Goal: Task Accomplishment & Management: Use online tool/utility

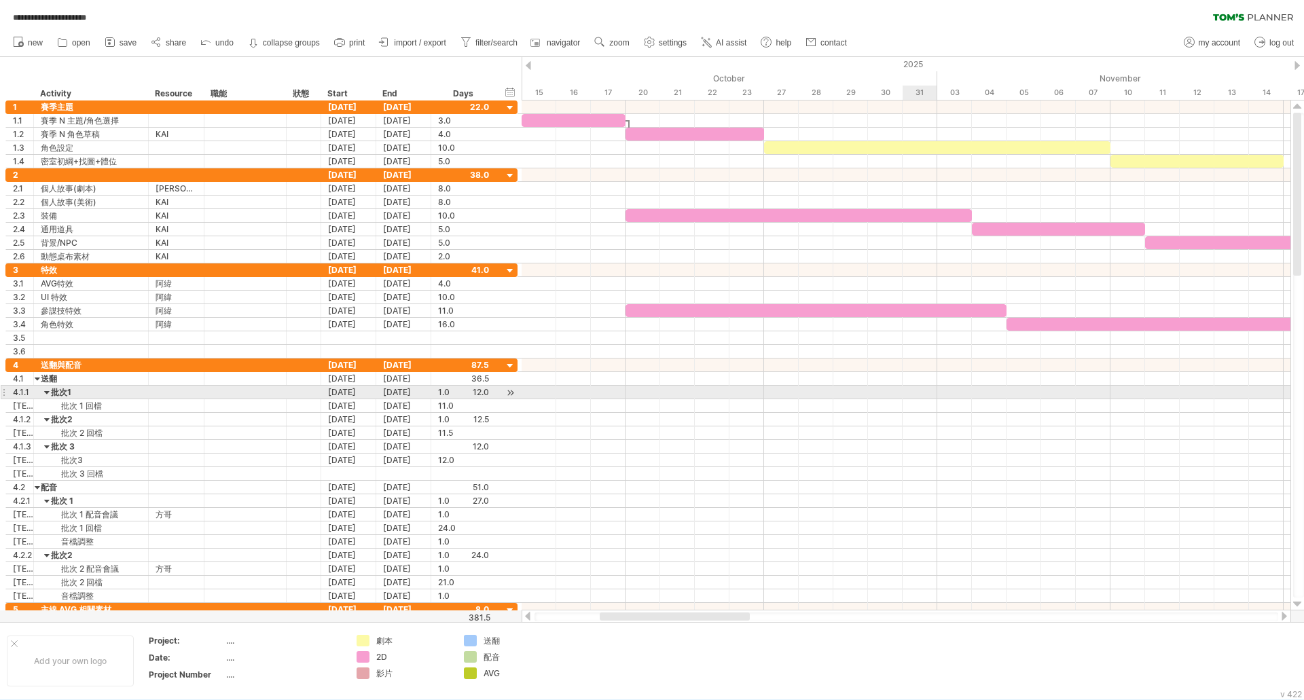
scroll to position [1, 0]
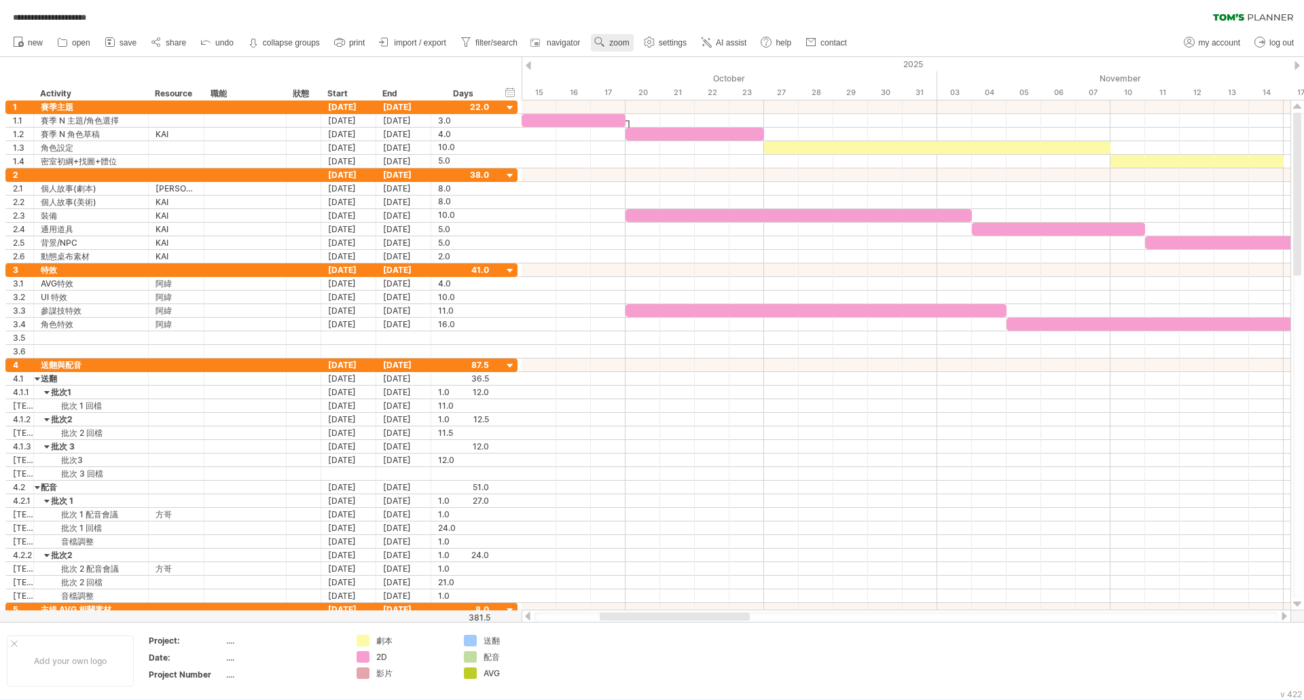
click at [625, 40] on span "zoom" at bounding box center [619, 43] width 20 height 10
click at [667, 67] on div "Month" at bounding box center [669, 58] width 75 height 22
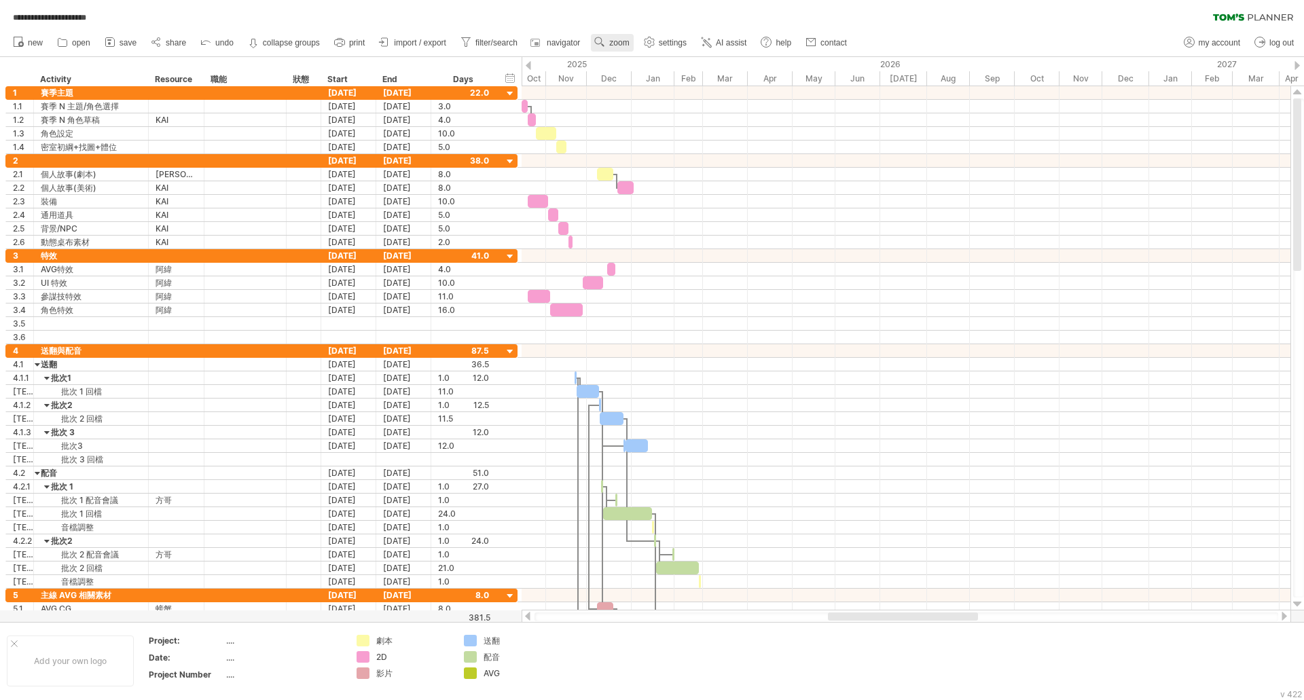
click at [612, 43] on link "zoom" at bounding box center [612, 43] width 42 height 18
click at [657, 84] on div "Week" at bounding box center [656, 83] width 75 height 22
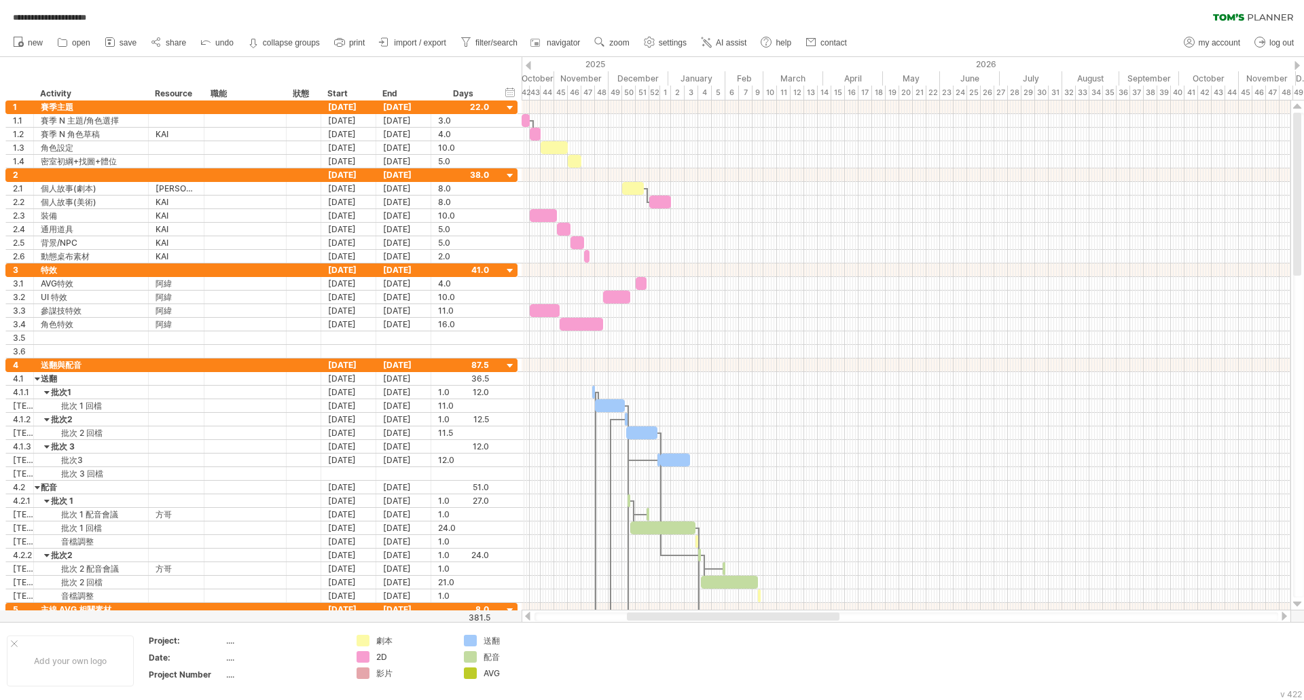
drag, startPoint x: 649, startPoint y: 621, endPoint x: 564, endPoint y: 617, distance: 85.0
click at [540, 617] on div at bounding box center [906, 617] width 744 height 9
drag, startPoint x: 644, startPoint y: 621, endPoint x: 613, endPoint y: 622, distance: 31.3
click at [554, 619] on div at bounding box center [906, 617] width 744 height 9
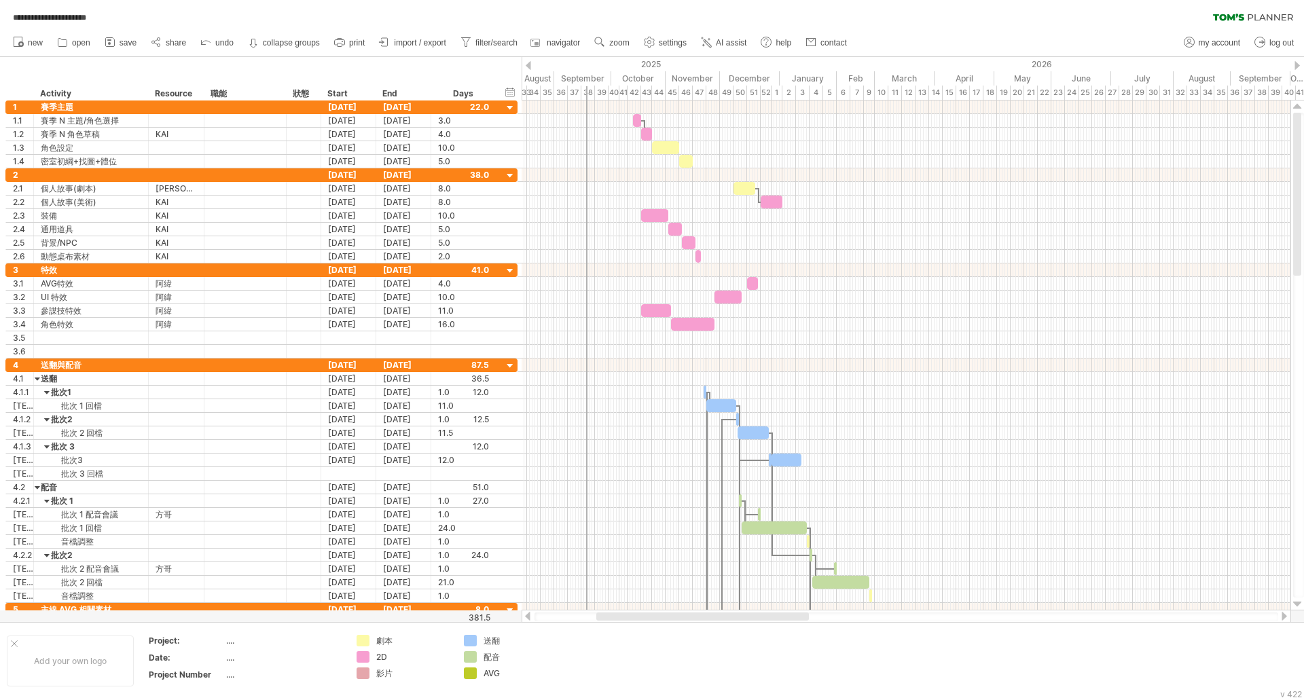
drag, startPoint x: 651, startPoint y: 615, endPoint x: 692, endPoint y: 216, distance: 400.8
click at [627, 594] on div "**********" at bounding box center [652, 350] width 1304 height 700
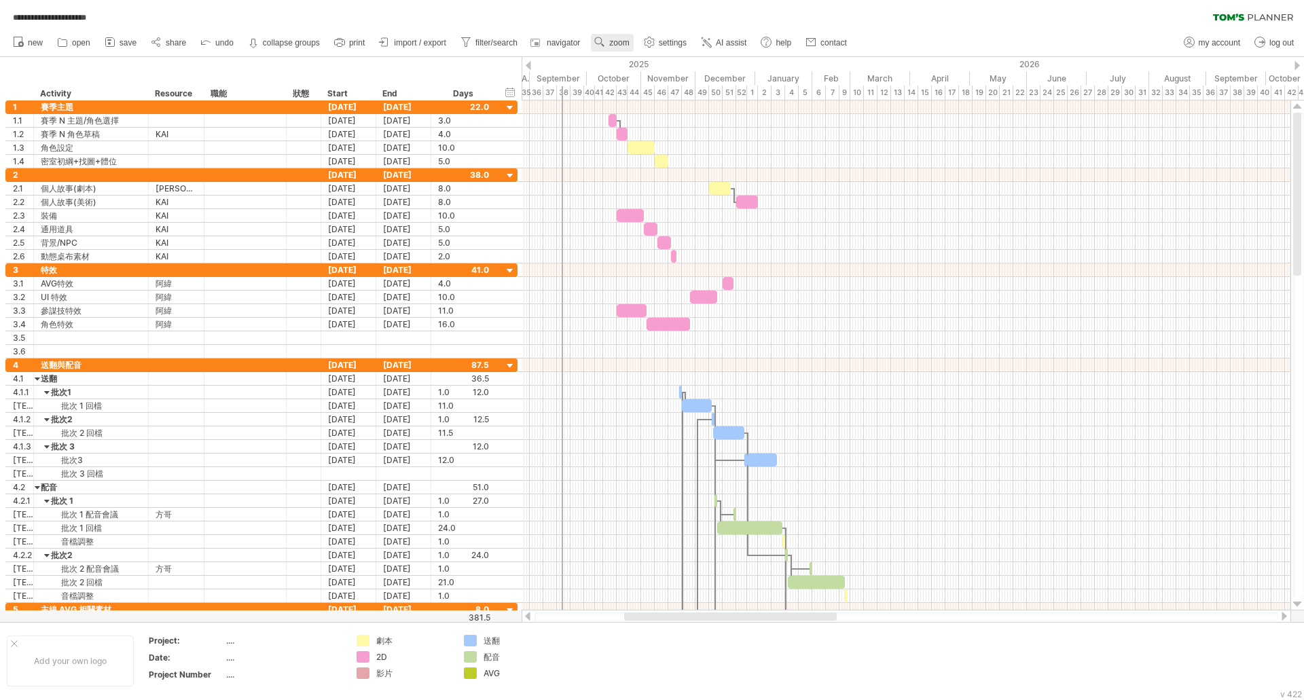
click at [630, 35] on link "zoom" at bounding box center [612, 43] width 42 height 18
click at [662, 88] on div "Day" at bounding box center [674, 96] width 75 height 22
click at [717, 112] on div "Dense" at bounding box center [706, 105] width 75 height 22
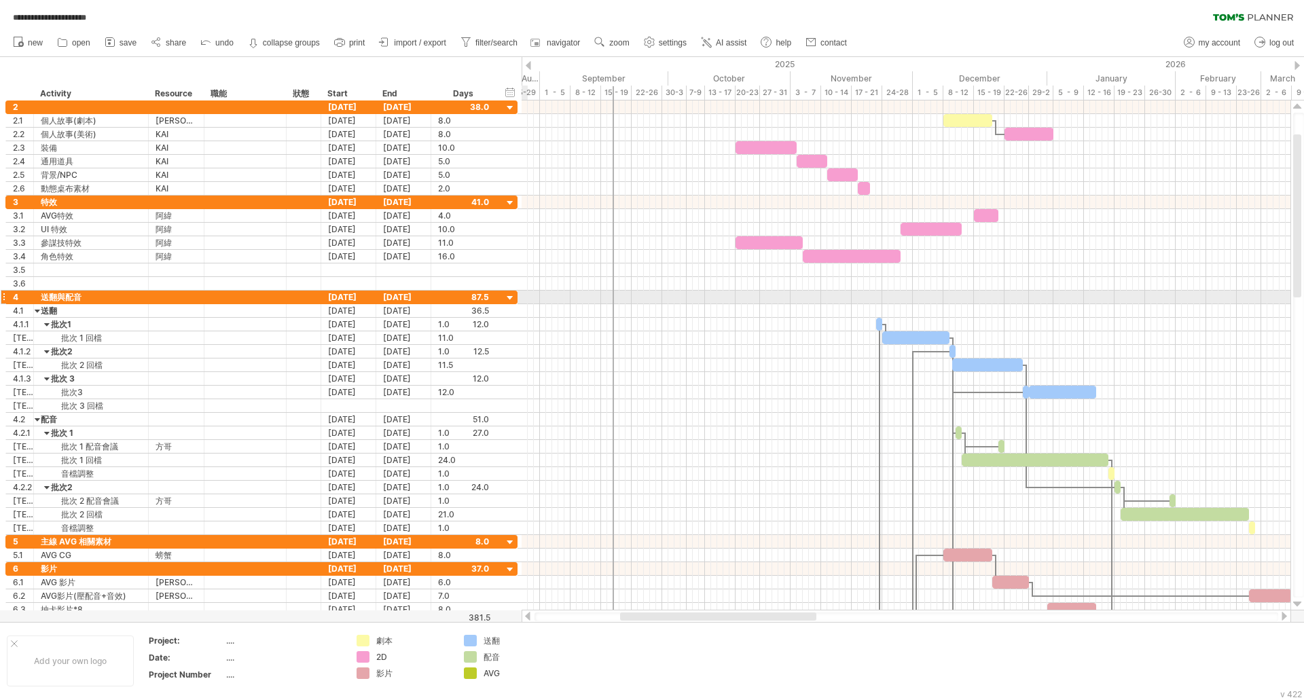
click at [512, 298] on div at bounding box center [510, 298] width 13 height 13
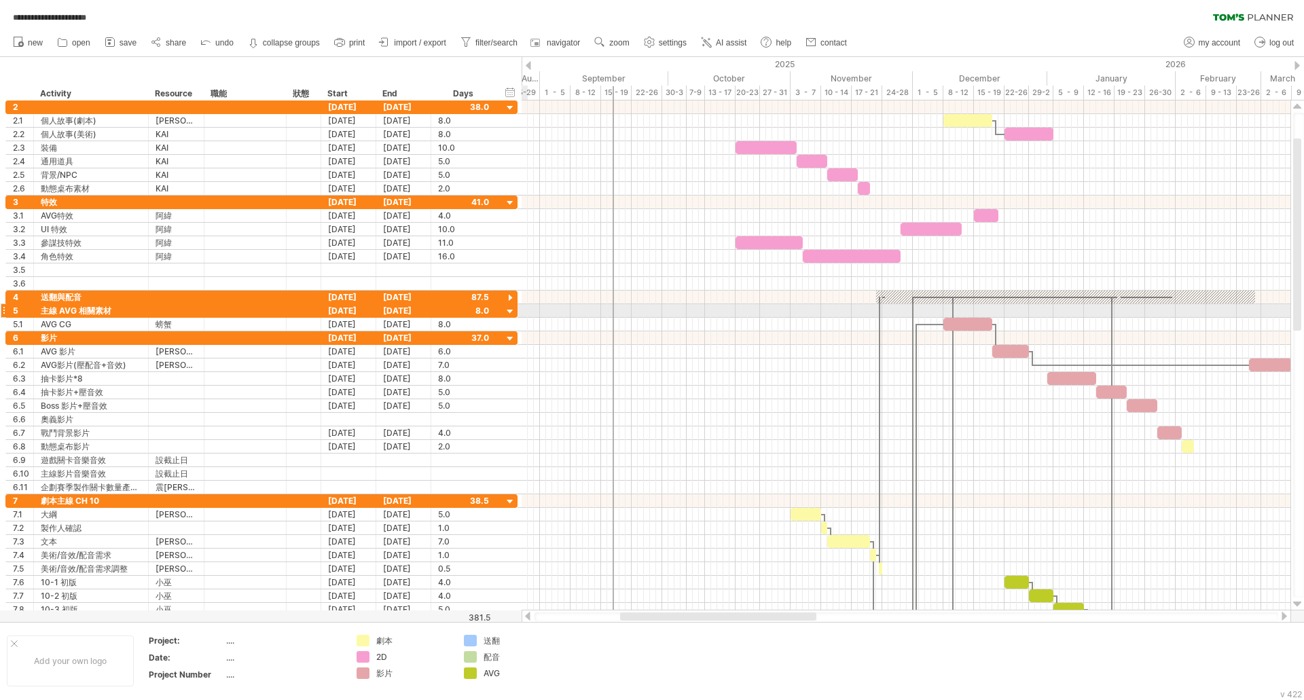
click at [509, 308] on div at bounding box center [510, 312] width 13 height 13
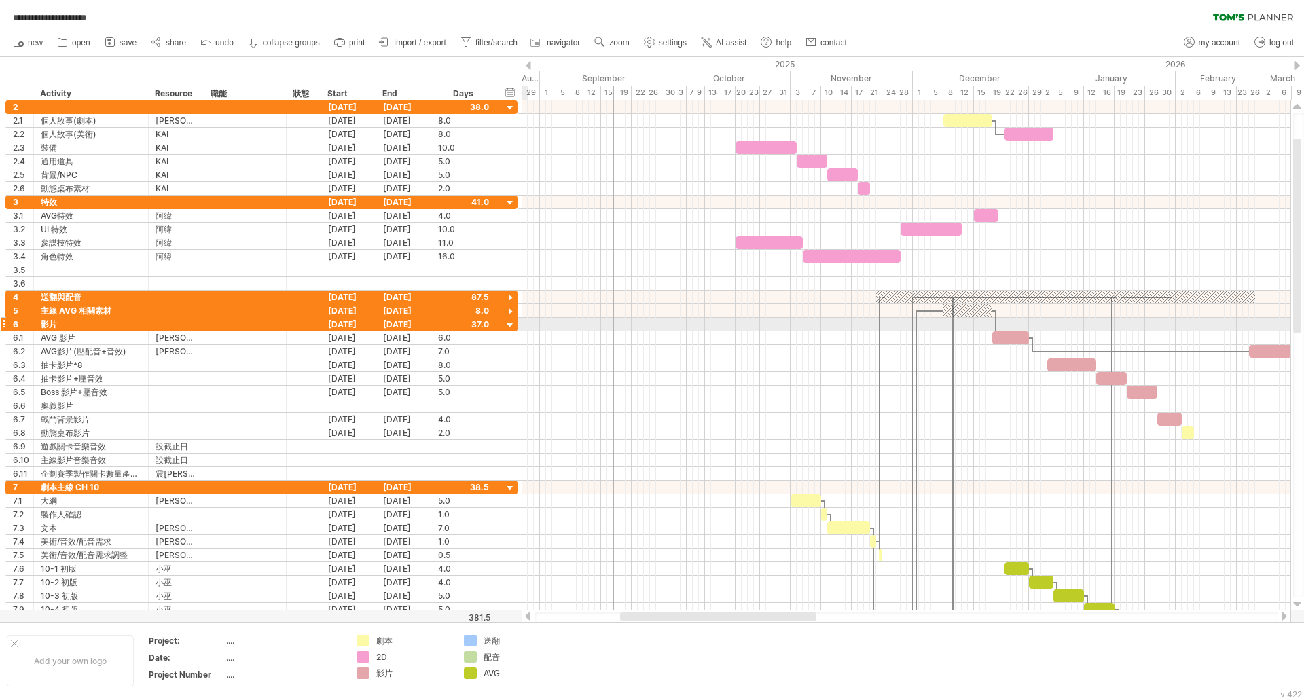
click at [510, 324] on div at bounding box center [510, 325] width 13 height 13
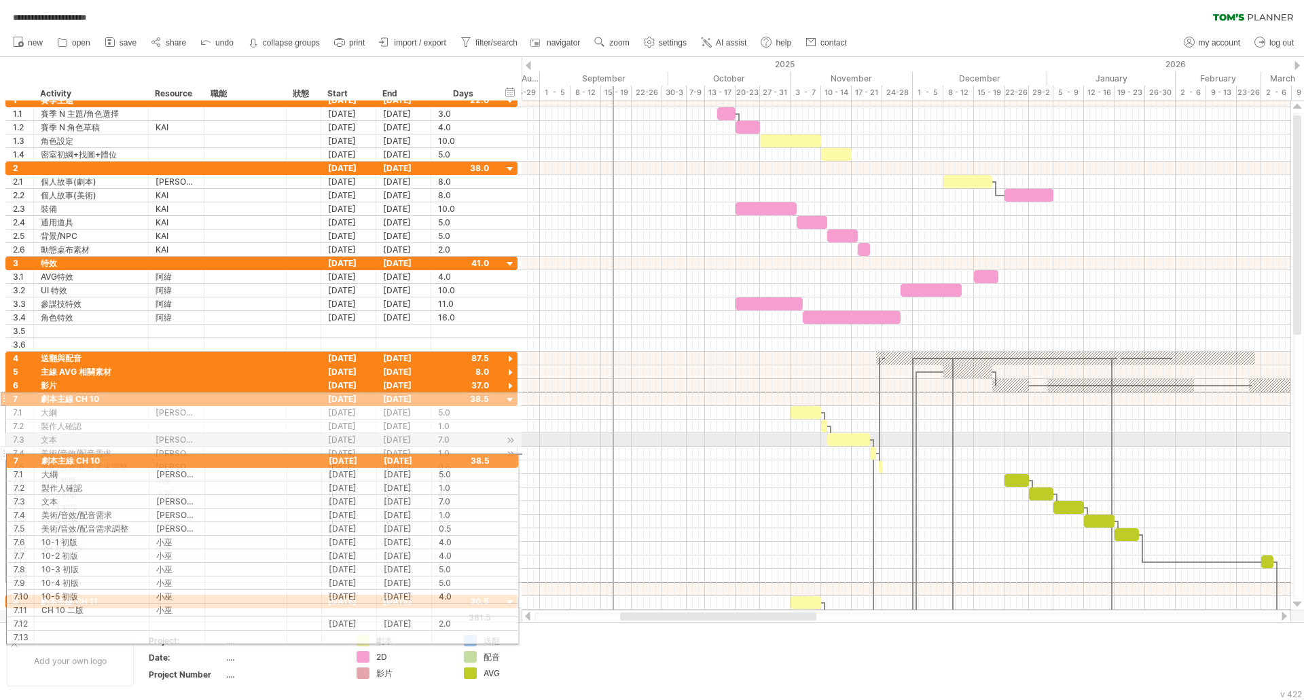
drag, startPoint x: 3, startPoint y: 337, endPoint x: 7, endPoint y: 458, distance: 121.6
click at [7, 458] on div "**********" at bounding box center [261, 487] width 512 height 191
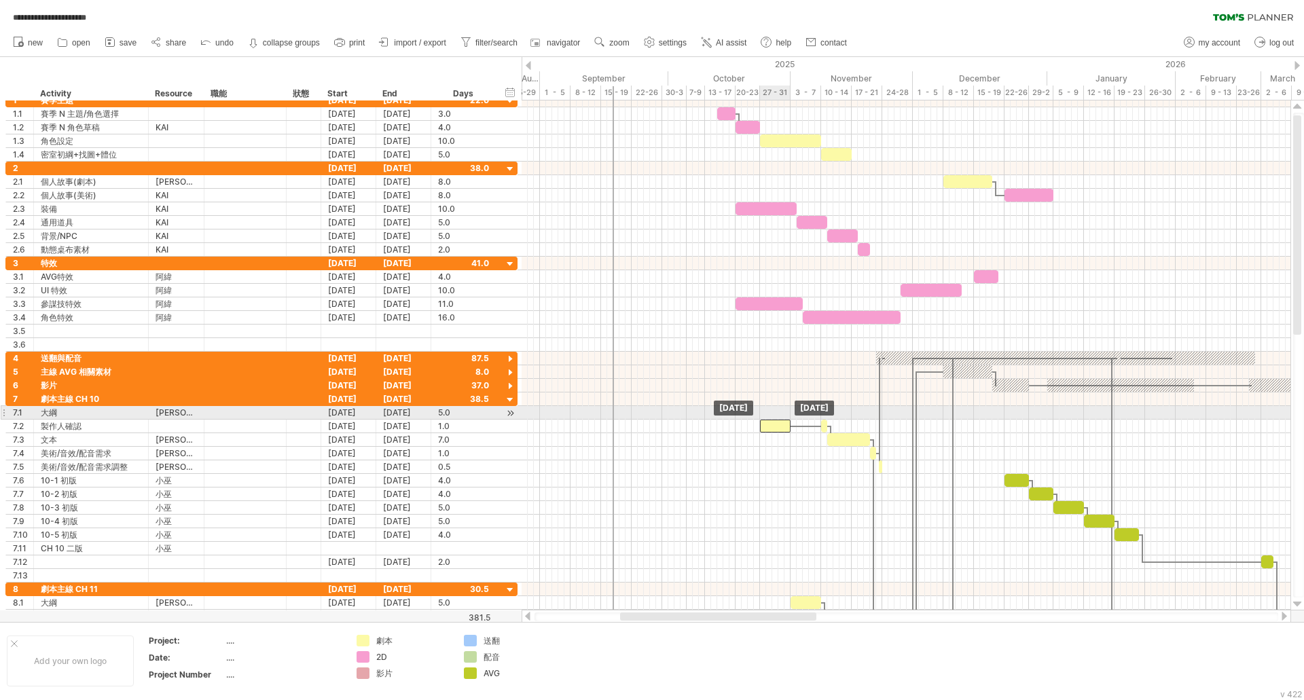
drag, startPoint x: 809, startPoint y: 410, endPoint x: 780, endPoint y: 418, distance: 30.8
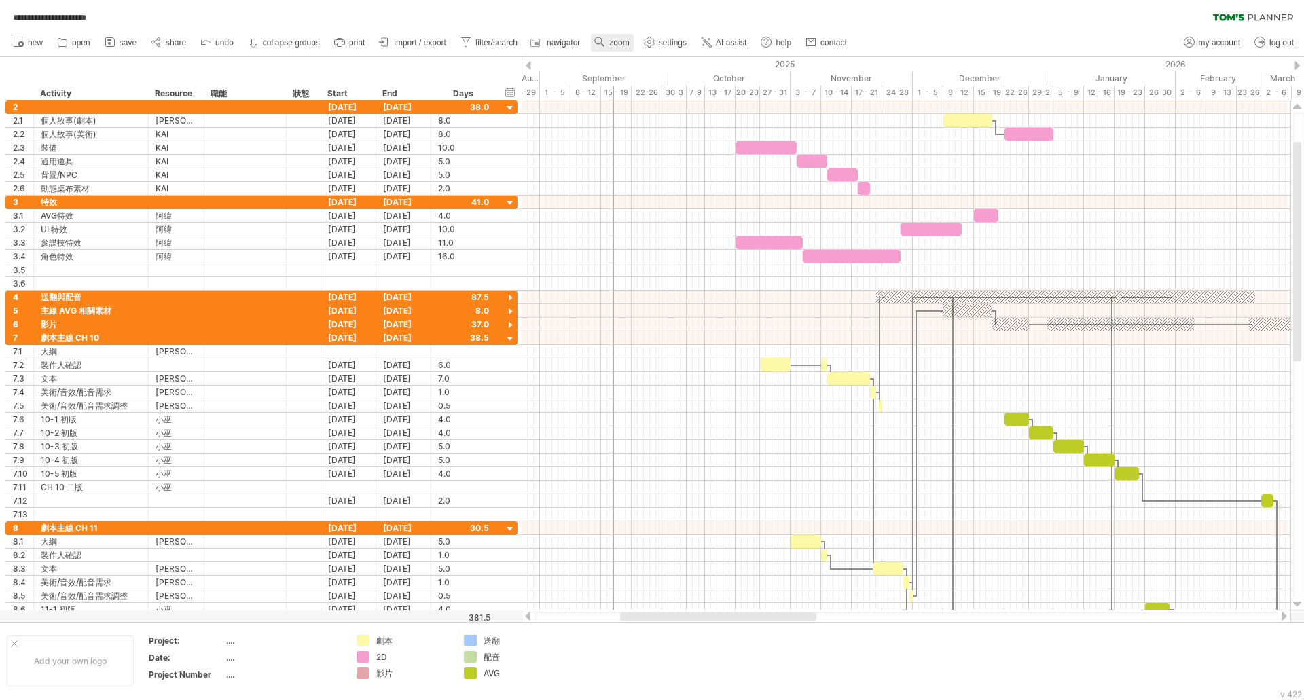
click at [616, 42] on span "zoom" at bounding box center [619, 43] width 20 height 10
click at [658, 104] on div "Day" at bounding box center [660, 103] width 75 height 22
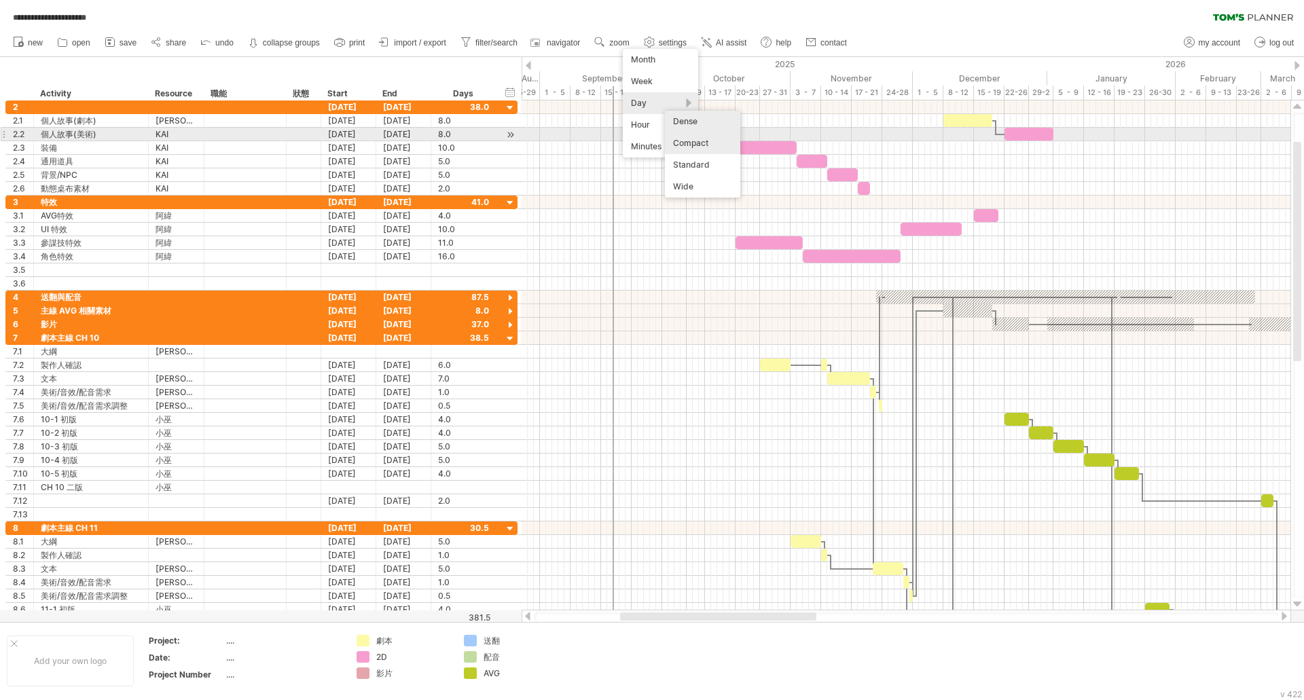
click at [703, 141] on div "Compact" at bounding box center [702, 143] width 75 height 22
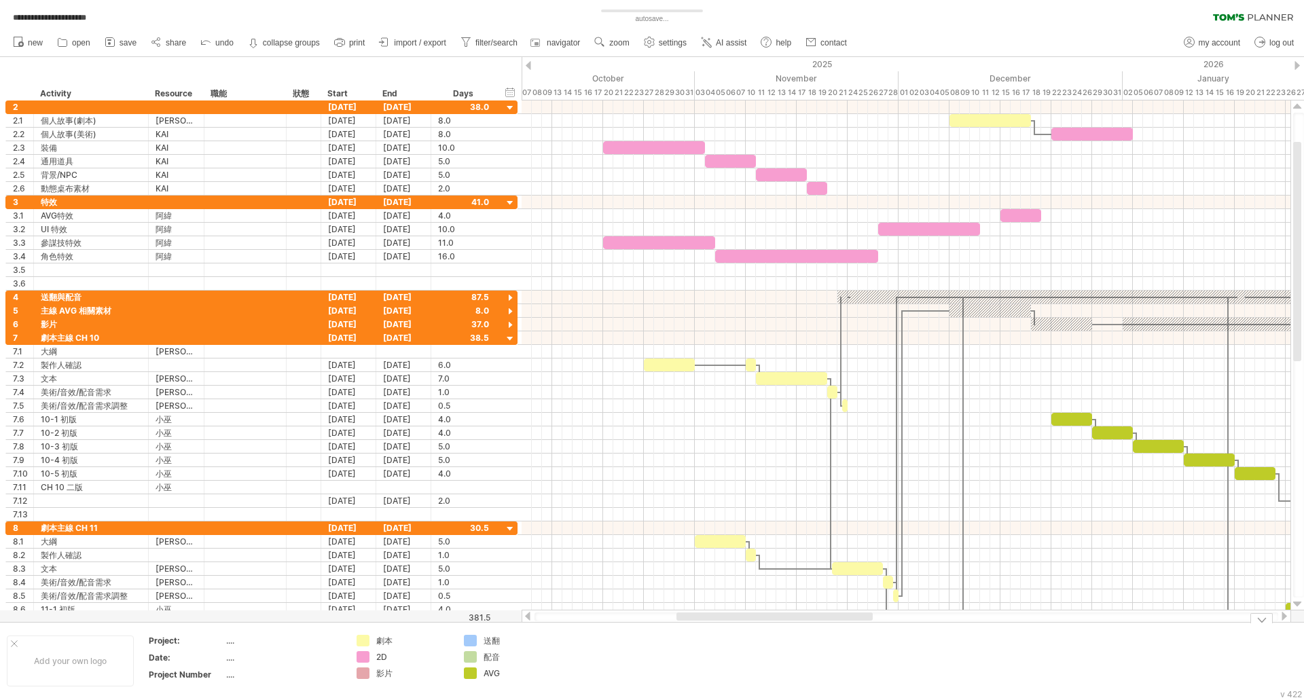
drag, startPoint x: 730, startPoint y: 615, endPoint x: 792, endPoint y: 632, distance: 64.9
click at [792, 632] on div "**********" at bounding box center [652, 350] width 1304 height 700
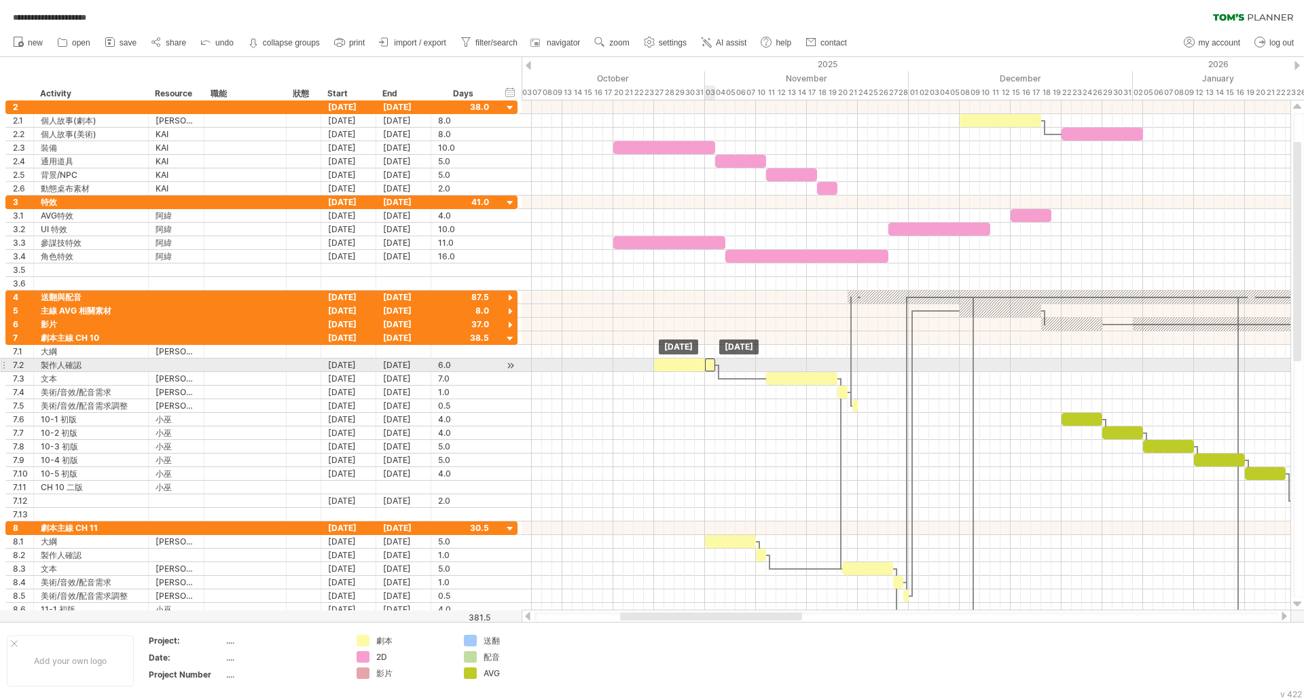
drag, startPoint x: 759, startPoint y: 367, endPoint x: 710, endPoint y: 368, distance: 49.6
click at [710, 368] on div at bounding box center [710, 365] width 10 height 13
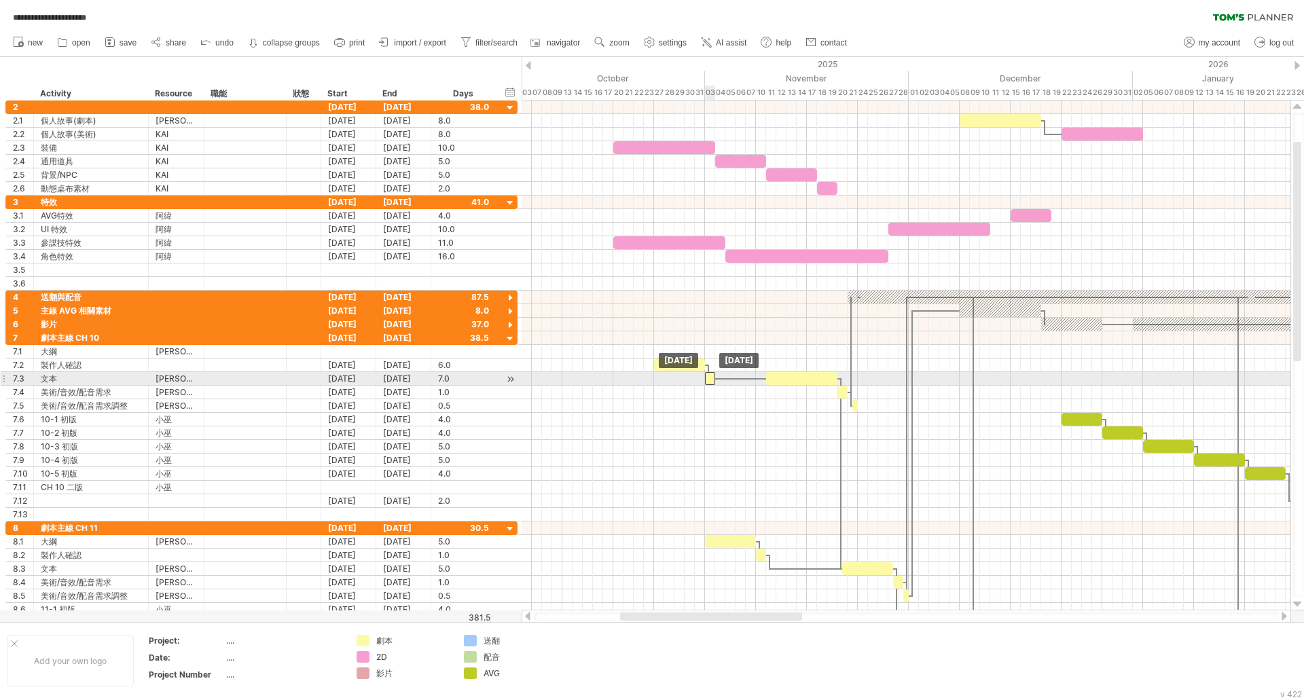
drag, startPoint x: 708, startPoint y: 365, endPoint x: 707, endPoint y: 376, distance: 10.2
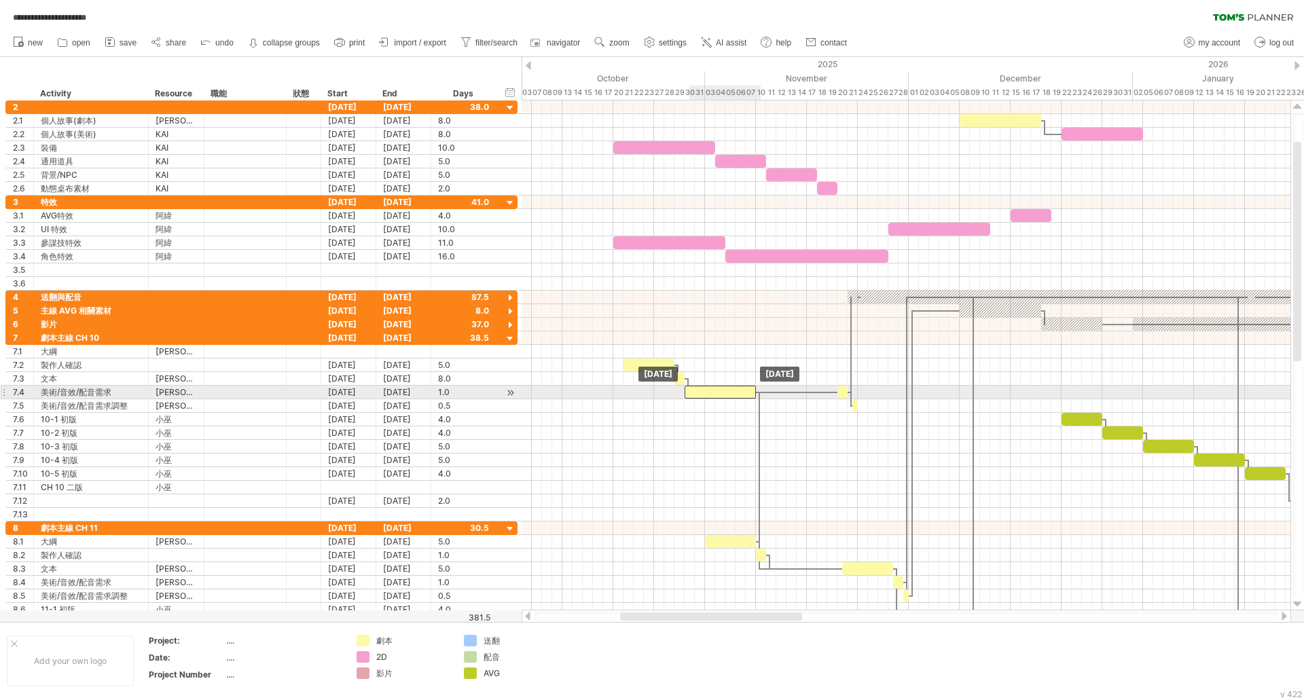
drag, startPoint x: 805, startPoint y: 382, endPoint x: 727, endPoint y: 397, distance: 80.2
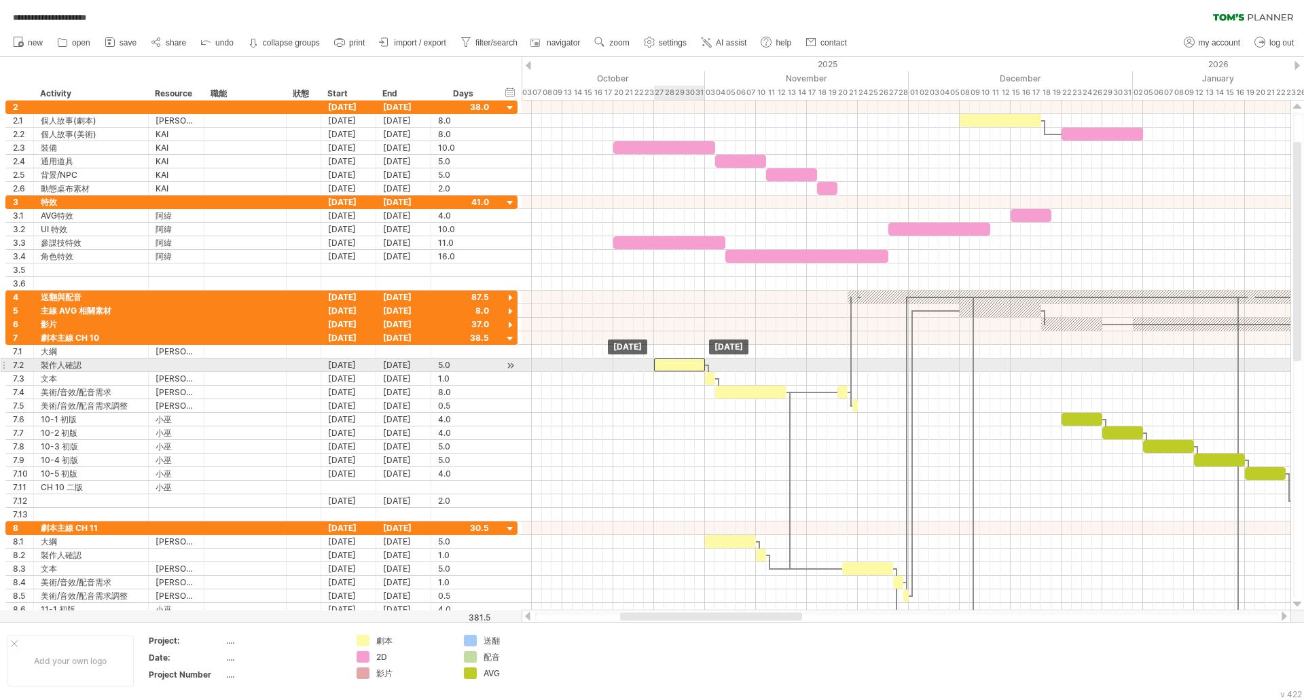
drag, startPoint x: 648, startPoint y: 369, endPoint x: 678, endPoint y: 367, distance: 29.9
click at [678, 367] on div at bounding box center [679, 365] width 51 height 13
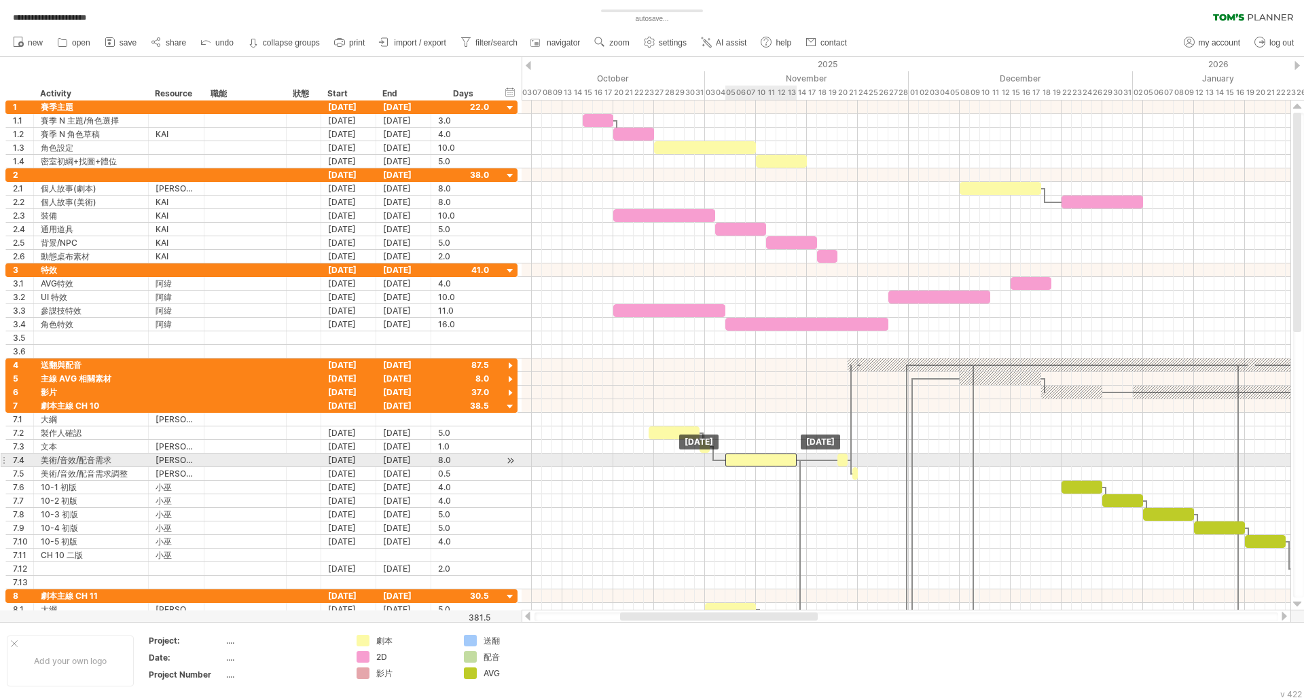
drag, startPoint x: 737, startPoint y: 462, endPoint x: 745, endPoint y: 466, distance: 8.8
click at [745, 466] on div at bounding box center [760, 460] width 71 height 13
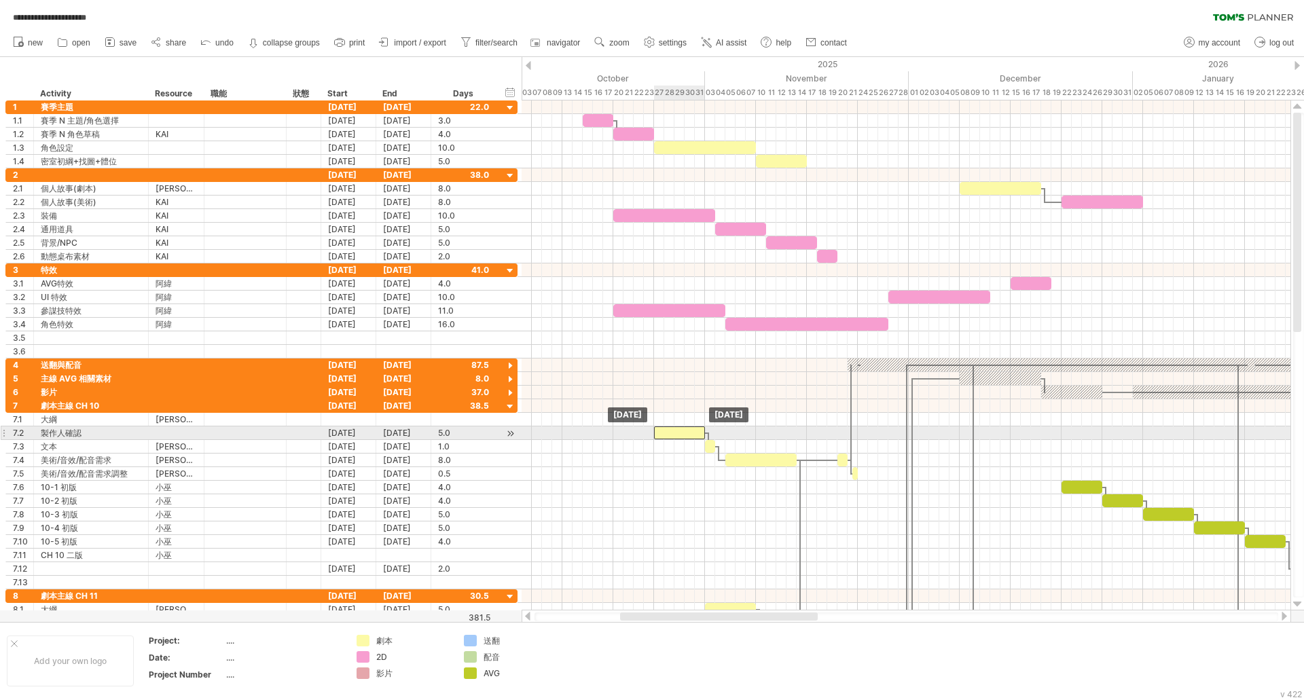
click at [672, 431] on div at bounding box center [679, 432] width 51 height 13
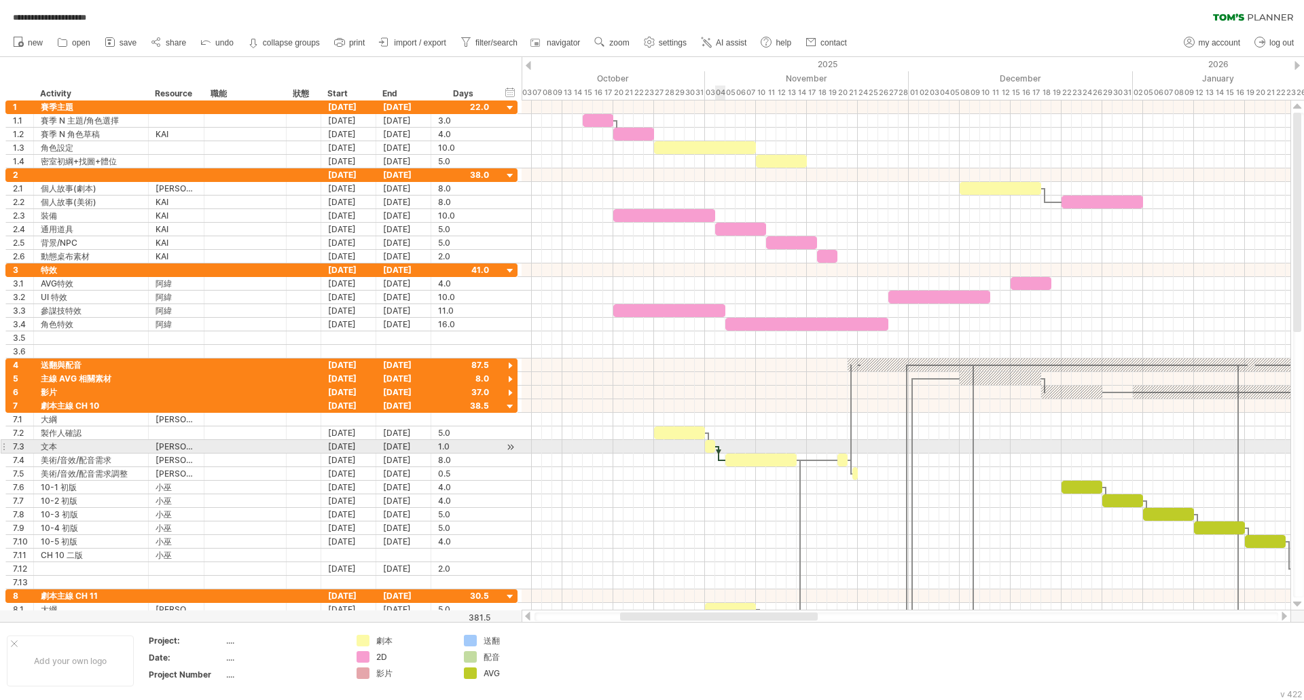
click at [718, 450] on div at bounding box center [718, 453] width 4 height 15
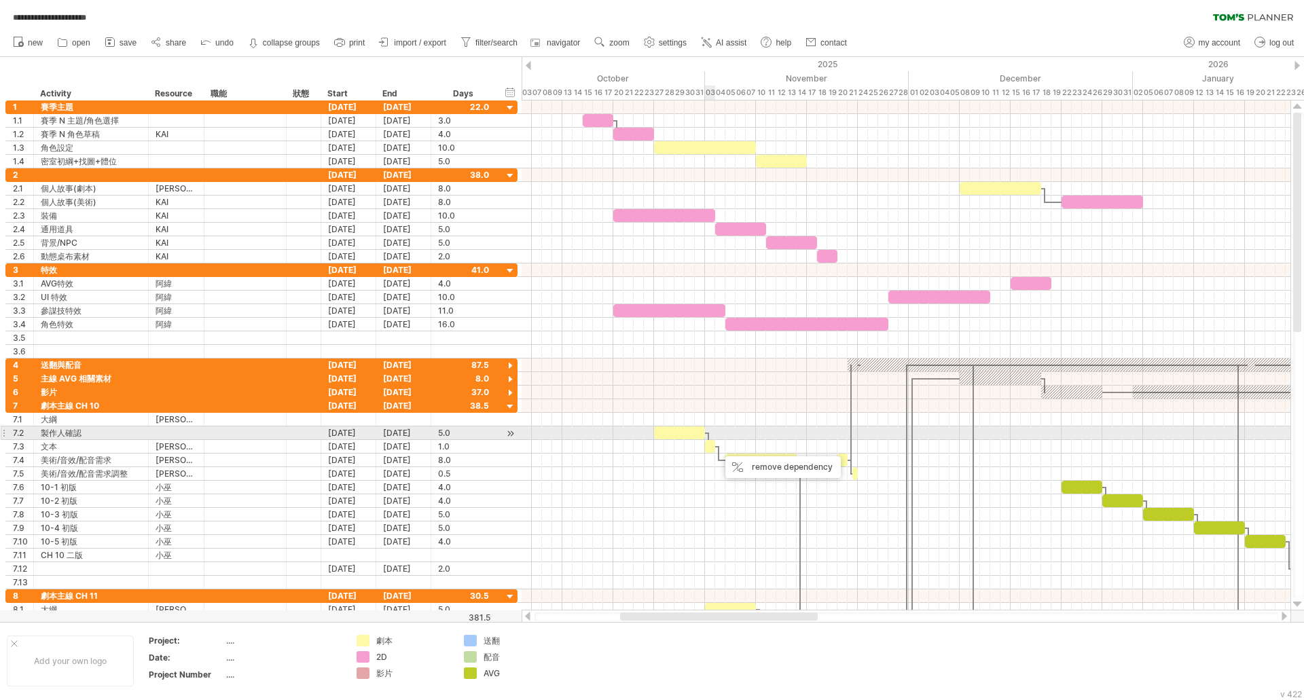
click at [706, 435] on span at bounding box center [704, 432] width 5 height 13
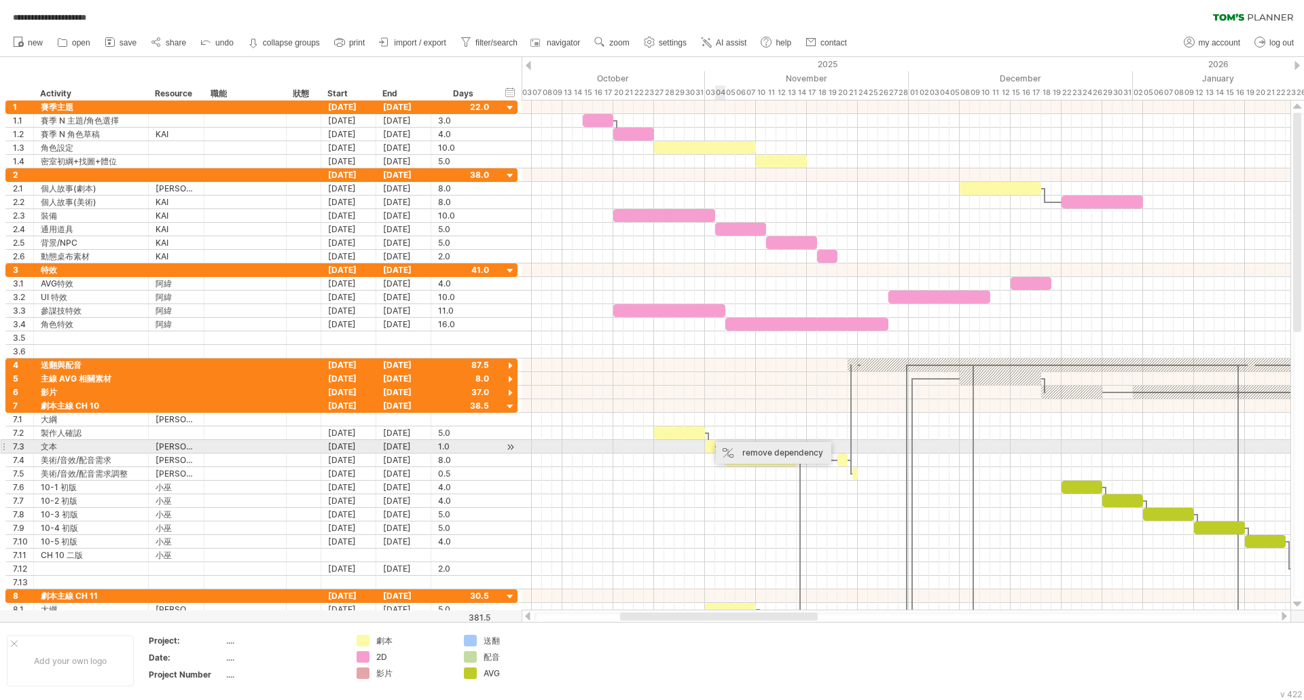
click at [733, 451] on div "remove dependency" at bounding box center [773, 453] width 115 height 22
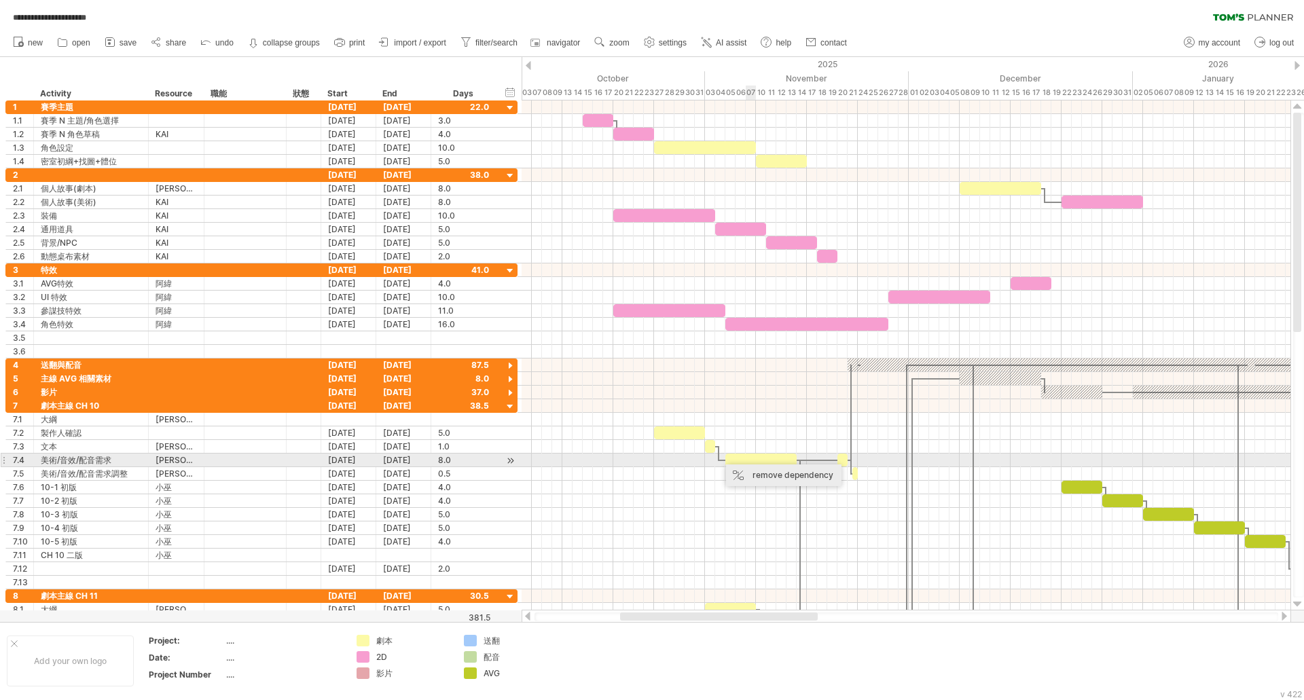
click at [752, 466] on div "remove dependency" at bounding box center [783, 475] width 115 height 22
drag, startPoint x: 748, startPoint y: 460, endPoint x: 727, endPoint y: 462, distance: 21.1
click at [727, 462] on div at bounding box center [740, 460] width 71 height 13
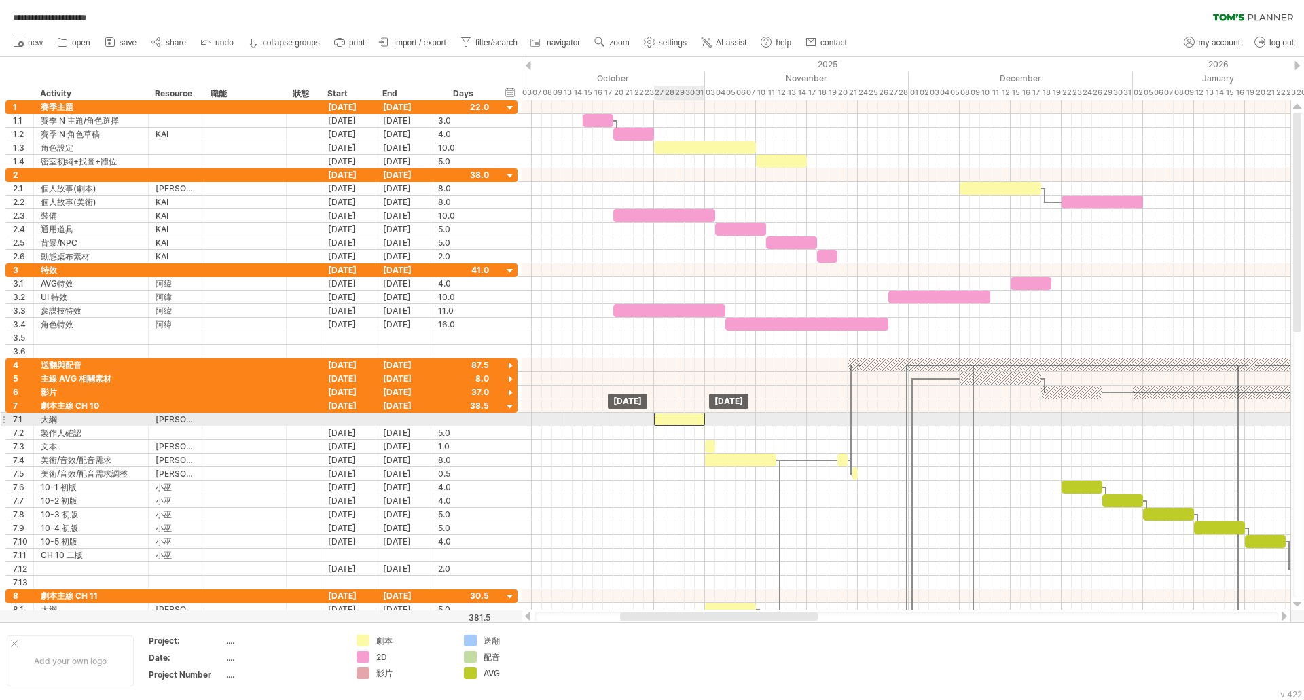
drag, startPoint x: 679, startPoint y: 432, endPoint x: 679, endPoint y: 420, distance: 11.5
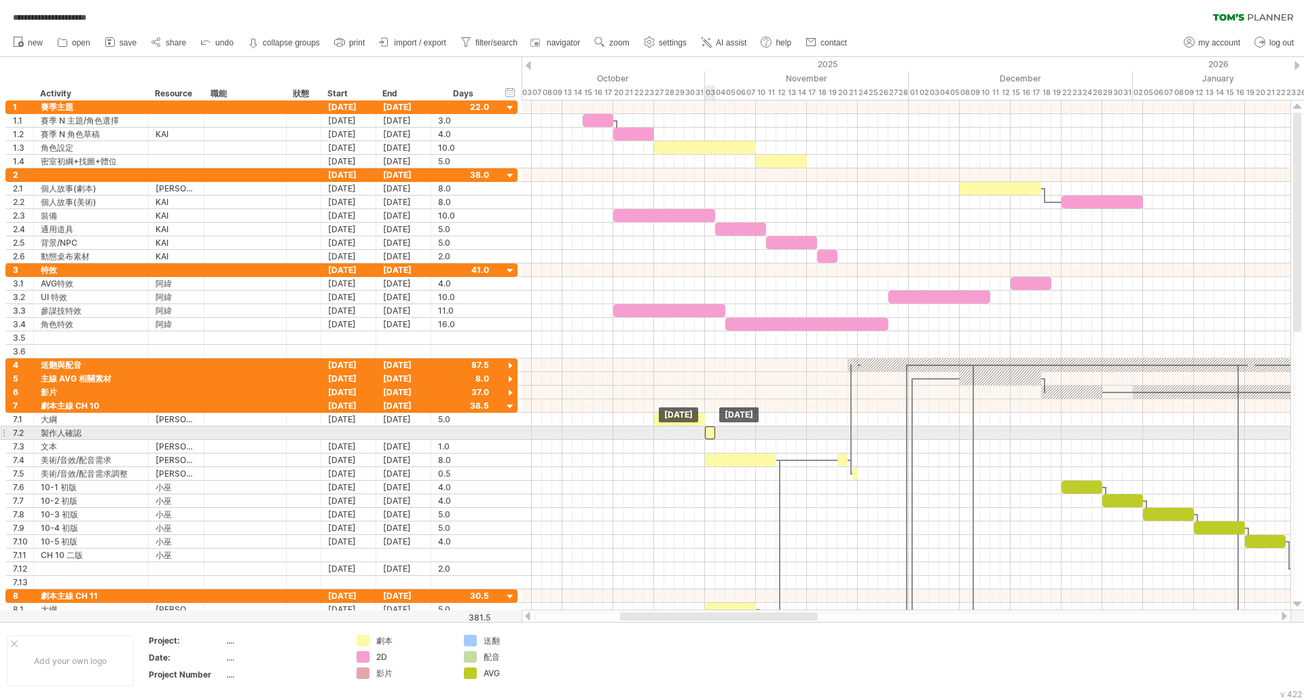
drag, startPoint x: 710, startPoint y: 447, endPoint x: 710, endPoint y: 436, distance: 10.9
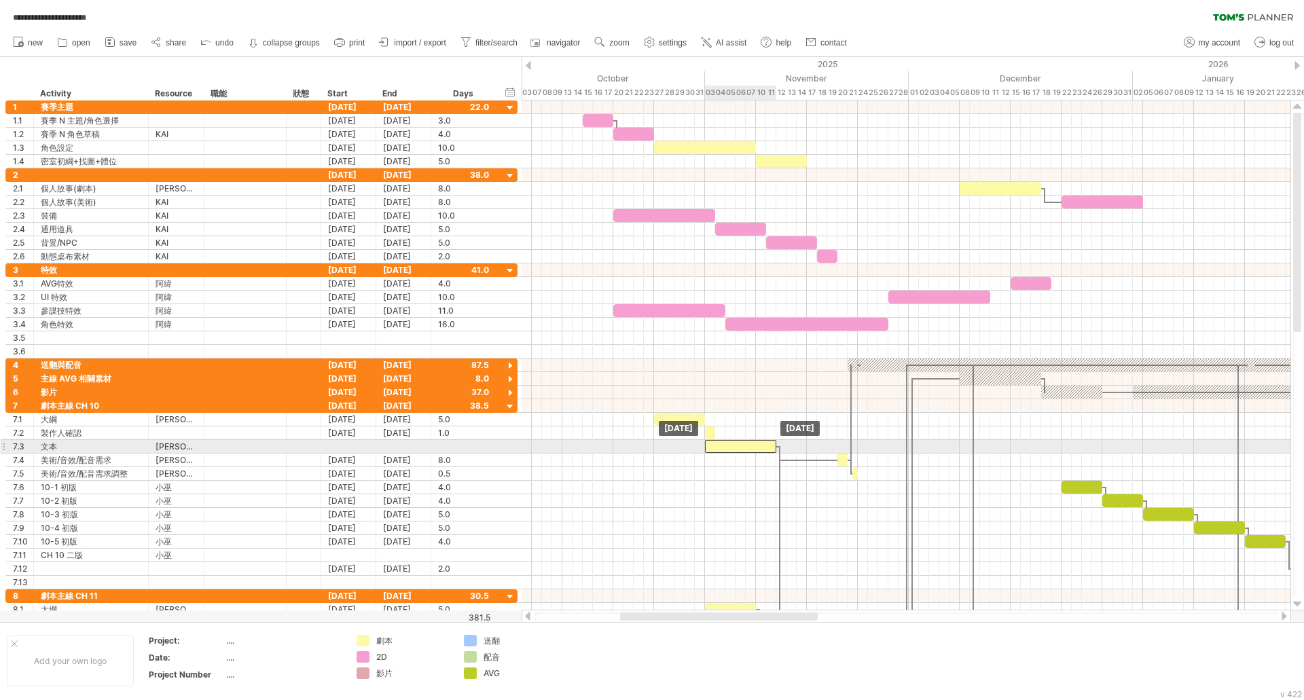
drag, startPoint x: 718, startPoint y: 461, endPoint x: 719, endPoint y: 452, distance: 9.6
drag, startPoint x: 777, startPoint y: 447, endPoint x: 756, endPoint y: 452, distance: 21.1
click at [756, 452] on span at bounding box center [755, 446] width 5 height 13
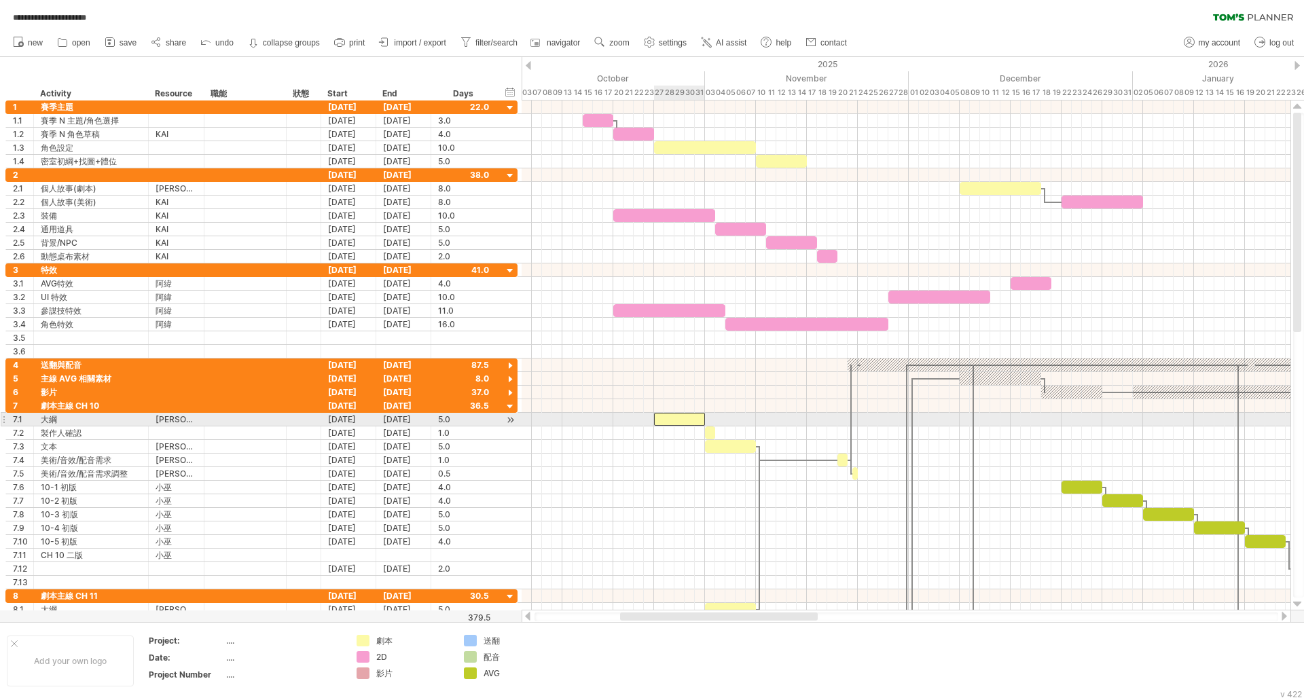
click at [685, 420] on div at bounding box center [679, 419] width 51 height 13
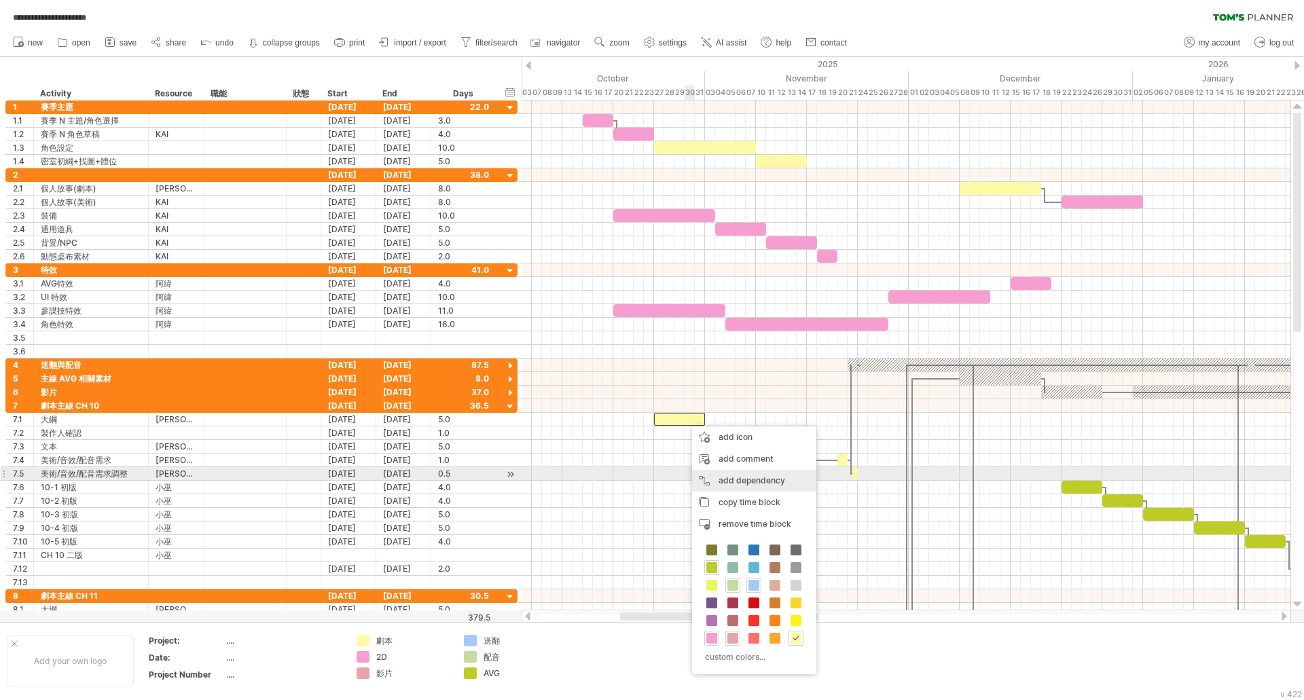
click at [756, 479] on div "add dependency You can use dependencies when you require tasks to be done in a …" at bounding box center [754, 481] width 124 height 22
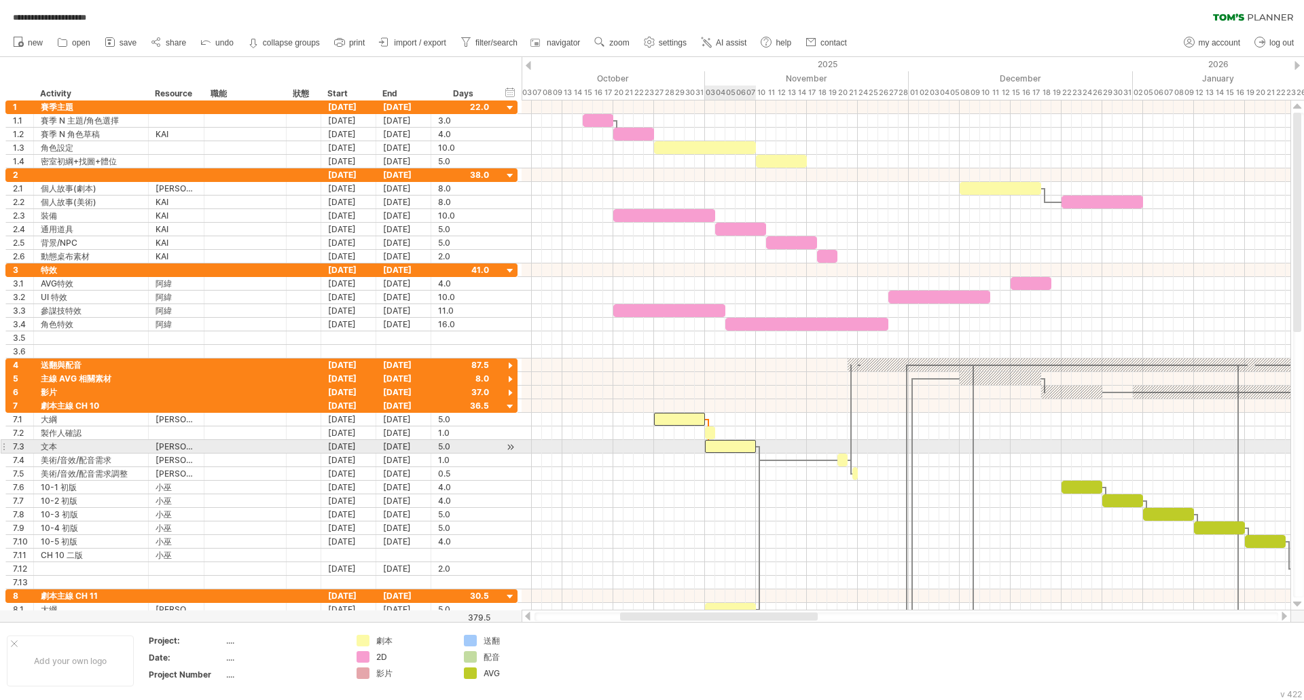
click at [727, 446] on div at bounding box center [730, 446] width 51 height 13
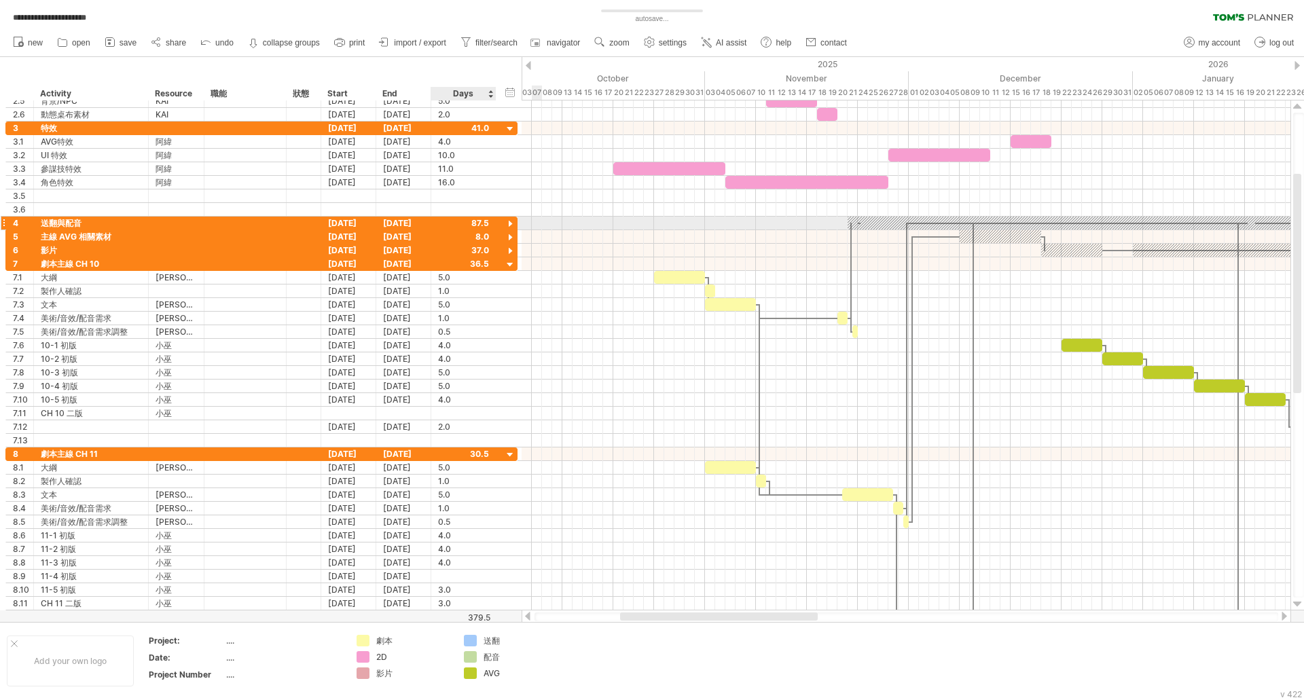
click at [510, 223] on div at bounding box center [510, 224] width 13 height 13
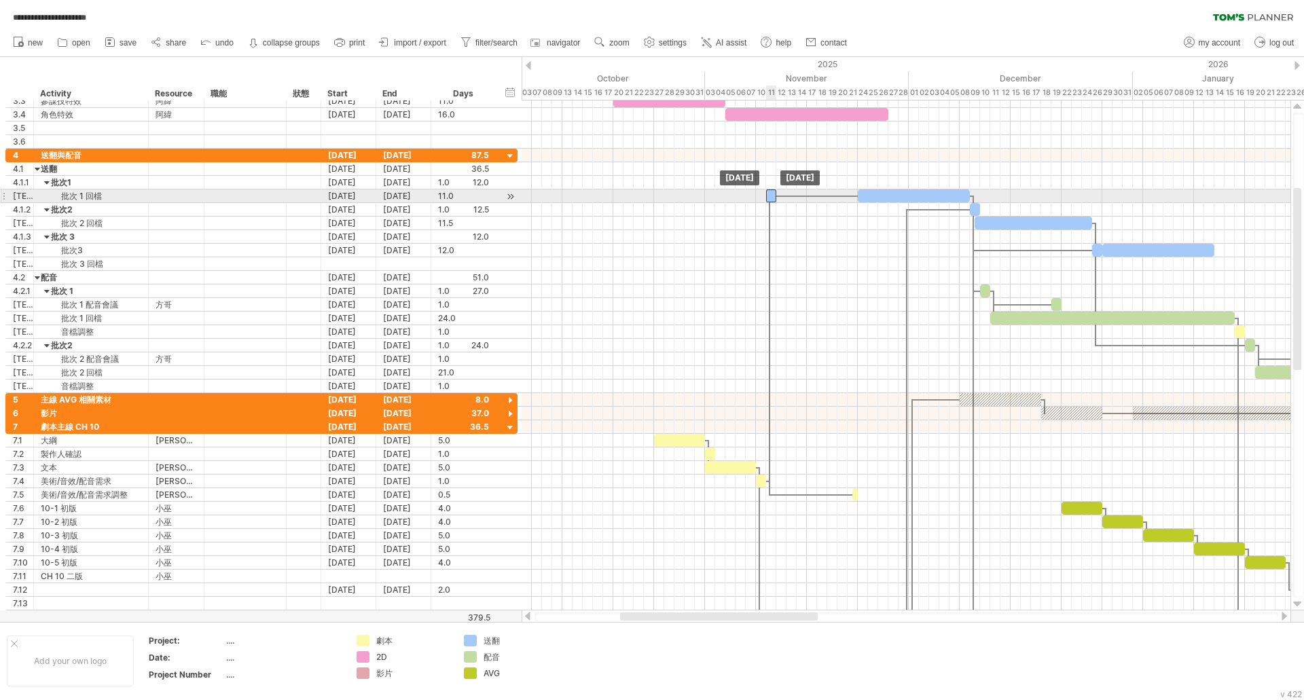
drag, startPoint x: 853, startPoint y: 183, endPoint x: 770, endPoint y: 201, distance: 84.9
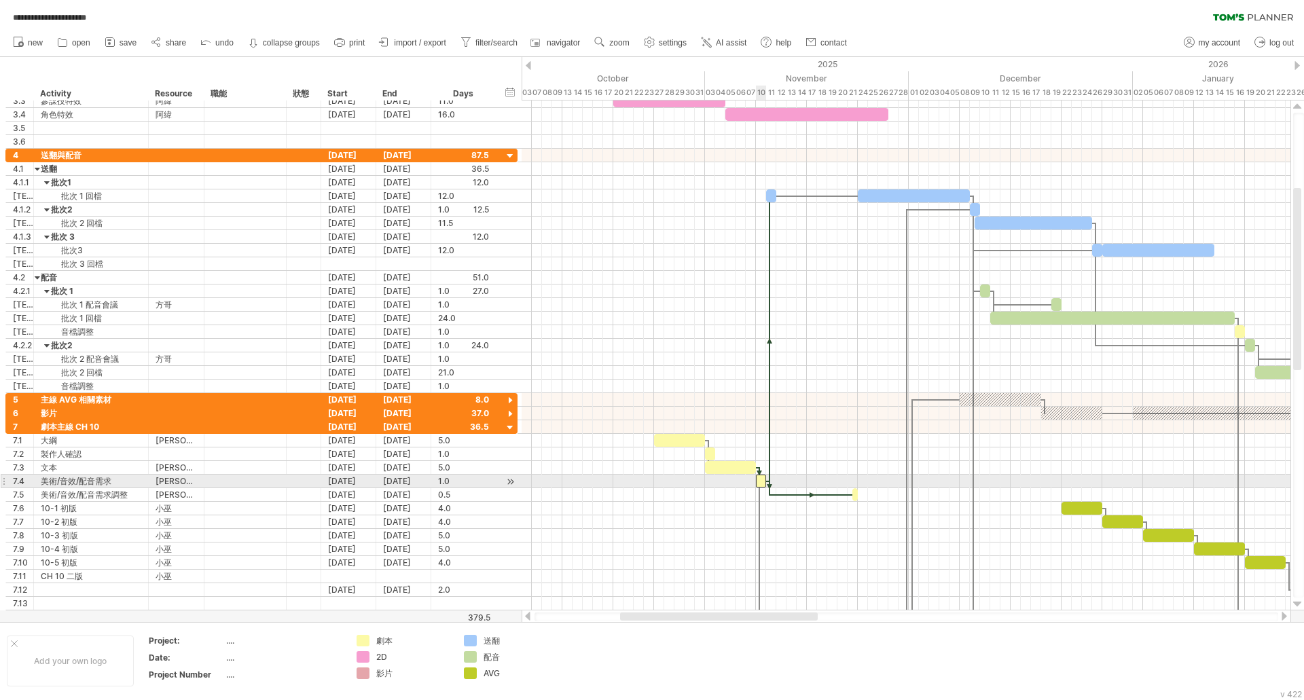
click at [761, 482] on div at bounding box center [761, 481] width 10 height 13
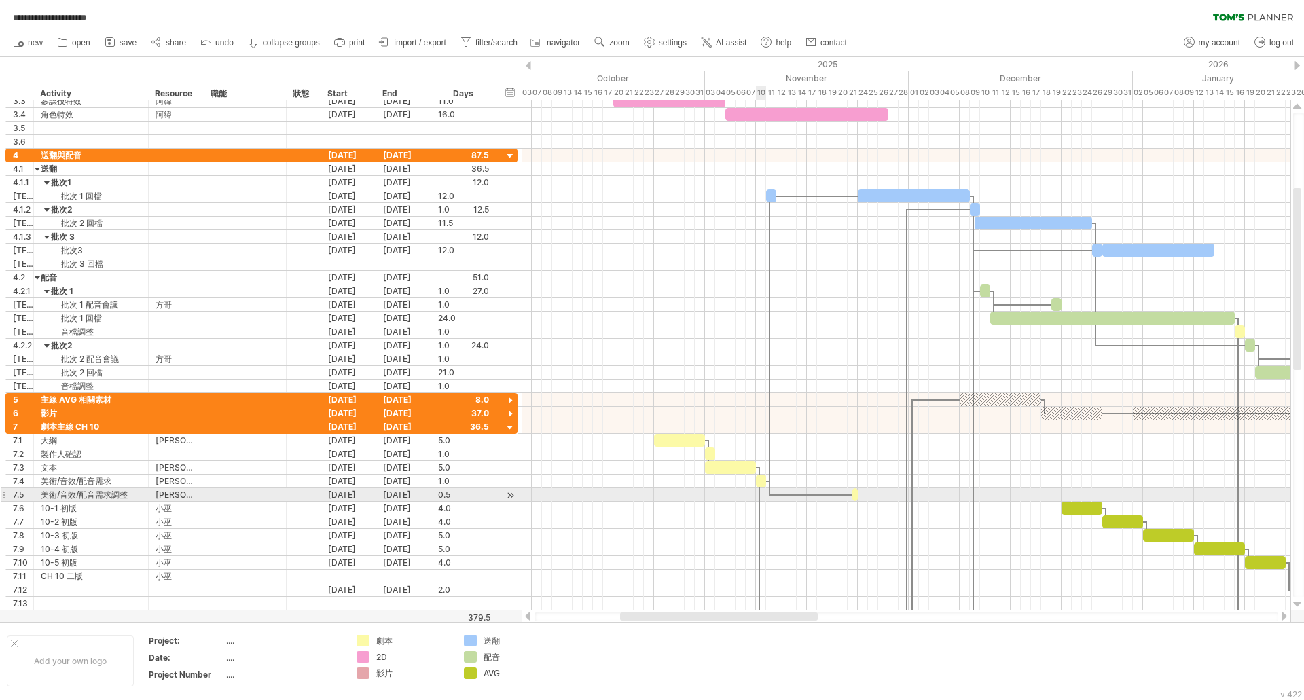
click at [765, 502] on div at bounding box center [906, 509] width 769 height 14
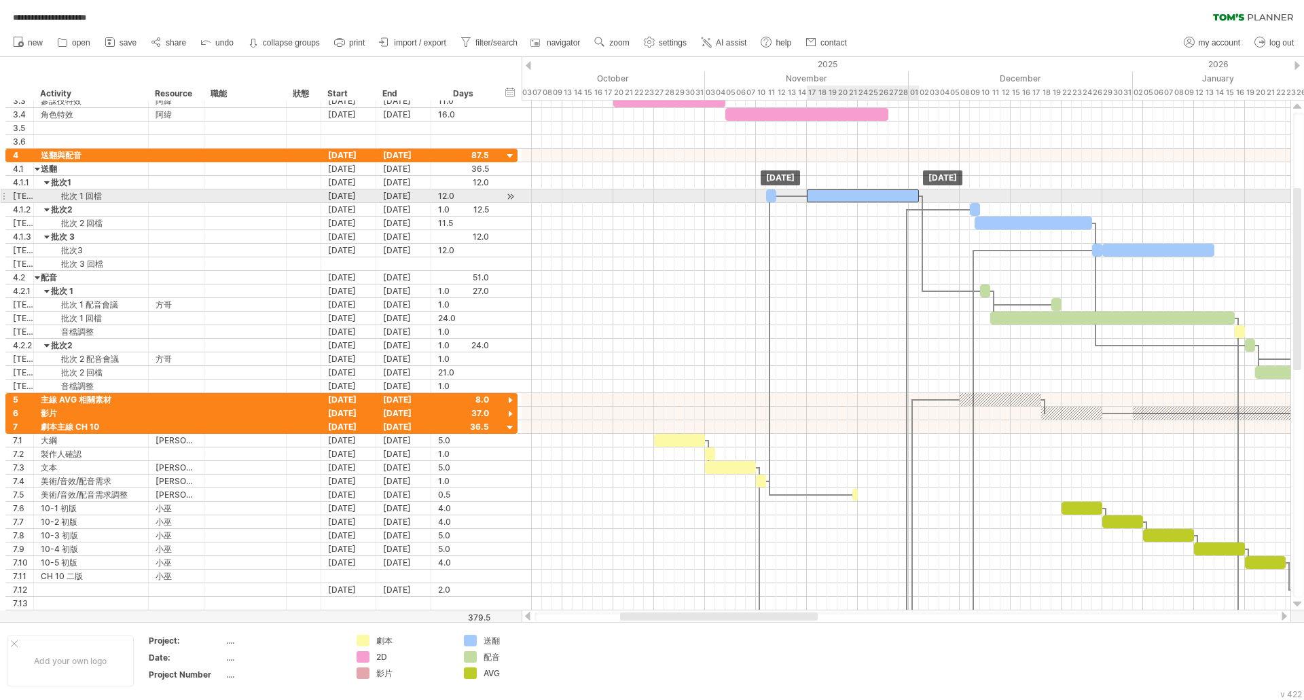
drag, startPoint x: 877, startPoint y: 197, endPoint x: 826, endPoint y: 198, distance: 50.9
click at [826, 198] on div at bounding box center [863, 195] width 112 height 13
drag, startPoint x: 917, startPoint y: 198, endPoint x: 907, endPoint y: 198, distance: 10.9
click at [907, 198] on span at bounding box center [908, 195] width 5 height 13
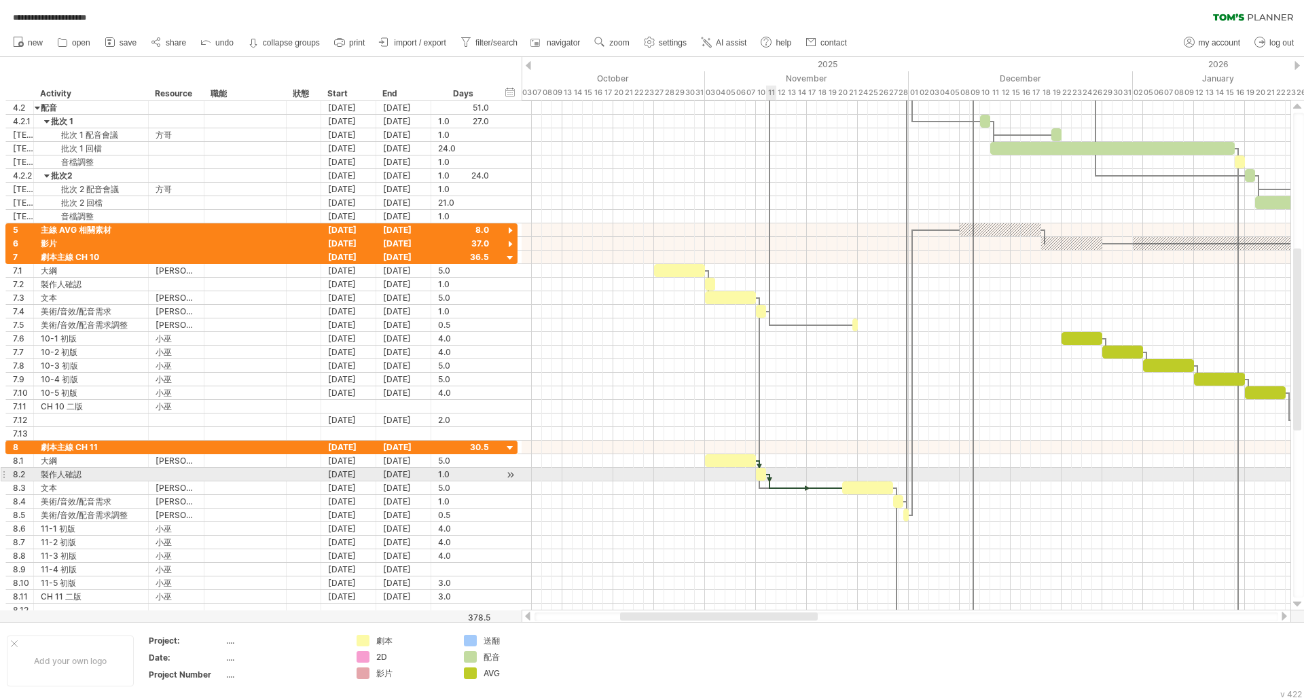
click at [768, 477] on span at bounding box center [765, 474] width 5 height 13
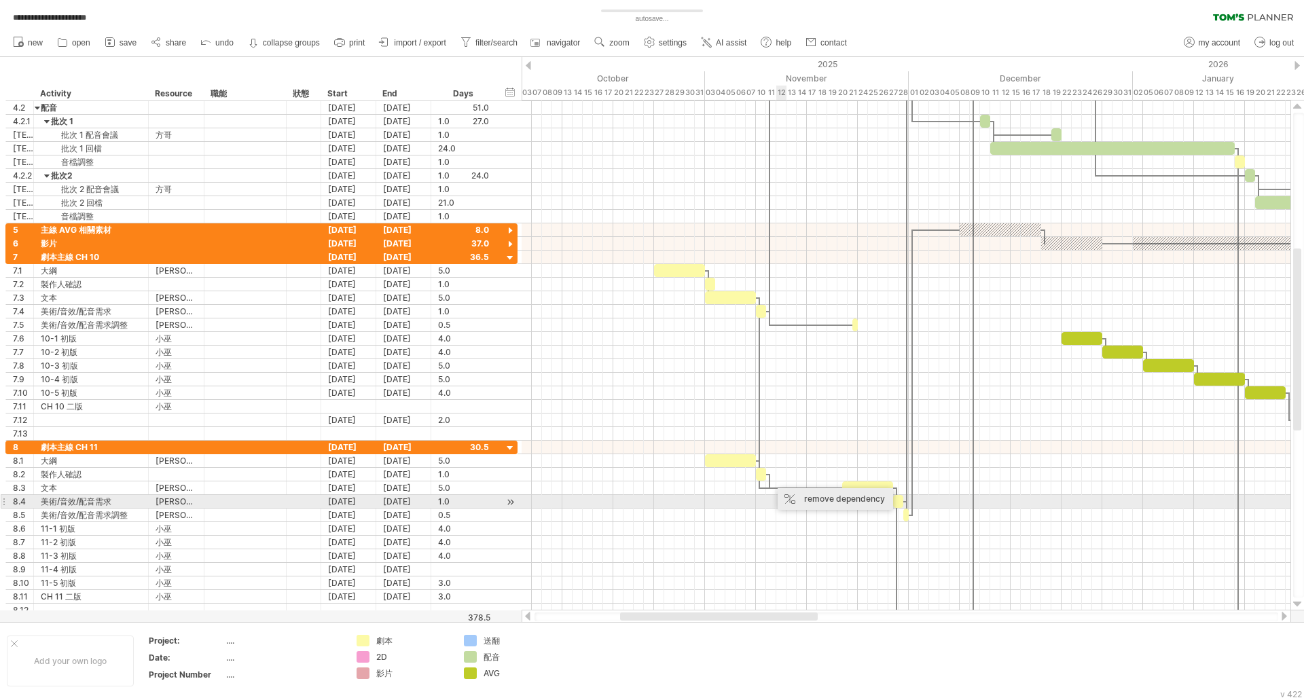
click at [805, 504] on div "remove dependency" at bounding box center [835, 499] width 115 height 22
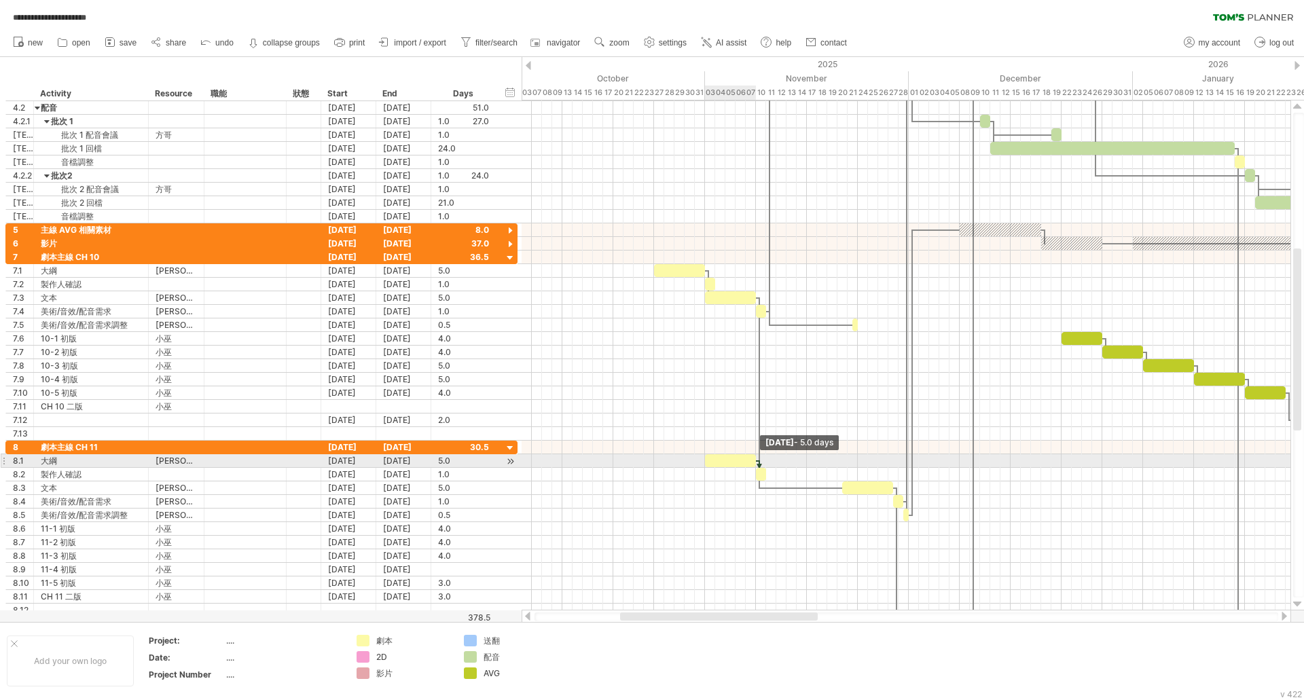
click at [756, 462] on span at bounding box center [755, 460] width 5 height 13
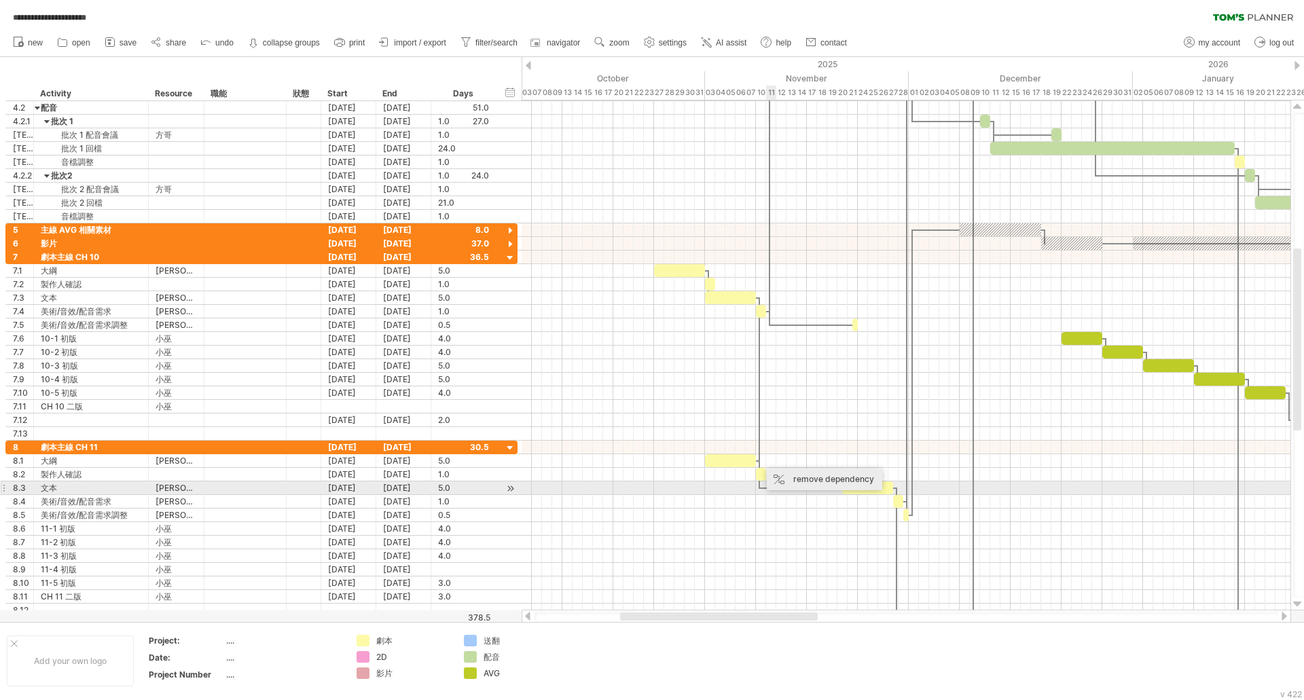
click at [809, 481] on div "remove dependency" at bounding box center [824, 480] width 115 height 22
drag, startPoint x: 863, startPoint y: 489, endPoint x: 777, endPoint y: 492, distance: 86.3
click at [777, 492] on div at bounding box center [781, 487] width 51 height 13
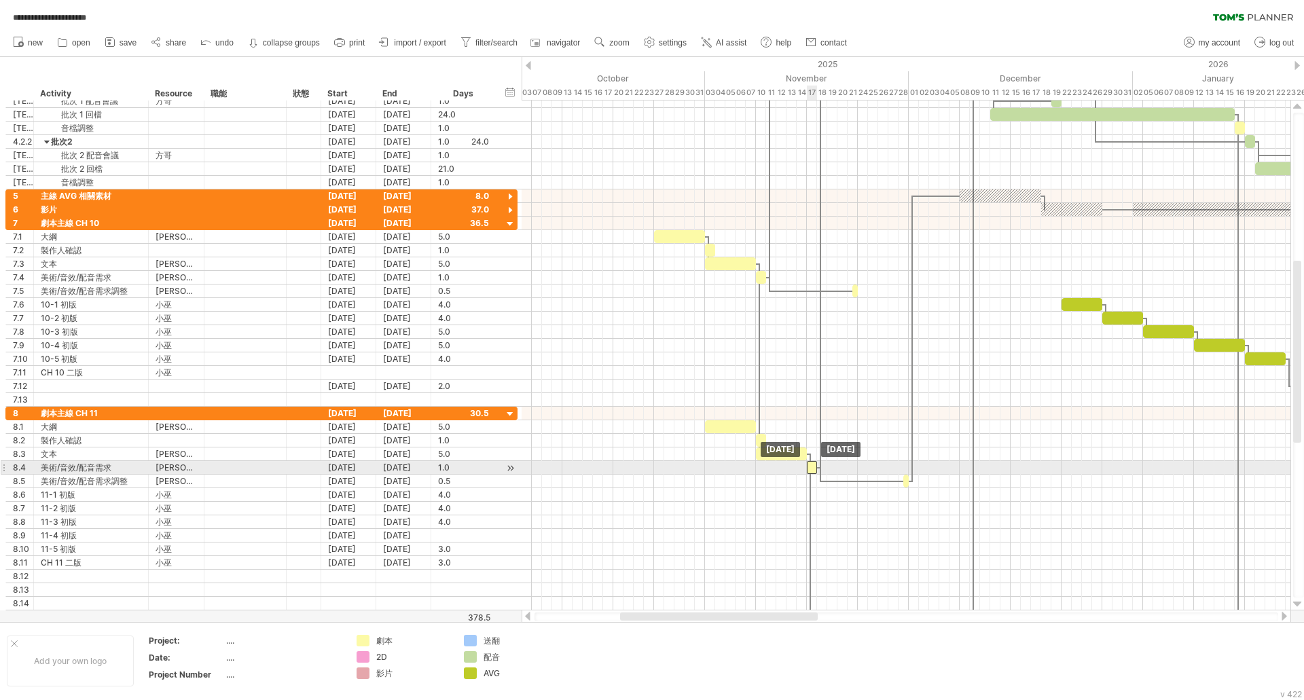
drag, startPoint x: 896, startPoint y: 464, endPoint x: 809, endPoint y: 464, distance: 87.6
click at [809, 464] on div at bounding box center [812, 467] width 10 height 13
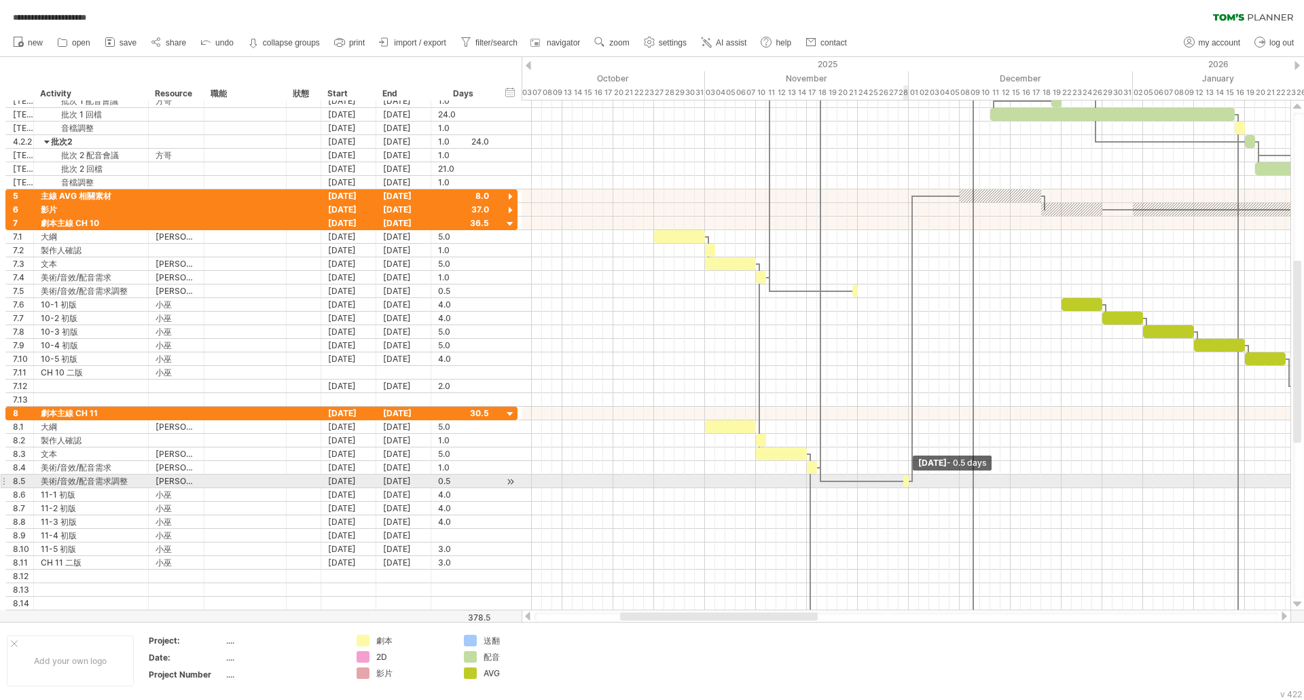
drag, startPoint x: 907, startPoint y: 487, endPoint x: 848, endPoint y: 483, distance: 59.2
click at [848, 483] on div "[DATE] - 0.5 days [DATE]" at bounding box center [906, 356] width 769 height 510
drag, startPoint x: 907, startPoint y: 481, endPoint x: 890, endPoint y: 481, distance: 17.7
click at [890, 481] on div "[DATE] - 0.5 days [DATE]" at bounding box center [906, 356] width 769 height 510
drag, startPoint x: 905, startPoint y: 480, endPoint x: 886, endPoint y: 480, distance: 19.7
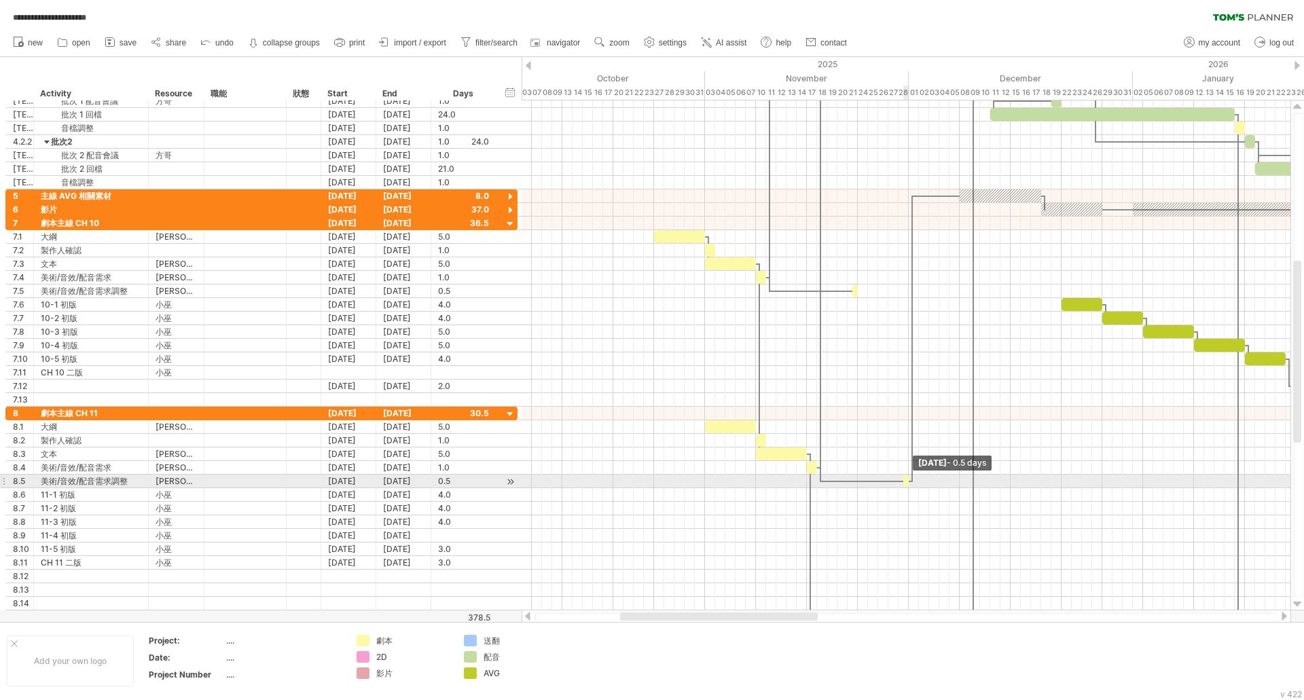
click at [886, 480] on div "[DATE] - 0.5 days [DATE]" at bounding box center [906, 356] width 769 height 510
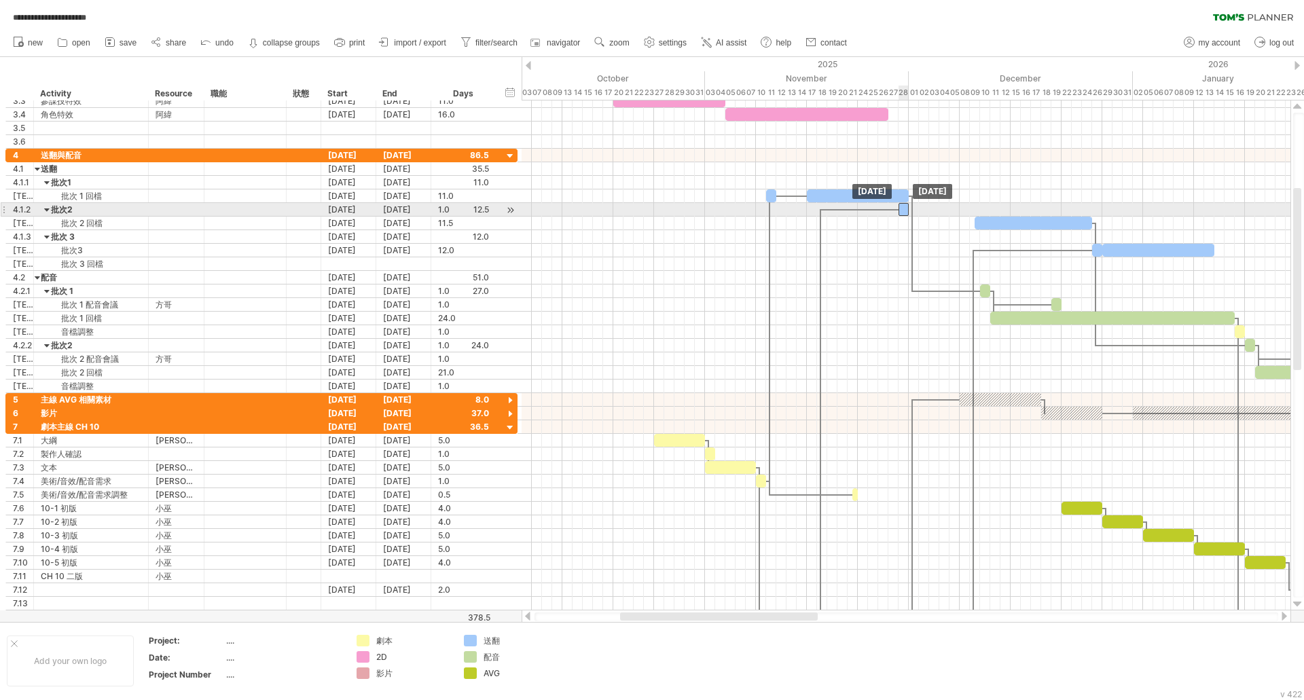
drag, startPoint x: 977, startPoint y: 209, endPoint x: 905, endPoint y: 215, distance: 72.2
click at [905, 215] on div at bounding box center [903, 209] width 10 height 13
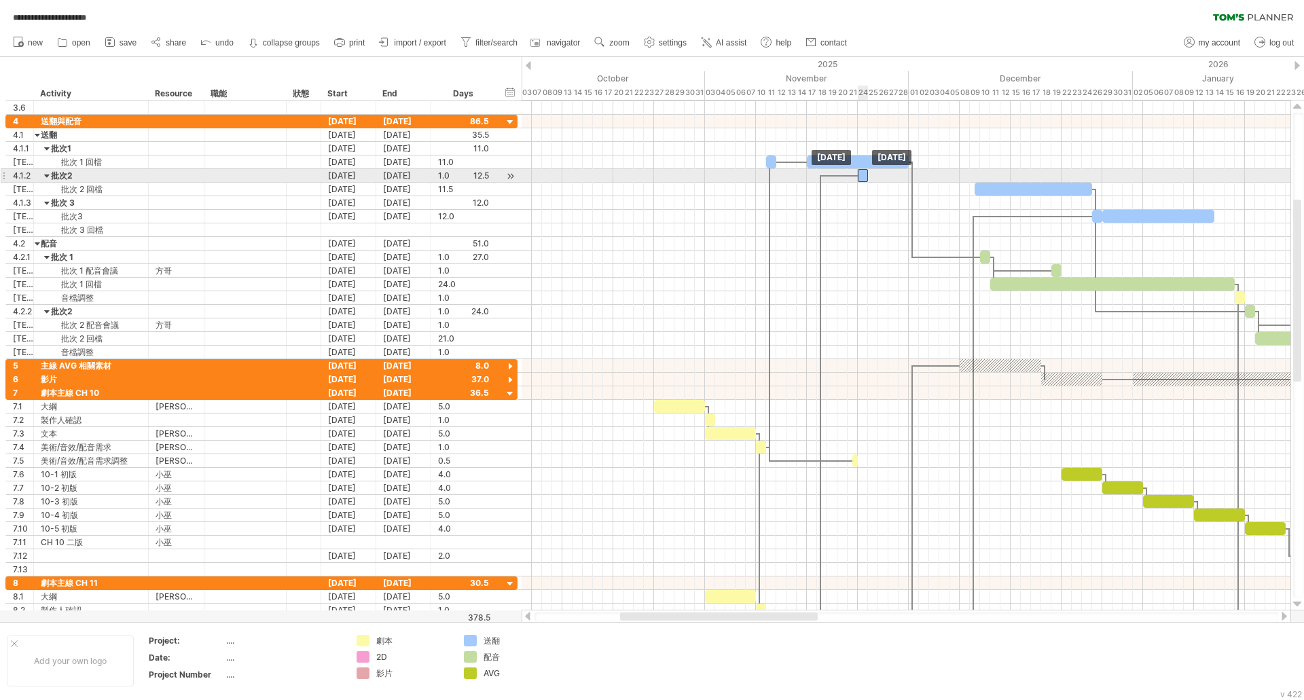
drag, startPoint x: 905, startPoint y: 177, endPoint x: 863, endPoint y: 181, distance: 42.2
click at [863, 181] on div at bounding box center [863, 175] width 10 height 13
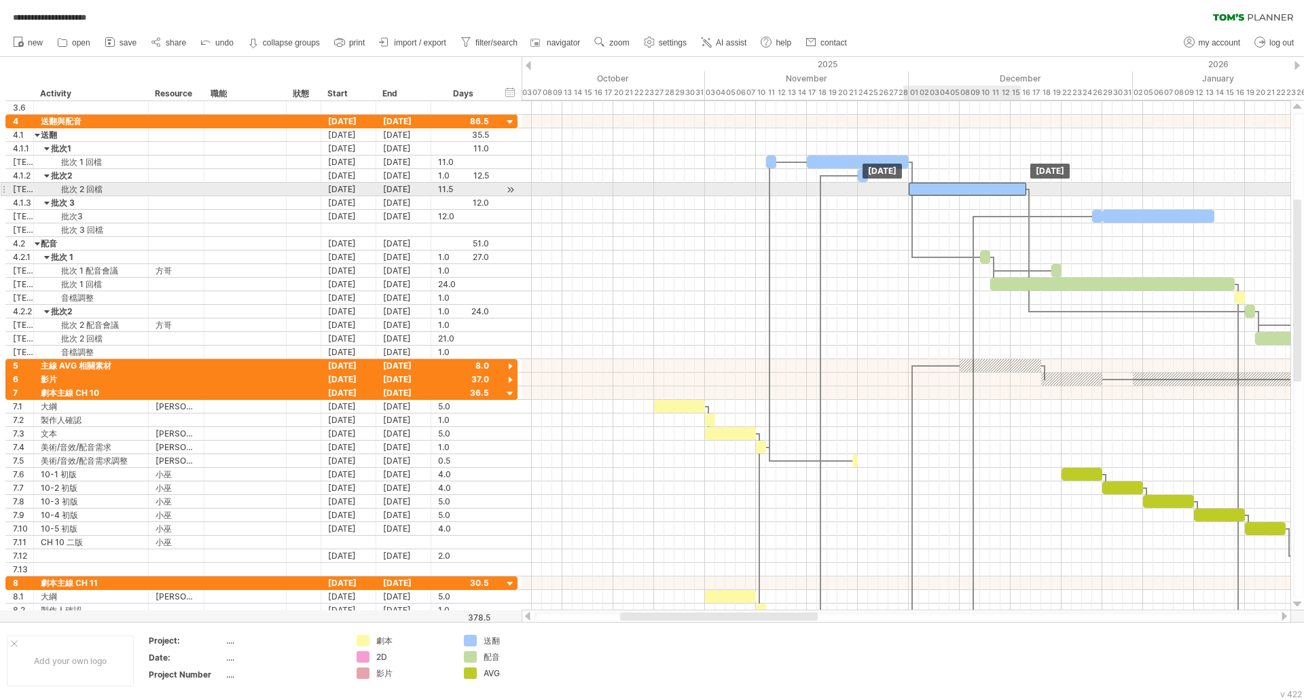
drag, startPoint x: 1013, startPoint y: 189, endPoint x: 945, endPoint y: 192, distance: 68.7
click at [945, 192] on div at bounding box center [967, 189] width 117 height 13
drag, startPoint x: 1027, startPoint y: 194, endPoint x: 1011, endPoint y: 194, distance: 15.6
click at [1011, 194] on span at bounding box center [1010, 189] width 5 height 13
drag, startPoint x: 947, startPoint y: 186, endPoint x: 915, endPoint y: 190, distance: 32.2
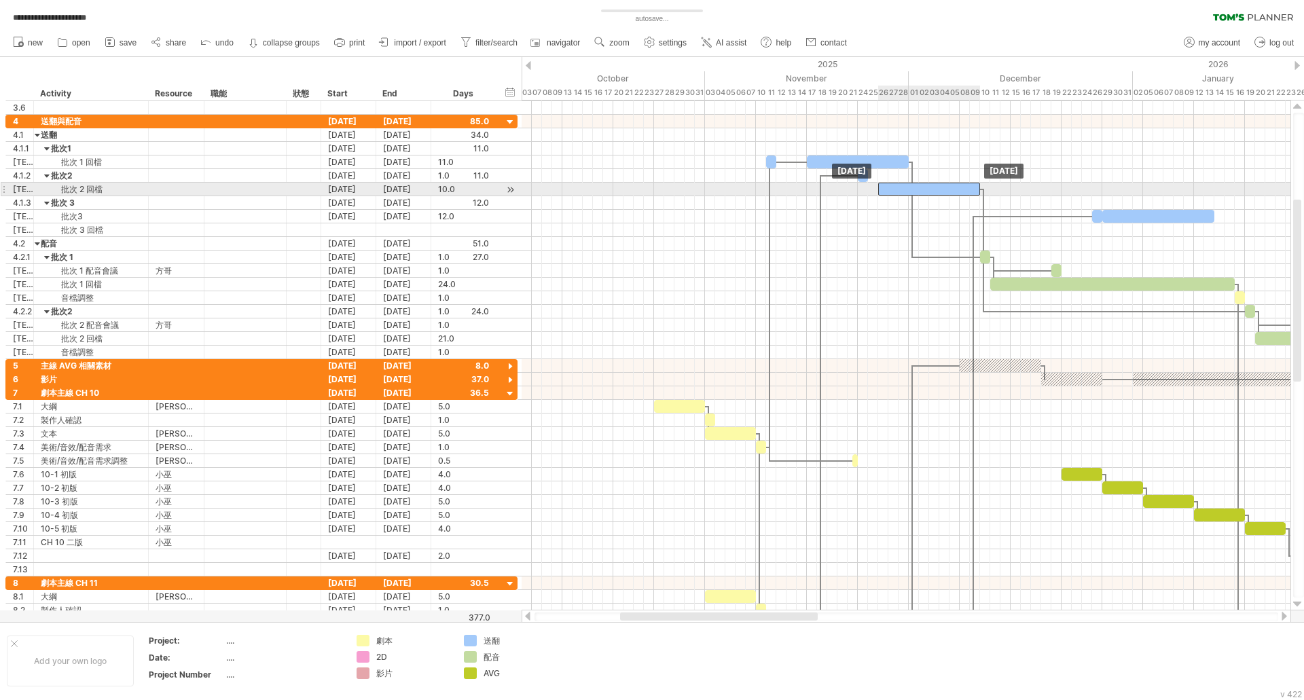
click at [915, 190] on div at bounding box center [929, 189] width 102 height 13
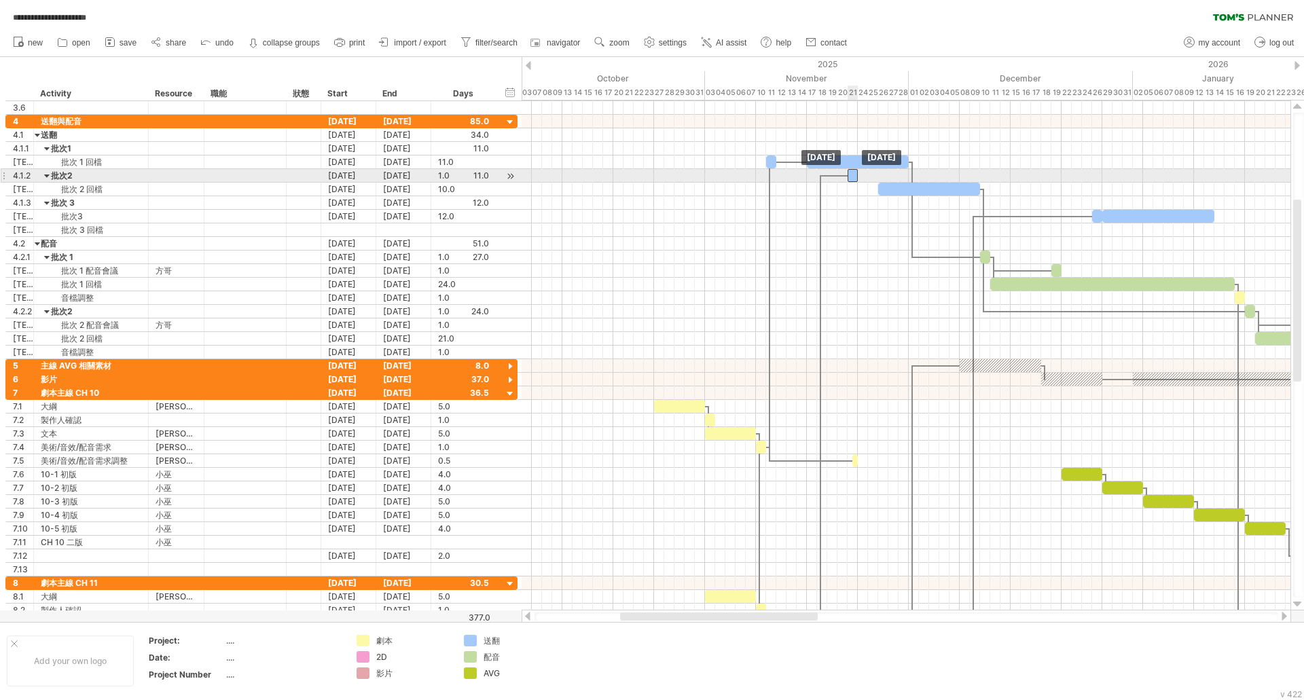
drag, startPoint x: 862, startPoint y: 177, endPoint x: 852, endPoint y: 177, distance: 10.2
click at [852, 177] on div at bounding box center [852, 175] width 10 height 13
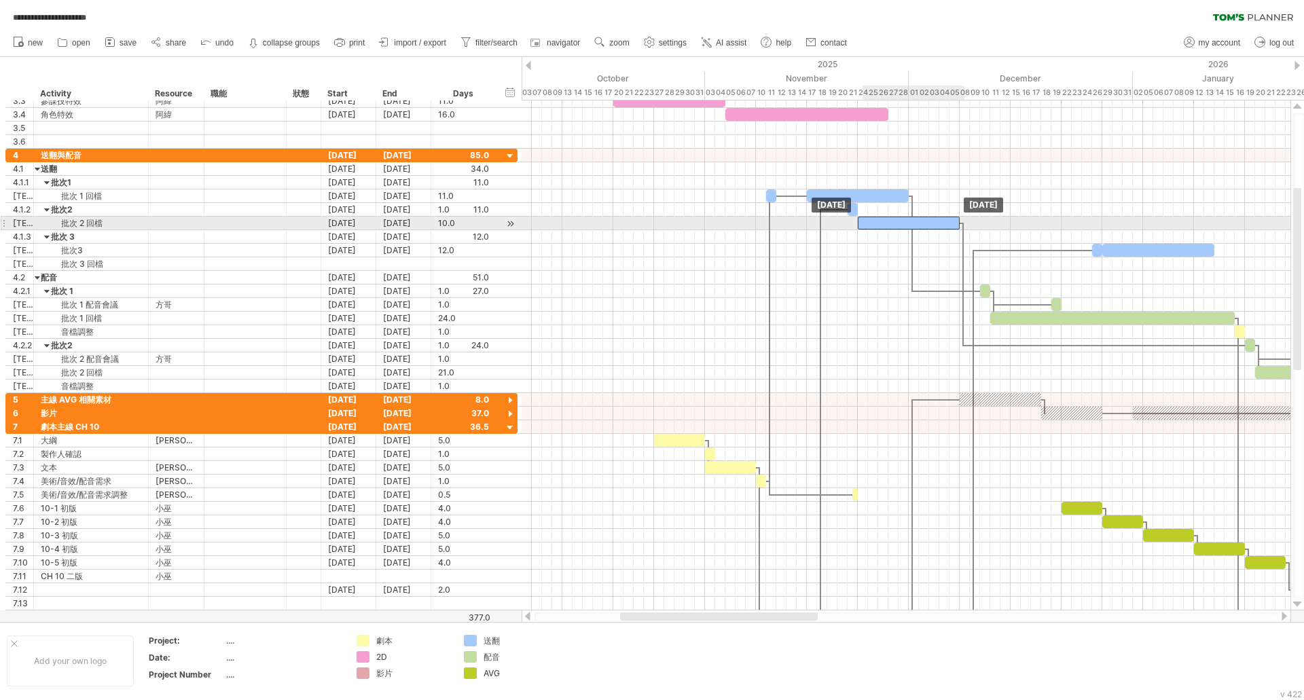
drag, startPoint x: 922, startPoint y: 221, endPoint x: 904, endPoint y: 221, distance: 18.3
click at [904, 221] on div at bounding box center [909, 223] width 102 height 13
drag, startPoint x: 913, startPoint y: 221, endPoint x: 966, endPoint y: 220, distance: 53.0
click at [966, 220] on div at bounding box center [960, 223] width 102 height 13
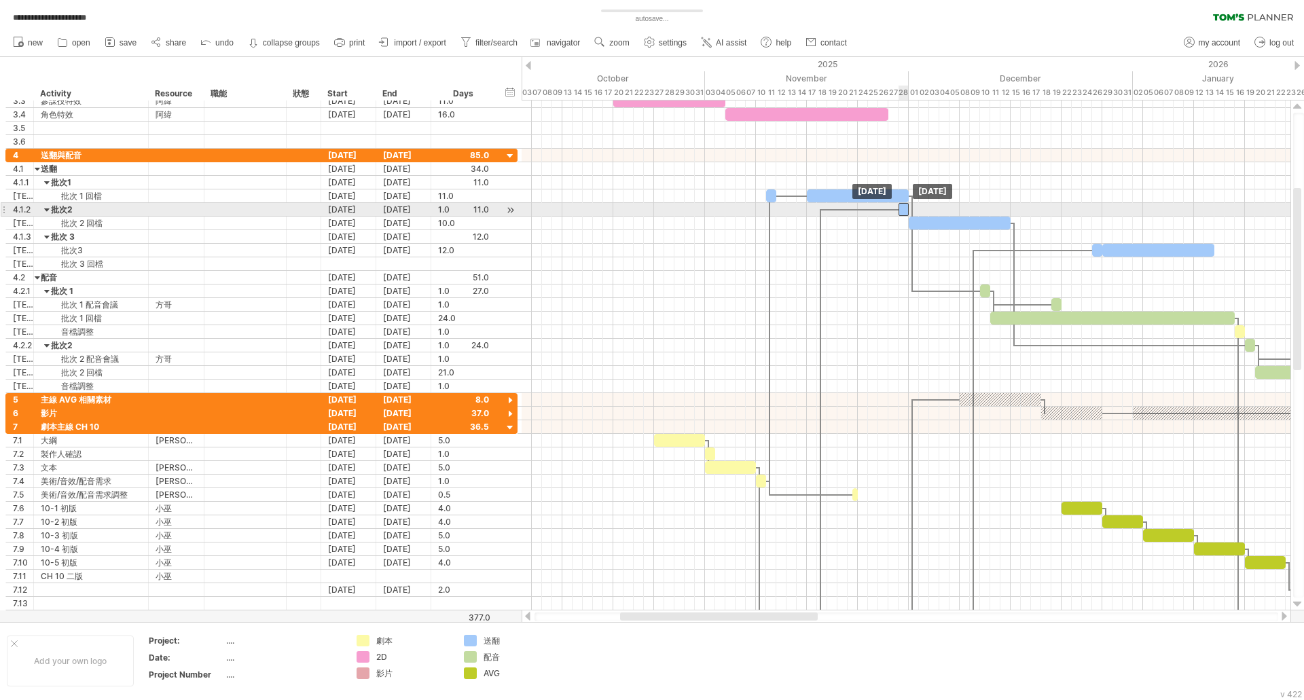
drag, startPoint x: 852, startPoint y: 210, endPoint x: 902, endPoint y: 214, distance: 49.7
click at [902, 214] on div at bounding box center [903, 209] width 10 height 13
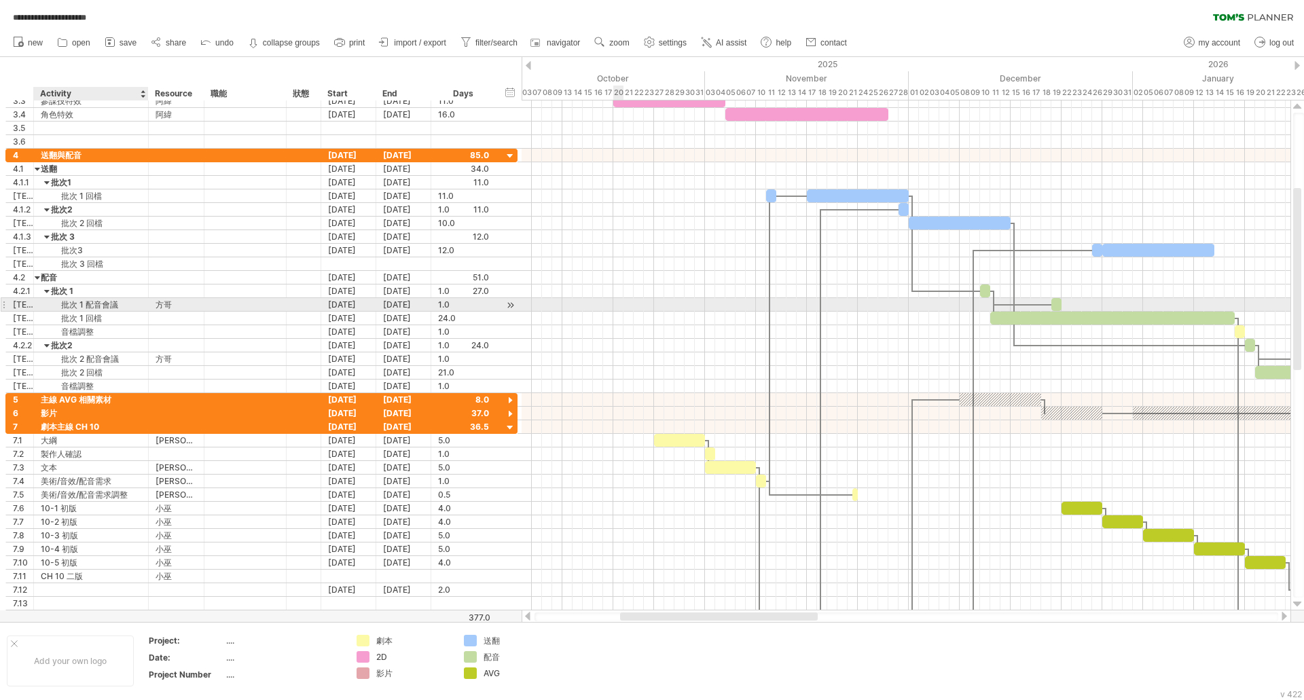
click at [117, 302] on div "批次 1 配音會議" at bounding box center [91, 304] width 101 height 13
click at [443, 306] on div "1.0" at bounding box center [463, 304] width 51 height 13
type input "*"
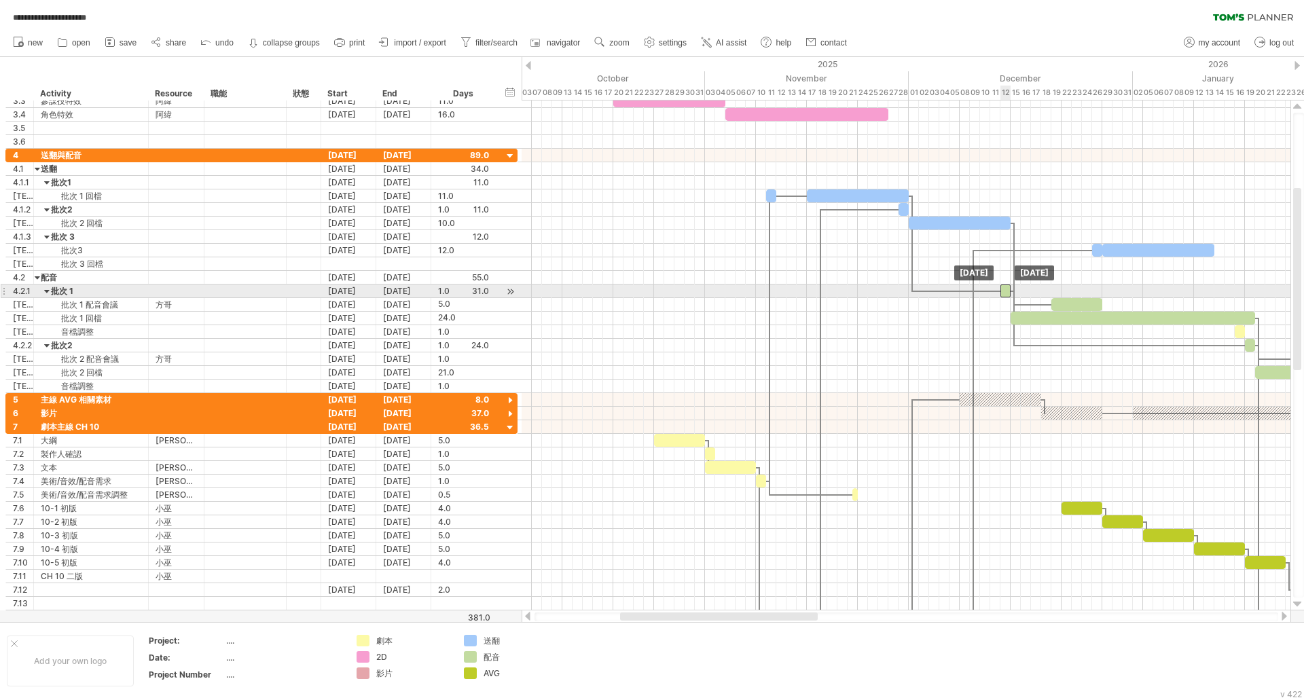
drag, startPoint x: 985, startPoint y: 293, endPoint x: 1004, endPoint y: 294, distance: 19.7
click at [1004, 294] on div at bounding box center [1005, 291] width 10 height 13
drag, startPoint x: 1006, startPoint y: 291, endPoint x: 995, endPoint y: 292, distance: 10.9
click at [995, 292] on div at bounding box center [995, 291] width 10 height 13
drag, startPoint x: 995, startPoint y: 292, endPoint x: 985, endPoint y: 293, distance: 9.5
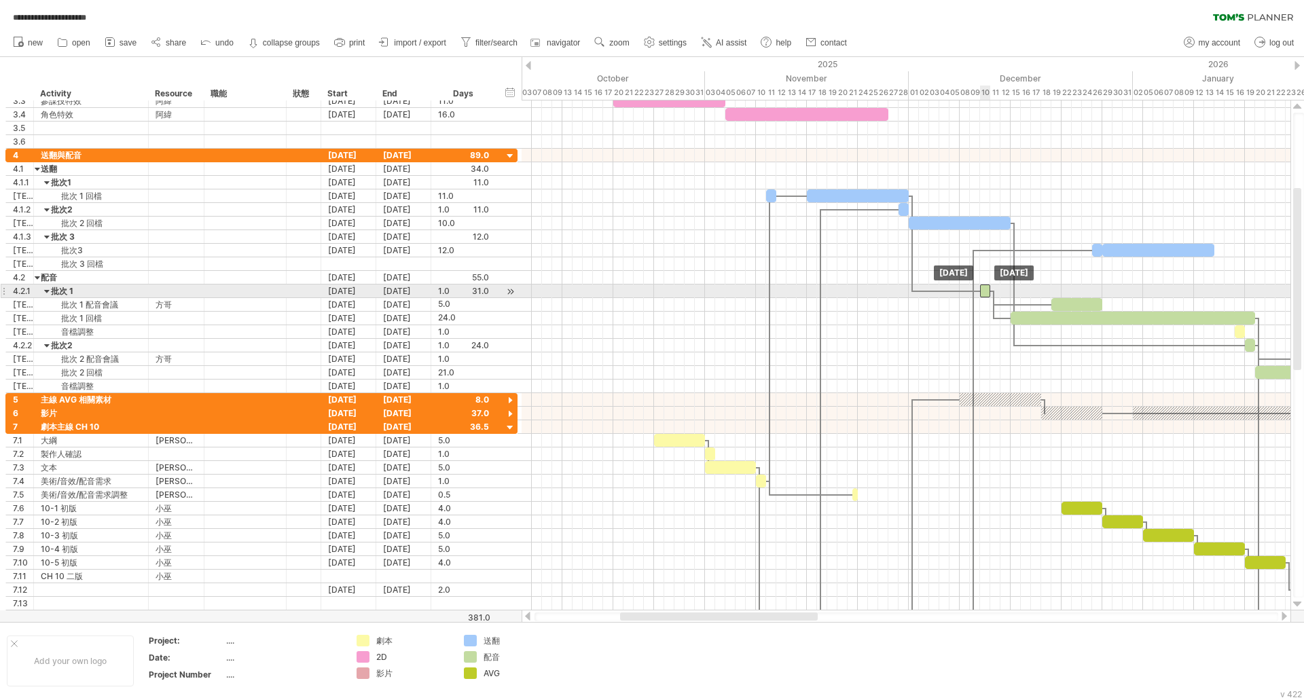
click at [985, 293] on div at bounding box center [985, 291] width 10 height 13
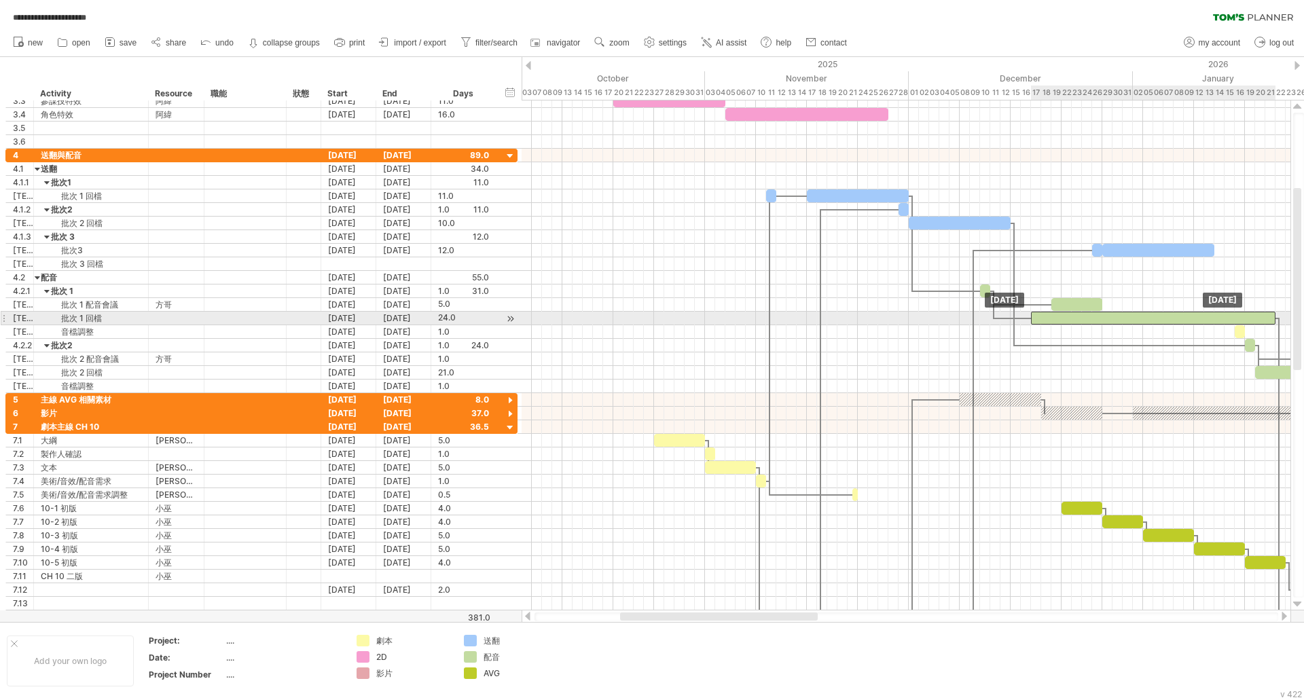
drag, startPoint x: 1058, startPoint y: 323, endPoint x: 1080, endPoint y: 320, distance: 22.6
click at [1080, 320] on div at bounding box center [1153, 318] width 244 height 13
drag, startPoint x: 1063, startPoint y: 321, endPoint x: 1042, endPoint y: 322, distance: 20.4
click at [1042, 322] on div at bounding box center [1132, 318] width 244 height 13
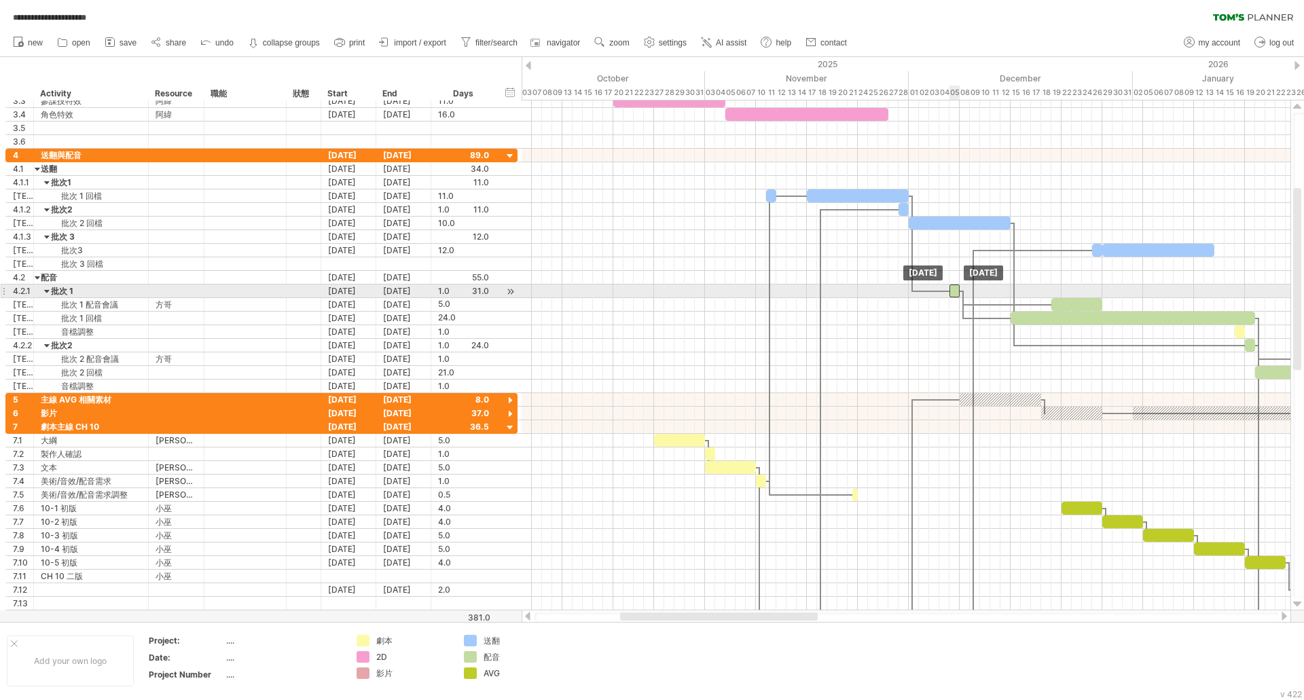
drag, startPoint x: 984, startPoint y: 291, endPoint x: 954, endPoint y: 291, distance: 29.9
click at [954, 291] on div at bounding box center [954, 291] width 10 height 13
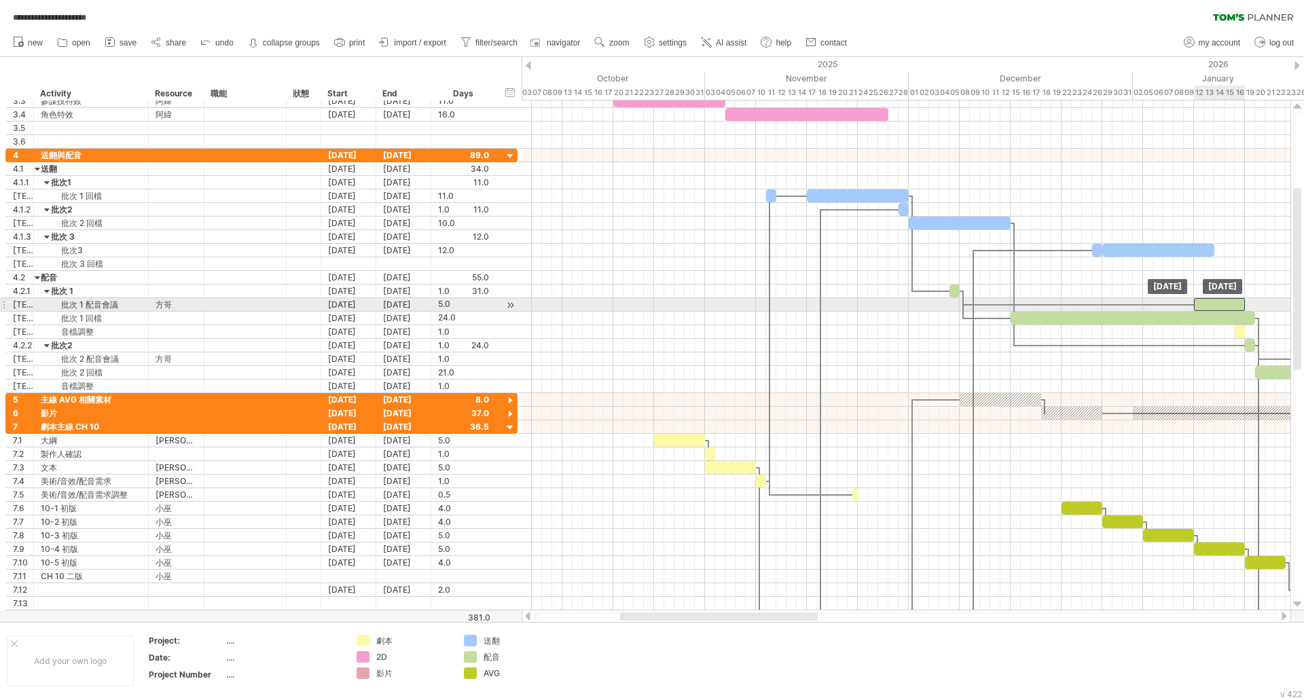
drag, startPoint x: 1074, startPoint y: 304, endPoint x: 1216, endPoint y: 302, distance: 141.9
click at [1216, 302] on div at bounding box center [1219, 304] width 51 height 13
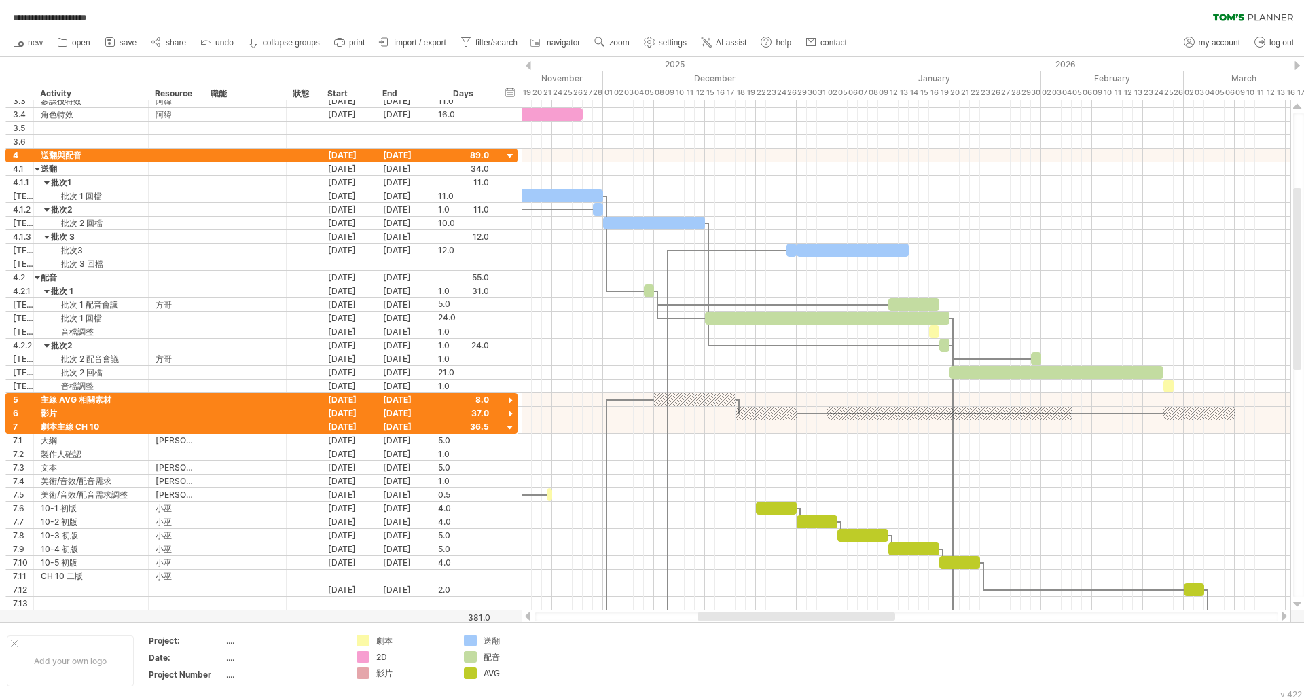
drag, startPoint x: 774, startPoint y: 615, endPoint x: 852, endPoint y: 617, distance: 78.1
click at [852, 617] on div at bounding box center [796, 617] width 198 height 8
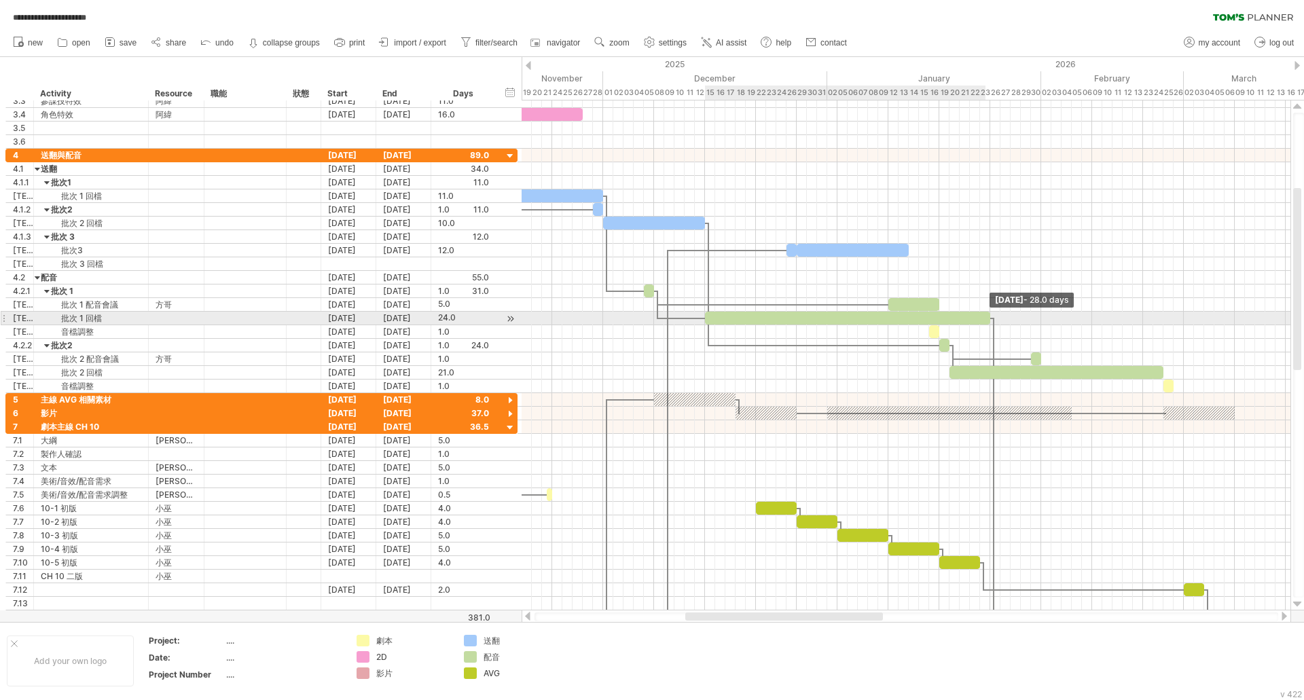
drag, startPoint x: 949, startPoint y: 319, endPoint x: 988, endPoint y: 322, distance: 38.8
click at [988, 322] on span at bounding box center [989, 318] width 5 height 13
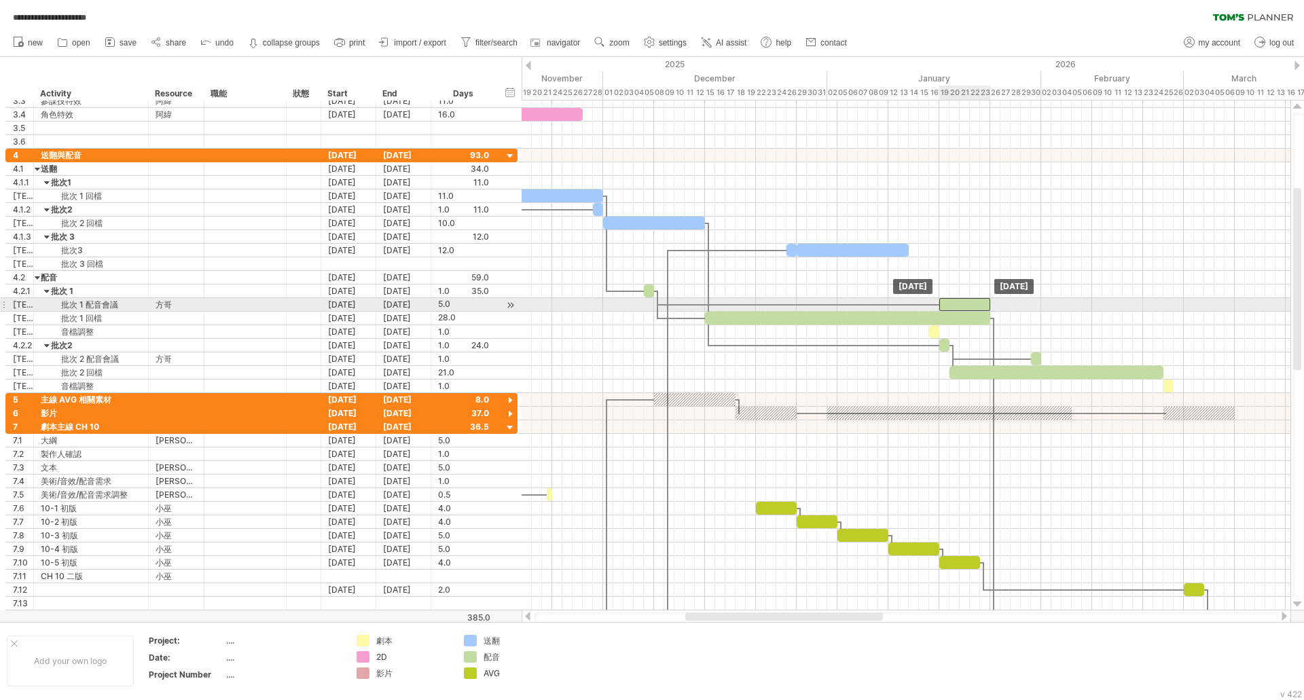
drag, startPoint x: 922, startPoint y: 304, endPoint x: 972, endPoint y: 304, distance: 50.3
click at [972, 304] on div at bounding box center [964, 304] width 51 height 13
click at [967, 306] on div at bounding box center [964, 304] width 51 height 13
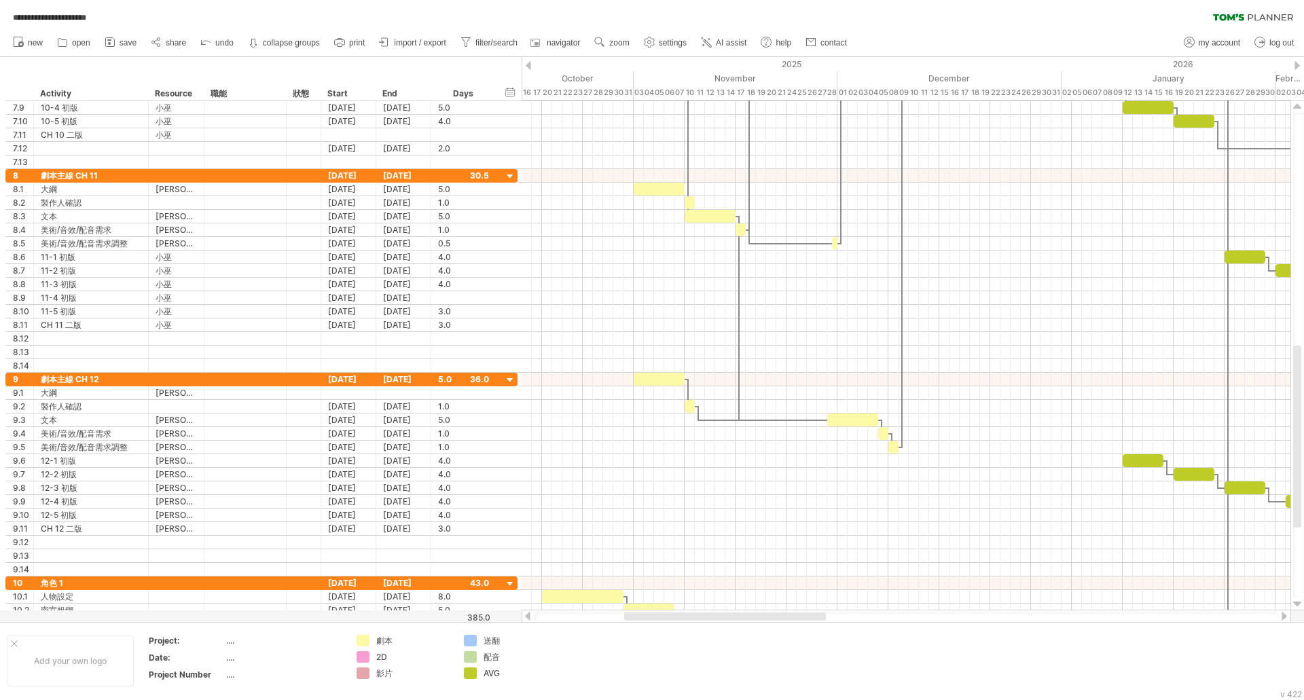
drag, startPoint x: 723, startPoint y: 616, endPoint x: 667, endPoint y: 615, distance: 56.4
click at [667, 615] on div at bounding box center [725, 617] width 202 height 8
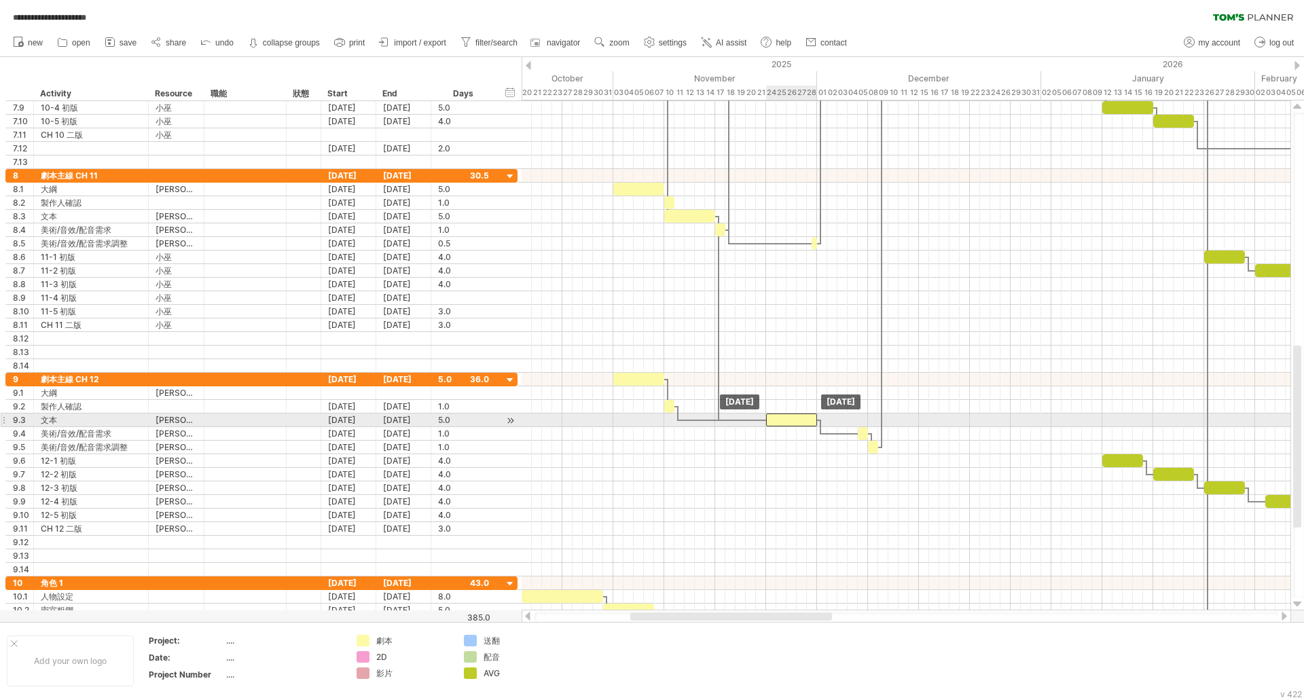
drag, startPoint x: 837, startPoint y: 422, endPoint x: 794, endPoint y: 422, distance: 42.8
click at [794, 422] on div at bounding box center [791, 420] width 51 height 13
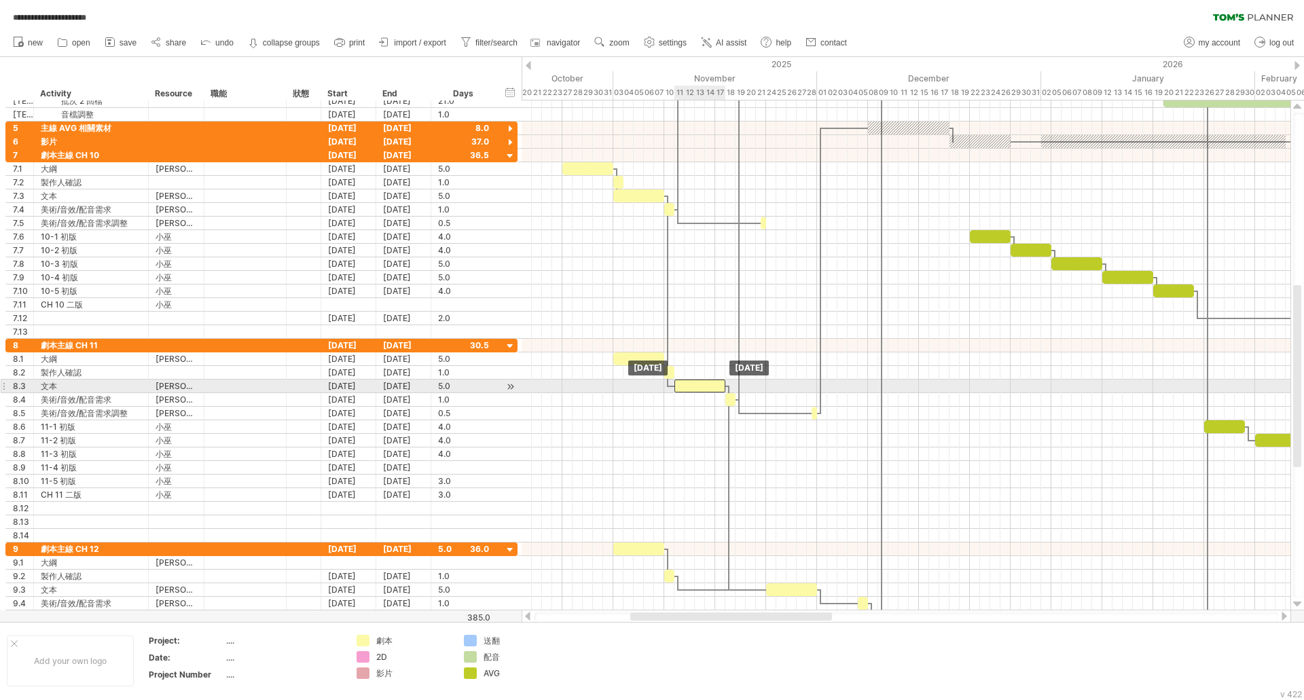
drag, startPoint x: 688, startPoint y: 388, endPoint x: 699, endPoint y: 386, distance: 11.9
click at [699, 386] on div at bounding box center [699, 386] width 51 height 13
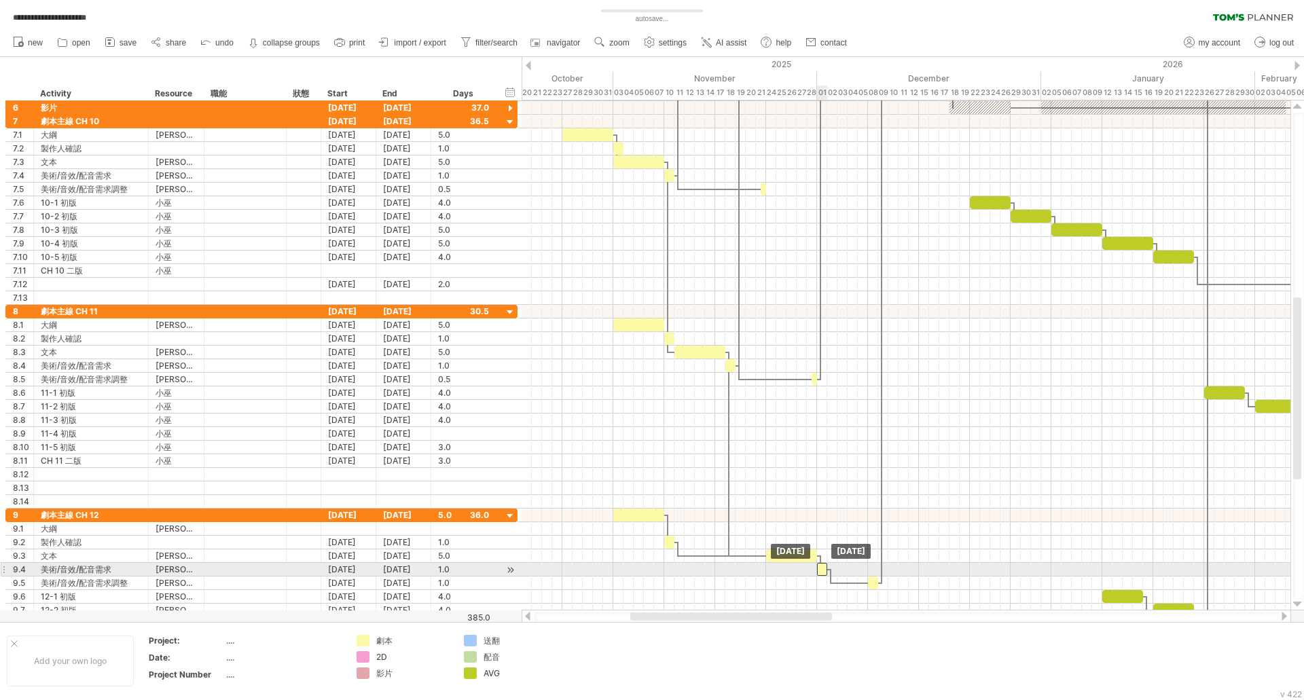
drag, startPoint x: 860, startPoint y: 569, endPoint x: 819, endPoint y: 574, distance: 41.7
click at [819, 574] on div at bounding box center [822, 569] width 10 height 13
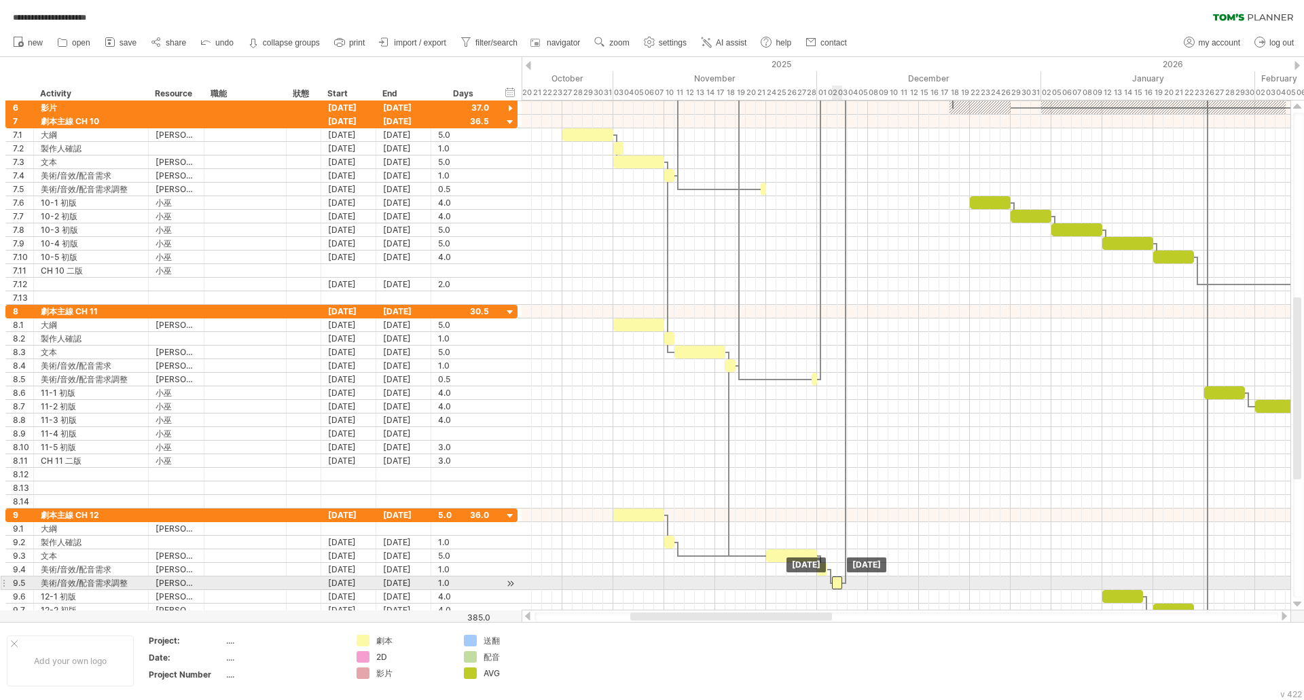
drag, startPoint x: 874, startPoint y: 586, endPoint x: 838, endPoint y: 589, distance: 36.1
click at [838, 589] on div at bounding box center [837, 583] width 10 height 13
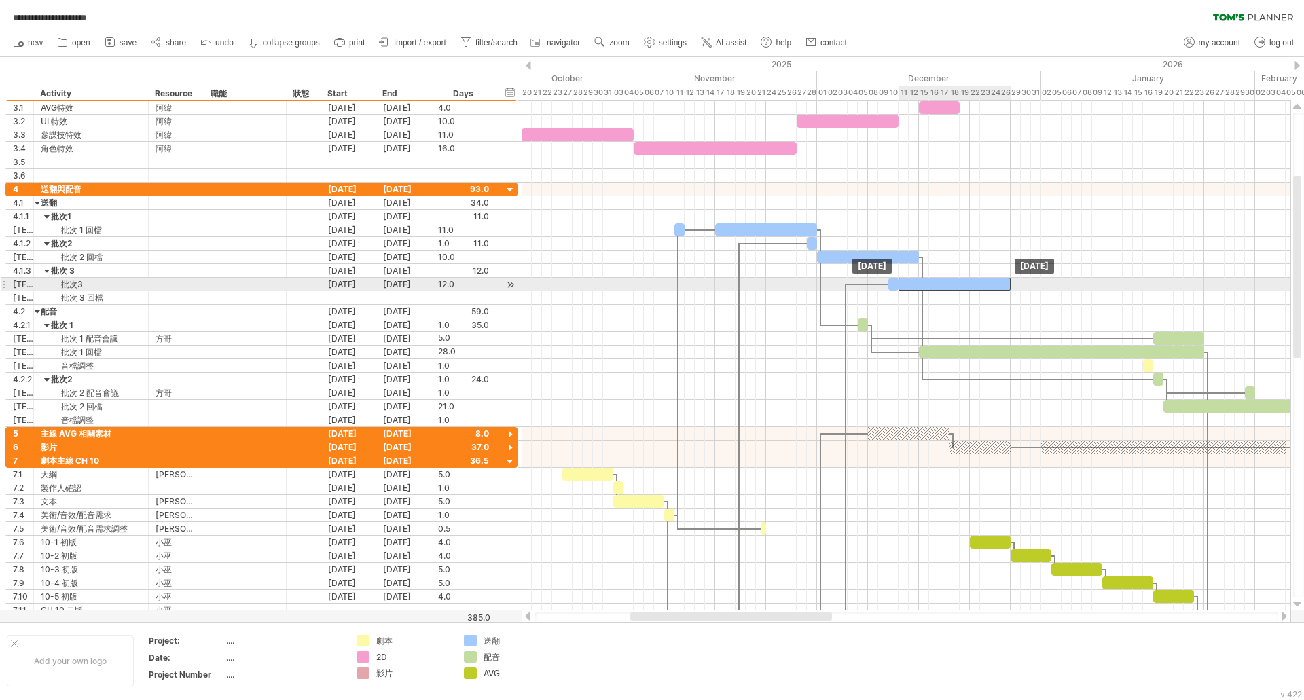
drag, startPoint x: 1026, startPoint y: 282, endPoint x: 915, endPoint y: 284, distance: 111.4
click at [915, 284] on div at bounding box center [954, 284] width 112 height 13
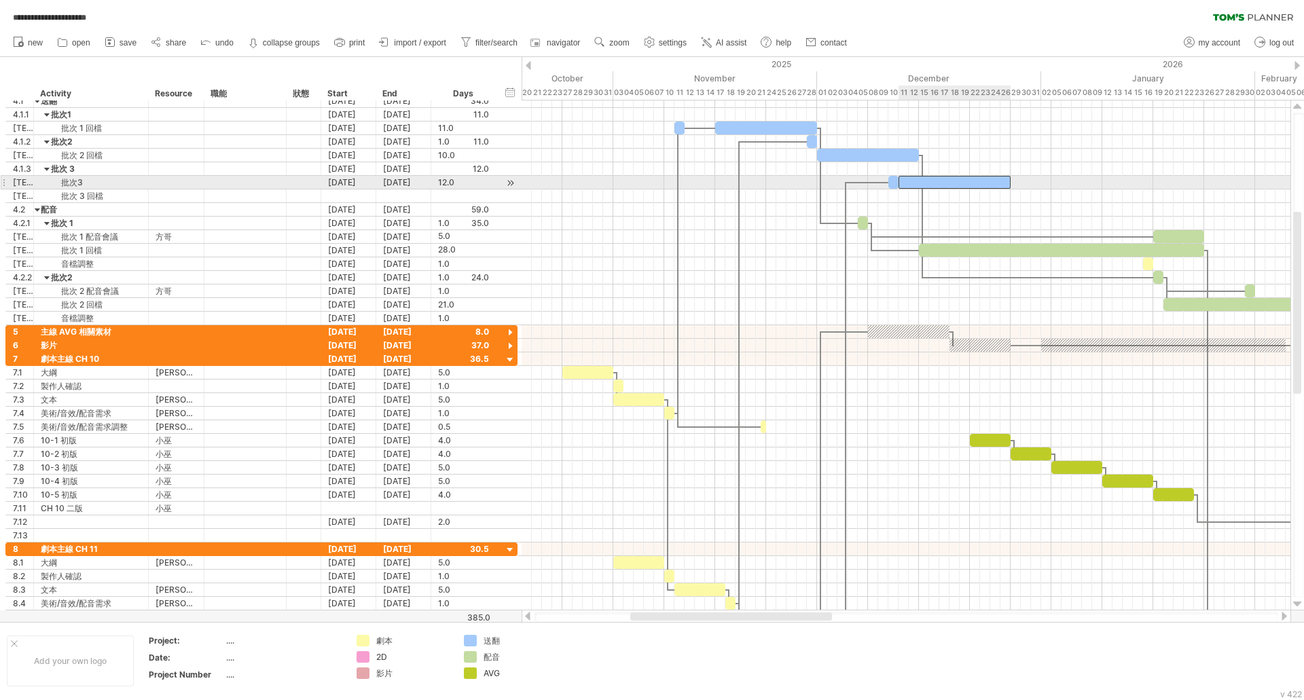
click at [909, 180] on div at bounding box center [954, 182] width 112 height 13
click at [994, 182] on div at bounding box center [954, 182] width 112 height 13
drag, startPoint x: 1010, startPoint y: 181, endPoint x: 1000, endPoint y: 182, distance: 10.3
click at [1000, 182] on span at bounding box center [1000, 182] width 5 height 13
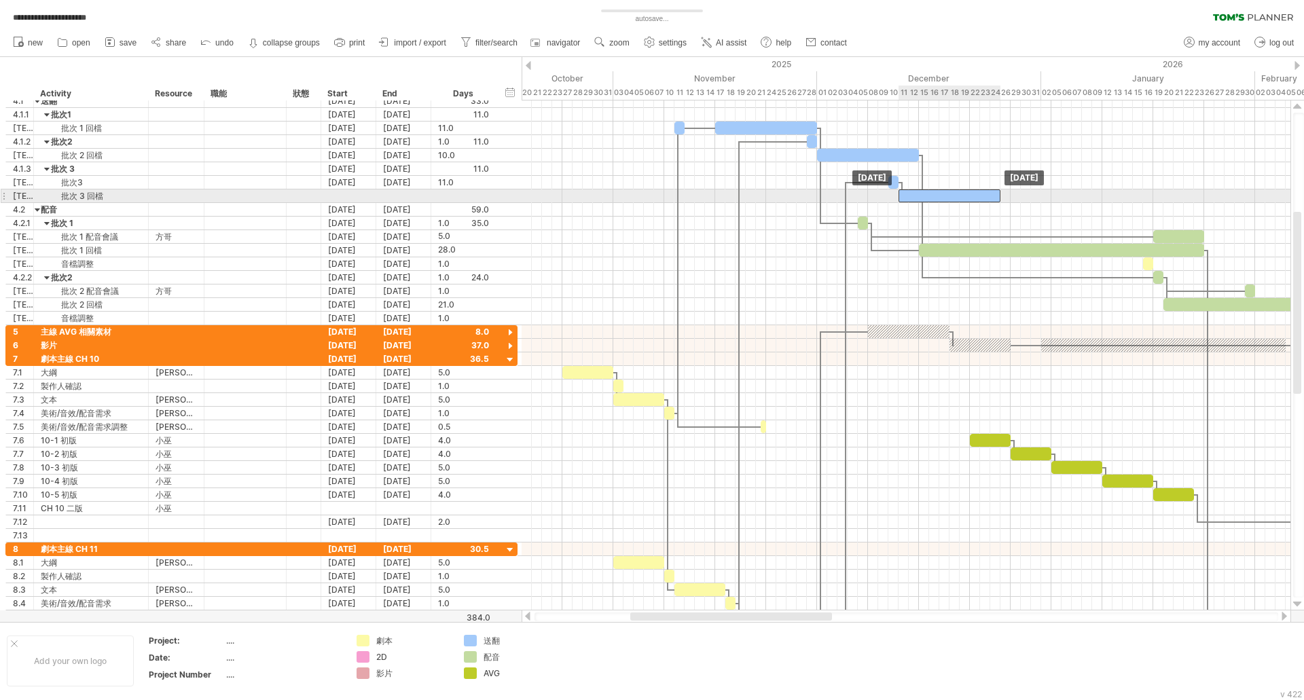
drag, startPoint x: 951, startPoint y: 185, endPoint x: 952, endPoint y: 193, distance: 7.5
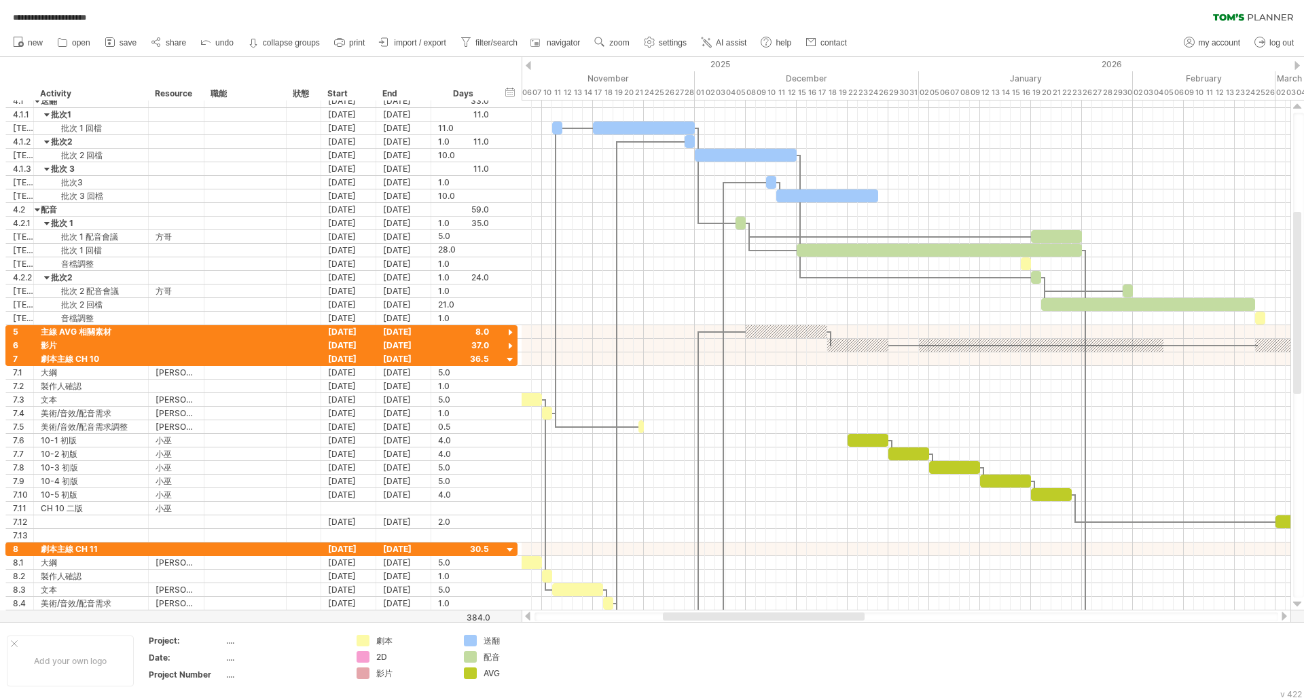
drag, startPoint x: 750, startPoint y: 617, endPoint x: 782, endPoint y: 621, distance: 32.8
click at [782, 621] on div at bounding box center [906, 617] width 769 height 14
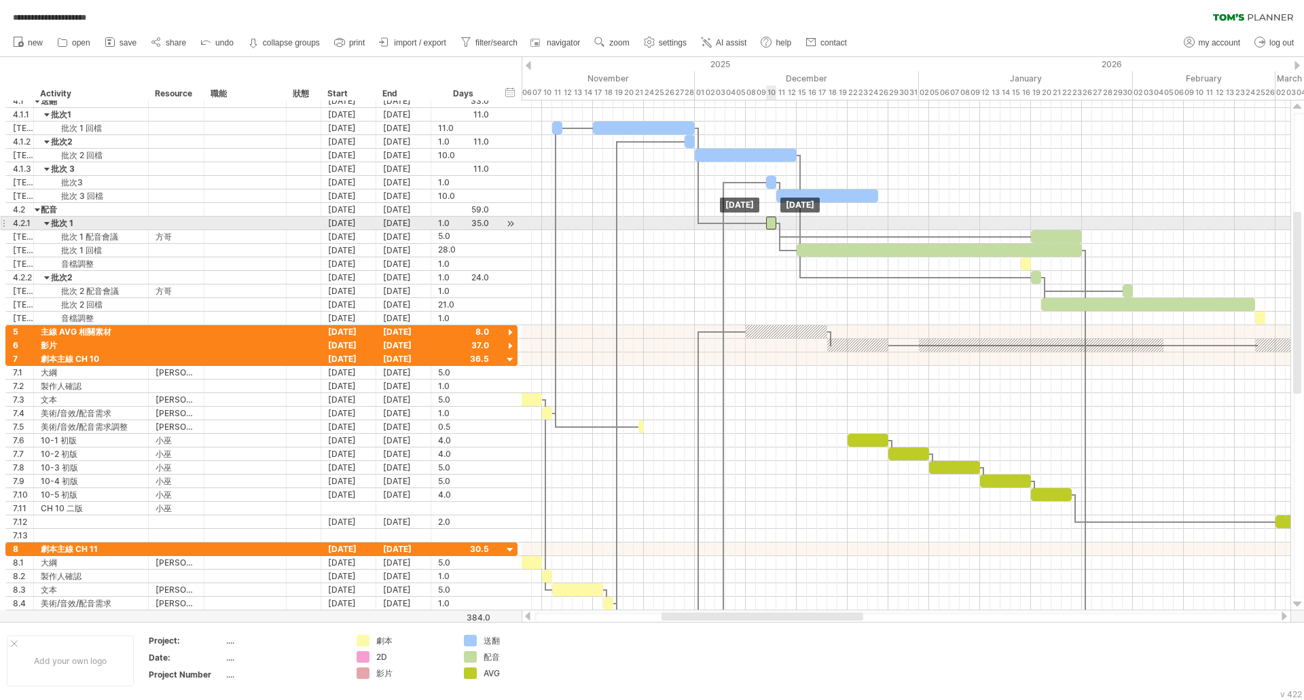
drag, startPoint x: 739, startPoint y: 221, endPoint x: 769, endPoint y: 224, distance: 30.7
click at [769, 224] on div at bounding box center [771, 223] width 10 height 13
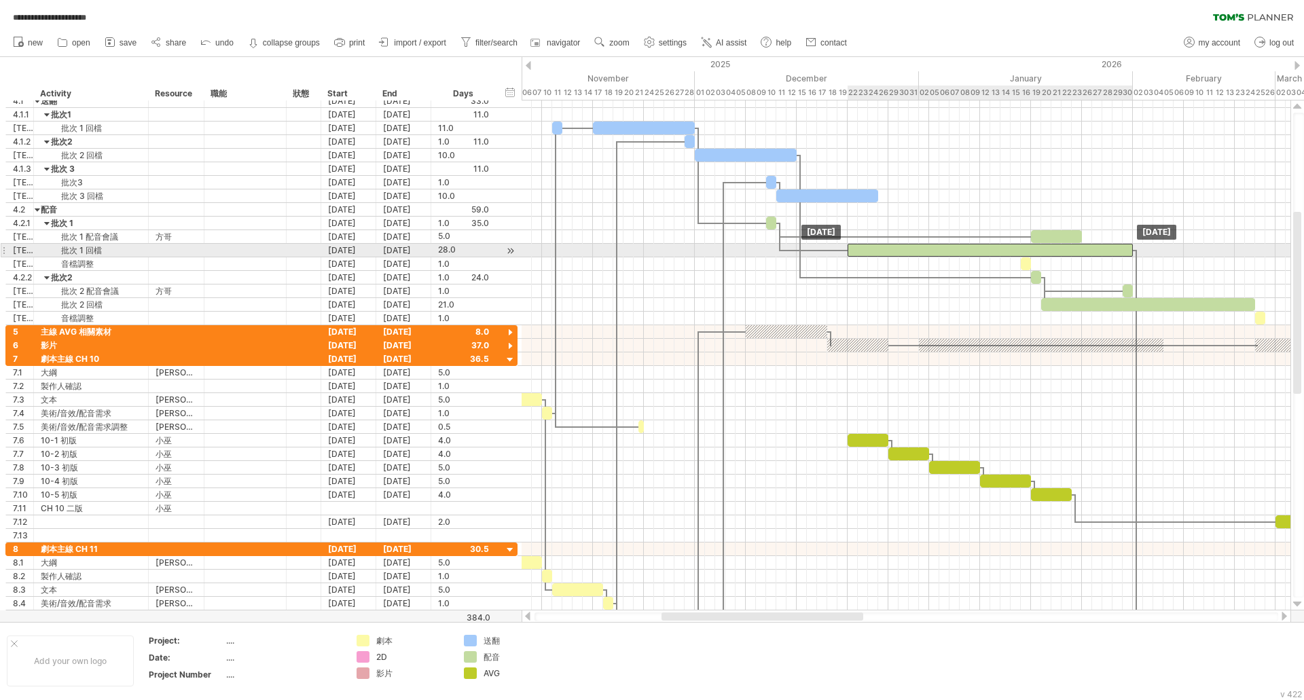
drag, startPoint x: 826, startPoint y: 254, endPoint x: 878, endPoint y: 251, distance: 51.7
click at [878, 251] on div at bounding box center [989, 250] width 285 height 13
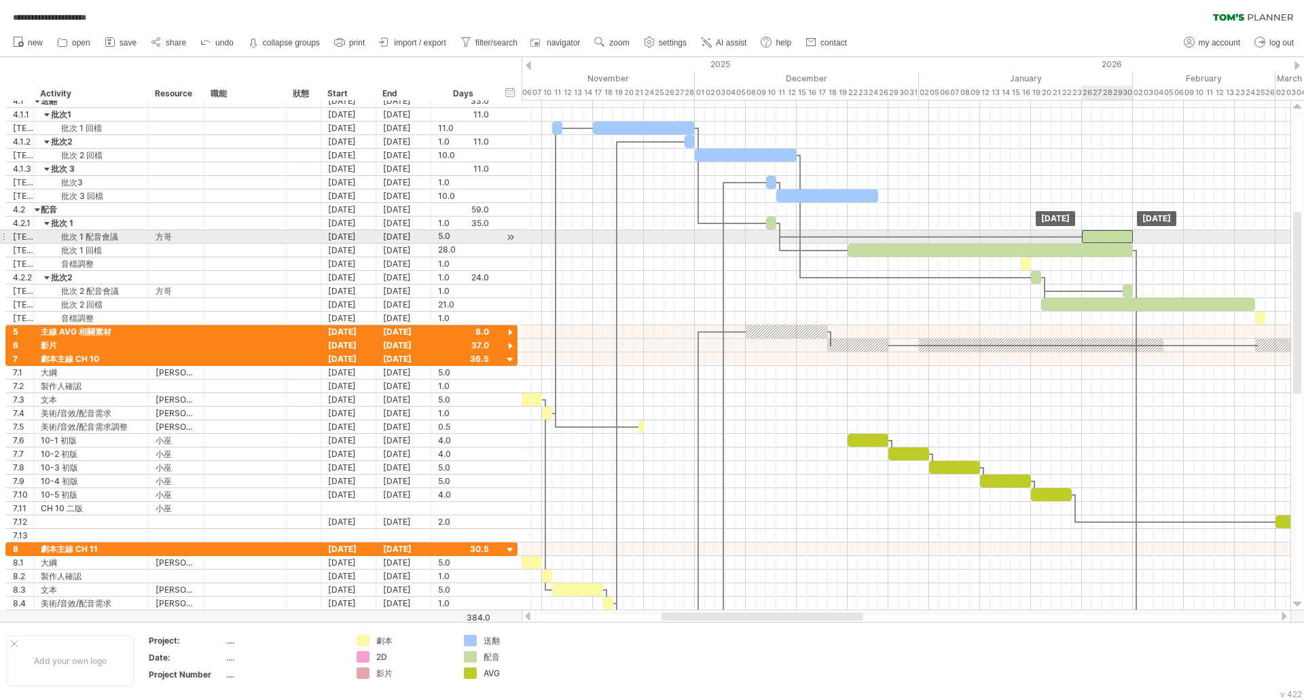
drag, startPoint x: 1052, startPoint y: 234, endPoint x: 1104, endPoint y: 236, distance: 52.4
click at [1104, 236] on div at bounding box center [1107, 236] width 51 height 13
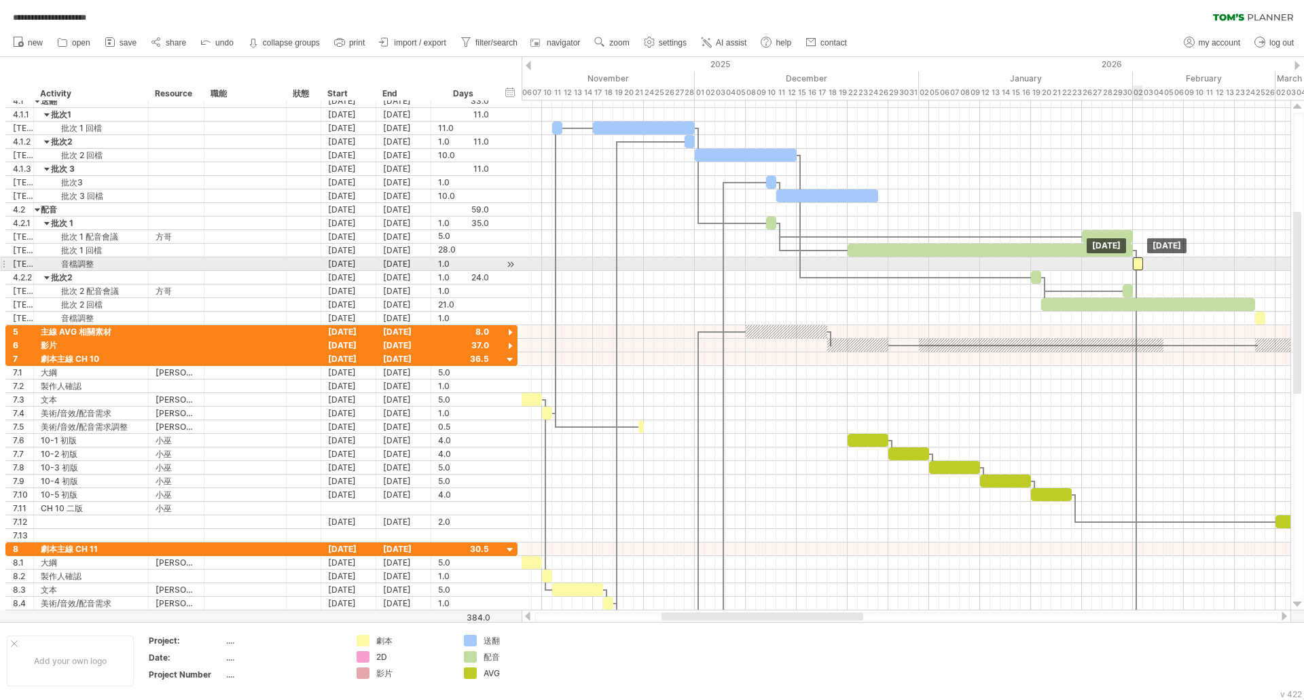
drag, startPoint x: 1025, startPoint y: 263, endPoint x: 1137, endPoint y: 263, distance: 112.0
click at [1137, 263] on div at bounding box center [1138, 263] width 10 height 13
drag, startPoint x: 1143, startPoint y: 263, endPoint x: 1184, endPoint y: 262, distance: 41.4
click at [1184, 262] on span at bounding box center [1183, 263] width 5 height 13
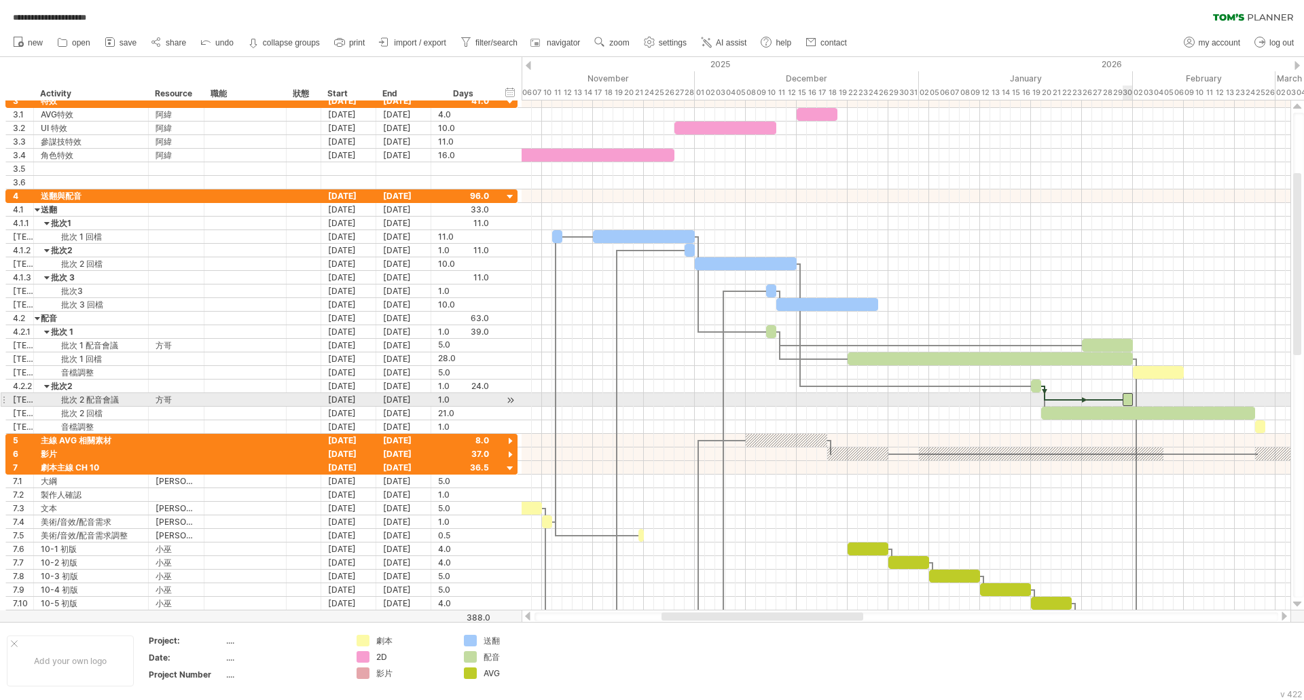
click at [1127, 399] on div at bounding box center [1128, 399] width 10 height 13
drag, startPoint x: 1134, startPoint y: 401, endPoint x: 1162, endPoint y: 403, distance: 28.0
click at [1162, 403] on div "[DATE] - 3.5 days [DATE]" at bounding box center [906, 356] width 769 height 510
drag, startPoint x: 1140, startPoint y: 401, endPoint x: 1151, endPoint y: 401, distance: 10.9
click at [1151, 401] on div at bounding box center [1151, 399] width 36 height 13
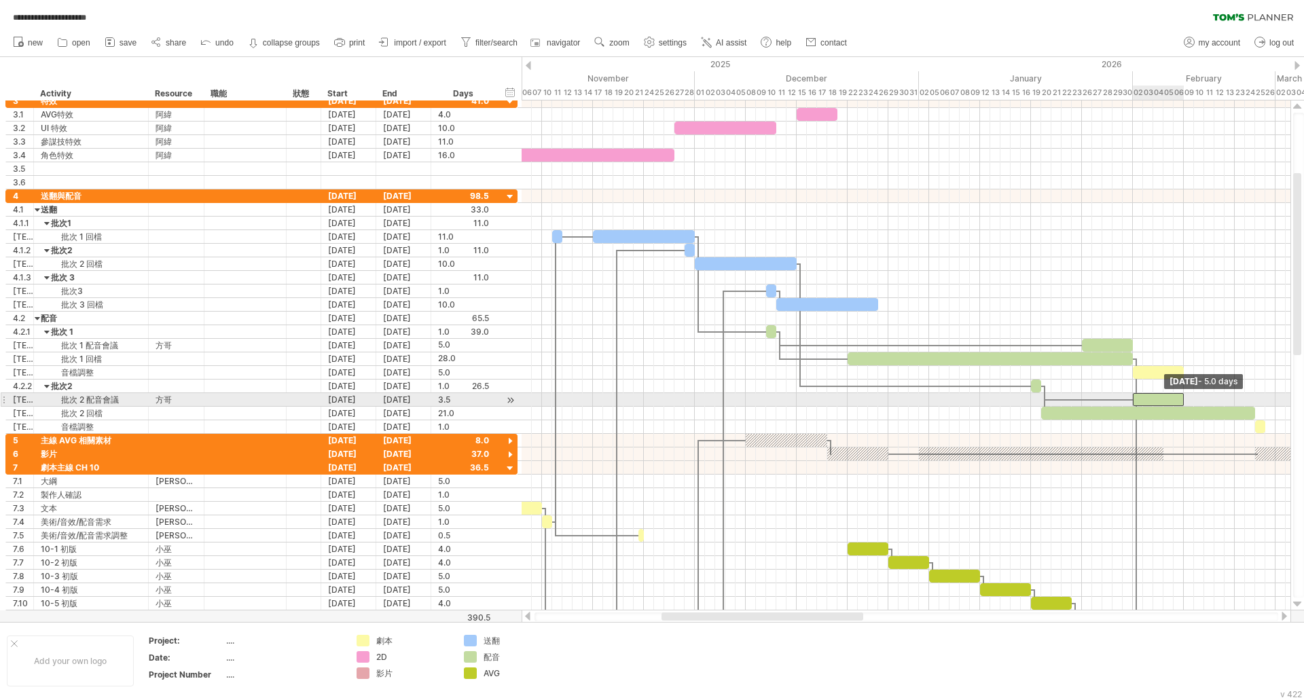
drag, startPoint x: 1168, startPoint y: 399, endPoint x: 1182, endPoint y: 399, distance: 13.6
click at [1182, 399] on span at bounding box center [1183, 399] width 5 height 13
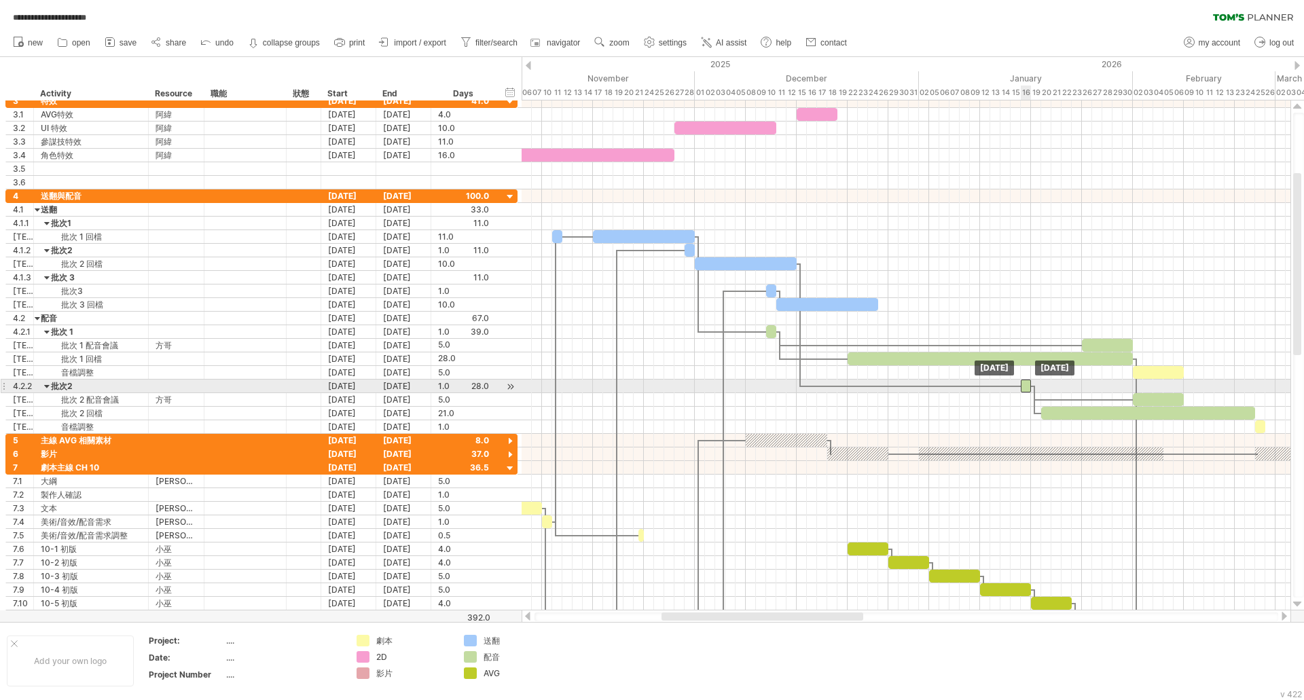
drag, startPoint x: 1037, startPoint y: 386, endPoint x: 1027, endPoint y: 387, distance: 9.6
click at [1027, 387] on div at bounding box center [1026, 386] width 10 height 13
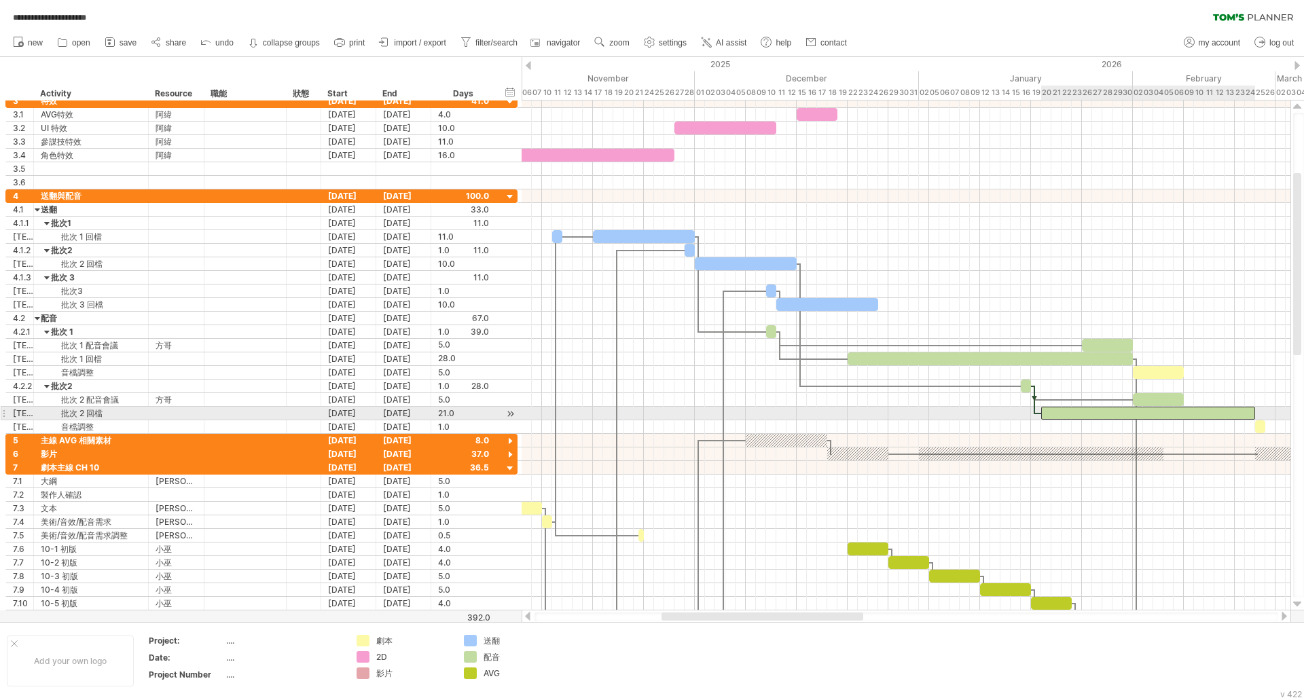
click at [1054, 409] on div at bounding box center [1148, 413] width 214 height 13
drag, startPoint x: 1040, startPoint y: 413, endPoint x: 1031, endPoint y: 414, distance: 9.6
click at [1031, 414] on span at bounding box center [1030, 413] width 5 height 13
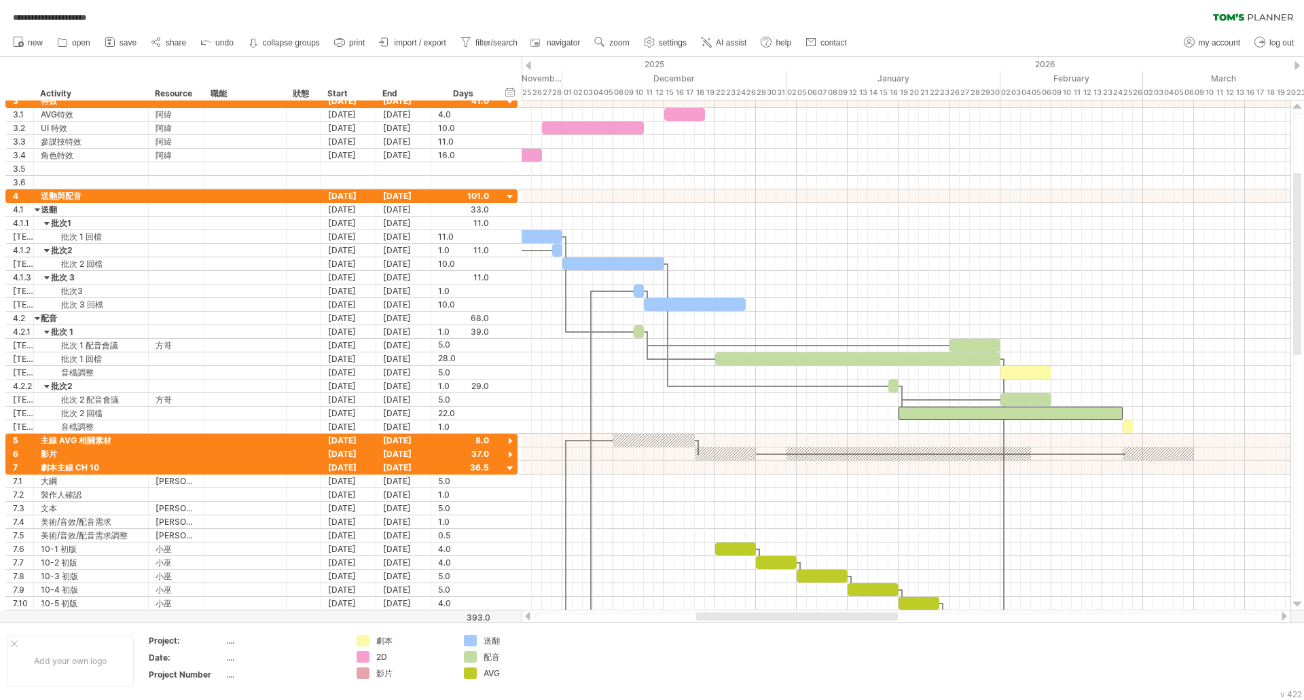
drag, startPoint x: 846, startPoint y: 617, endPoint x: 888, endPoint y: 615, distance: 41.5
click at [888, 615] on div at bounding box center [797, 617] width 202 height 8
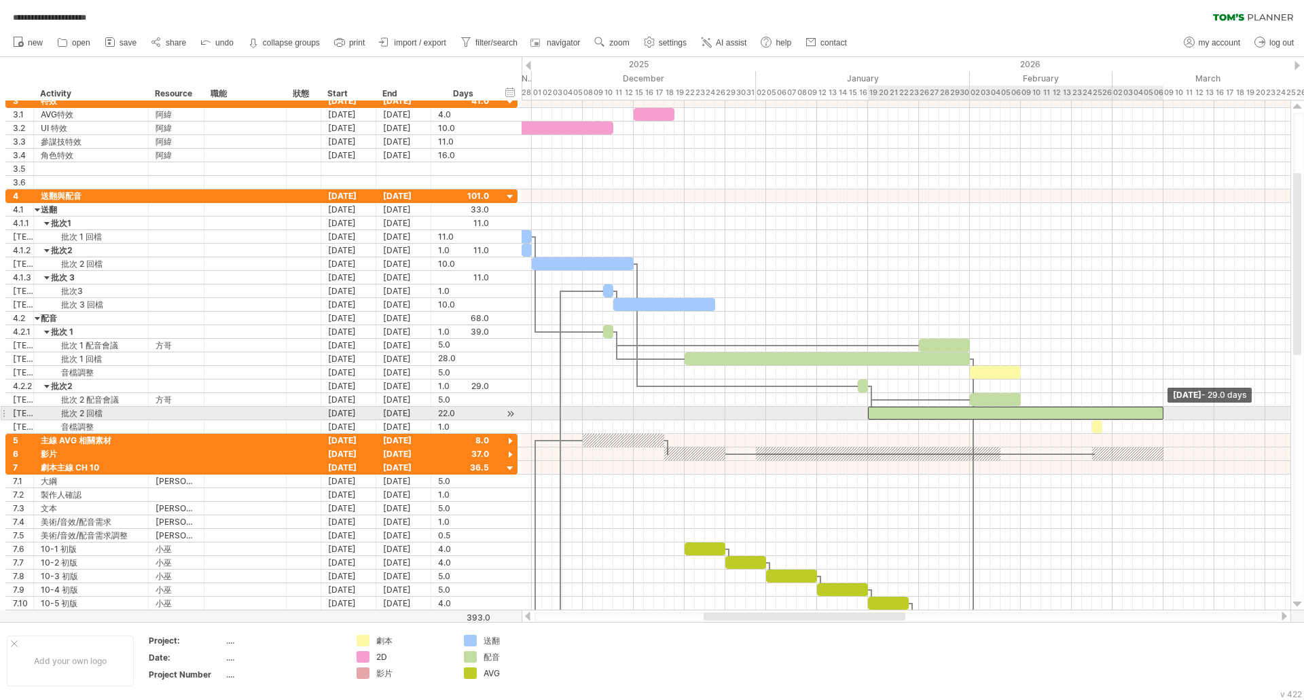
drag, startPoint x: 1108, startPoint y: 418, endPoint x: 1162, endPoint y: 419, distance: 53.7
click at [1162, 419] on span at bounding box center [1163, 413] width 5 height 13
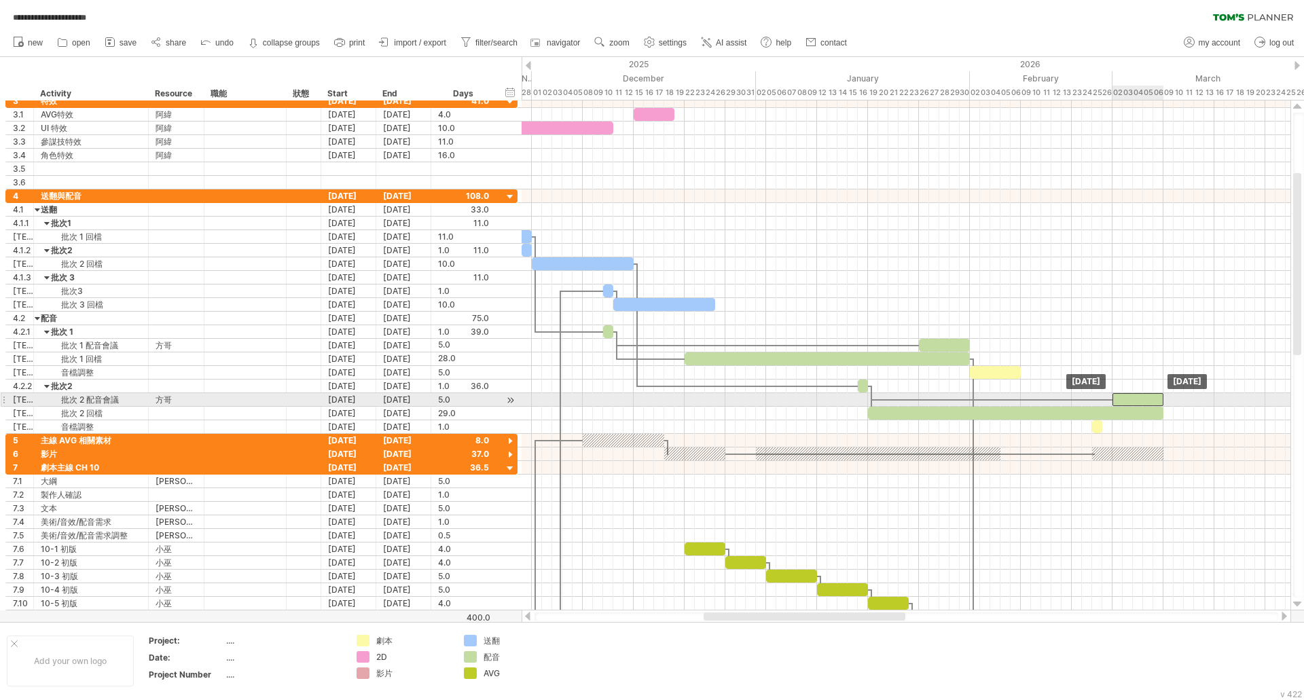
drag, startPoint x: 994, startPoint y: 398, endPoint x: 1135, endPoint y: 398, distance: 141.2
click at [1135, 398] on div at bounding box center [1137, 399] width 51 height 13
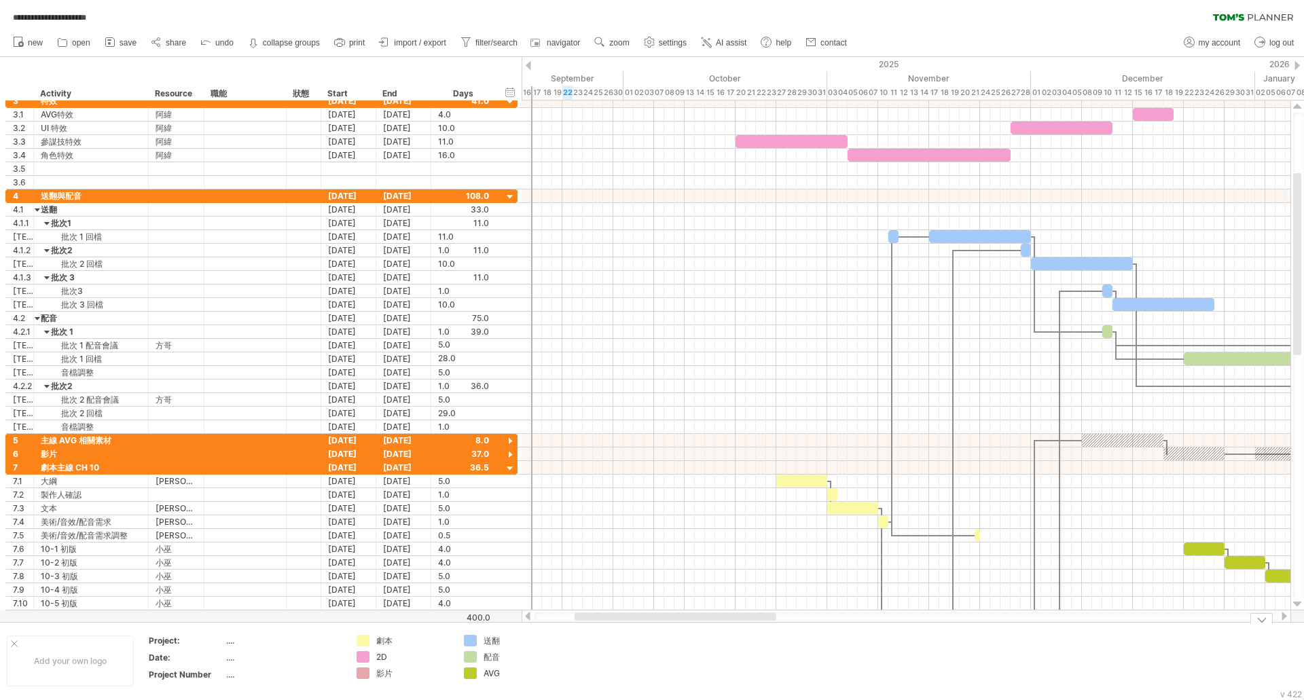
drag, startPoint x: 820, startPoint y: 616, endPoint x: 813, endPoint y: 448, distance: 168.5
click at [698, 621] on div at bounding box center [906, 617] width 744 height 9
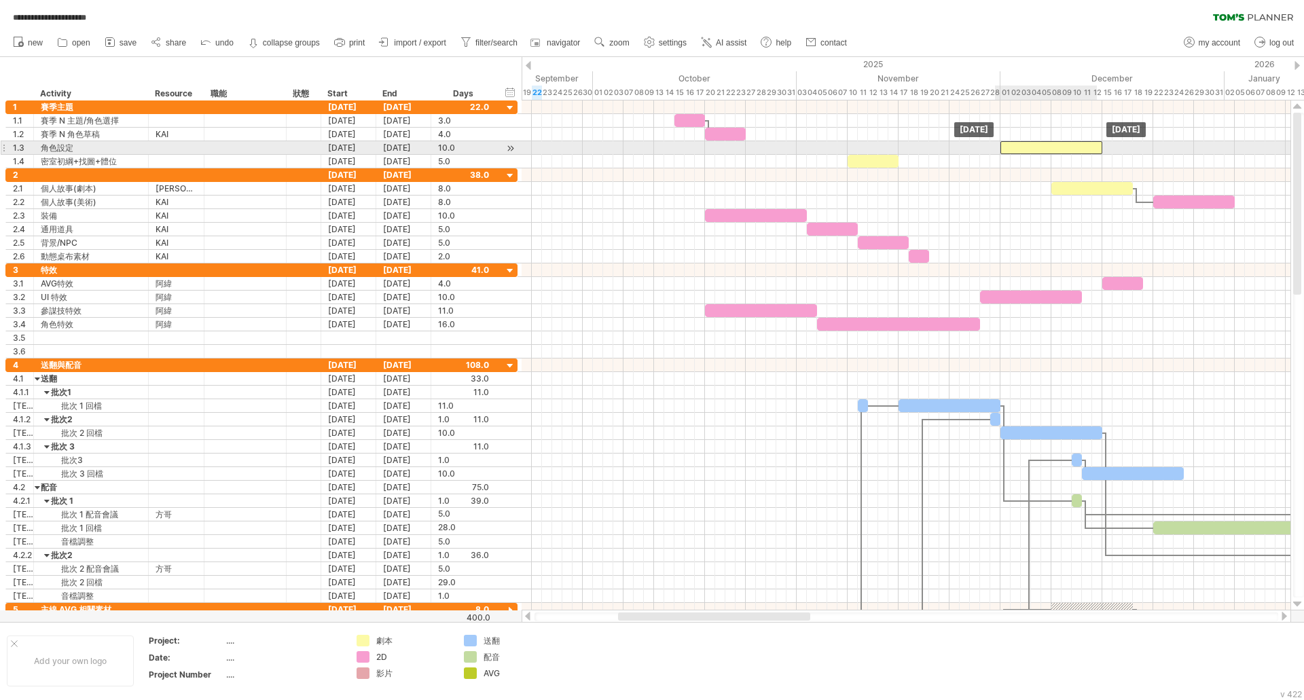
drag, startPoint x: 790, startPoint y: 145, endPoint x: 1033, endPoint y: 141, distance: 243.1
click at [1033, 141] on div at bounding box center [1051, 147] width 102 height 13
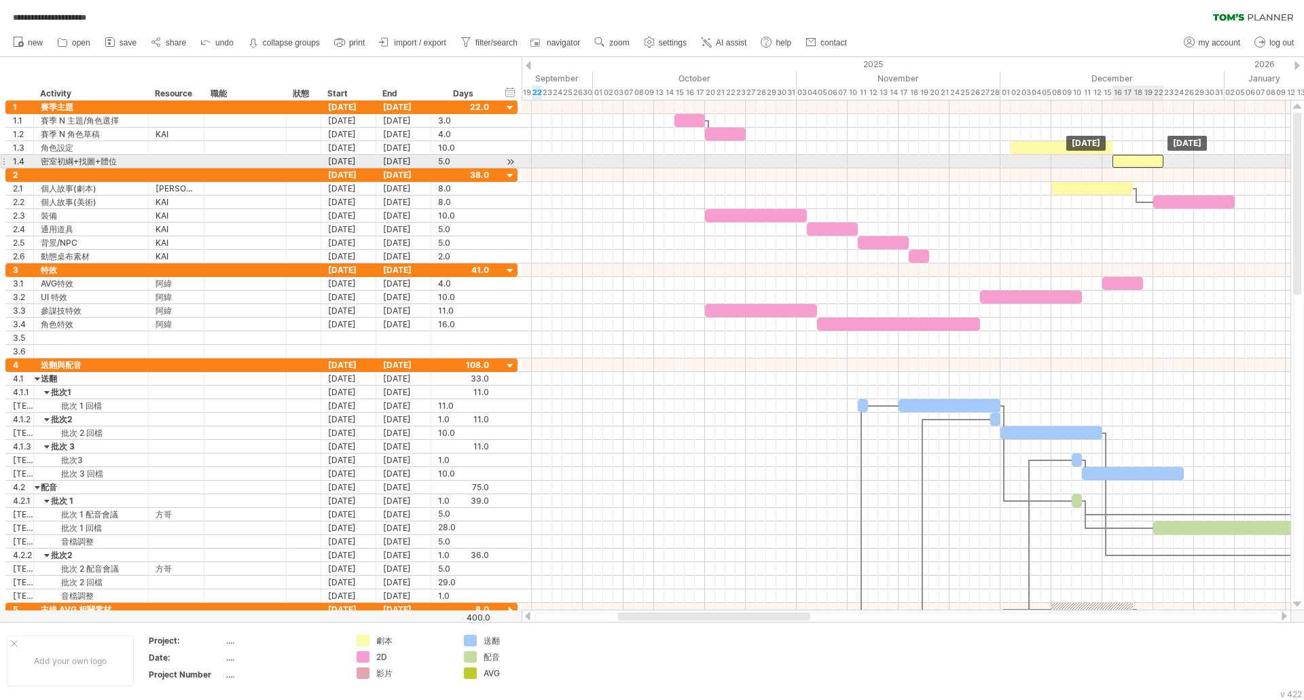
drag, startPoint x: 863, startPoint y: 161, endPoint x: 1129, endPoint y: 166, distance: 265.6
click at [1129, 166] on div at bounding box center [1137, 161] width 51 height 13
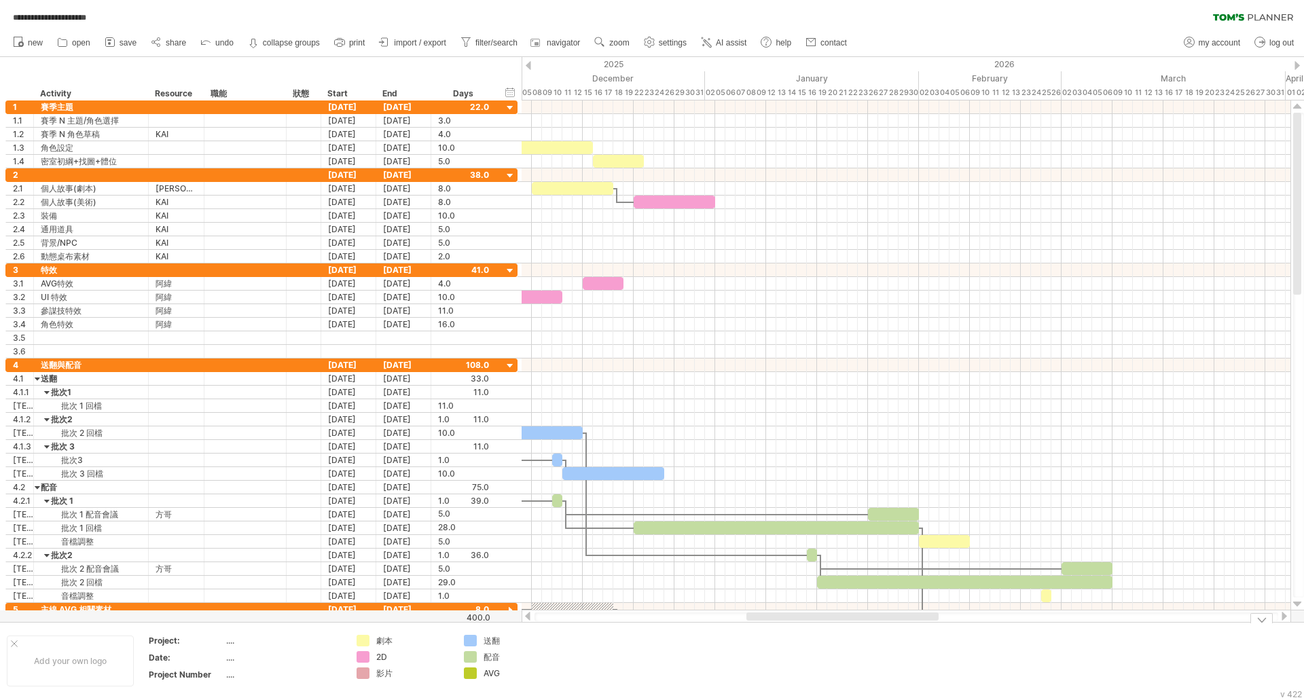
drag, startPoint x: 661, startPoint y: 617, endPoint x: 778, endPoint y: 634, distance: 118.7
click at [778, 634] on div "**********" at bounding box center [652, 350] width 1304 height 700
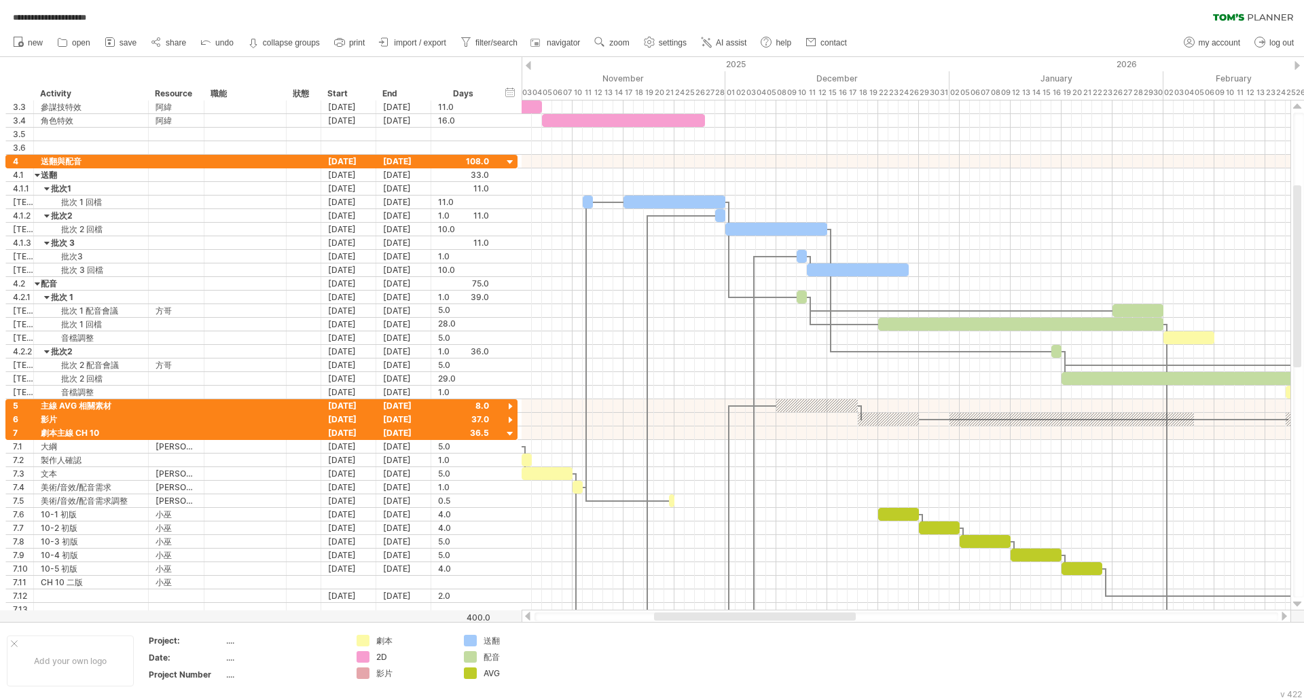
drag, startPoint x: 790, startPoint y: 615, endPoint x: 738, endPoint y: 621, distance: 52.6
click at [738, 621] on div at bounding box center [906, 617] width 744 height 9
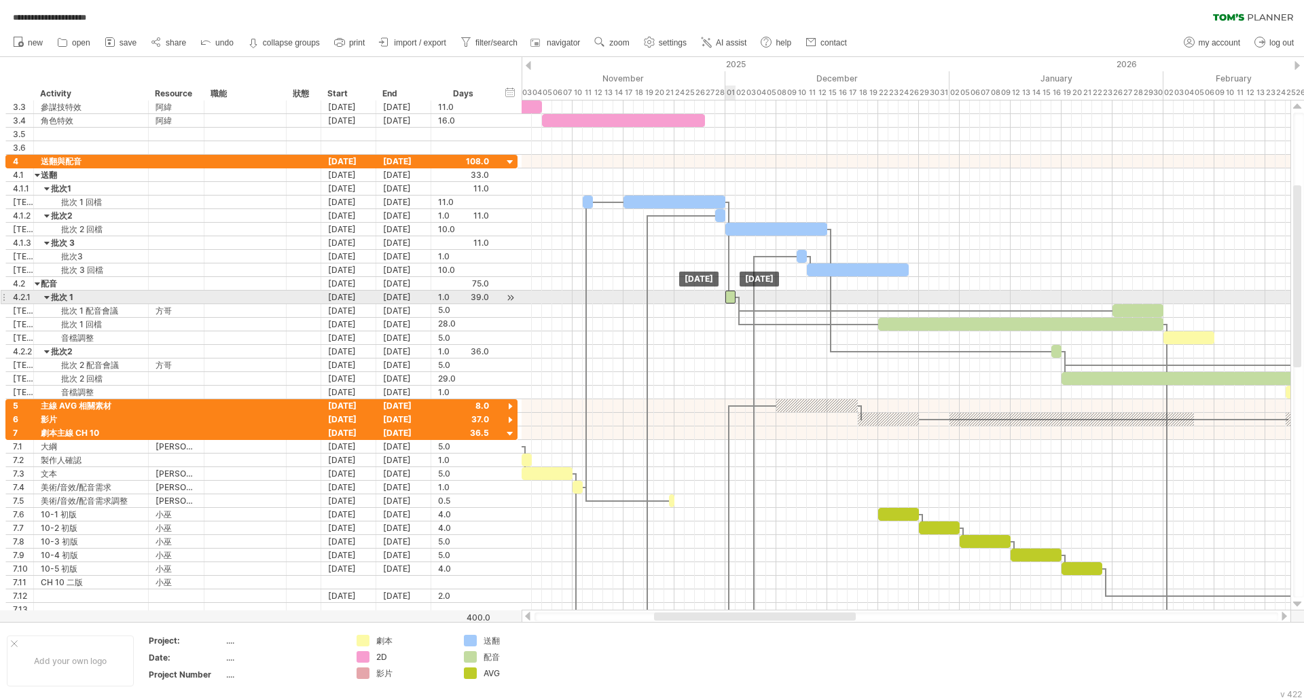
drag, startPoint x: 801, startPoint y: 297, endPoint x: 731, endPoint y: 298, distance: 70.6
click at [731, 298] on div at bounding box center [730, 297] width 10 height 13
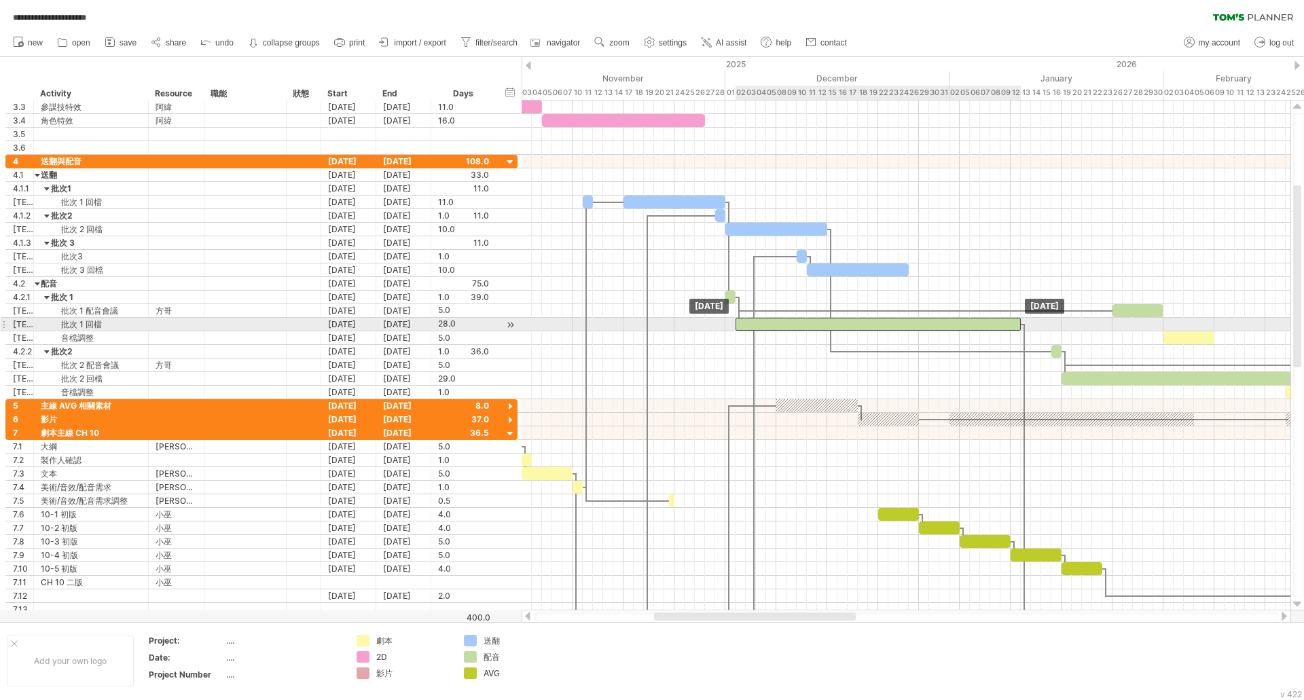
drag, startPoint x: 1025, startPoint y: 327, endPoint x: 883, endPoint y: 329, distance: 141.9
click at [883, 329] on div at bounding box center [877, 324] width 285 height 13
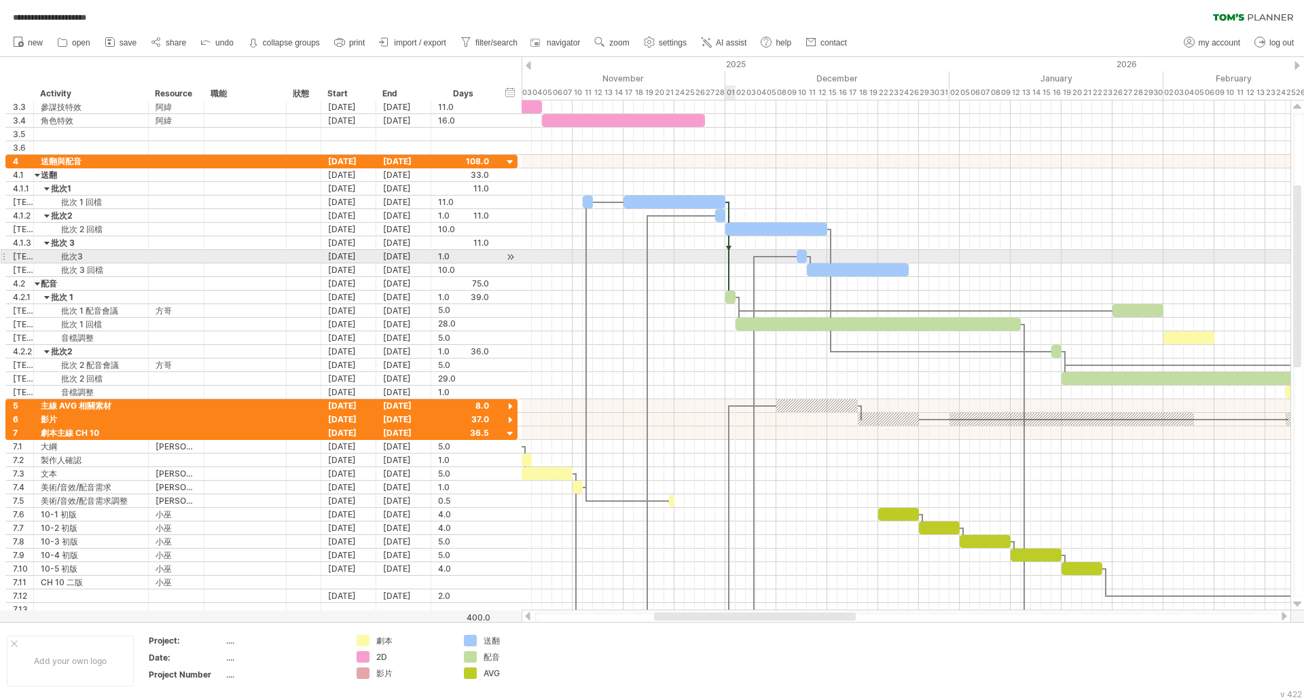
click at [727, 261] on div at bounding box center [729, 250] width 4 height 96
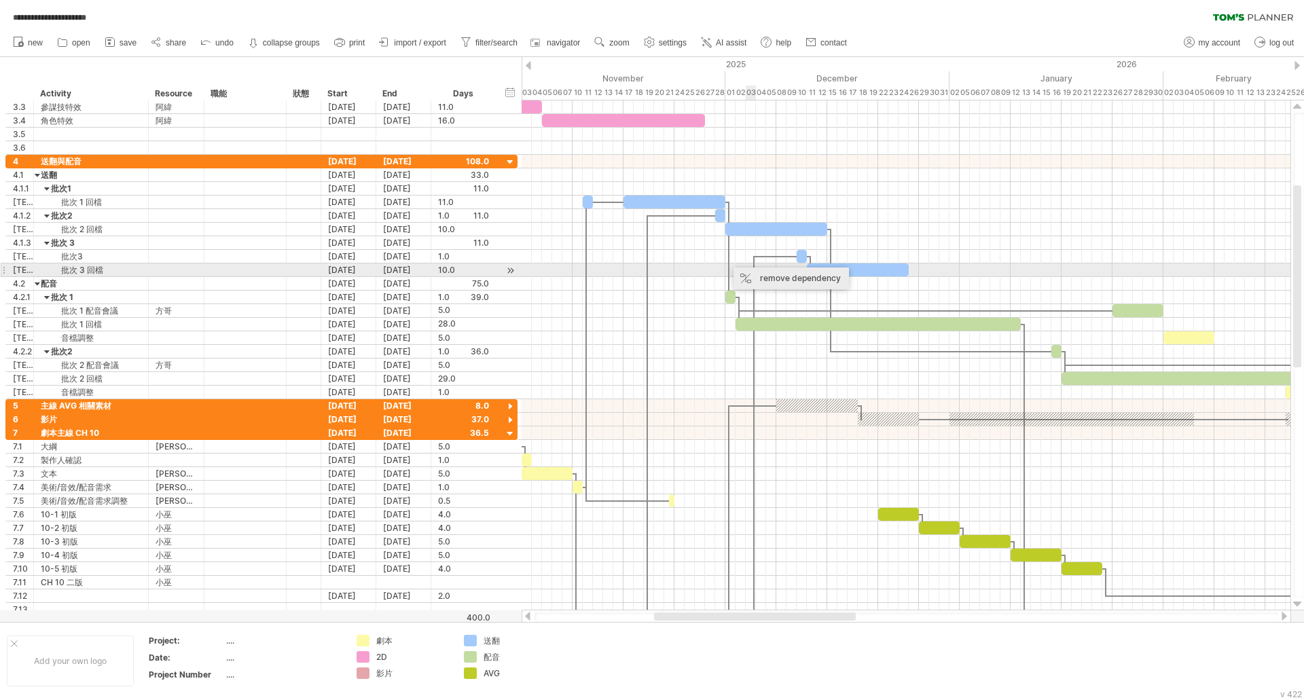
click at [776, 273] on div "remove dependency" at bounding box center [790, 279] width 115 height 22
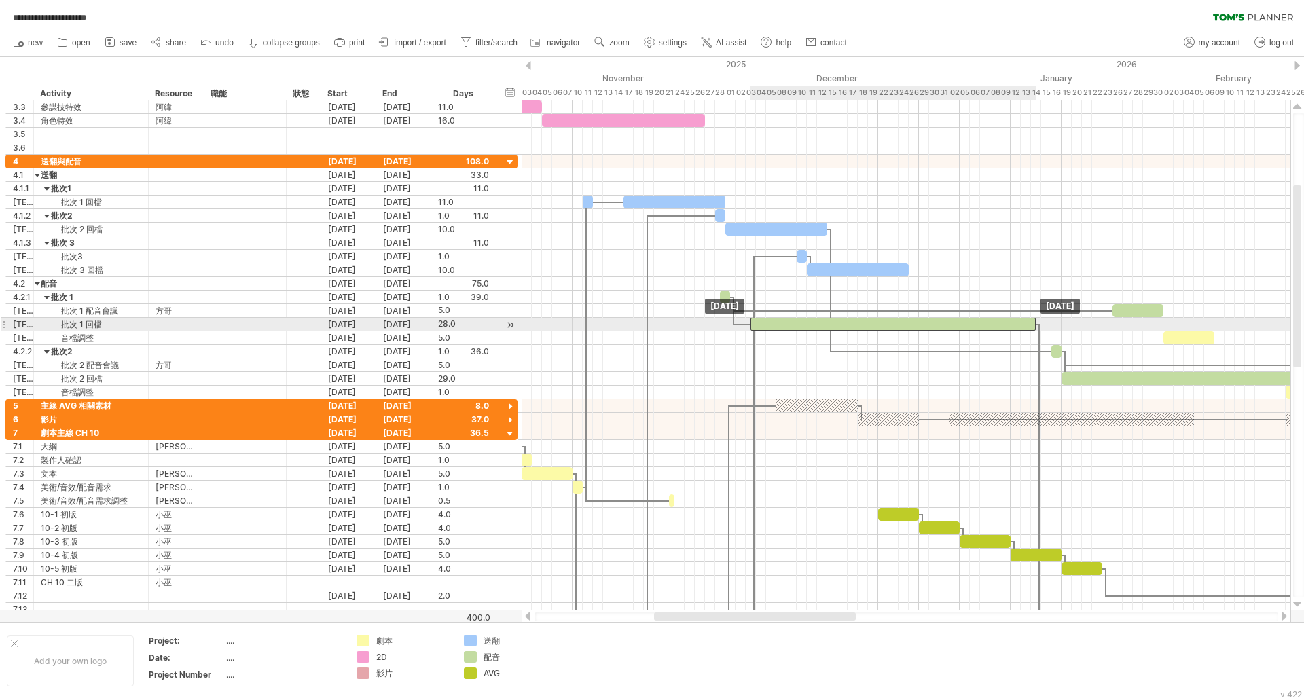
drag, startPoint x: 766, startPoint y: 326, endPoint x: 784, endPoint y: 325, distance: 17.7
click at [784, 325] on div at bounding box center [892, 324] width 285 height 13
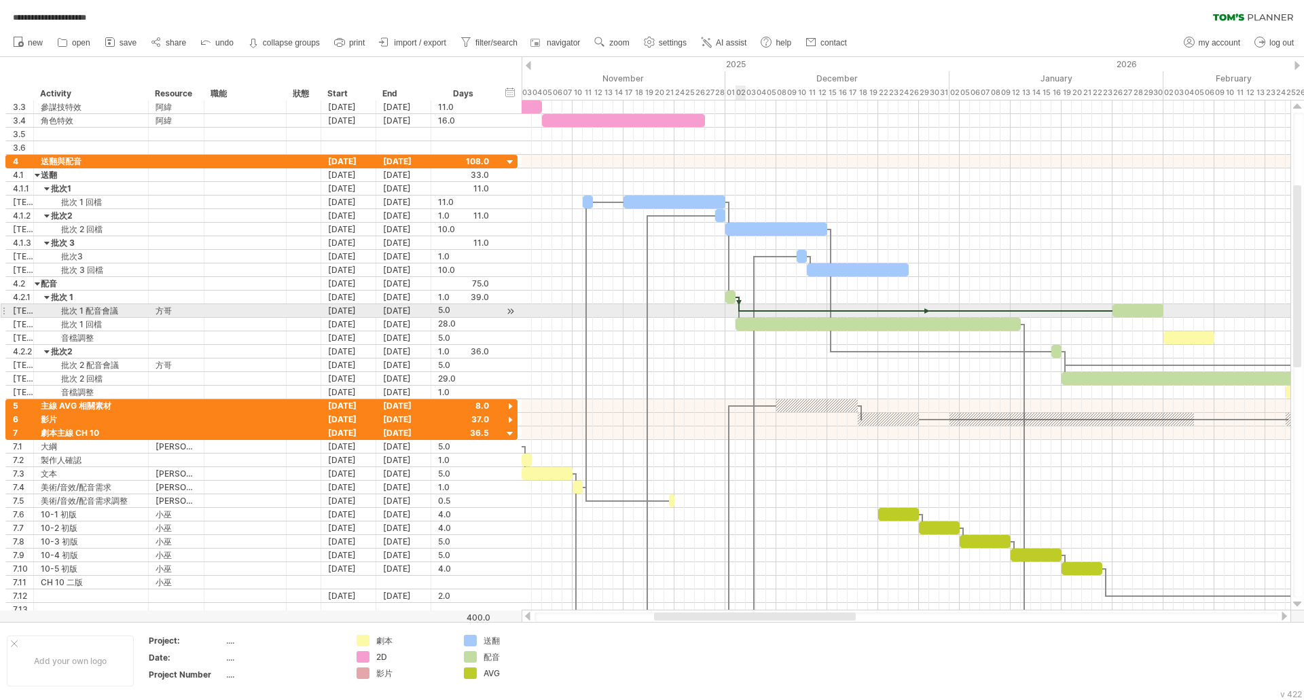
click at [740, 304] on div at bounding box center [739, 304] width 4 height 15
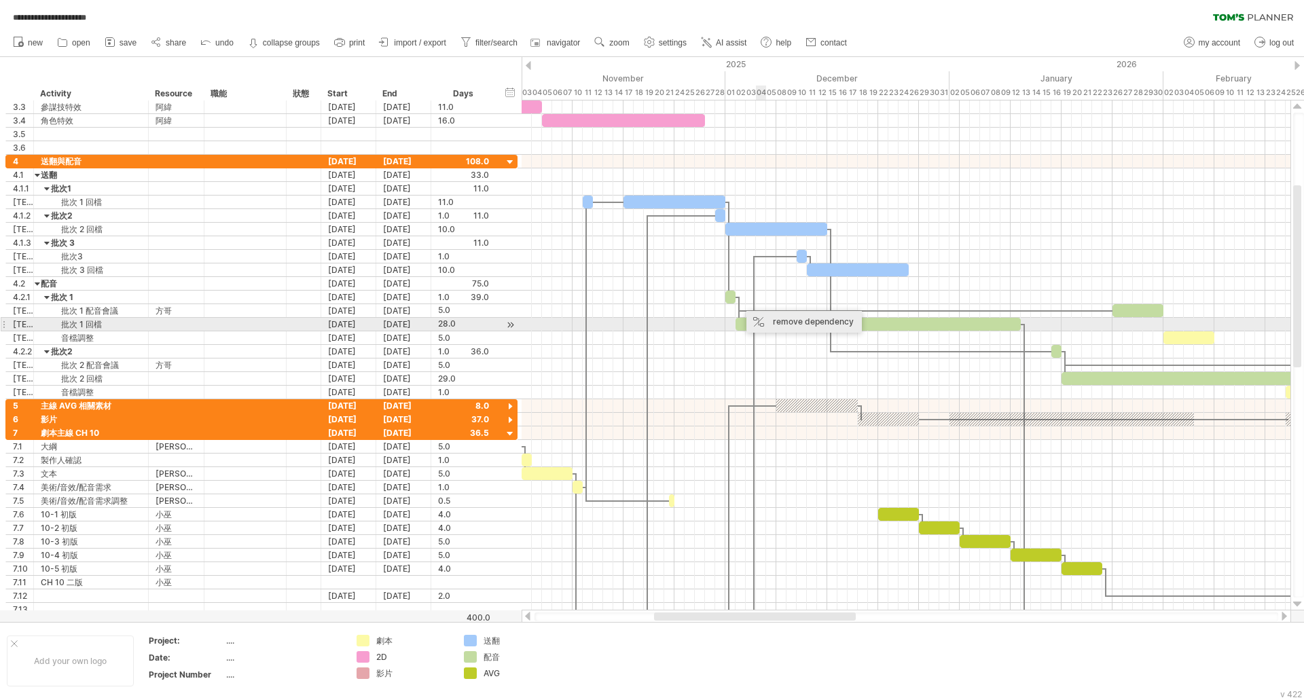
click at [778, 318] on div "remove dependency" at bounding box center [803, 322] width 115 height 22
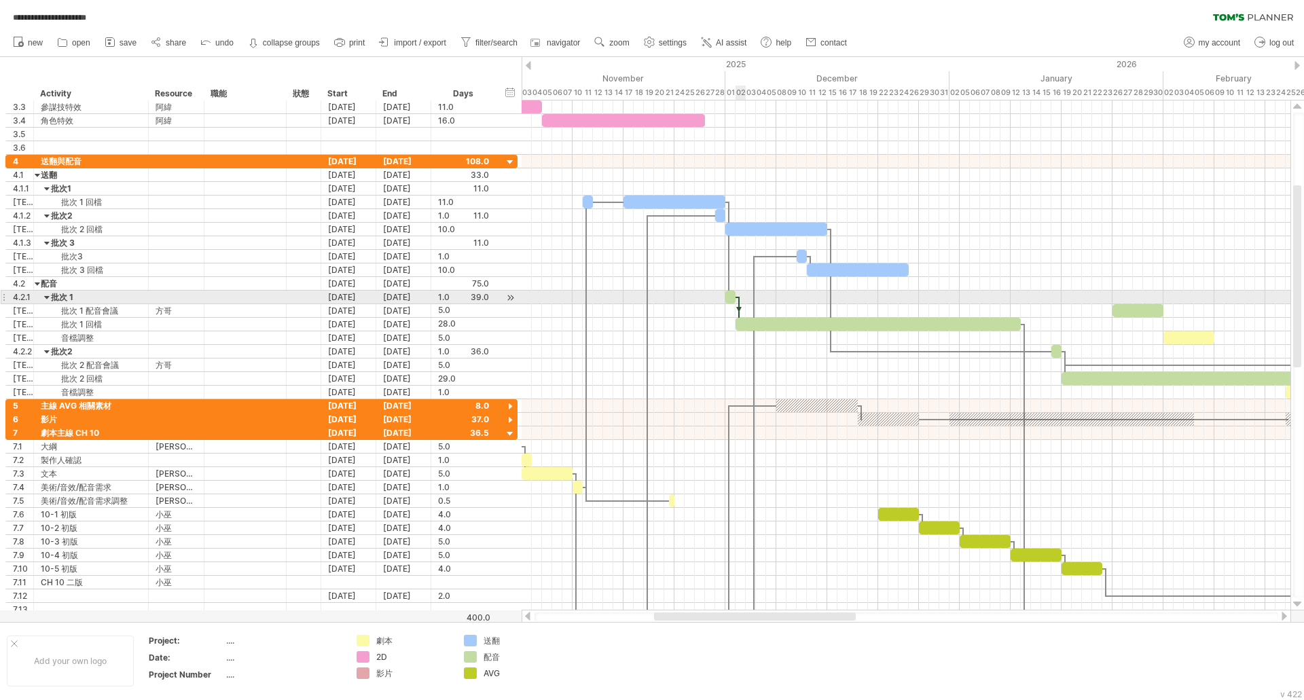
click at [737, 304] on div at bounding box center [739, 311] width 4 height 29
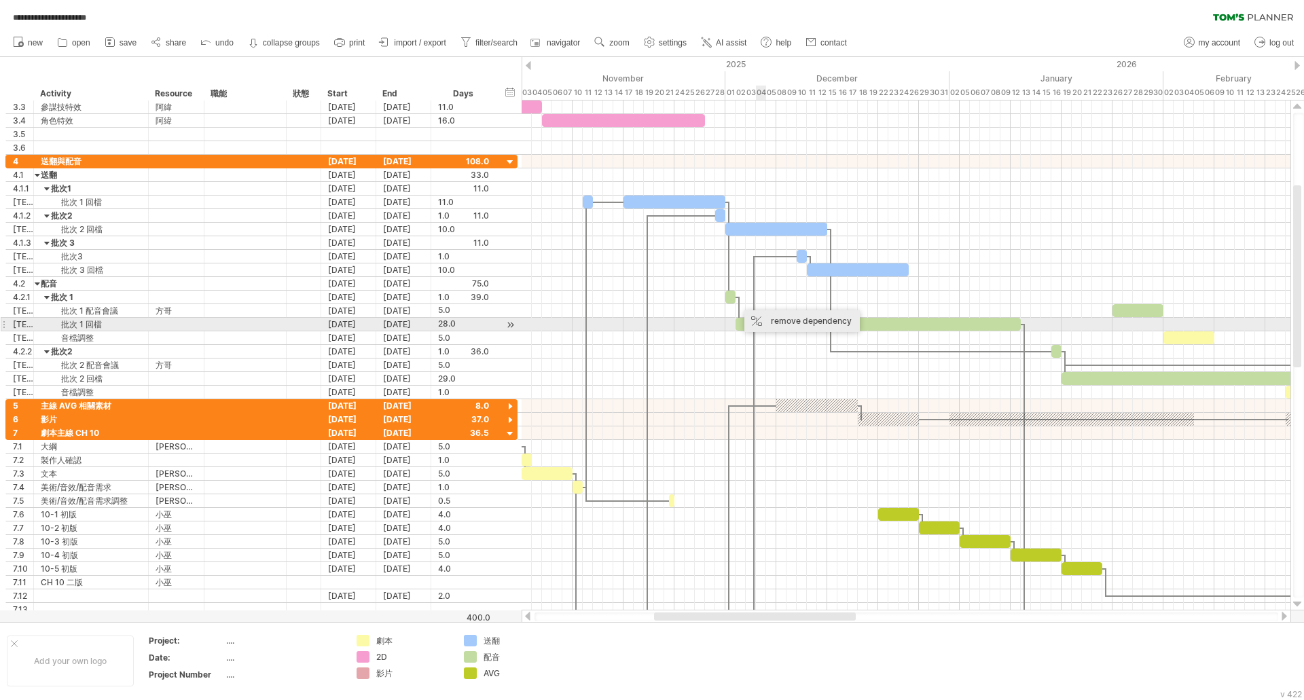
click at [771, 325] on div "remove dependency" at bounding box center [801, 321] width 115 height 22
drag, startPoint x: 783, startPoint y: 322, endPoint x: 773, endPoint y: 323, distance: 9.6
click at [773, 323] on div at bounding box center [867, 324] width 285 height 13
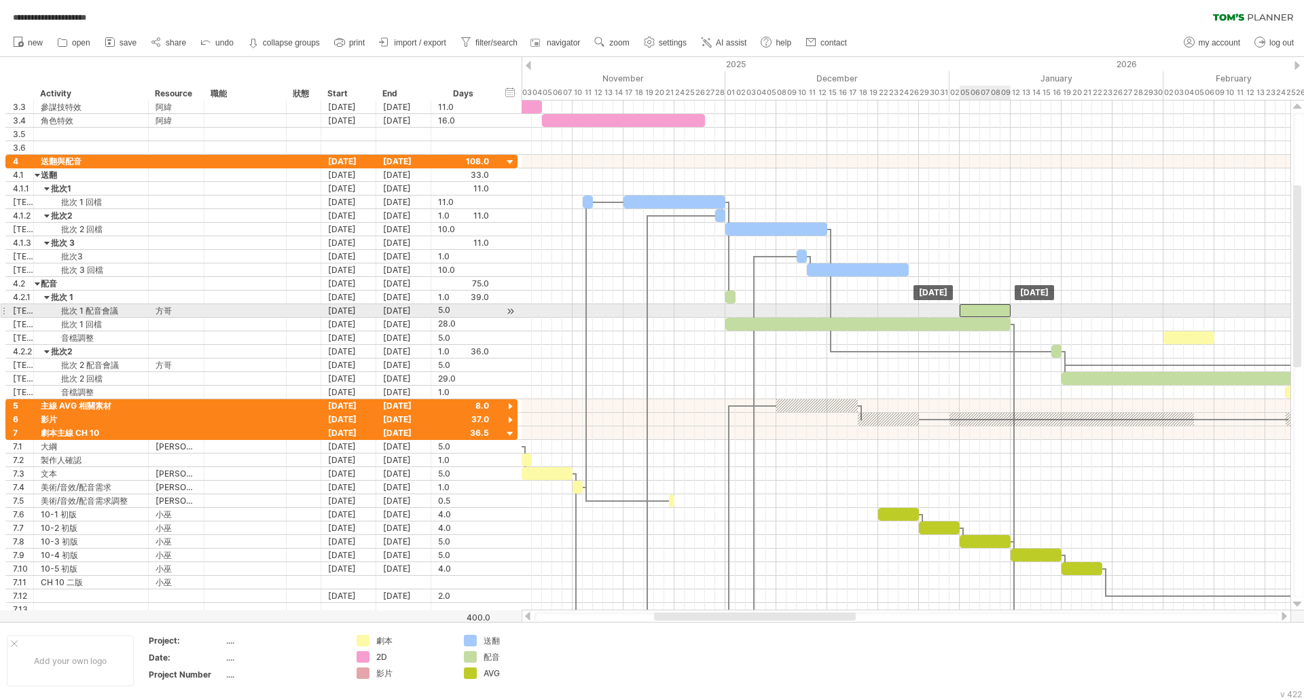
drag, startPoint x: 1130, startPoint y: 311, endPoint x: 979, endPoint y: 308, distance: 151.5
click at [979, 308] on div at bounding box center [985, 310] width 51 height 13
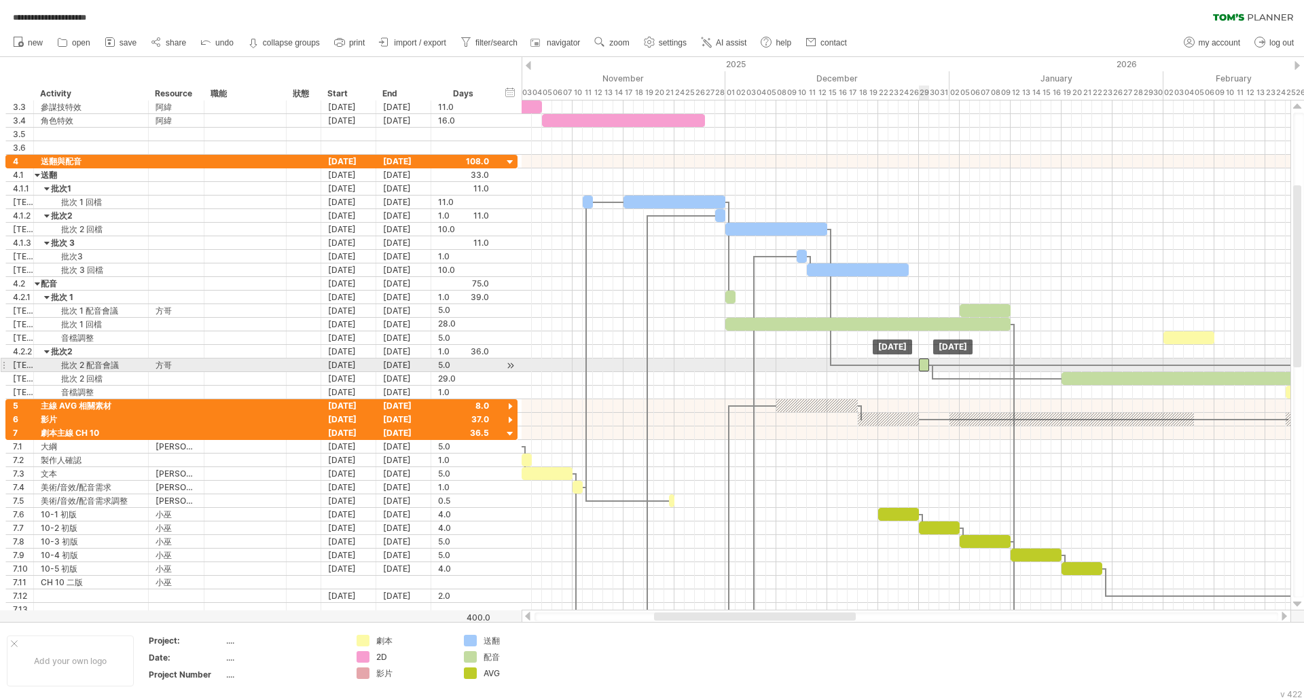
drag, startPoint x: 1058, startPoint y: 352, endPoint x: 926, endPoint y: 362, distance: 132.8
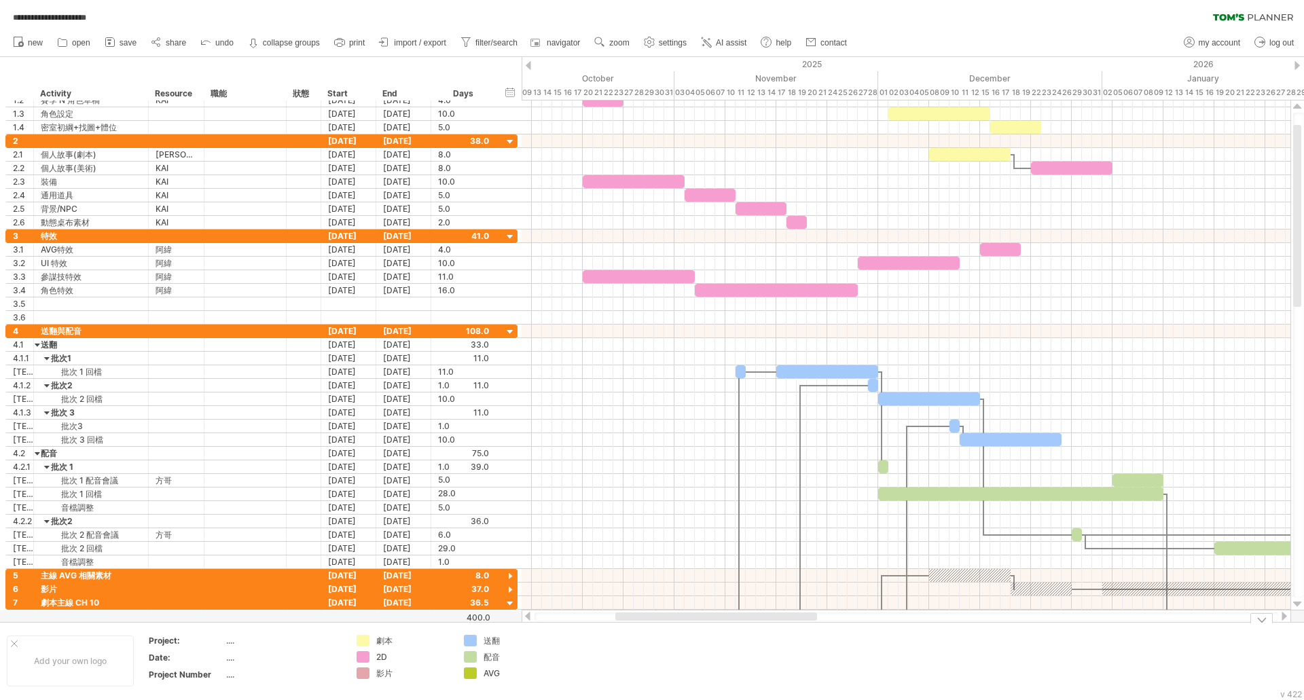
drag, startPoint x: 750, startPoint y: 615, endPoint x: 711, endPoint y: 622, distance: 39.4
click at [711, 622] on div "**********" at bounding box center [652, 350] width 1304 height 700
click at [507, 237] on div at bounding box center [510, 237] width 13 height 13
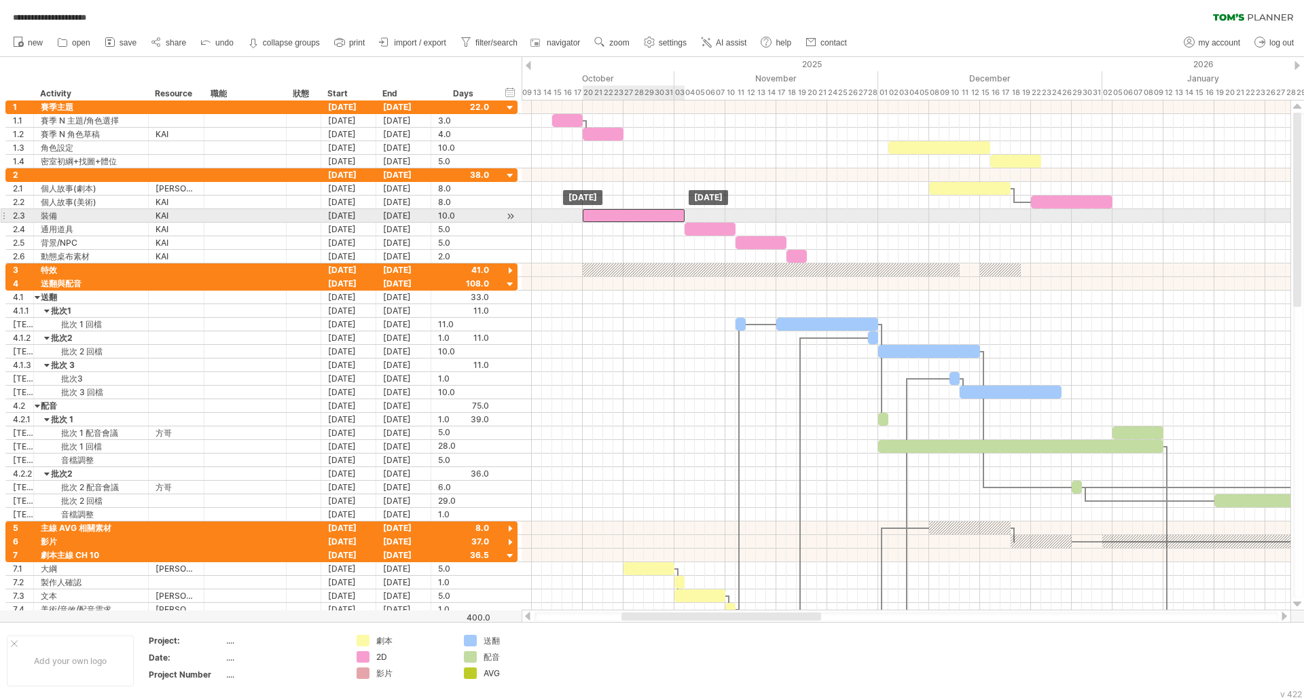
click at [614, 219] on div at bounding box center [634, 215] width 102 height 13
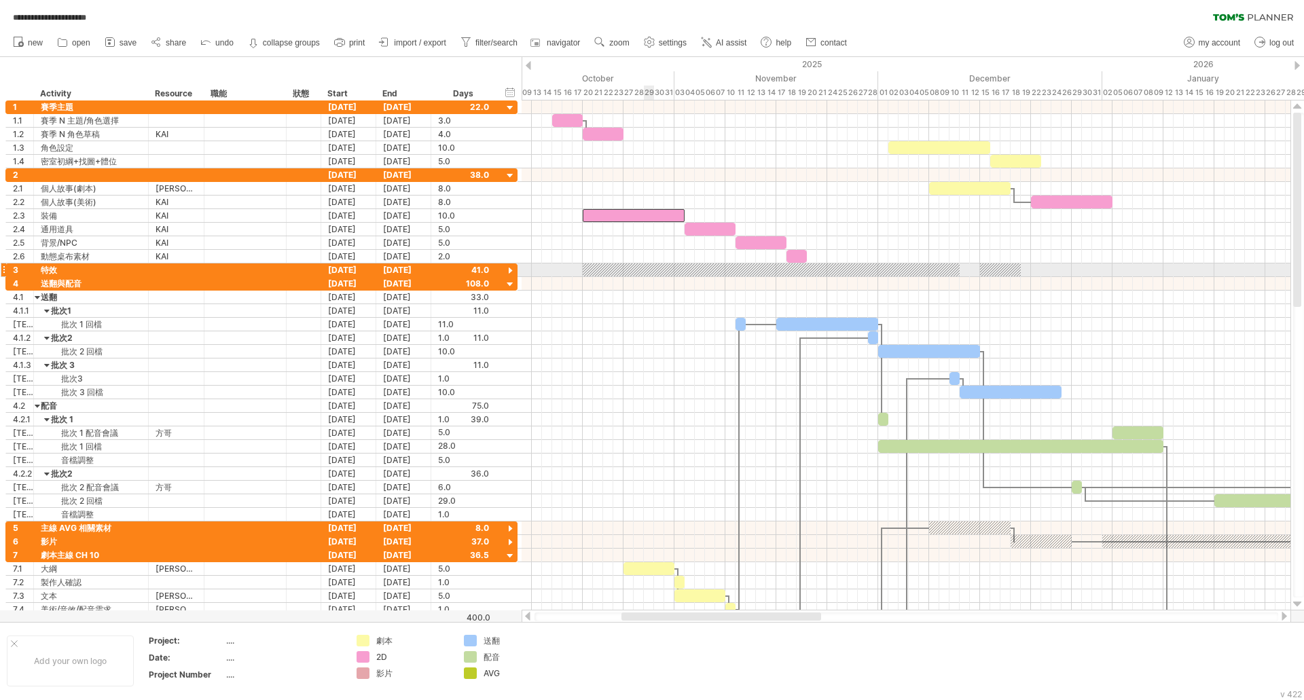
click at [651, 266] on div at bounding box center [771, 269] width 377 height 13
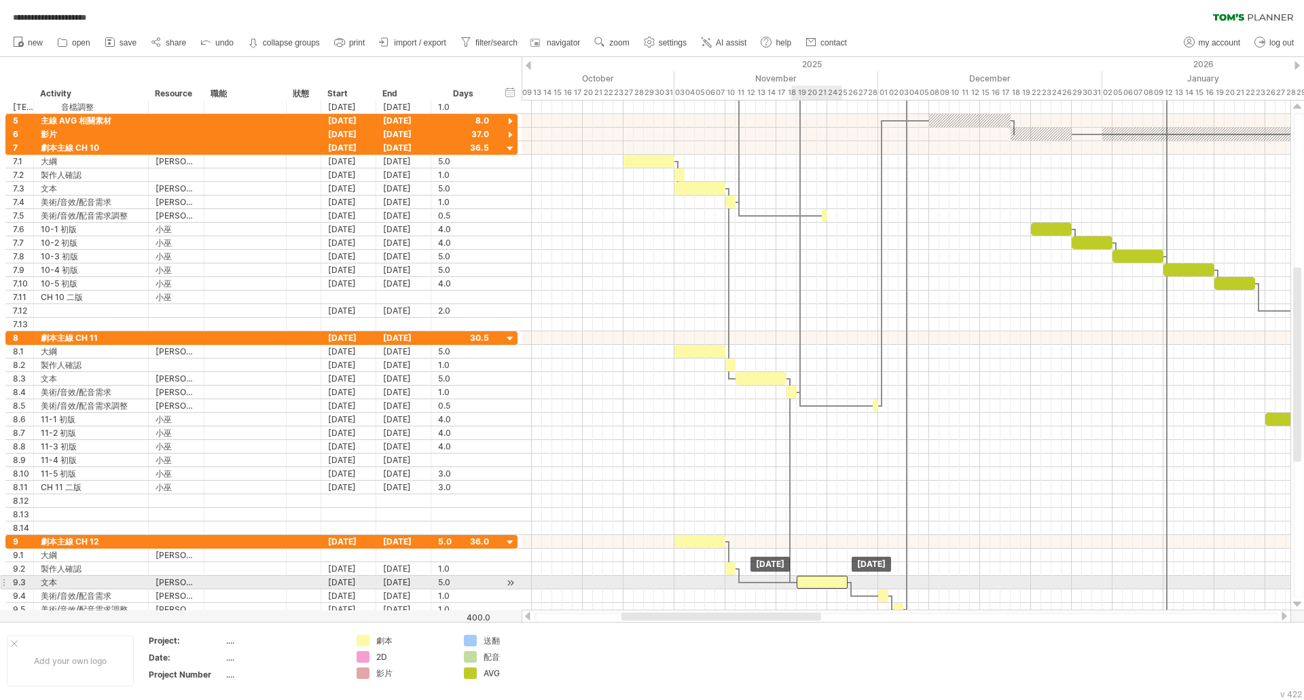
drag, startPoint x: 843, startPoint y: 583, endPoint x: 811, endPoint y: 587, distance: 32.2
click at [811, 587] on div at bounding box center [822, 582] width 51 height 13
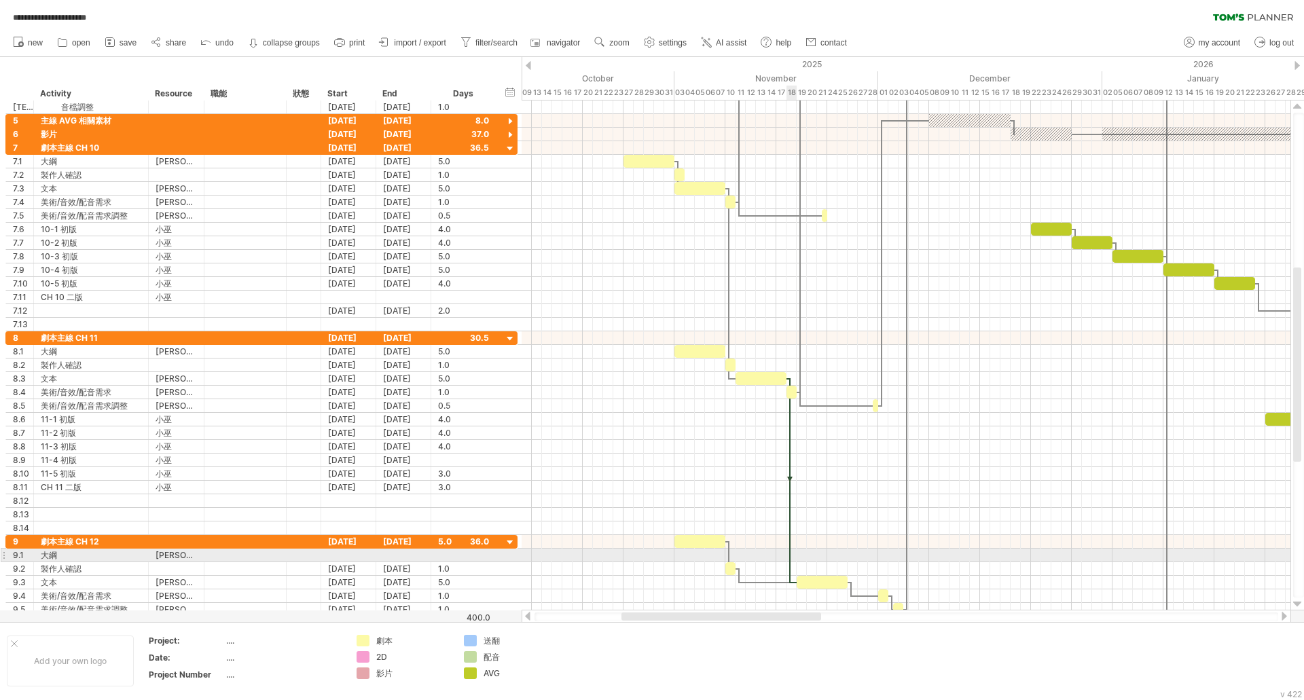
click at [788, 552] on div at bounding box center [790, 480] width 4 height 205
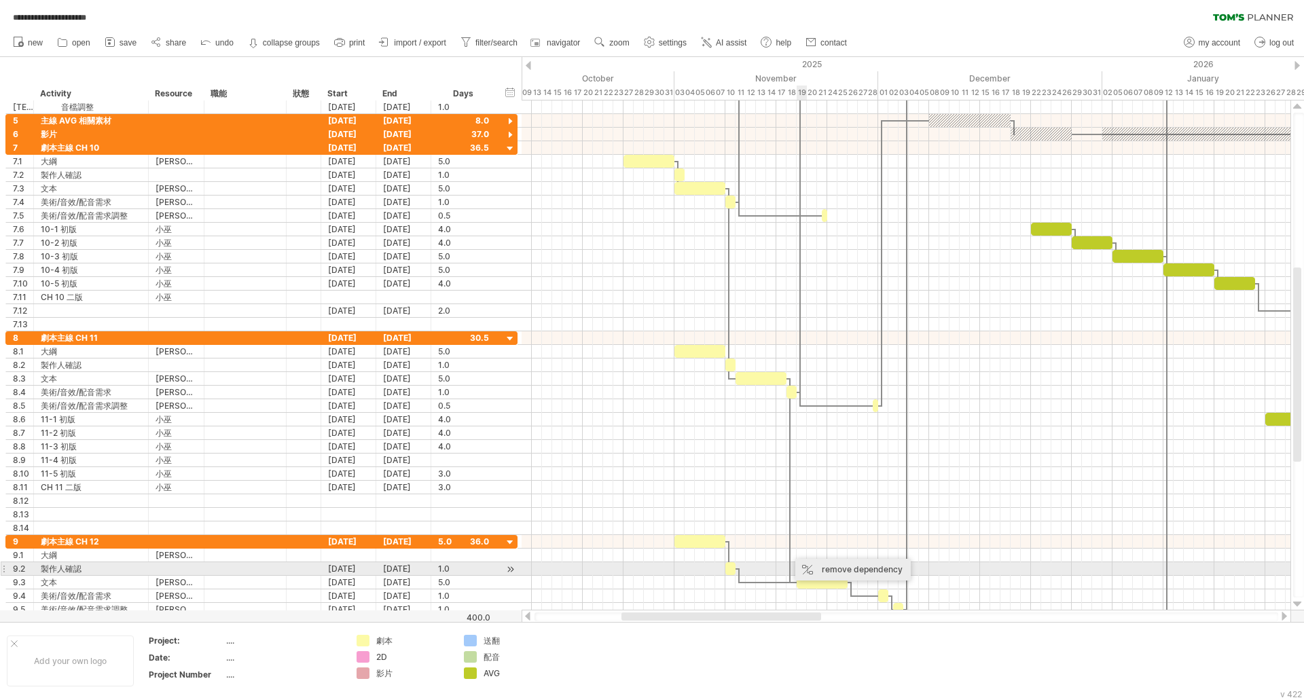
click at [814, 565] on div "remove dependency" at bounding box center [852, 570] width 115 height 22
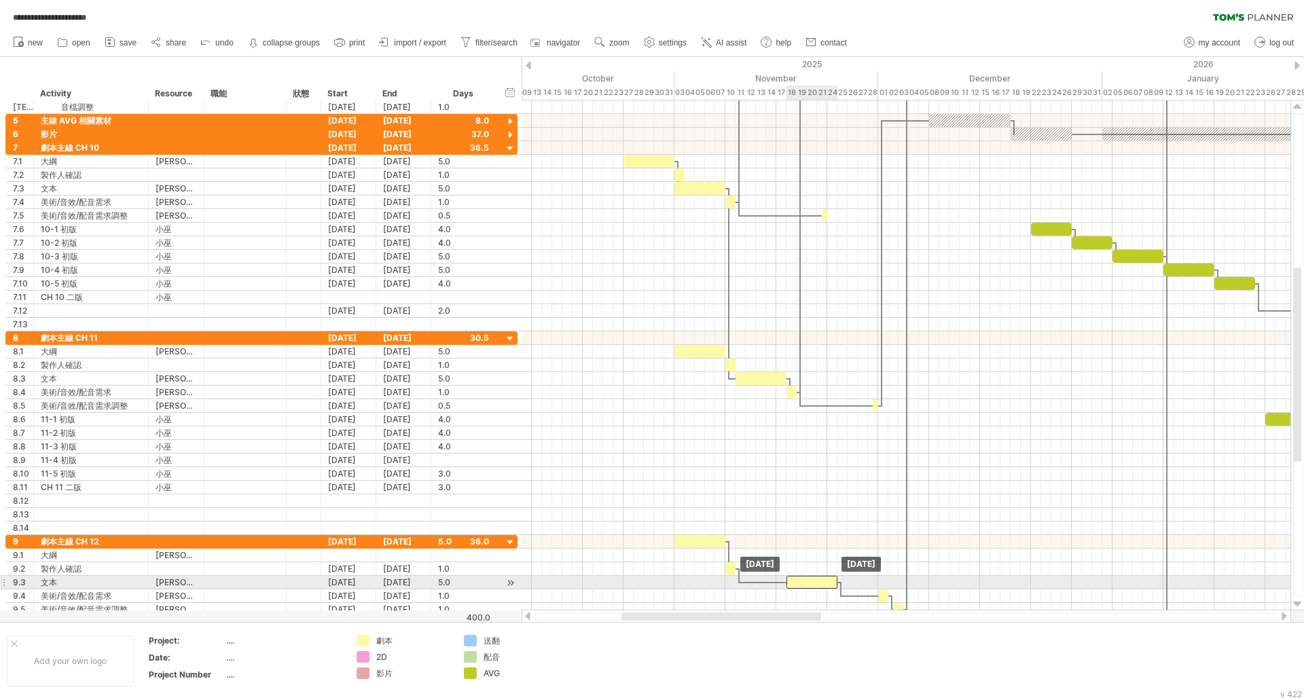
drag, startPoint x: 805, startPoint y: 581, endPoint x: 793, endPoint y: 582, distance: 12.3
click at [793, 582] on div at bounding box center [811, 582] width 51 height 13
click at [820, 585] on div at bounding box center [822, 582] width 51 height 13
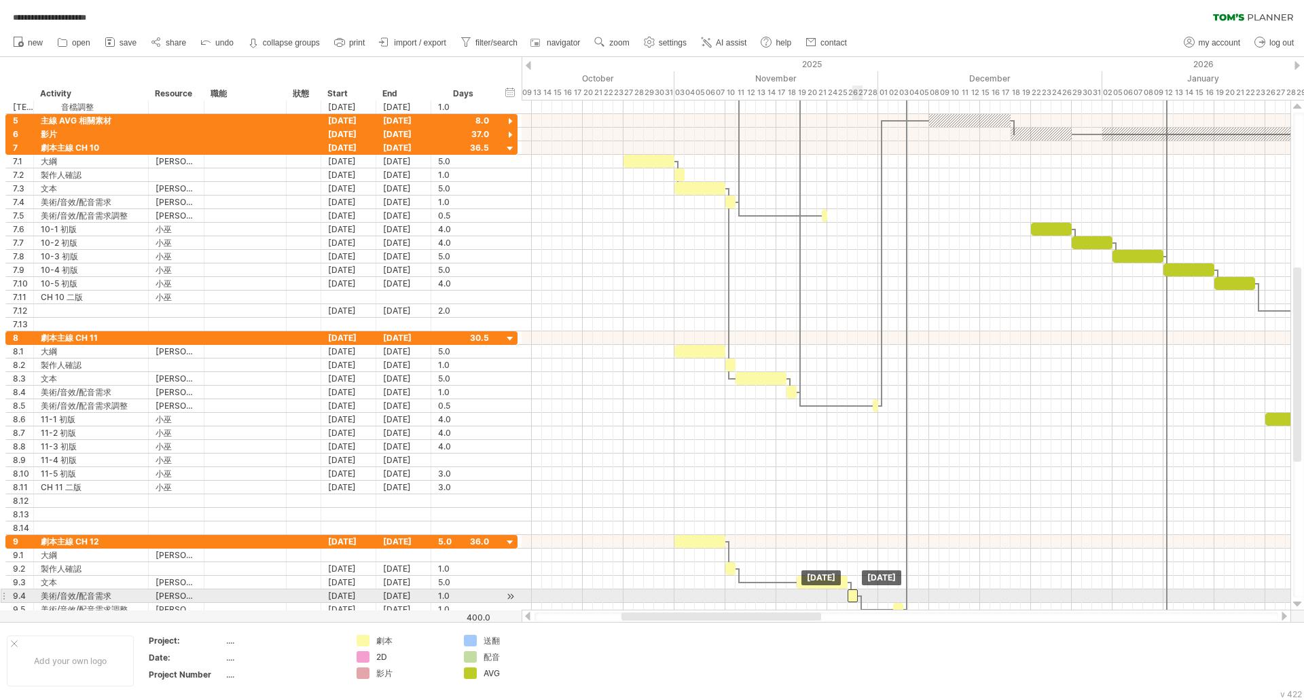
drag, startPoint x: 884, startPoint y: 598, endPoint x: 856, endPoint y: 598, distance: 28.5
click at [856, 598] on div at bounding box center [852, 595] width 10 height 13
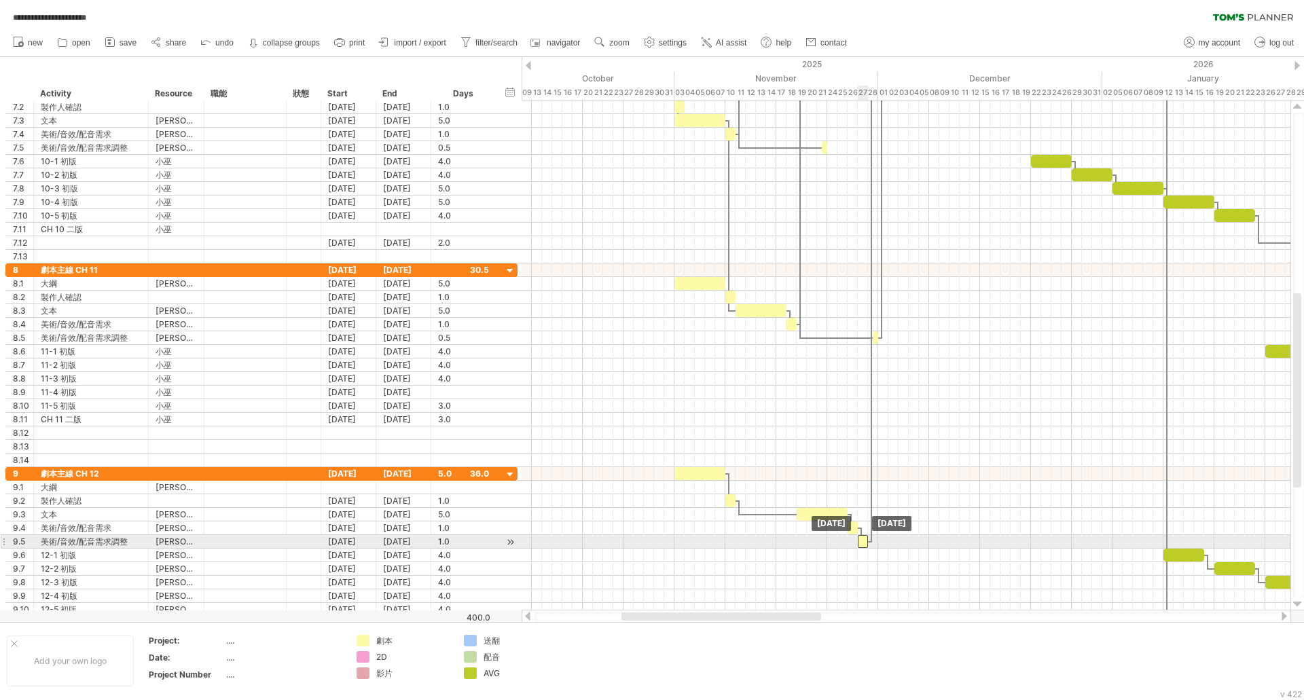
drag, startPoint x: 900, startPoint y: 545, endPoint x: 864, endPoint y: 545, distance: 35.3
click at [864, 545] on div at bounding box center [863, 541] width 10 height 13
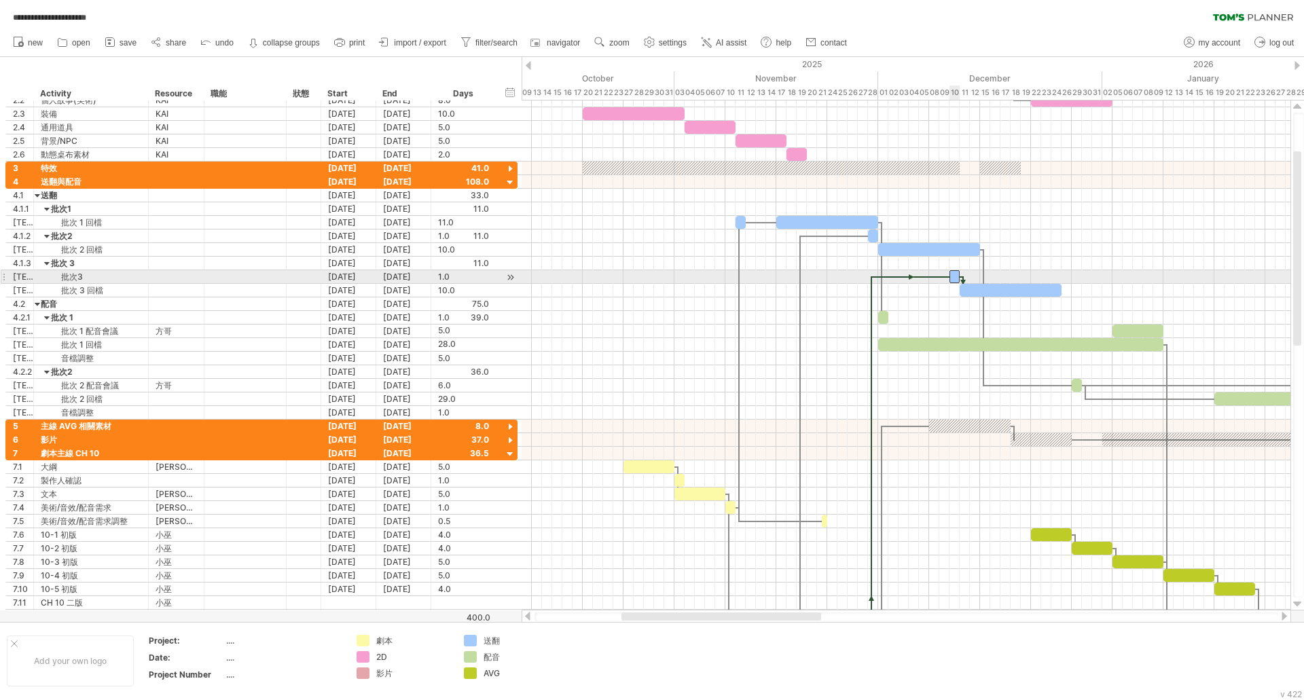
click at [955, 278] on div at bounding box center [954, 276] width 10 height 13
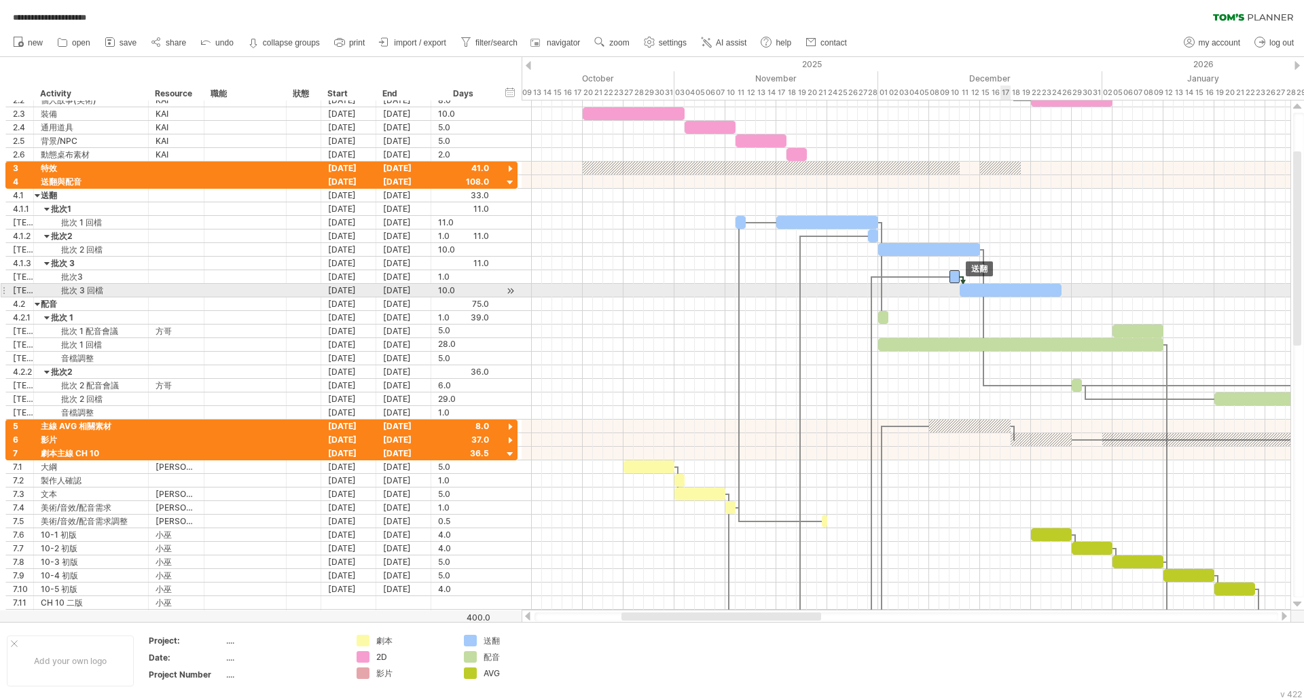
click at [1005, 289] on div at bounding box center [1011, 290] width 102 height 13
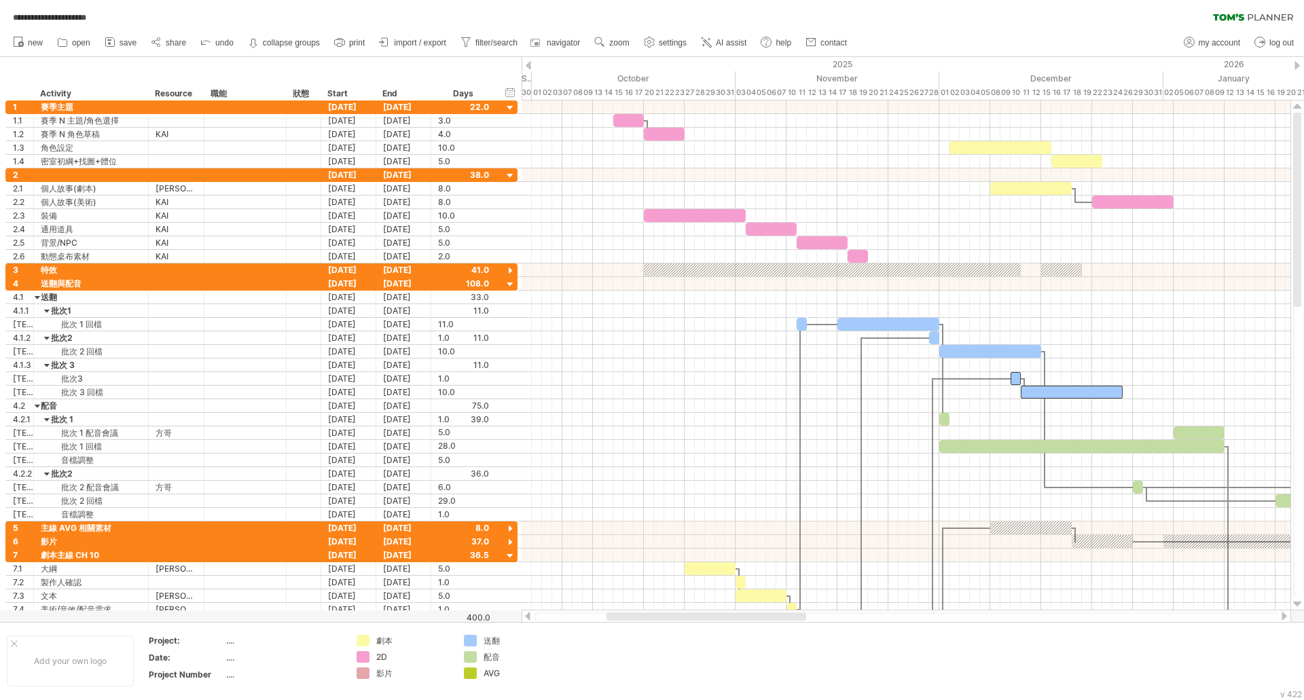
drag, startPoint x: 712, startPoint y: 617, endPoint x: 691, endPoint y: 618, distance: 21.1
click at [691, 618] on div at bounding box center [706, 617] width 200 height 8
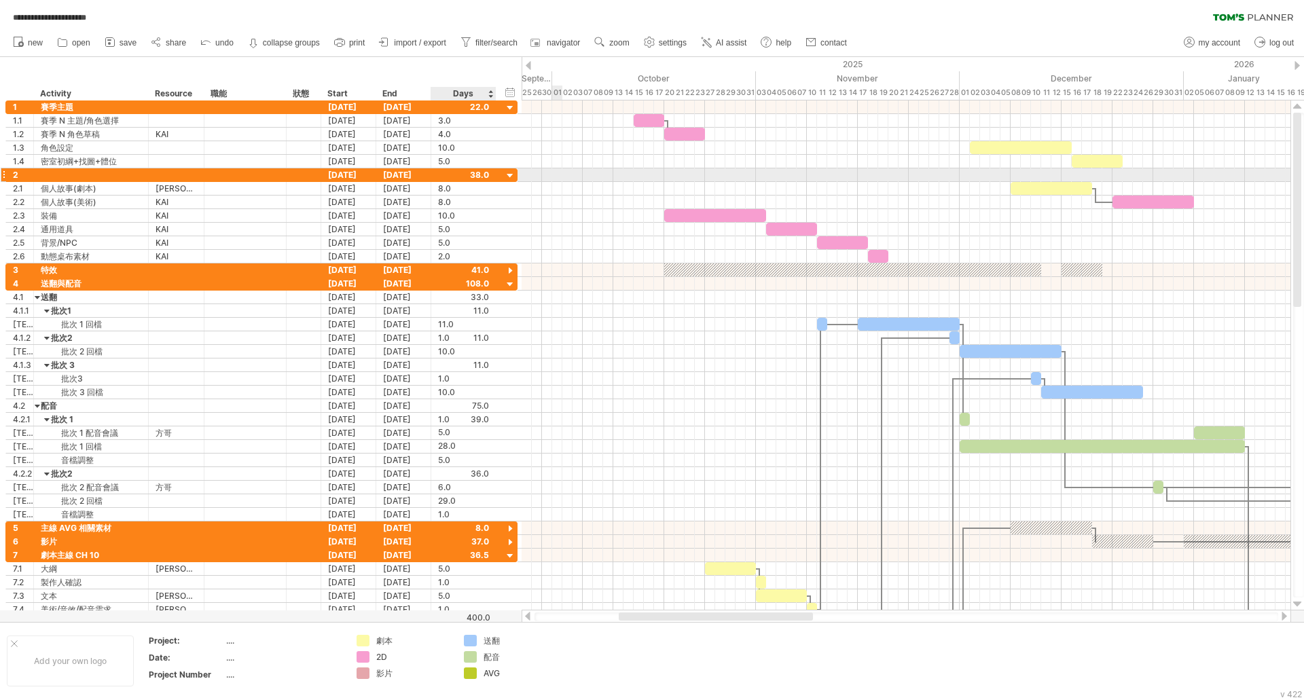
click at [513, 178] on div at bounding box center [510, 176] width 13 height 13
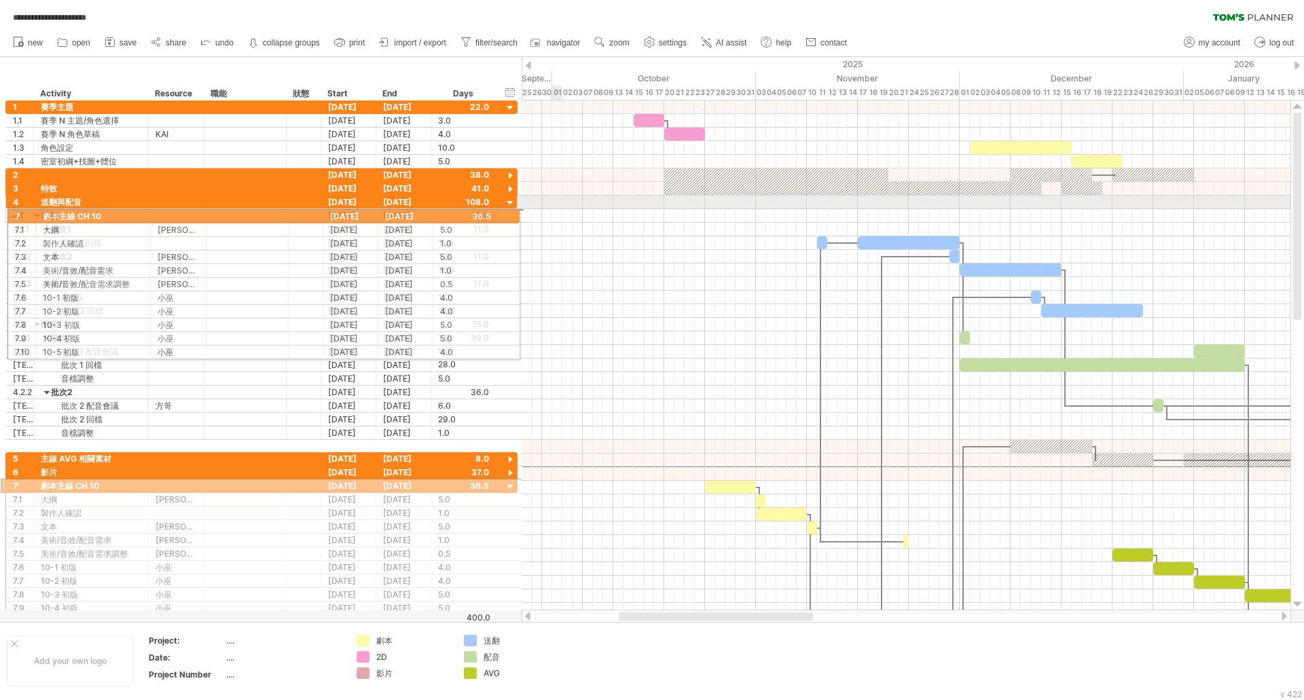
drag, startPoint x: 4, startPoint y: 473, endPoint x: 5, endPoint y: 214, distance: 259.4
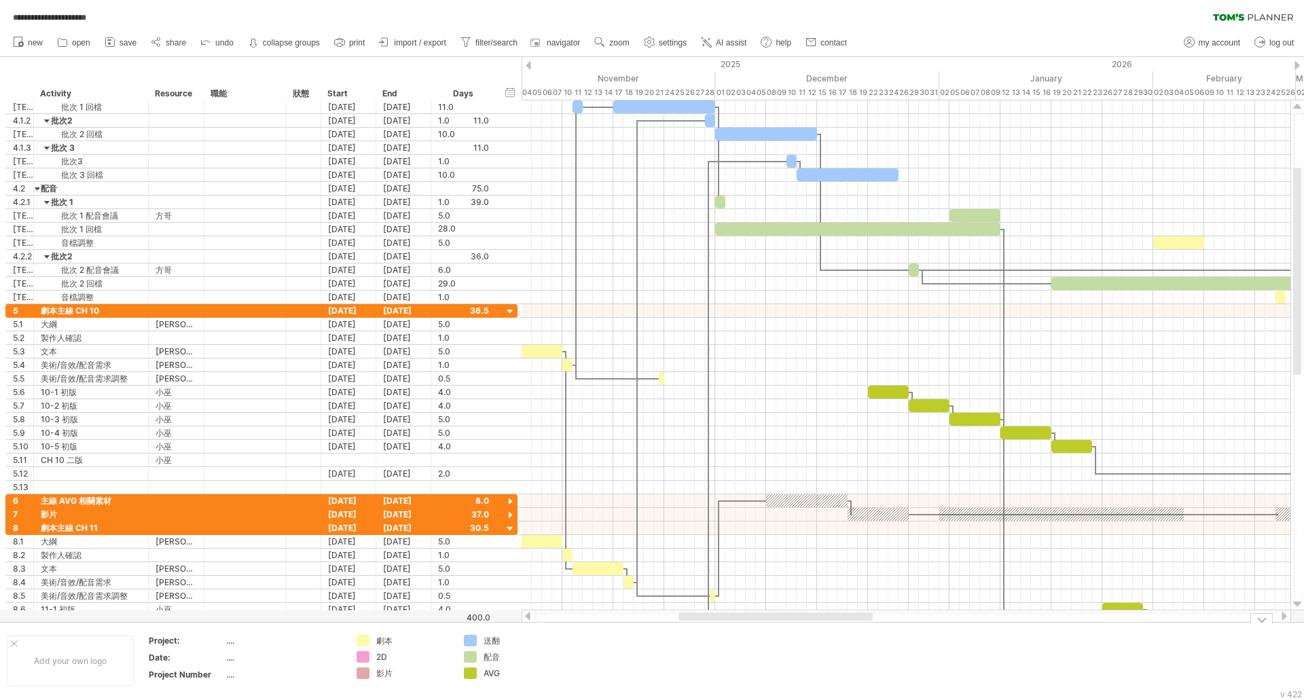
drag, startPoint x: 712, startPoint y: 618, endPoint x: 772, endPoint y: 628, distance: 60.6
click at [772, 628] on div "**********" at bounding box center [652, 350] width 1304 height 700
drag, startPoint x: 720, startPoint y: 202, endPoint x: 833, endPoint y: 219, distance: 113.9
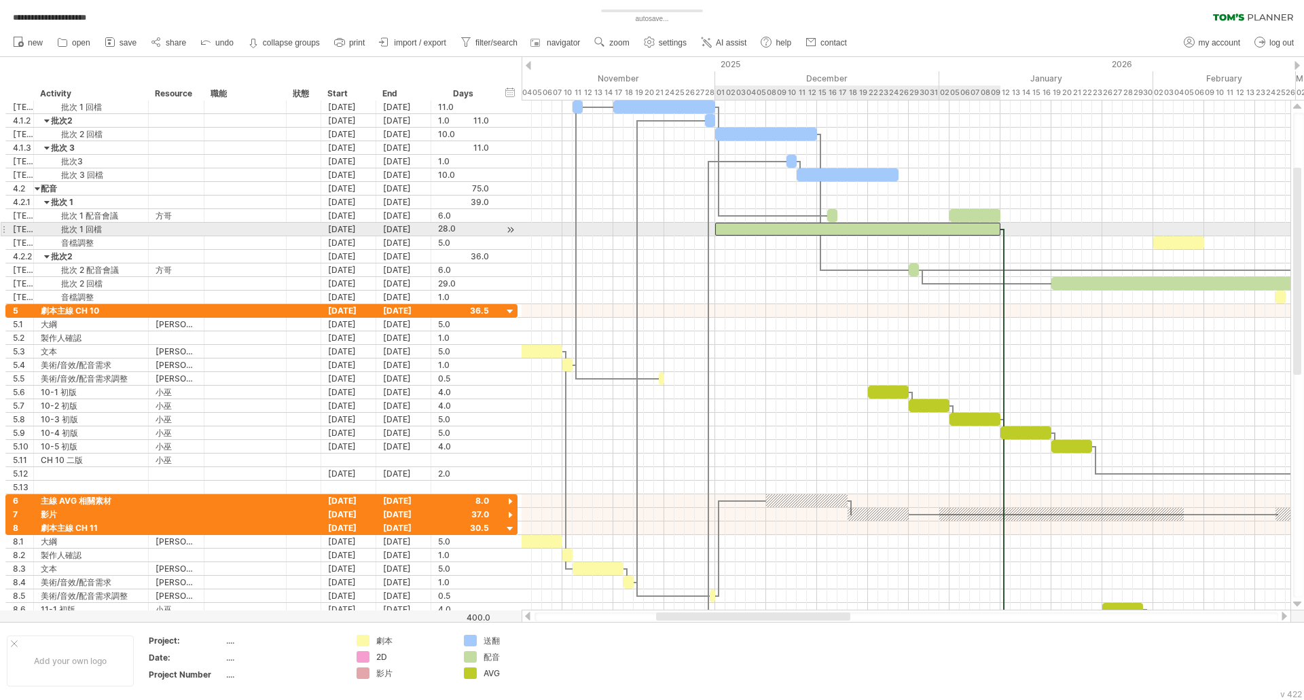
click at [945, 230] on div at bounding box center [857, 229] width 285 height 13
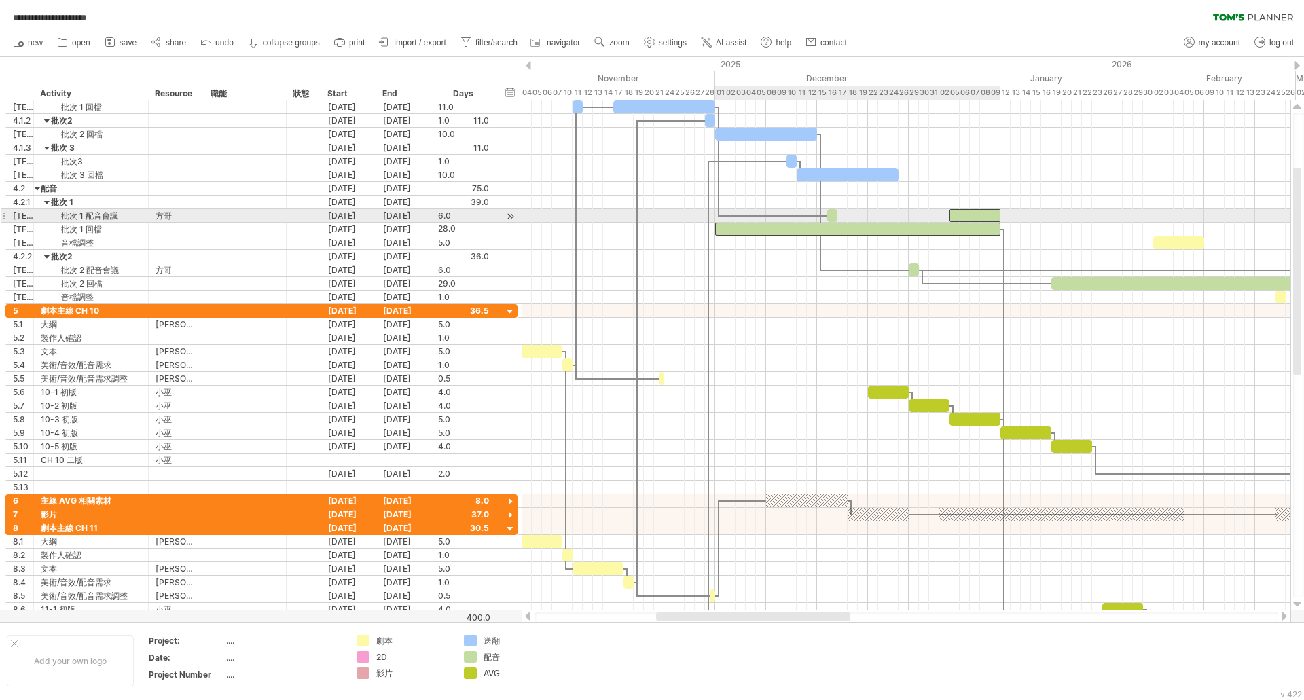
click at [981, 215] on div at bounding box center [974, 215] width 51 height 13
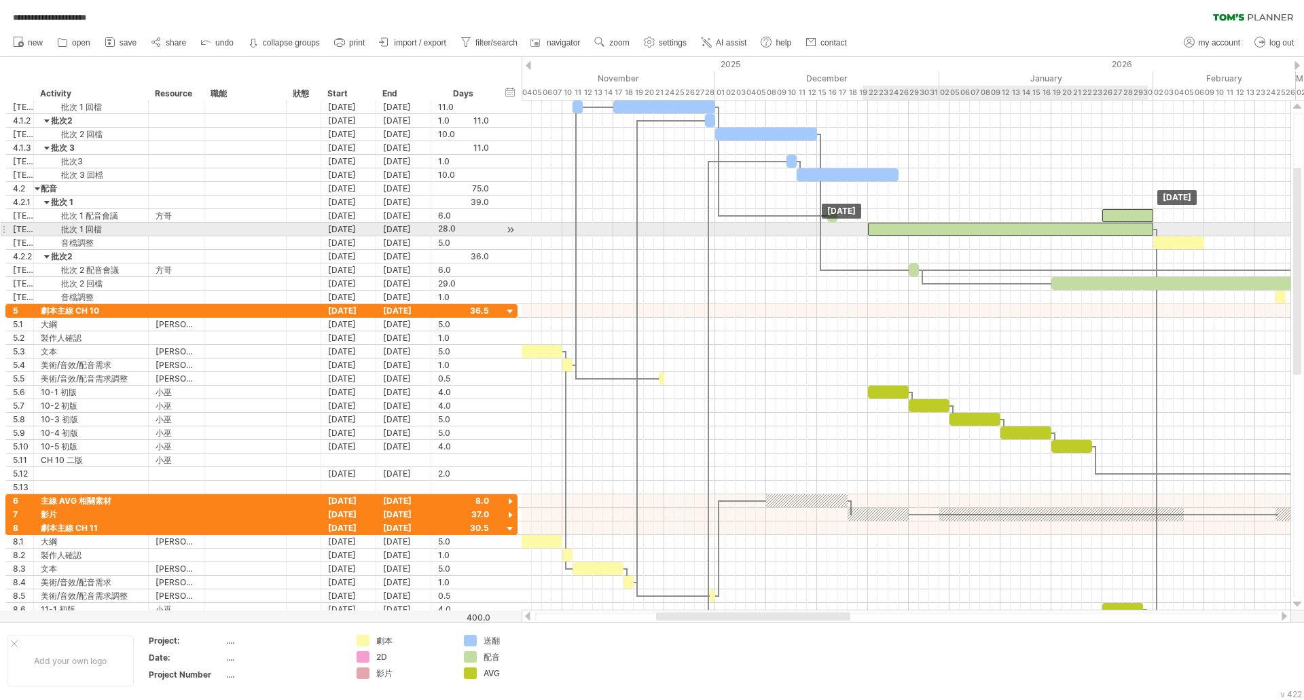
drag, startPoint x: 878, startPoint y: 228, endPoint x: 1029, endPoint y: 228, distance: 150.8
click at [1029, 228] on div at bounding box center [1010, 229] width 285 height 13
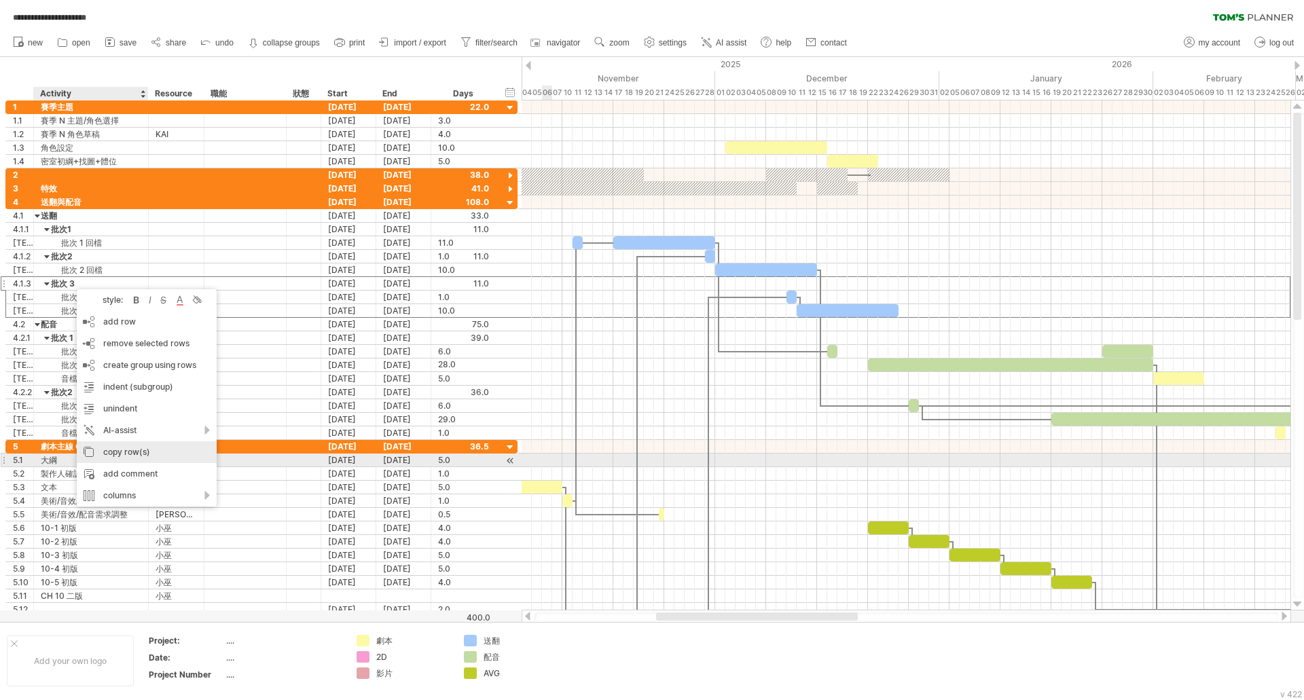
click at [141, 454] on div "copy row(s)" at bounding box center [147, 452] width 140 height 22
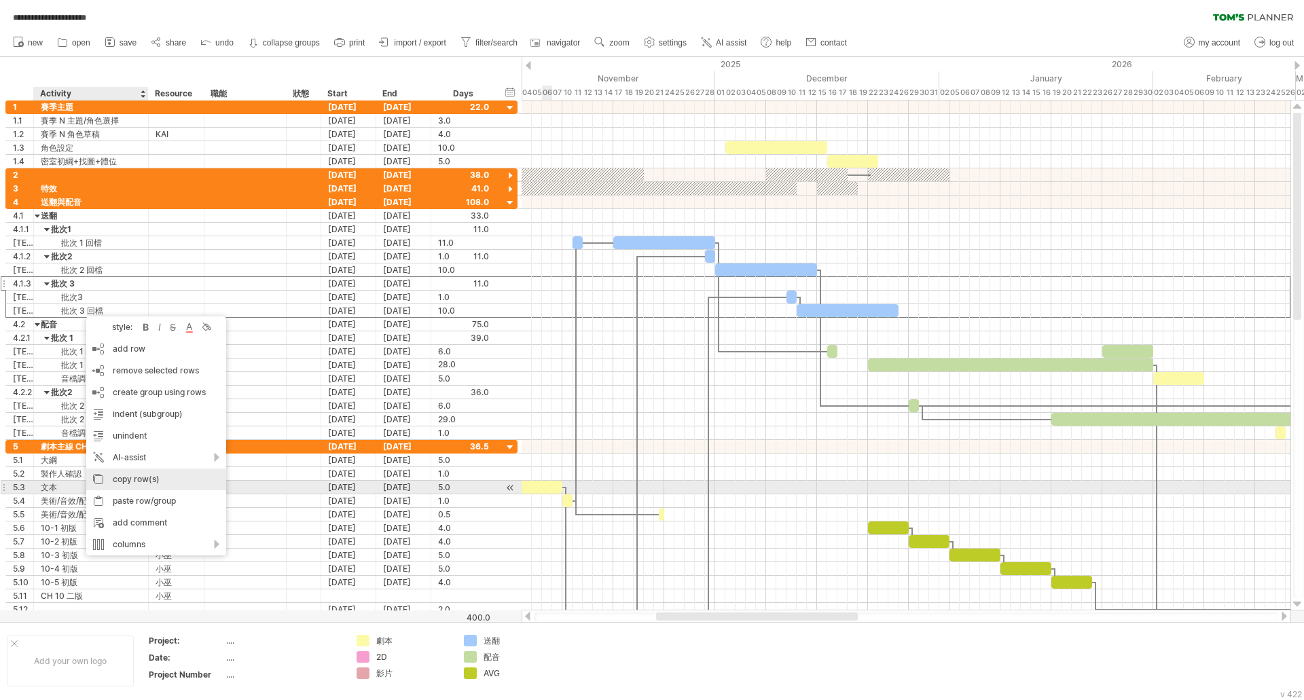
click at [146, 481] on div "copy row(s)" at bounding box center [156, 480] width 140 height 22
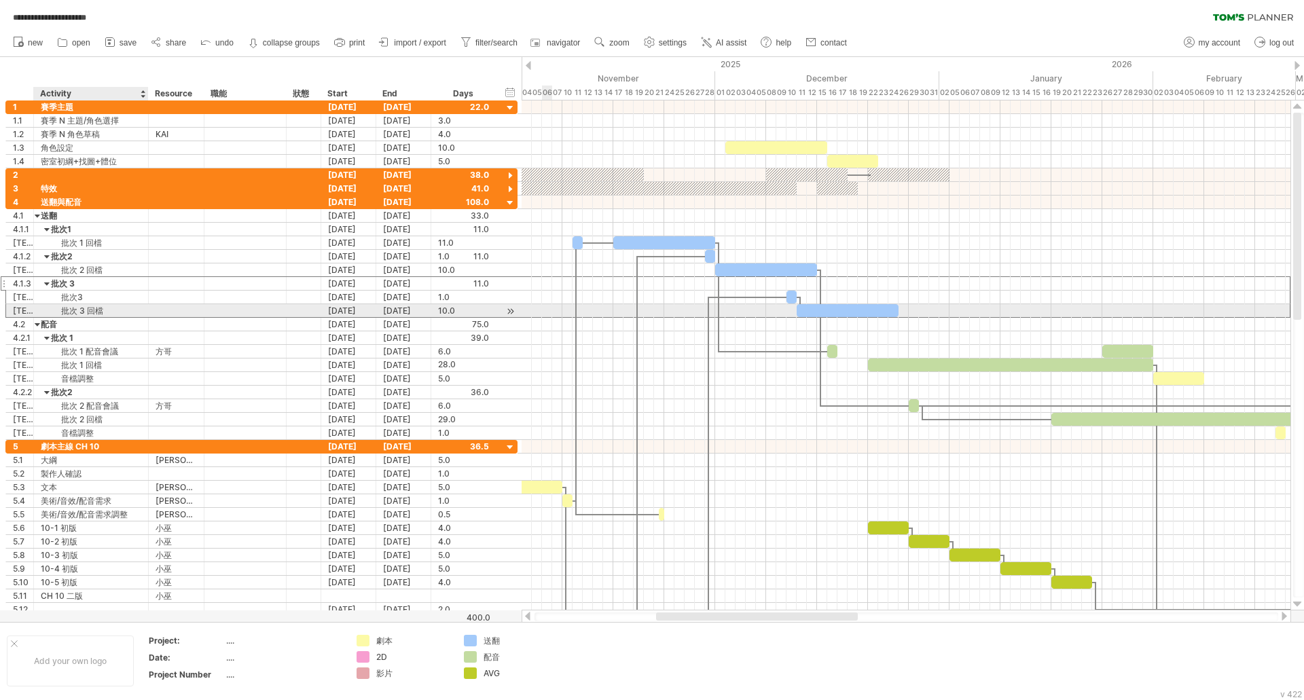
click at [93, 310] on div "批次 3 回檔" at bounding box center [91, 310] width 101 height 13
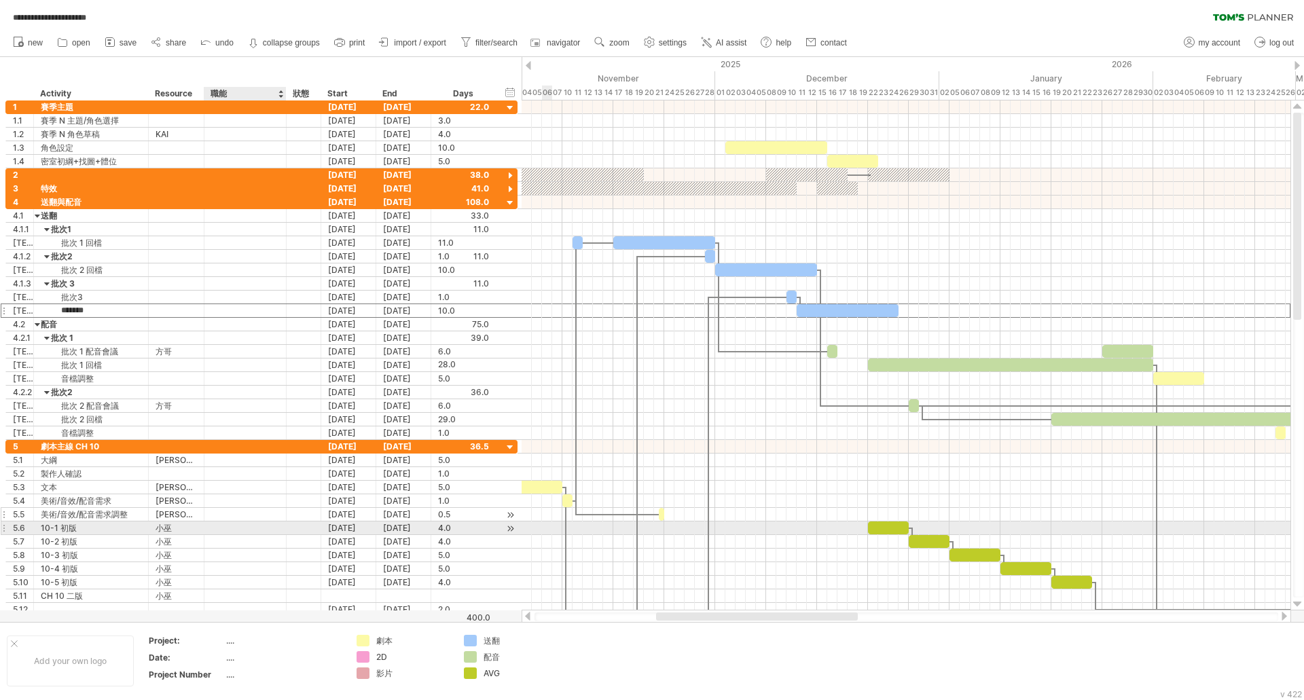
click at [236, 512] on div at bounding box center [245, 514] width 68 height 13
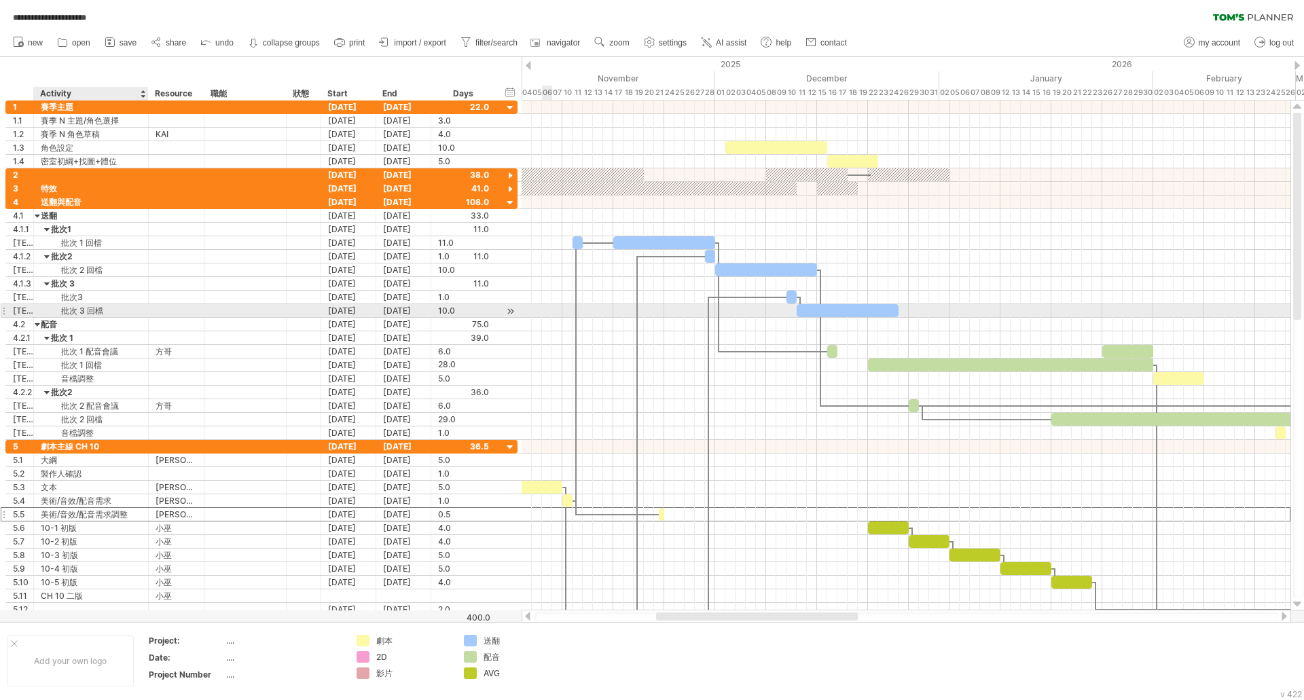
click at [130, 309] on div "批次 3 回檔" at bounding box center [91, 310] width 101 height 13
click at [160, 249] on div "[TECHNICAL_ID] ******* 批次 1 回檔 [DATE] [DATE] 11.0 11.0" at bounding box center [261, 243] width 512 height 14
click at [110, 306] on div "批次 3 回檔" at bounding box center [91, 310] width 101 height 13
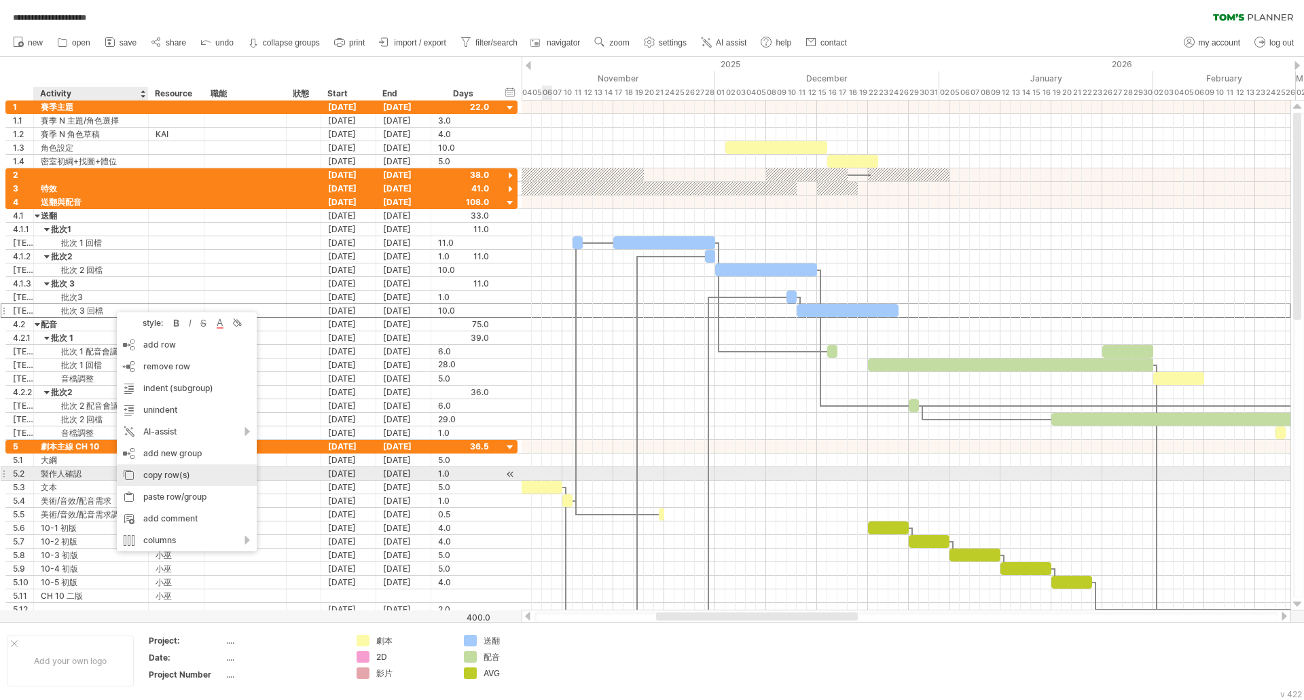
click at [177, 477] on div "copy row(s)" at bounding box center [187, 475] width 140 height 22
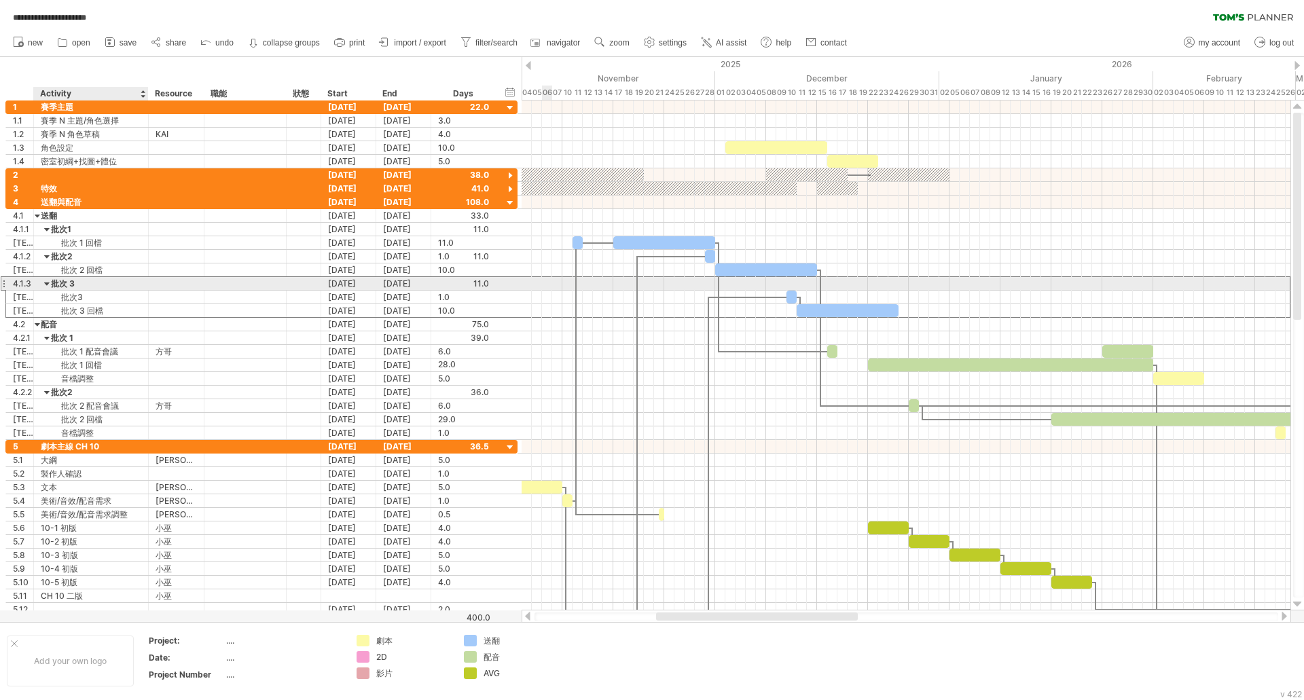
click at [88, 285] on div "批次 3" at bounding box center [91, 283] width 101 height 13
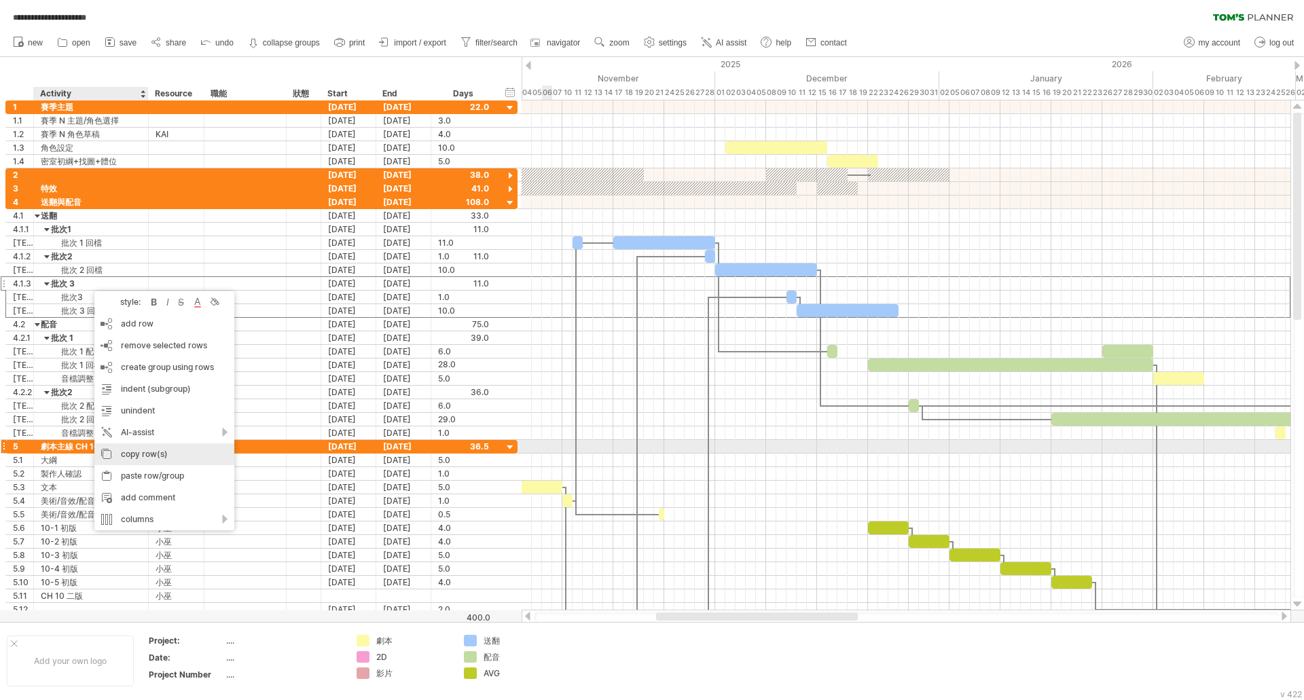
click at [126, 450] on div "copy row(s)" at bounding box center [164, 454] width 140 height 22
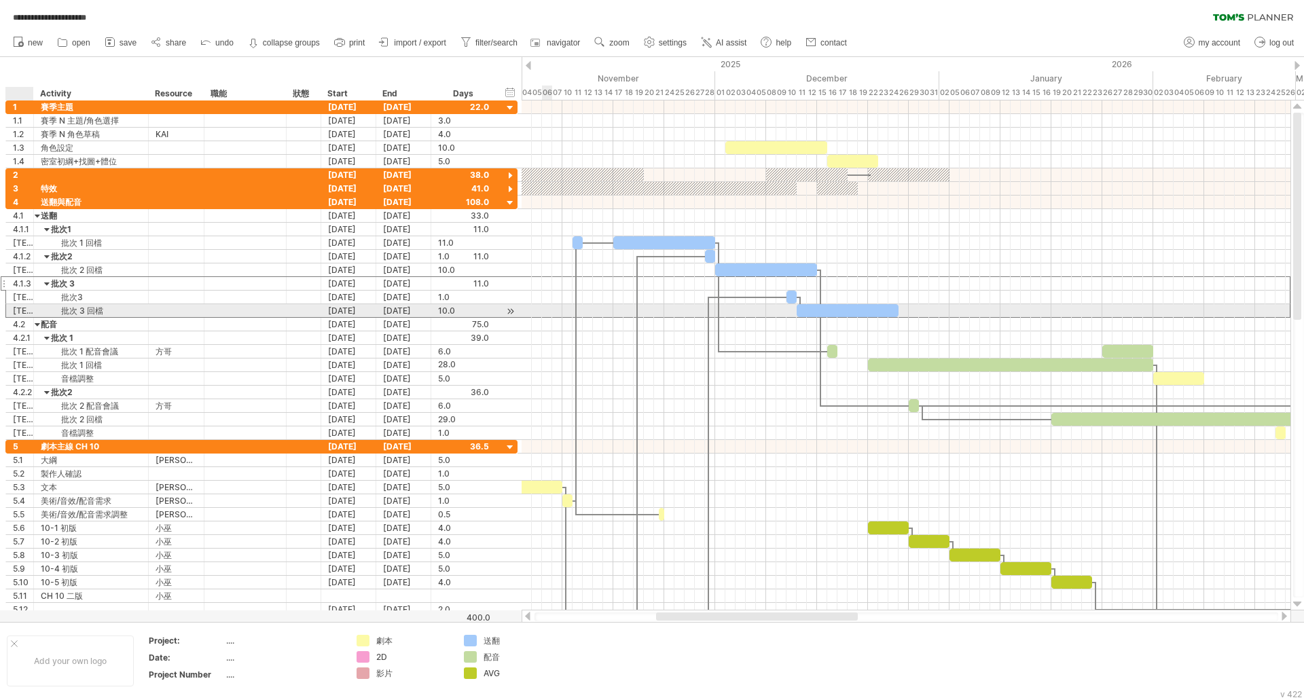
click at [33, 308] on div at bounding box center [32, 311] width 7 height 14
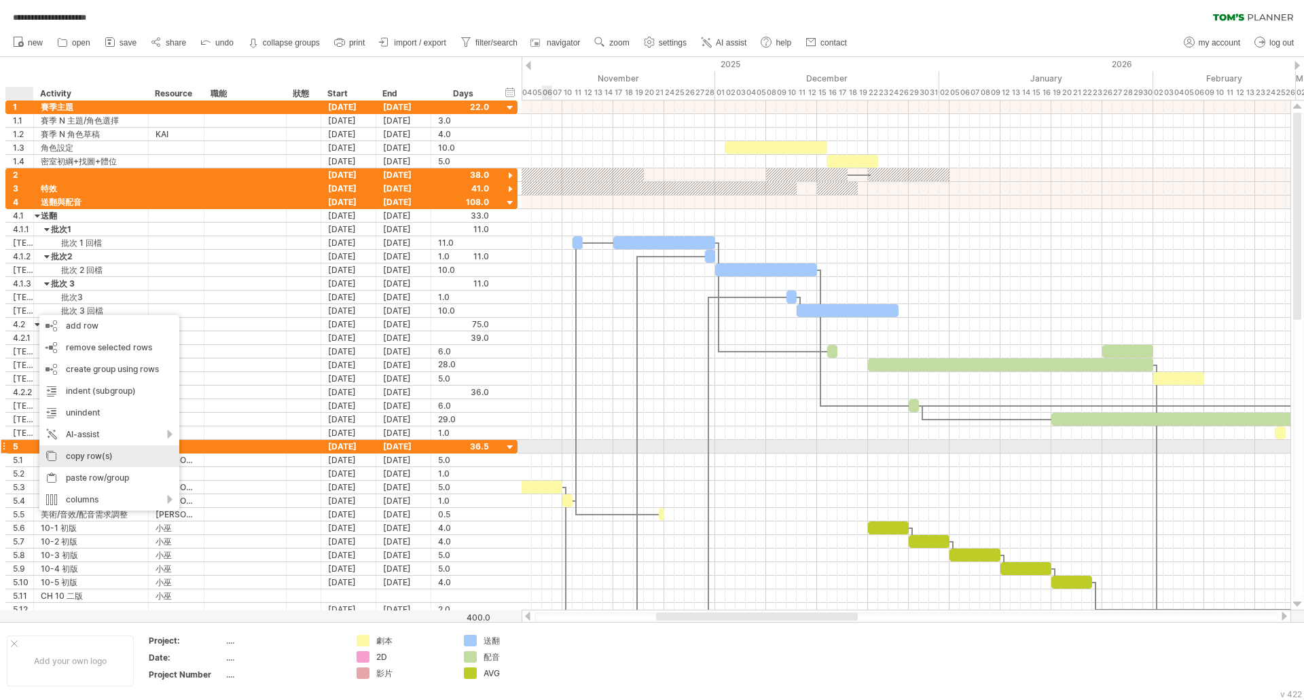
click at [104, 453] on div "copy row(s)" at bounding box center [109, 456] width 140 height 22
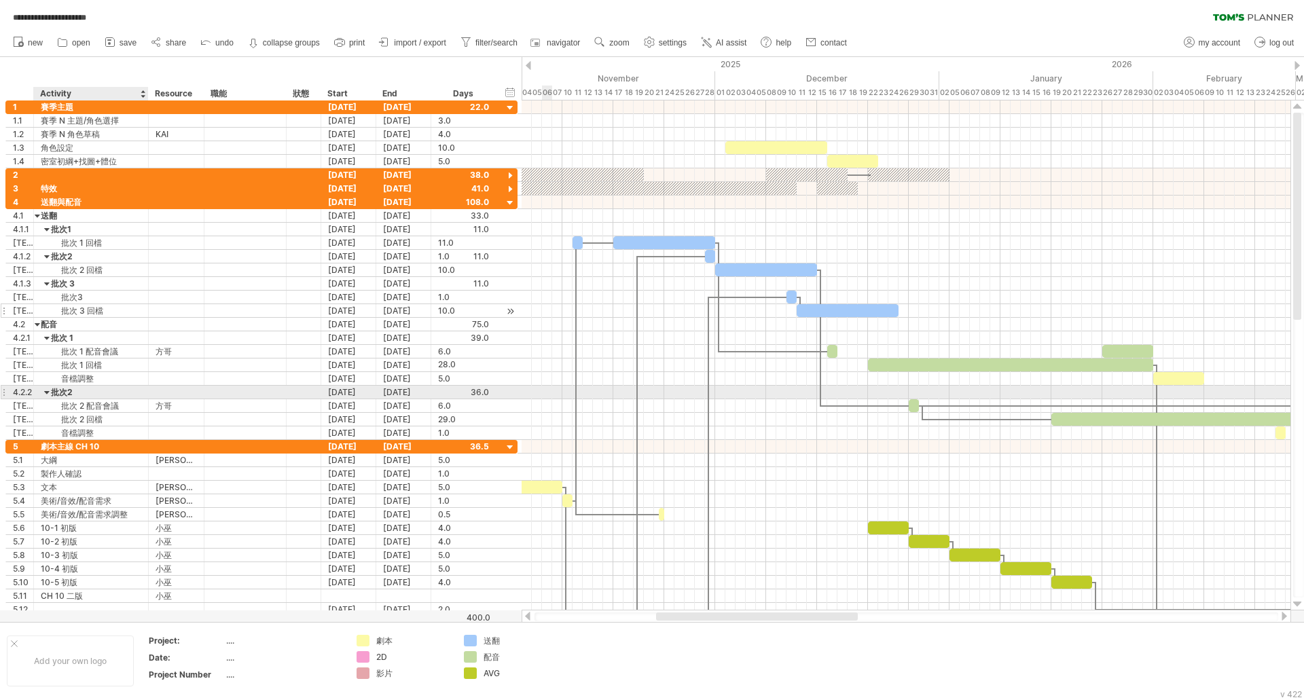
click at [90, 317] on div "[TECHNICAL_ID] ******* 批次 3 回檔 [DATE] [DATE] 10.0 10.0" at bounding box center [261, 311] width 512 height 14
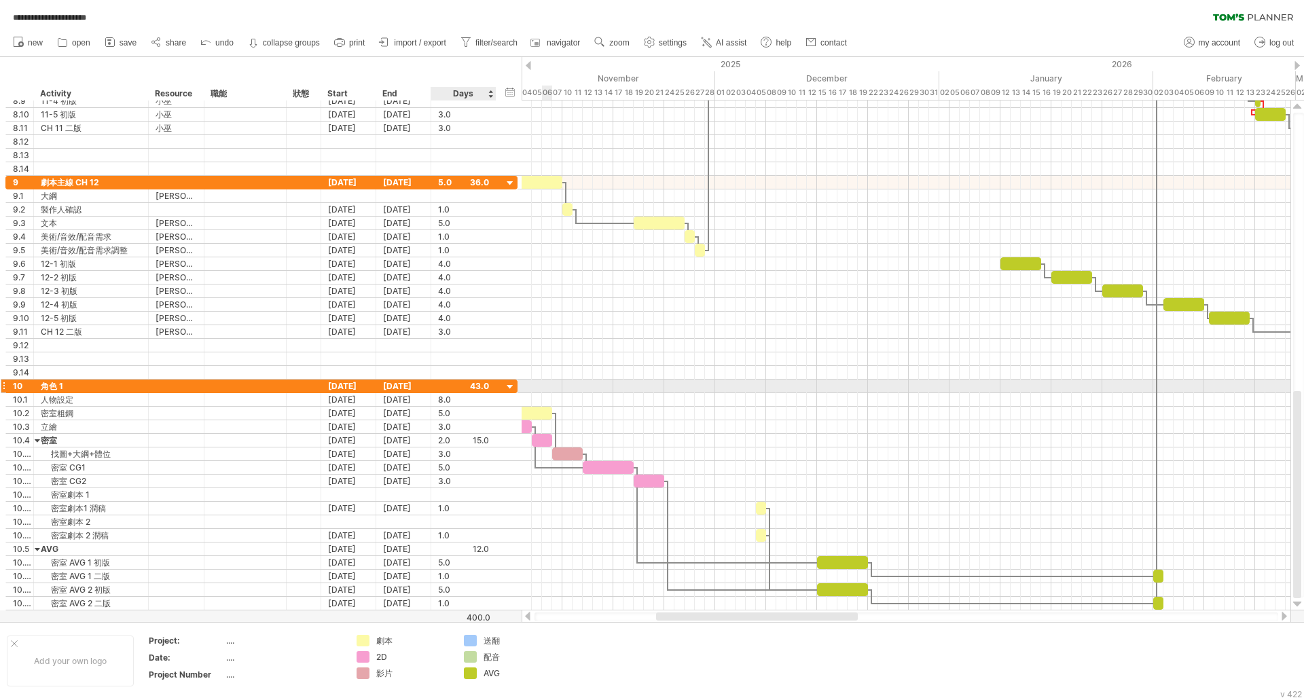
click at [513, 388] on div at bounding box center [510, 387] width 13 height 13
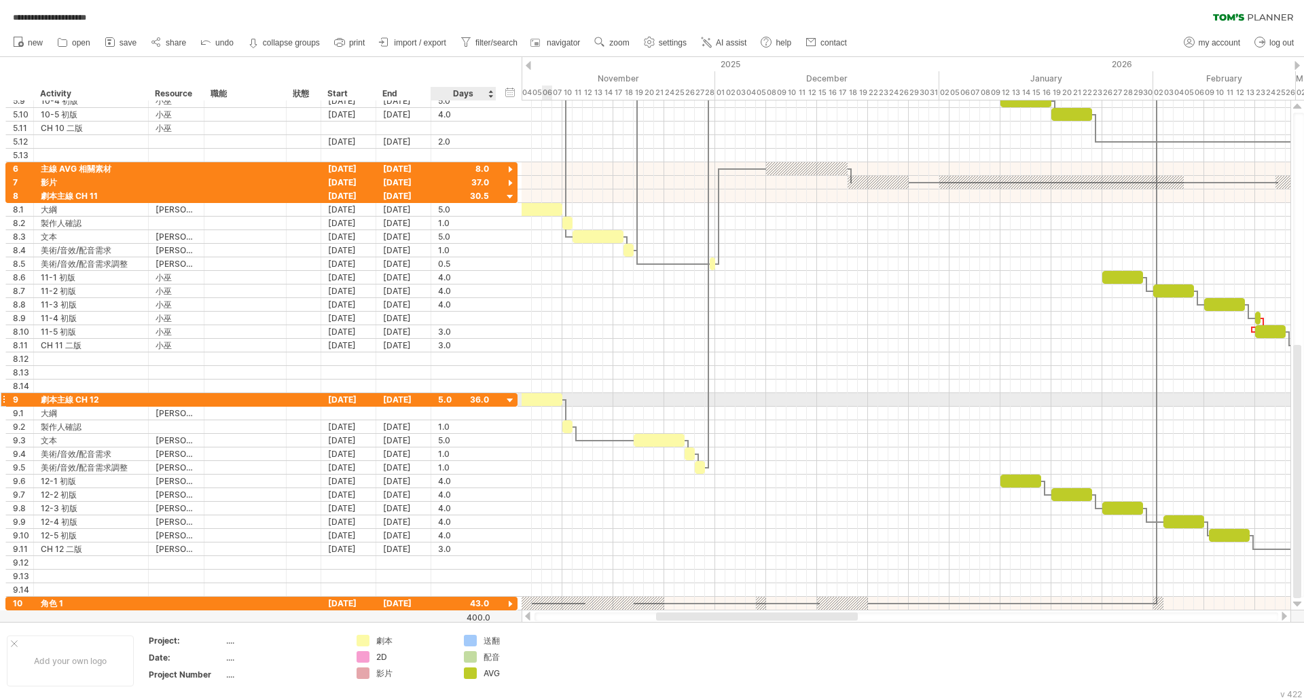
click at [509, 401] on div at bounding box center [510, 401] width 13 height 13
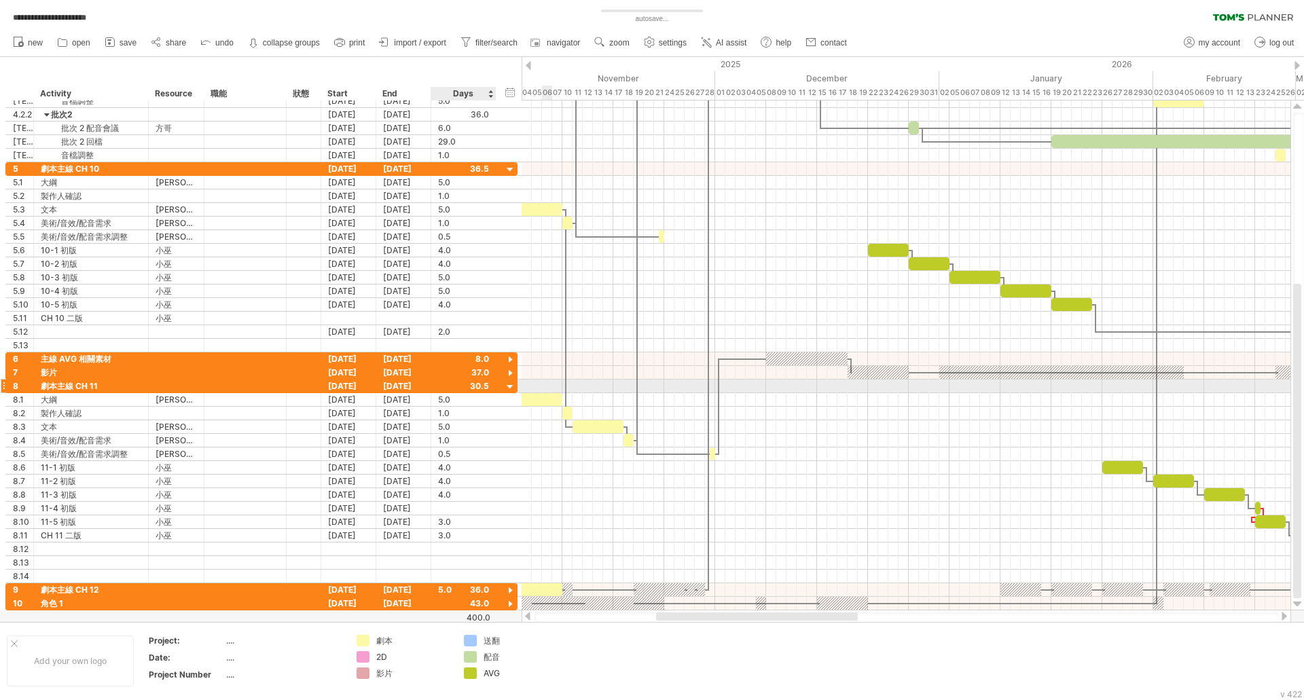
click at [515, 388] on div at bounding box center [510, 387] width 13 height 13
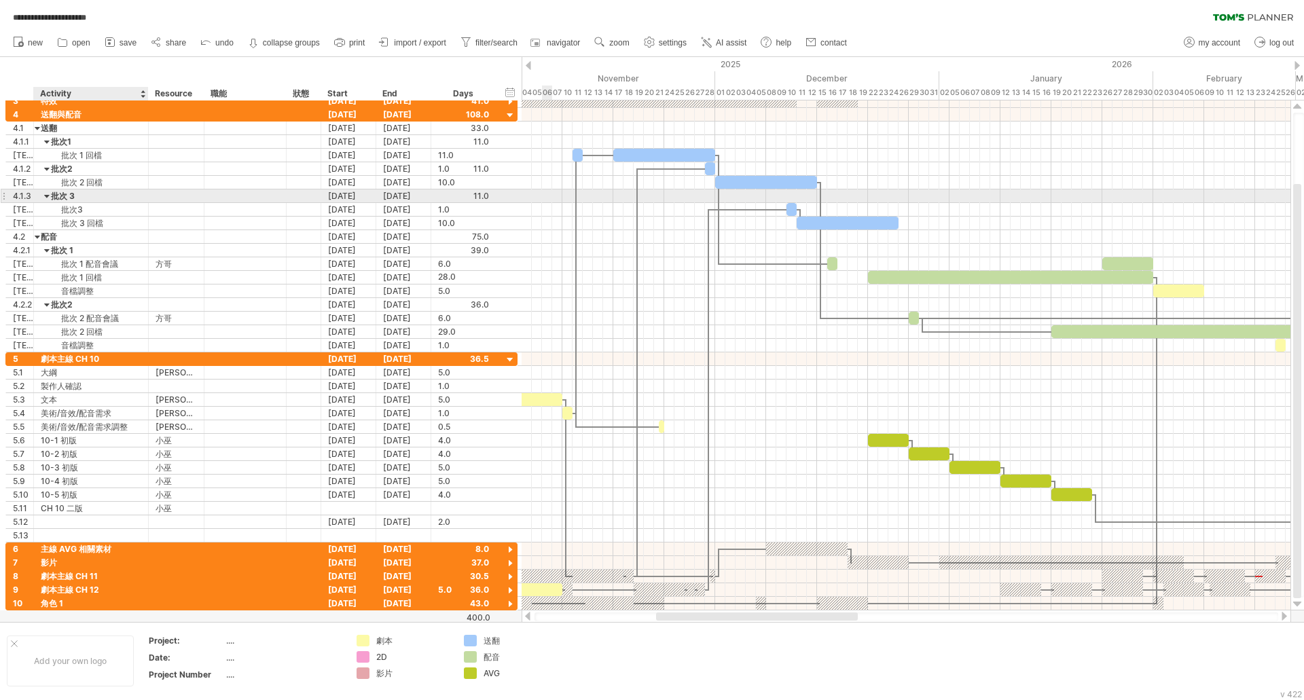
click at [79, 199] on div "批次 3" at bounding box center [91, 195] width 101 height 13
click at [47, 194] on input "****" at bounding box center [91, 195] width 101 height 13
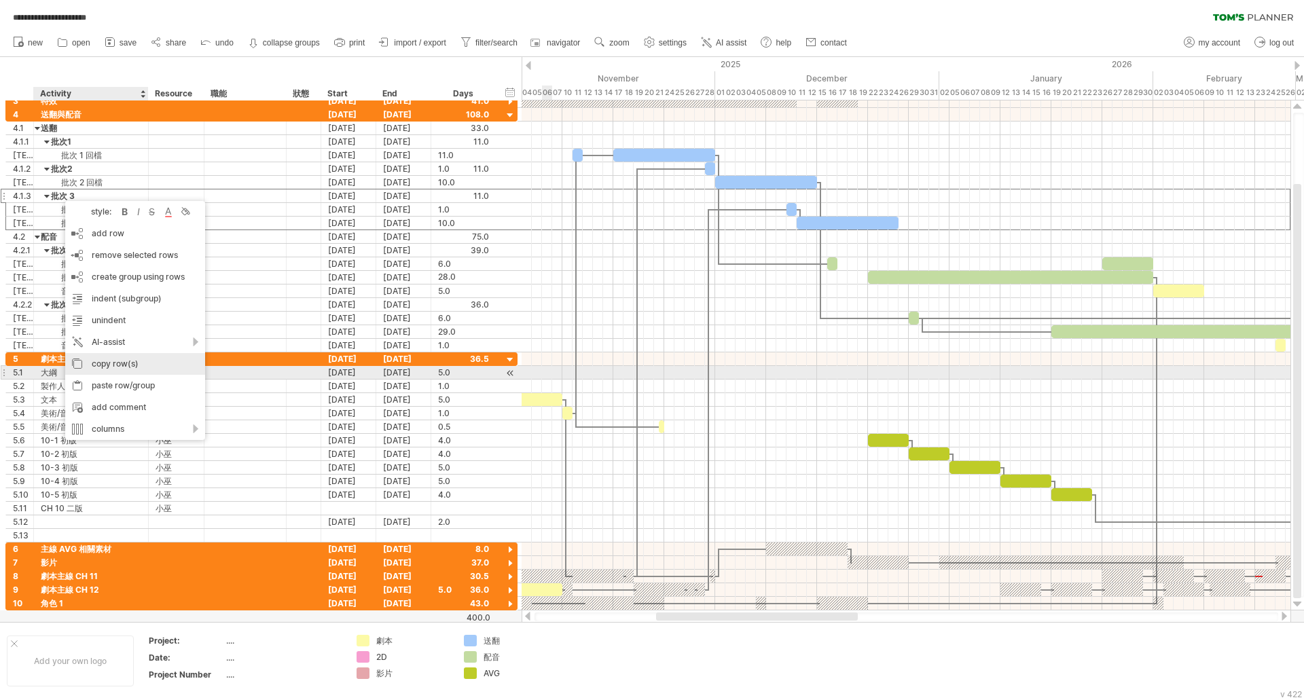
click at [129, 369] on div "copy row(s)" at bounding box center [135, 364] width 140 height 22
click at [132, 366] on div "copy row(s)" at bounding box center [146, 362] width 140 height 22
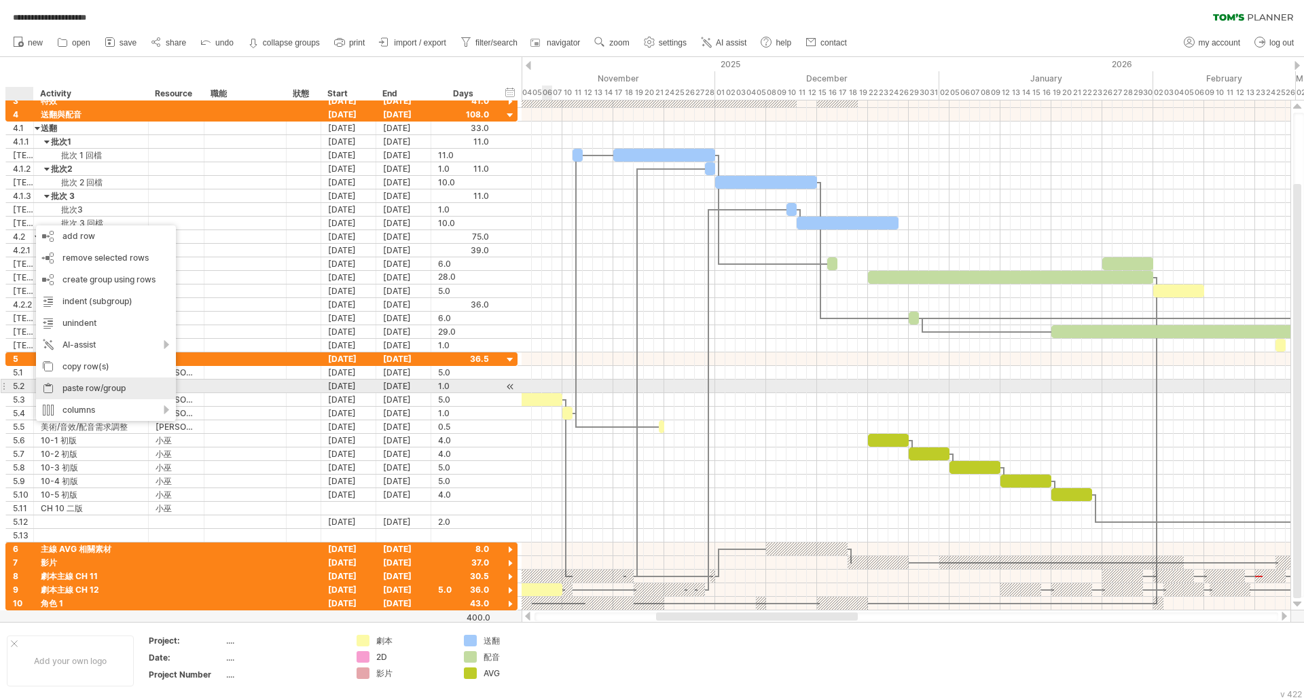
click at [103, 383] on div "paste row/group" at bounding box center [106, 389] width 140 height 22
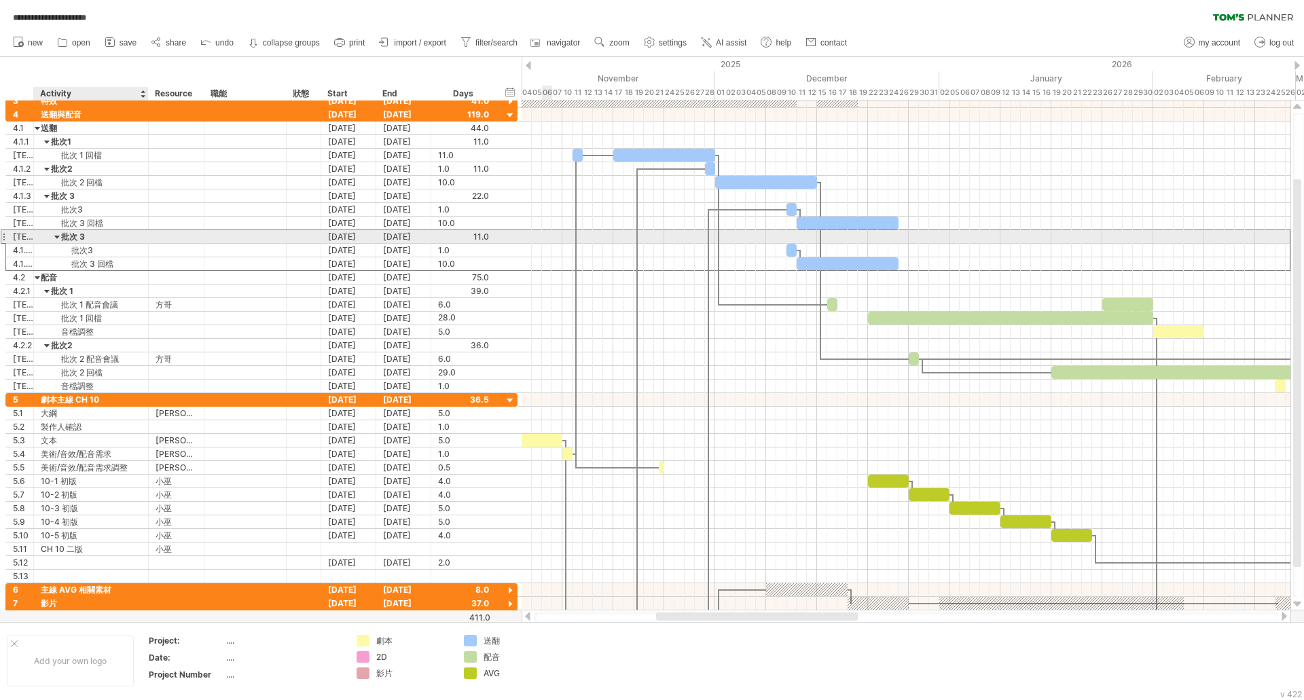
click at [72, 236] on div "批次 3" at bounding box center [91, 236] width 101 height 13
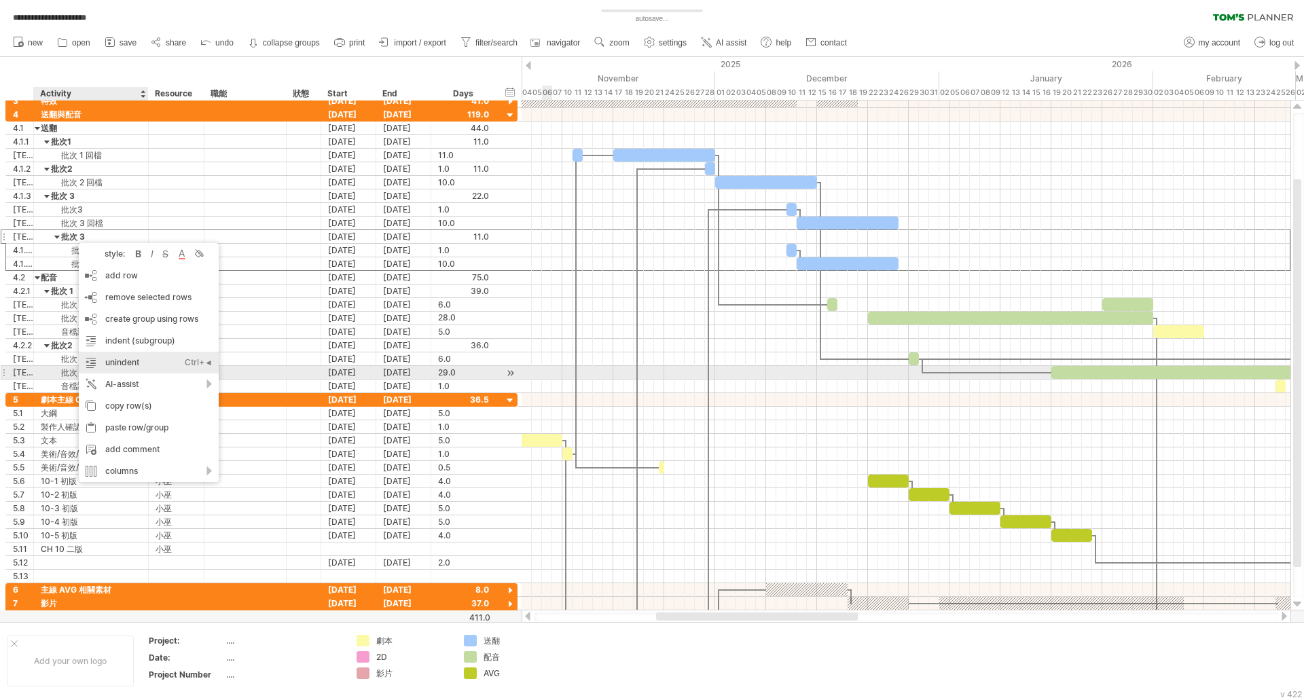
click at [162, 365] on div "unindent Ctrl+◄ Cmd+◄" at bounding box center [149, 363] width 140 height 22
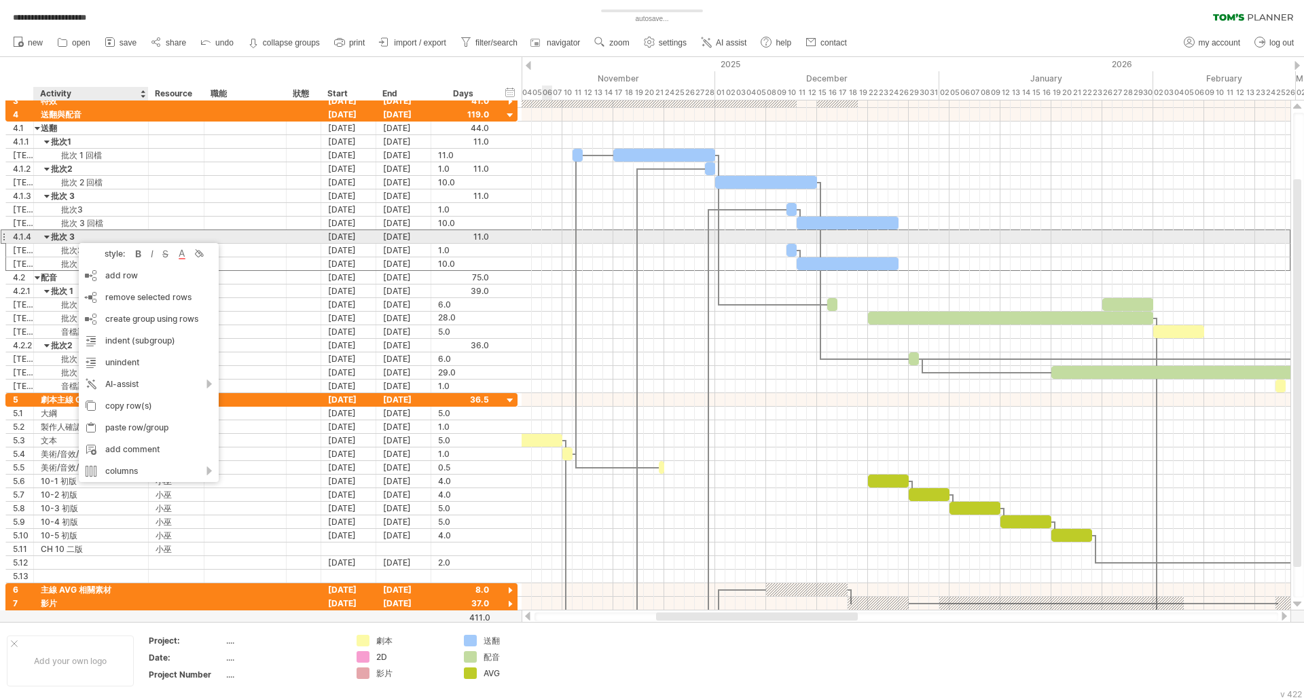
click at [62, 240] on div "批次 3" at bounding box center [91, 236] width 101 height 13
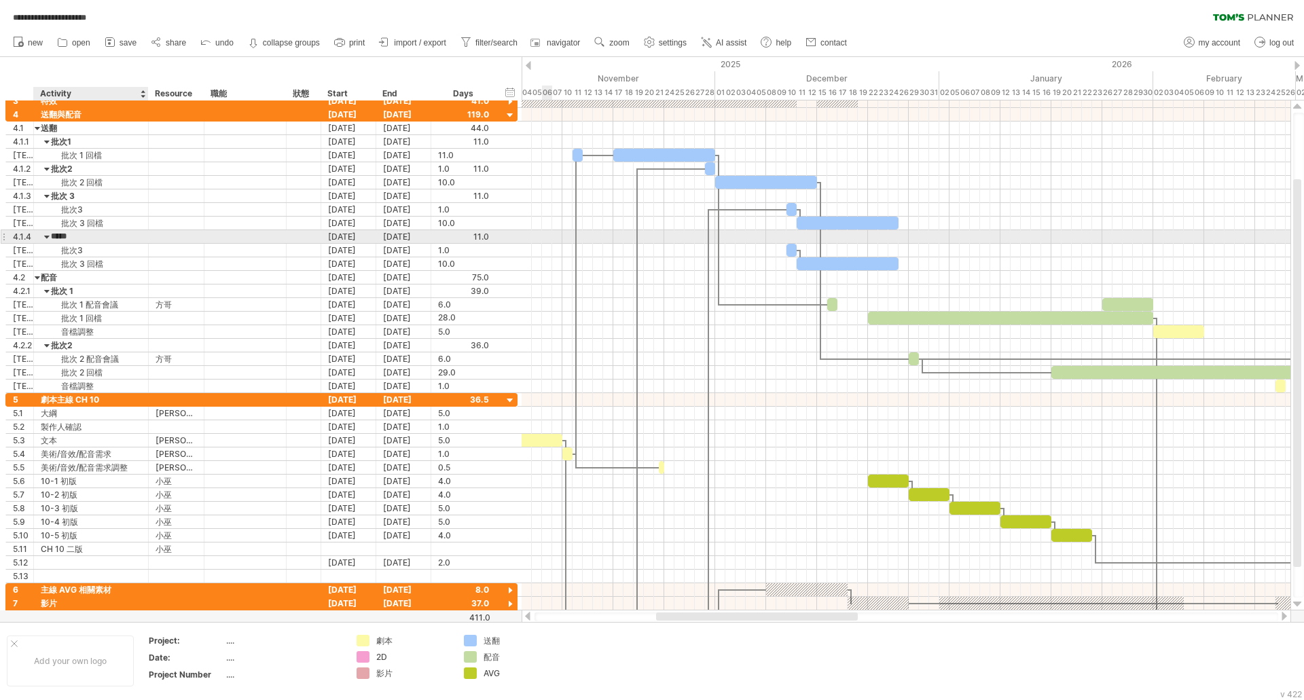
click at [62, 240] on input "****" at bounding box center [91, 236] width 101 height 13
click at [77, 238] on input "****" at bounding box center [91, 236] width 101 height 13
type input "****"
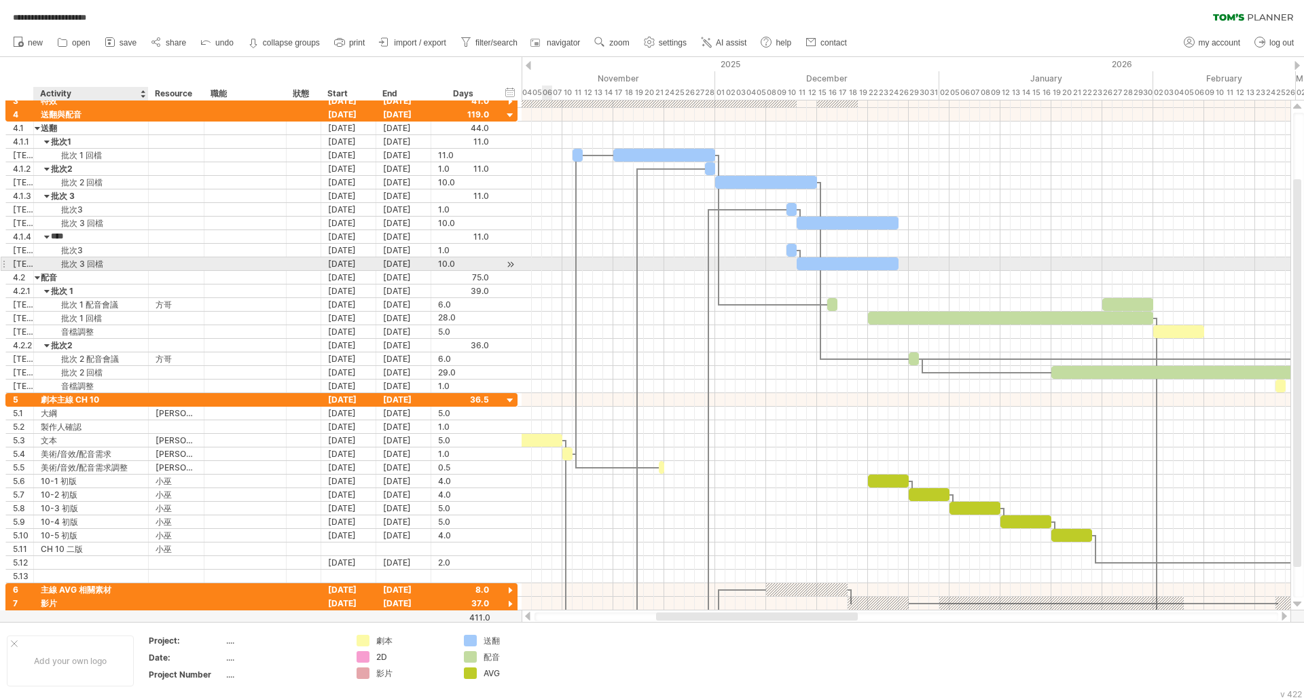
click at [82, 263] on div "批次 3 回檔" at bounding box center [91, 263] width 101 height 13
click at [82, 263] on input "*******" at bounding box center [91, 263] width 101 height 13
type input "*******"
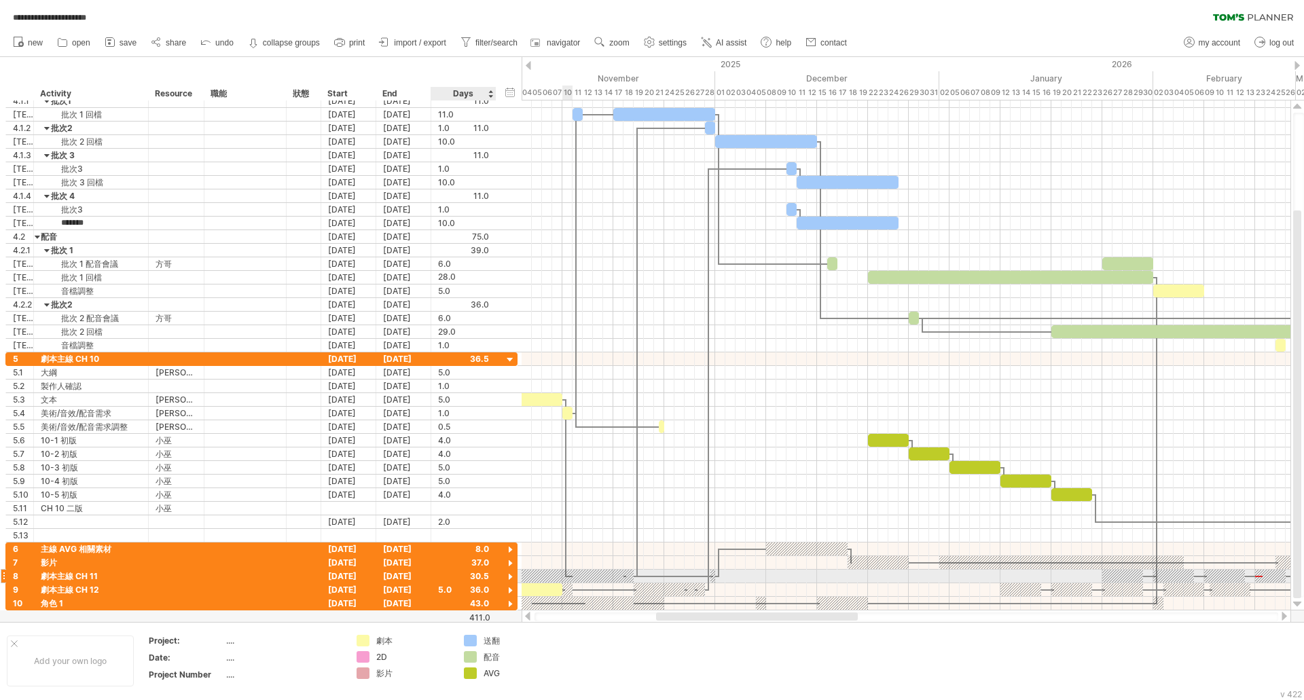
click at [509, 577] on div at bounding box center [510, 577] width 13 height 13
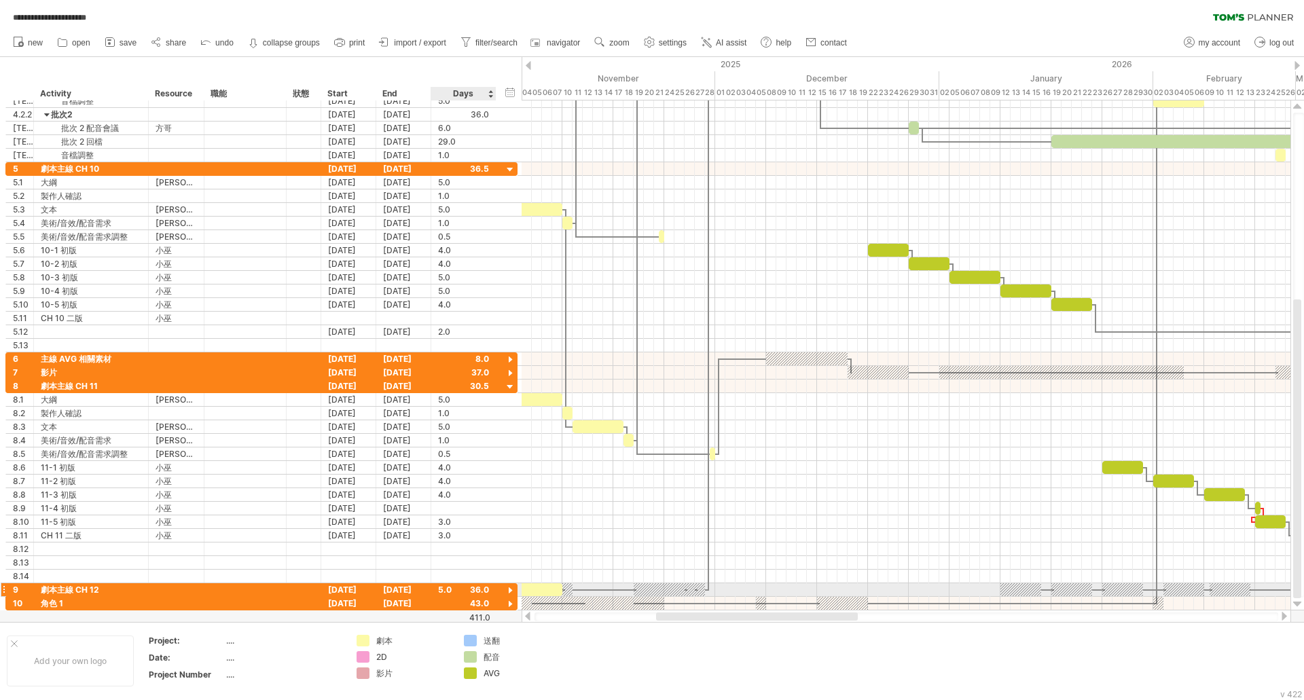
click at [509, 591] on div at bounding box center [510, 591] width 13 height 13
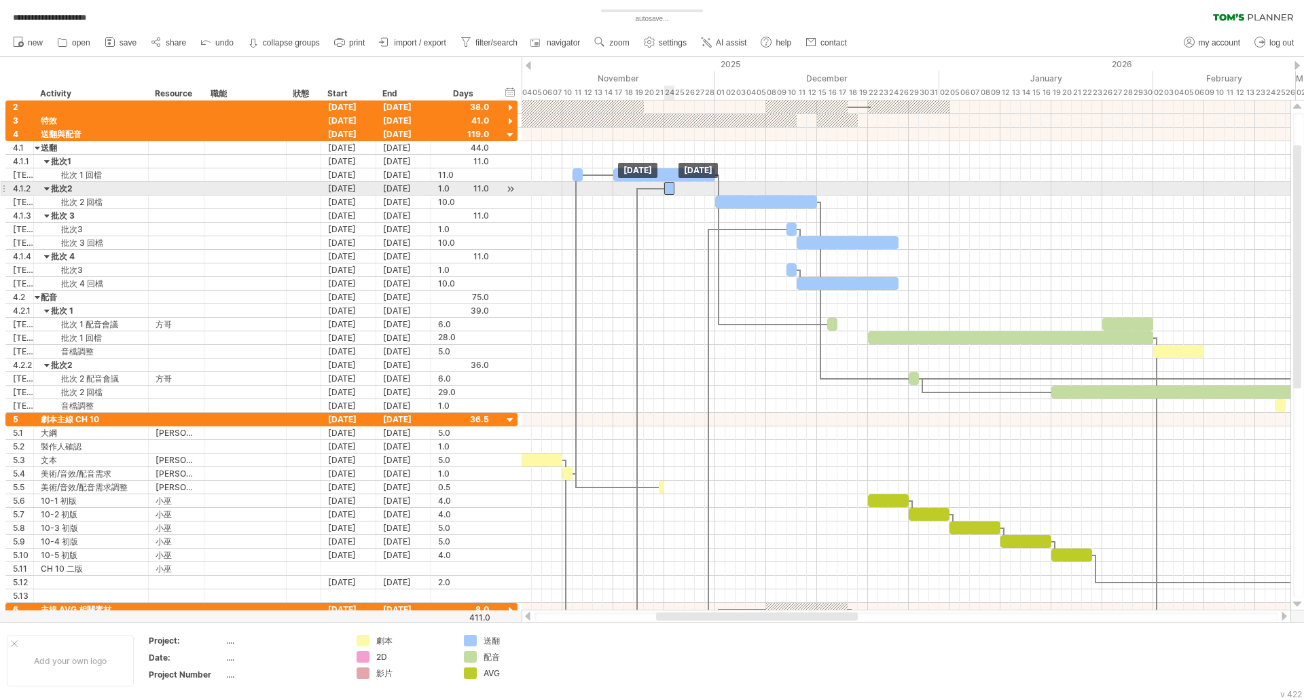
drag, startPoint x: 710, startPoint y: 191, endPoint x: 670, endPoint y: 194, distance: 40.2
click at [670, 194] on div at bounding box center [669, 188] width 10 height 13
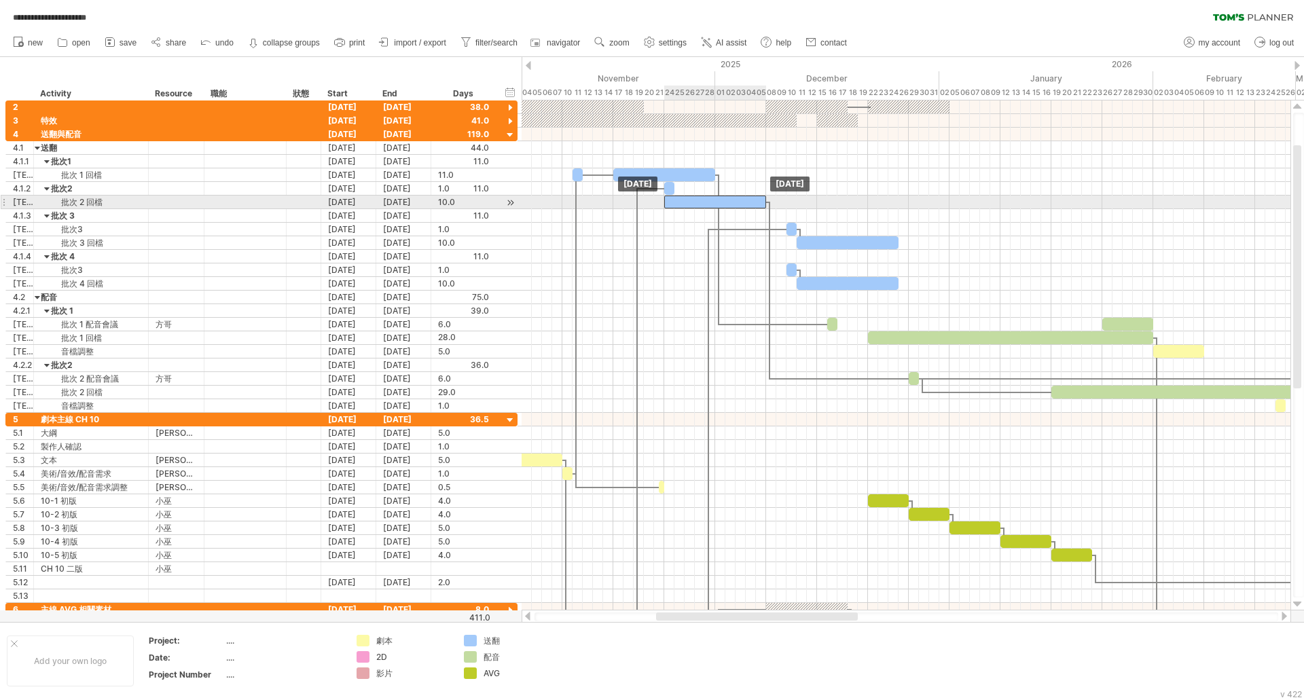
drag, startPoint x: 750, startPoint y: 197, endPoint x: 699, endPoint y: 202, distance: 51.2
click at [699, 202] on div at bounding box center [715, 202] width 102 height 13
drag, startPoint x: 695, startPoint y: 202, endPoint x: 704, endPoint y: 204, distance: 8.4
click at [704, 204] on div at bounding box center [725, 202] width 102 height 13
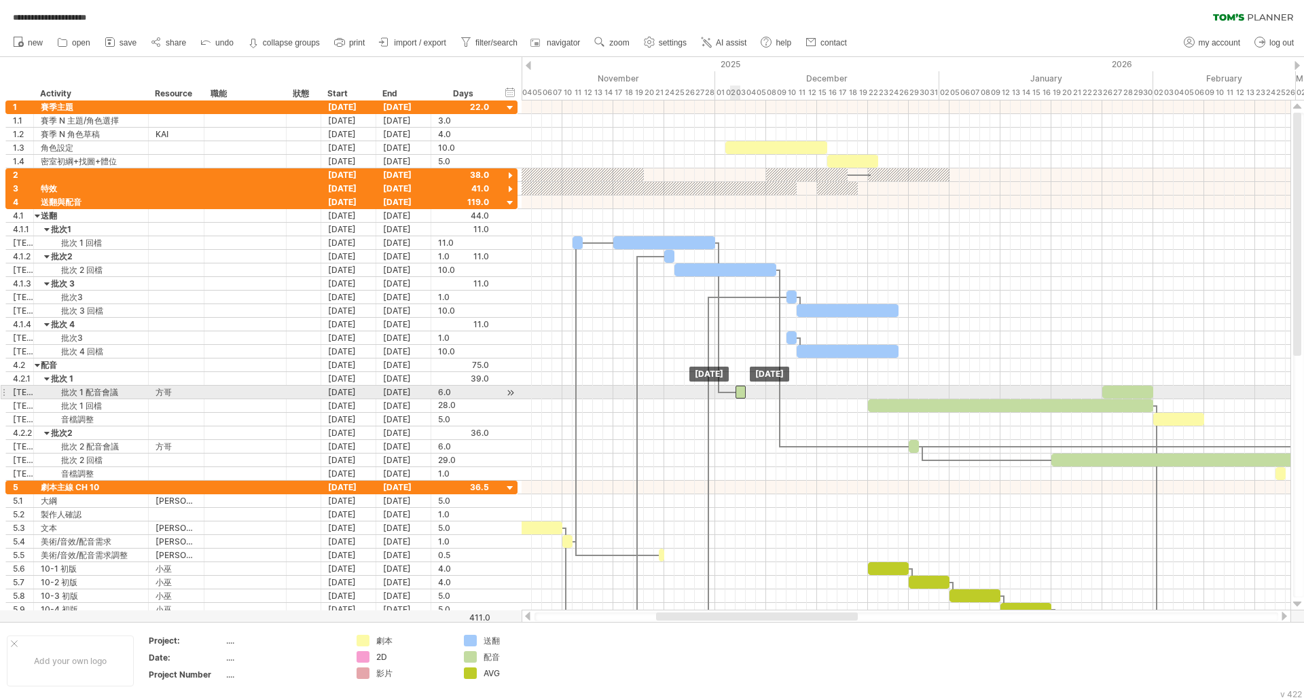
drag, startPoint x: 833, startPoint y: 393, endPoint x: 739, endPoint y: 396, distance: 93.8
click at [739, 396] on div at bounding box center [740, 392] width 10 height 13
click at [1127, 392] on div at bounding box center [1127, 392] width 51 height 13
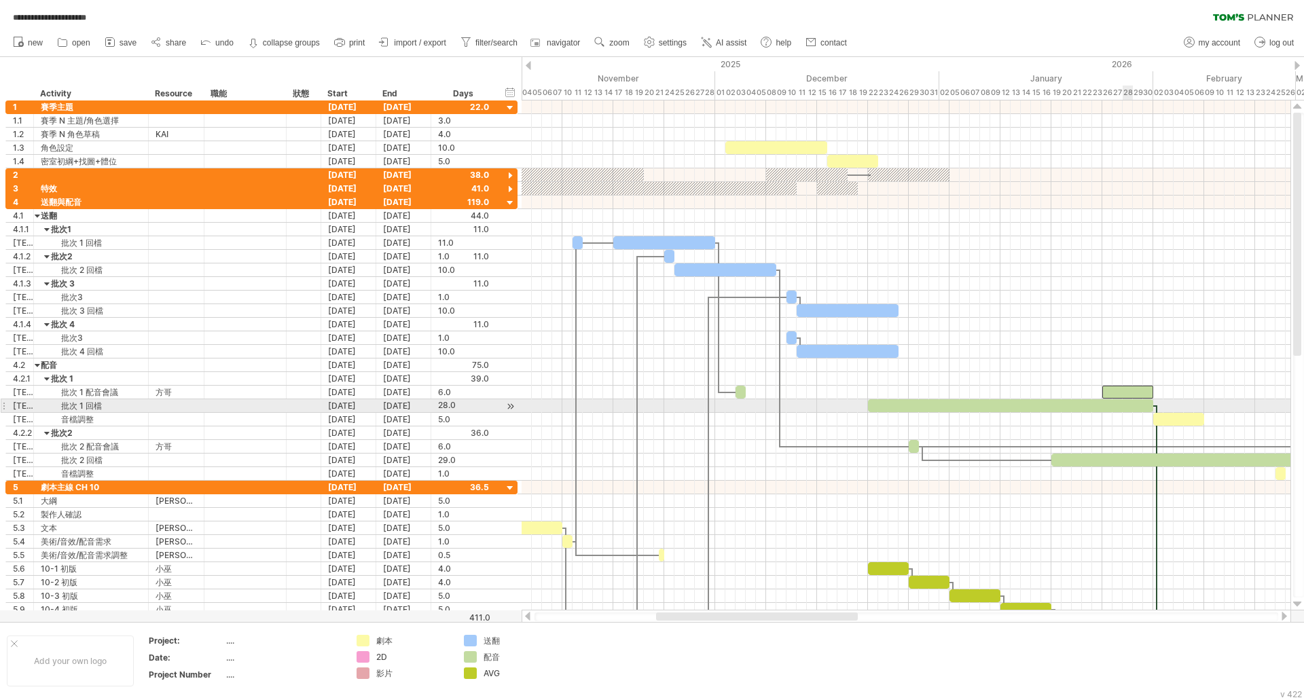
click at [1128, 406] on div at bounding box center [1010, 405] width 285 height 13
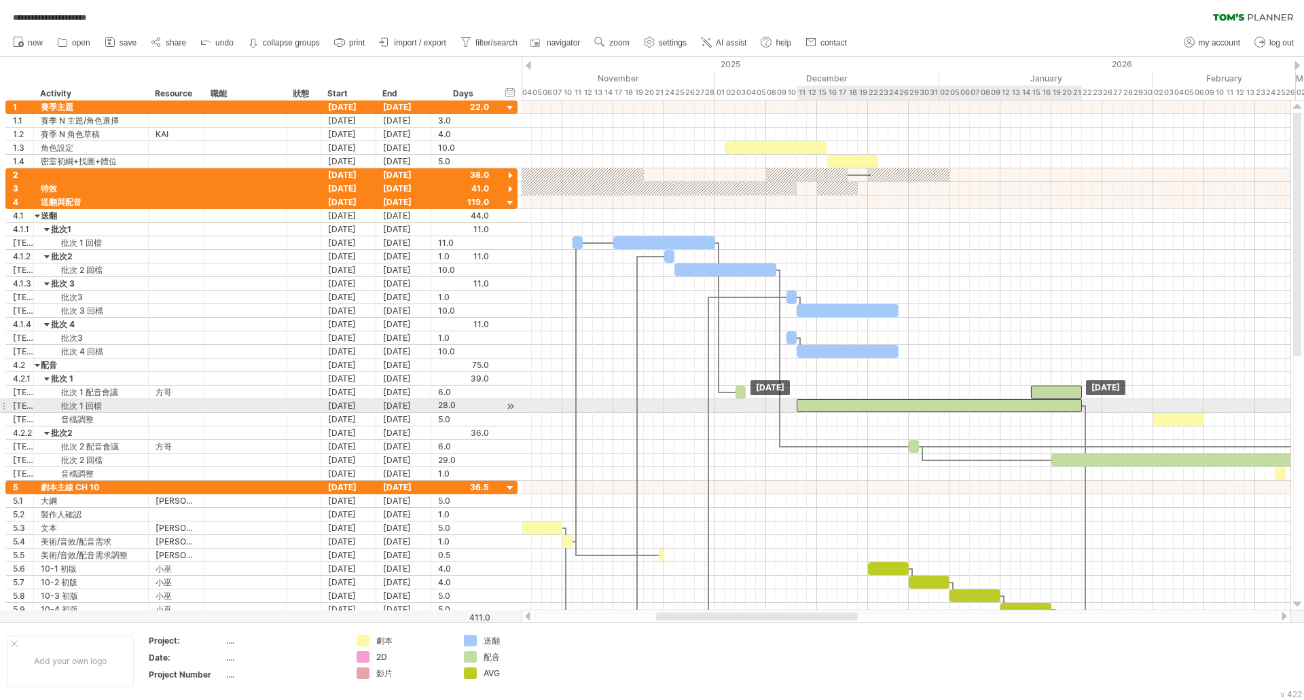
drag, startPoint x: 1044, startPoint y: 409, endPoint x: 974, endPoint y: 407, distance: 70.0
click at [974, 407] on div at bounding box center [939, 405] width 285 height 13
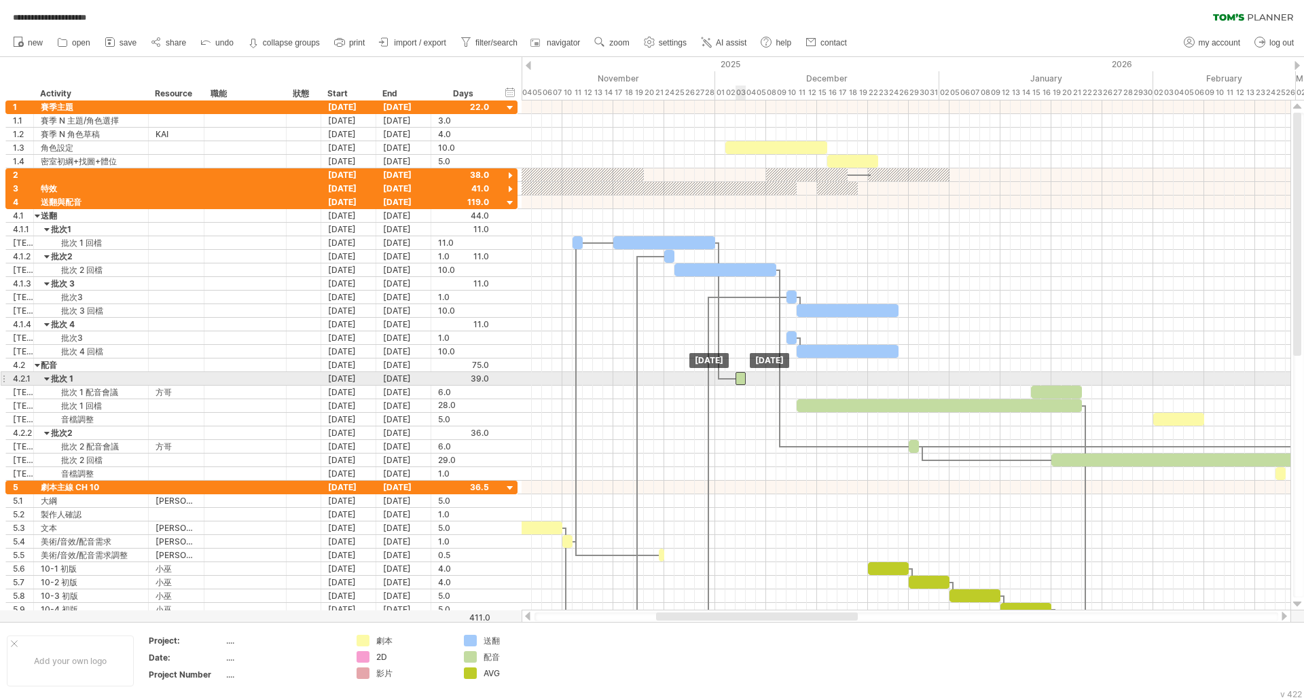
drag, startPoint x: 738, startPoint y: 391, endPoint x: 738, endPoint y: 382, distance: 8.8
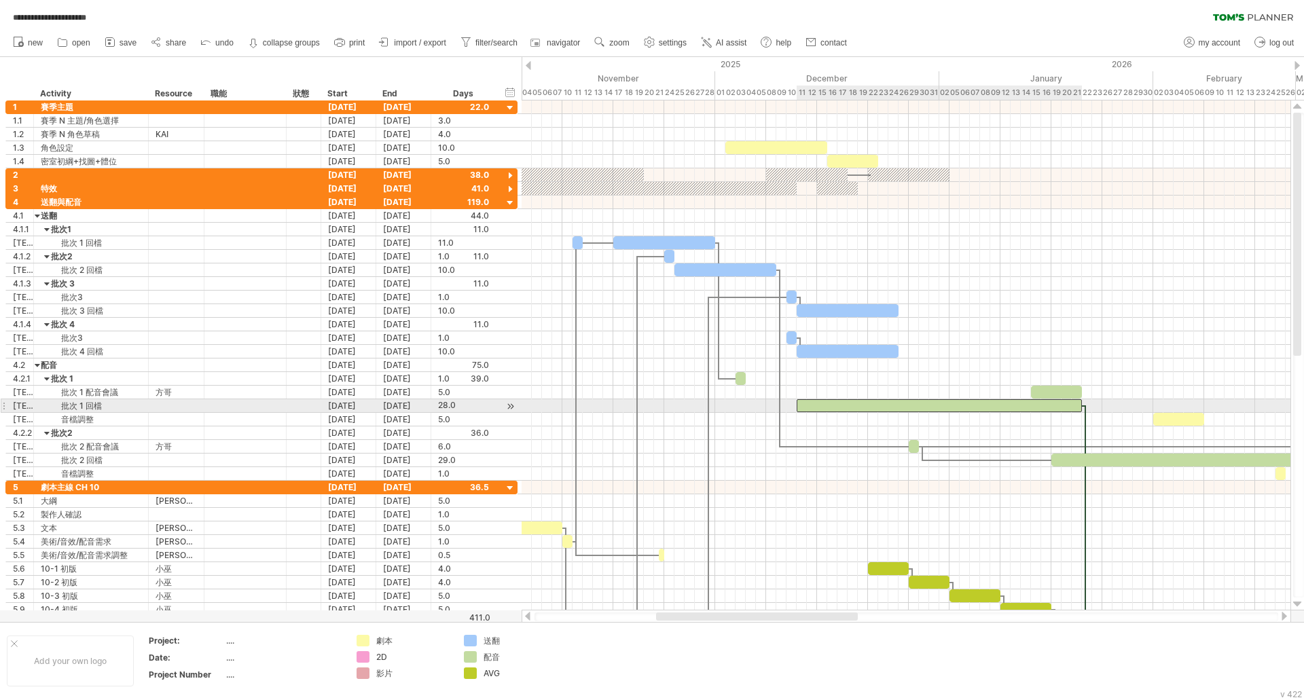
click at [917, 405] on div at bounding box center [939, 405] width 285 height 13
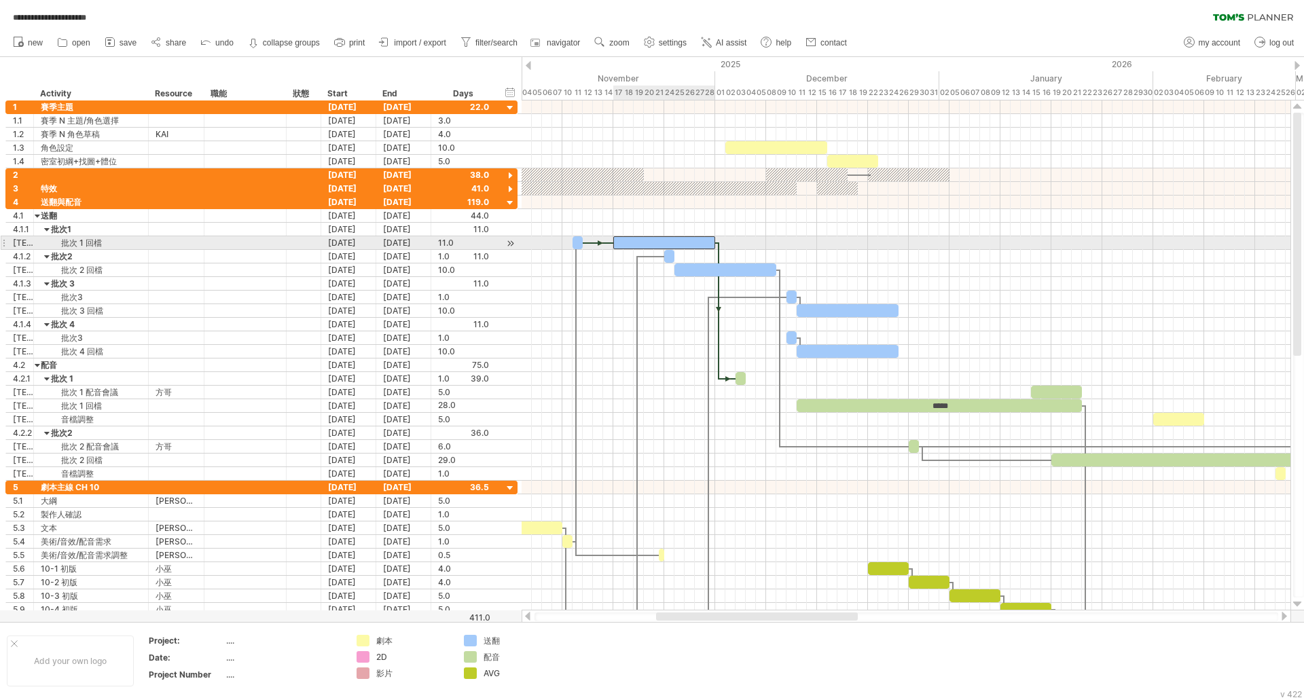
click at [631, 244] on div at bounding box center [664, 242] width 102 height 13
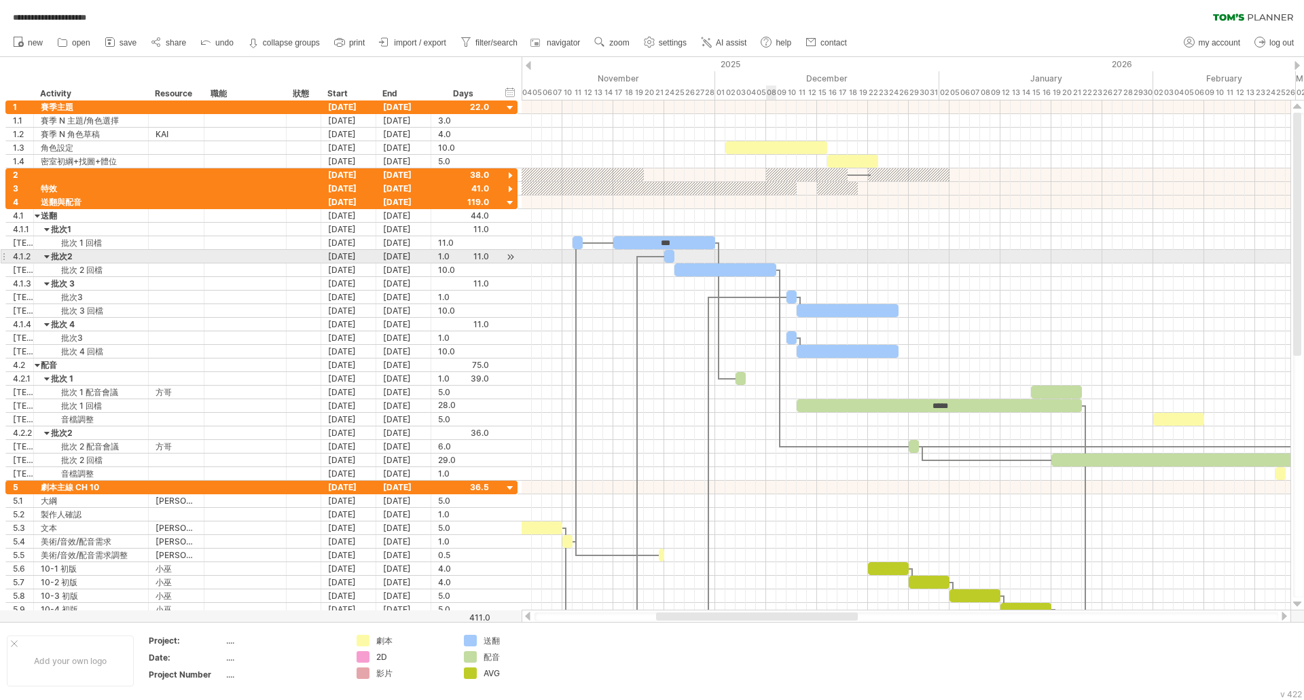
click at [741, 270] on div at bounding box center [725, 269] width 102 height 13
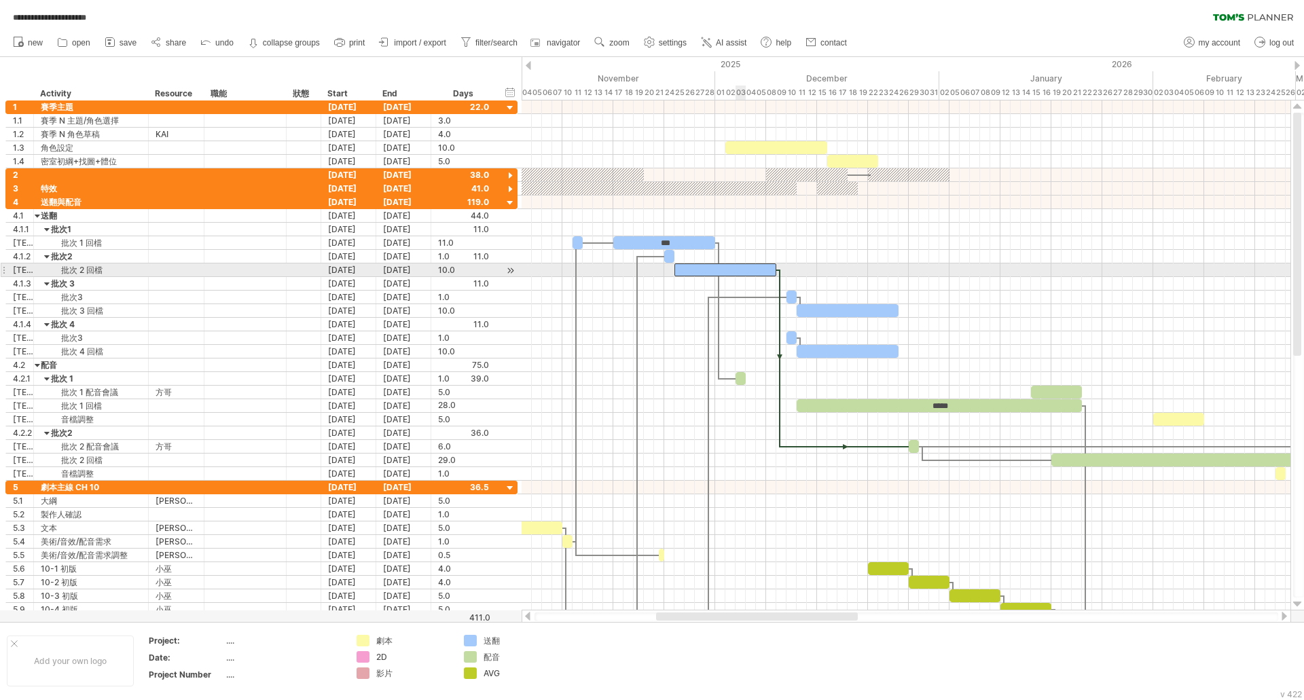
click at [741, 270] on div at bounding box center [725, 269] width 102 height 13
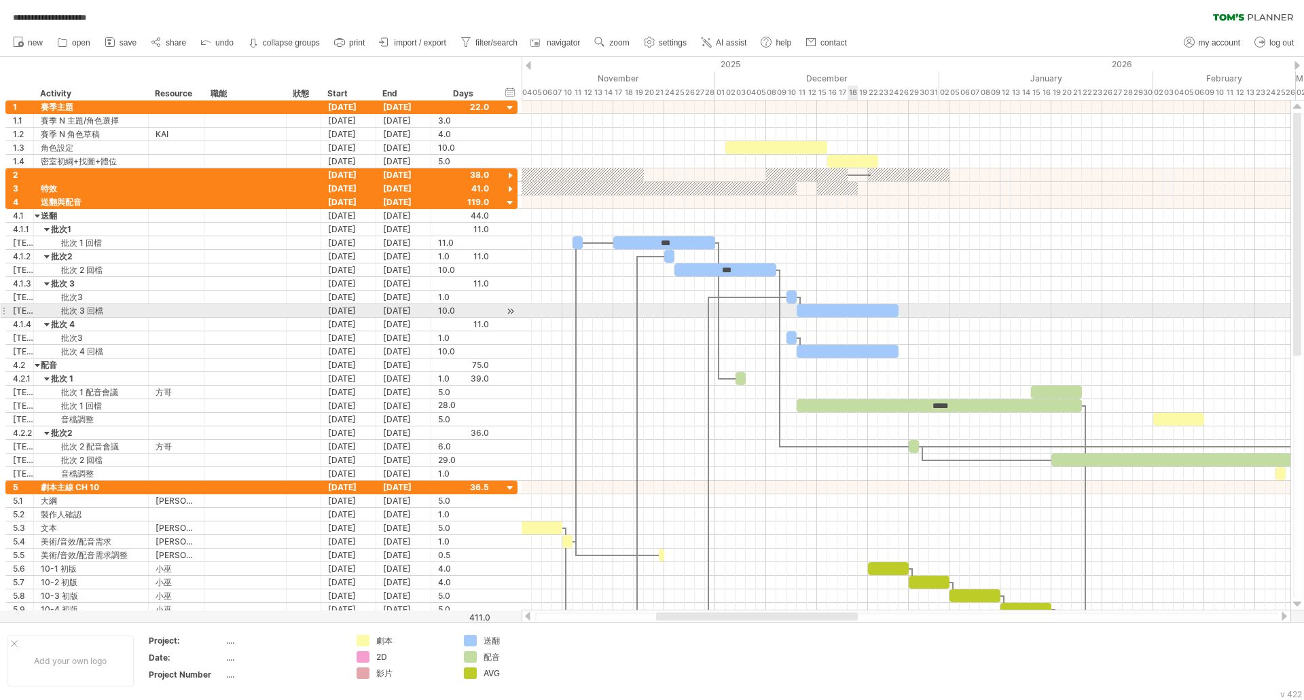
click at [853, 310] on div at bounding box center [848, 310] width 102 height 13
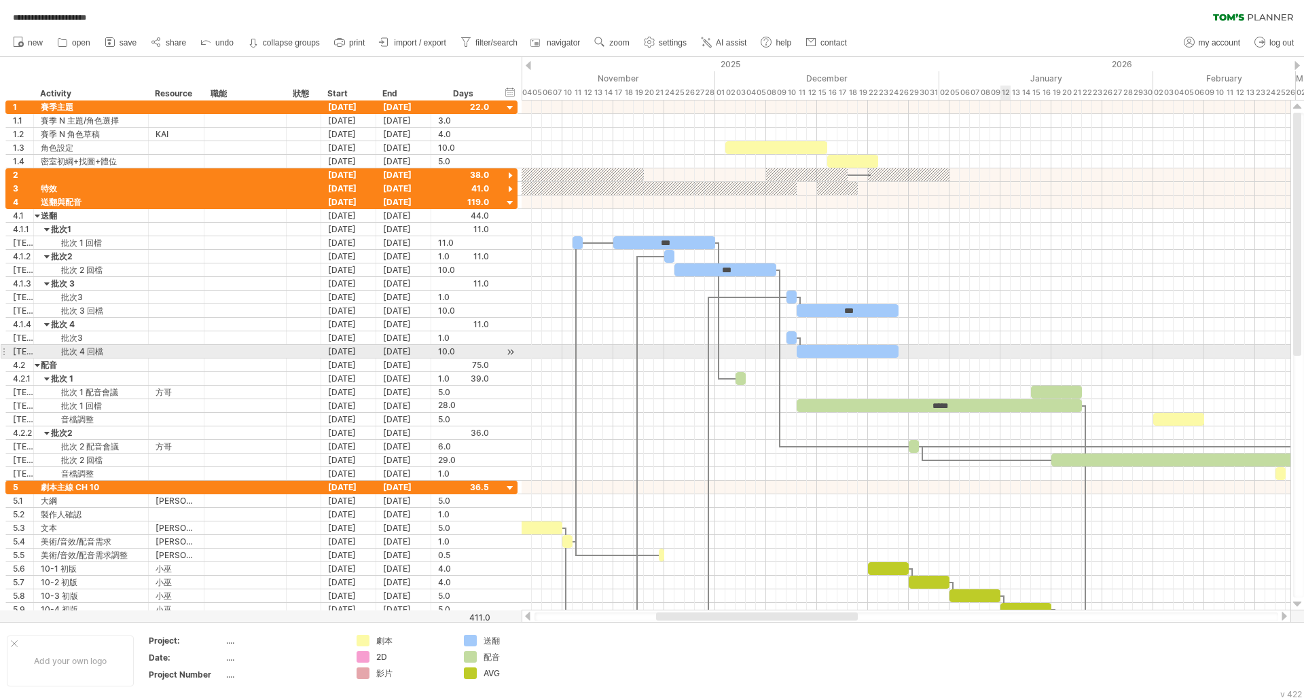
click at [1007, 357] on div at bounding box center [906, 352] width 769 height 14
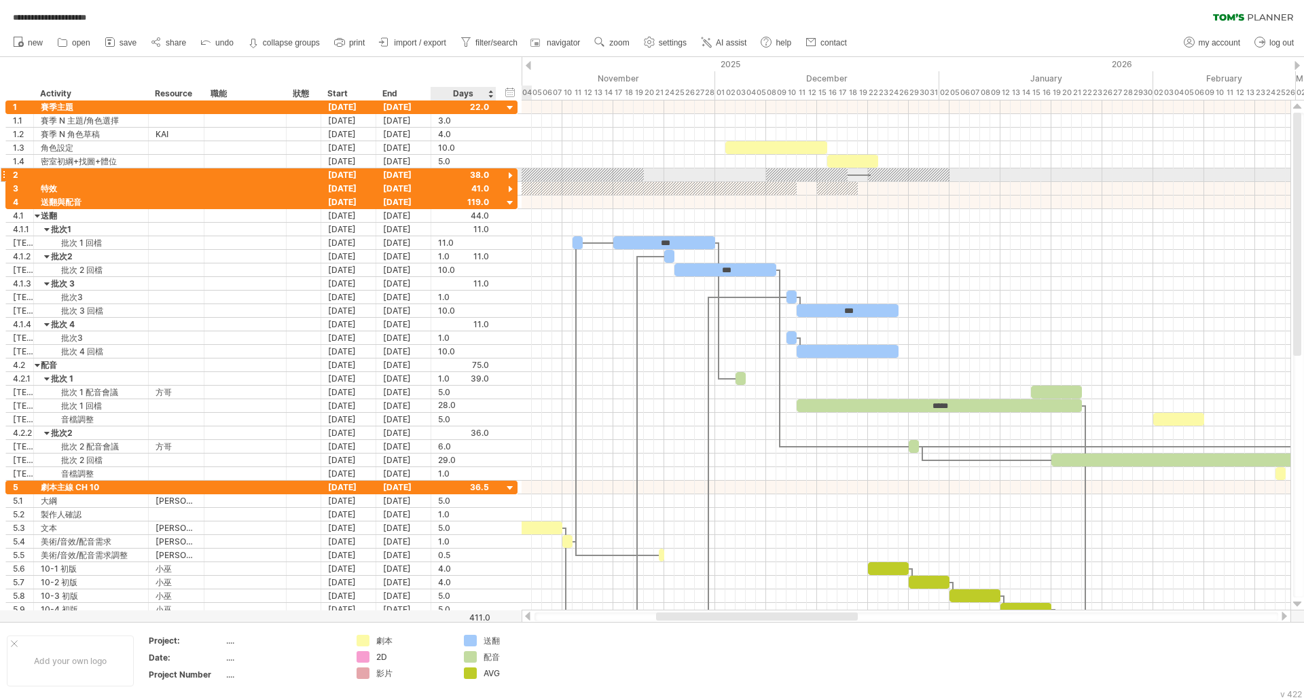
click at [509, 177] on div at bounding box center [510, 176] width 13 height 13
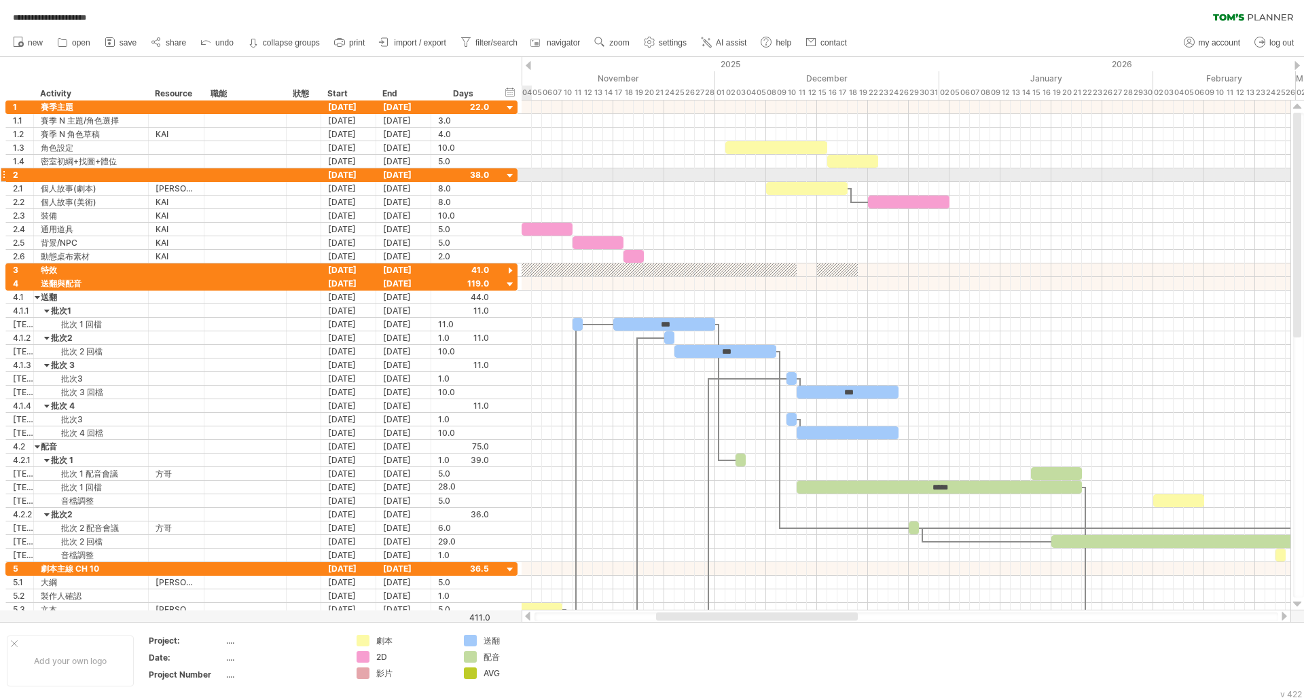
click at [513, 175] on div at bounding box center [510, 176] width 13 height 13
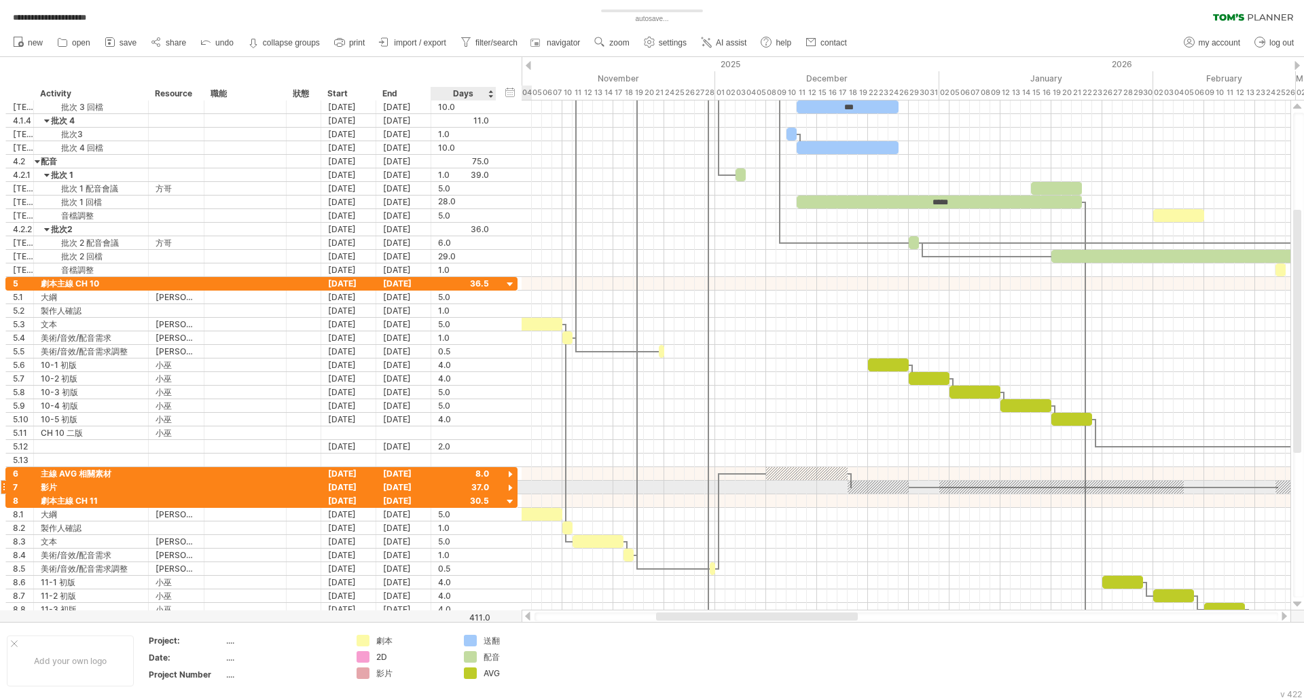
click at [509, 486] on div at bounding box center [510, 488] width 13 height 13
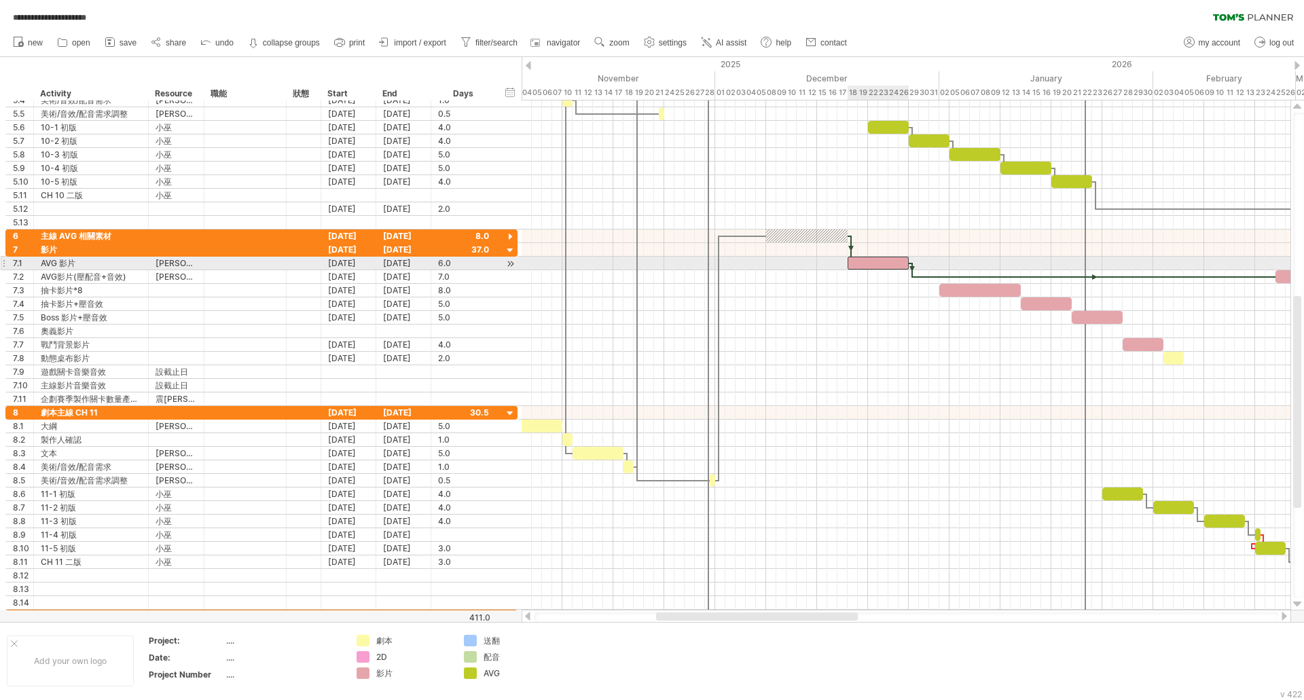
click at [874, 261] on div at bounding box center [877, 263] width 61 height 13
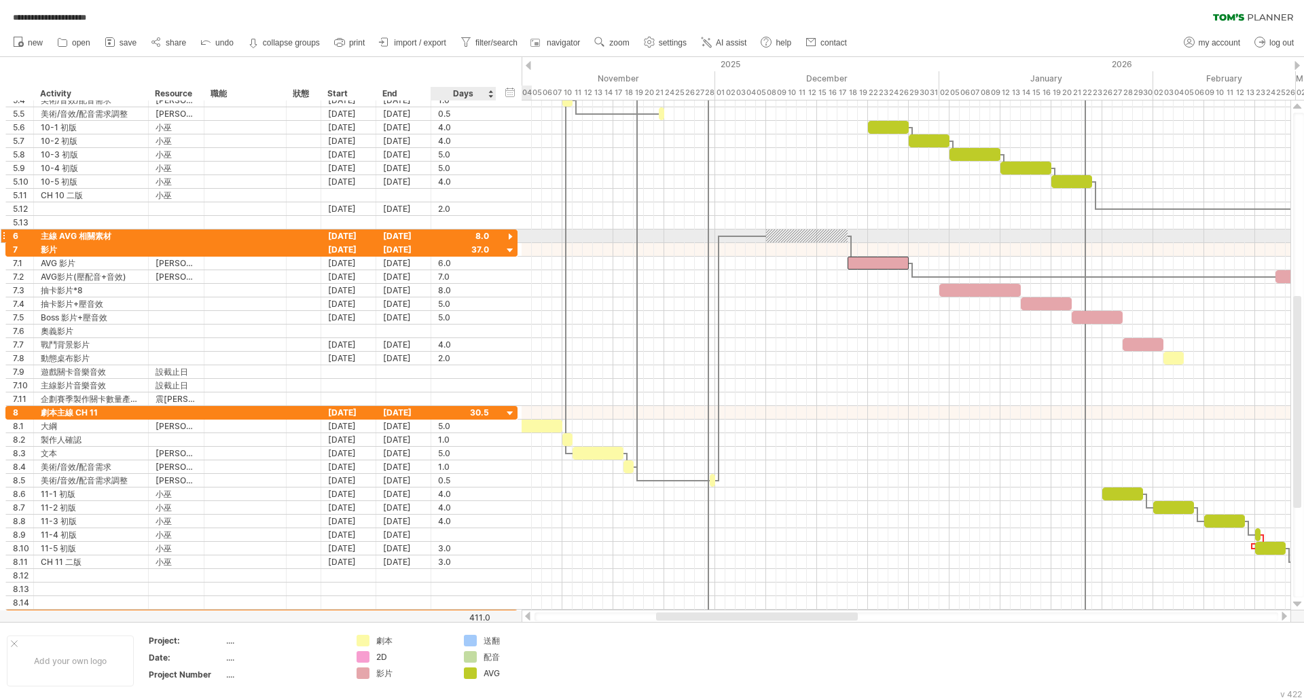
click at [509, 236] on div at bounding box center [510, 237] width 13 height 13
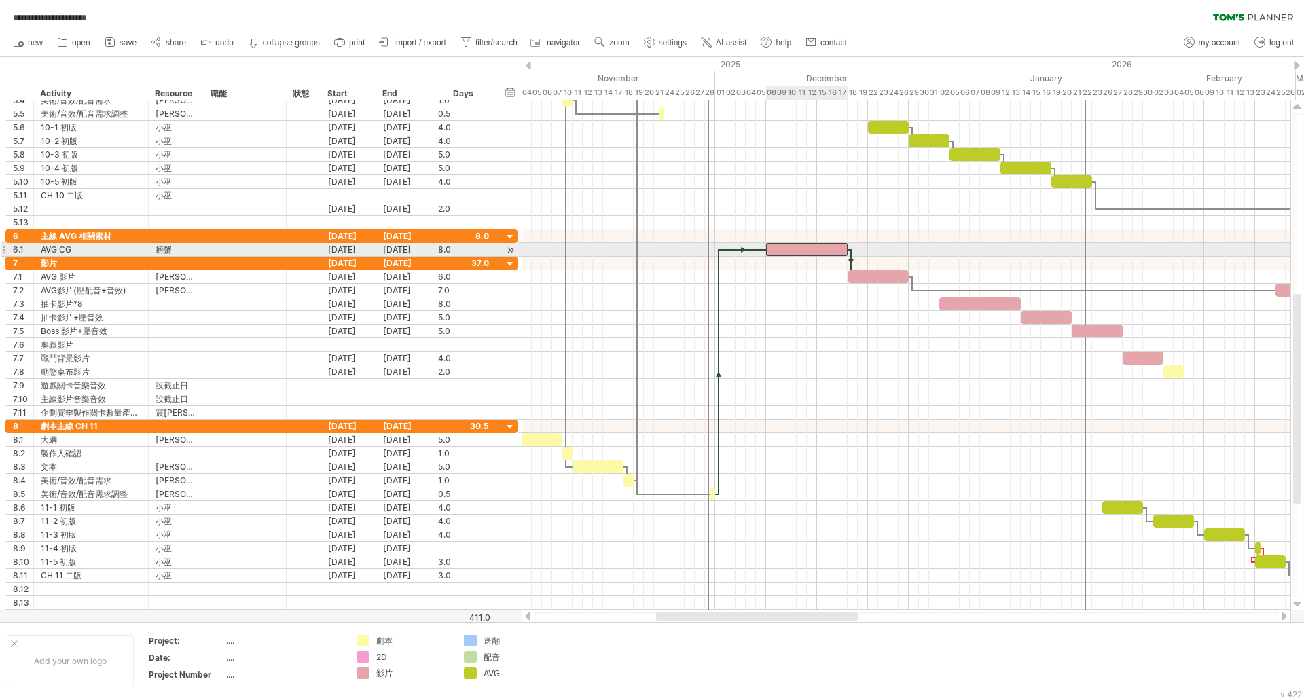
click at [789, 252] on div at bounding box center [806, 249] width 81 height 13
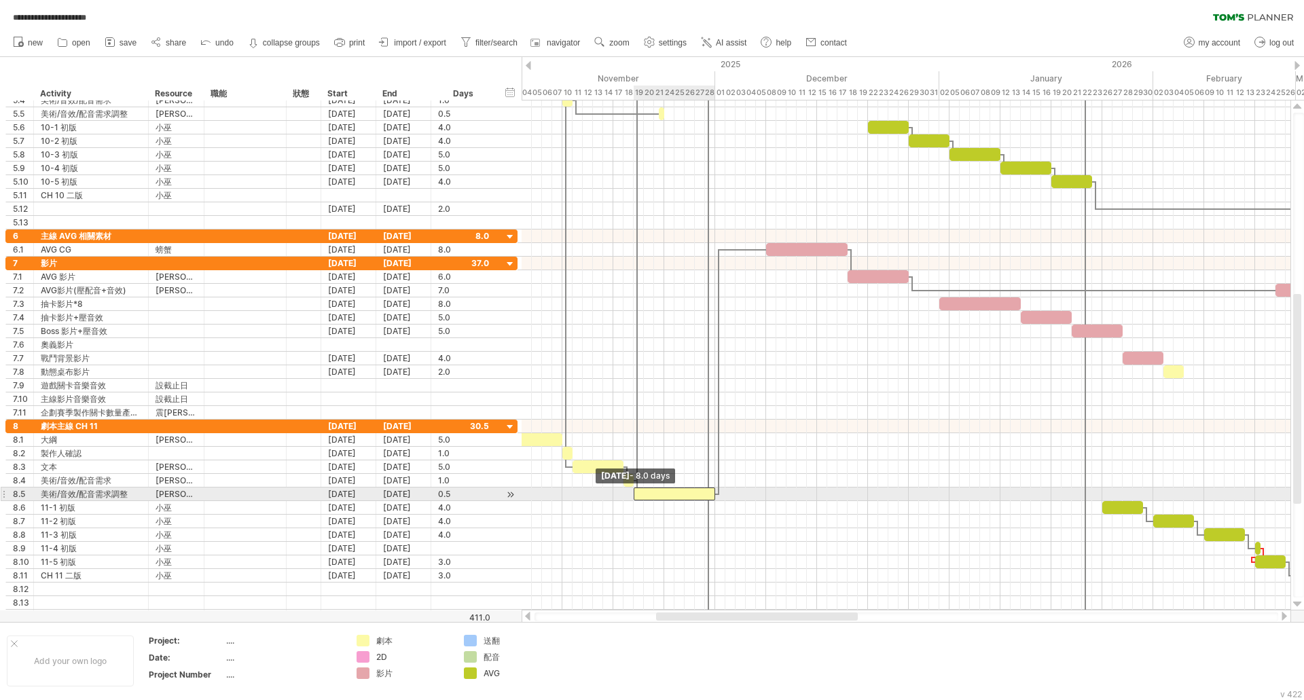
drag, startPoint x: 708, startPoint y: 496, endPoint x: 632, endPoint y: 498, distance: 76.1
click at [632, 498] on span at bounding box center [633, 494] width 5 height 13
drag, startPoint x: 714, startPoint y: 496, endPoint x: 640, endPoint y: 497, distance: 73.3
click at [640, 497] on div at bounding box center [639, 494] width 10 height 13
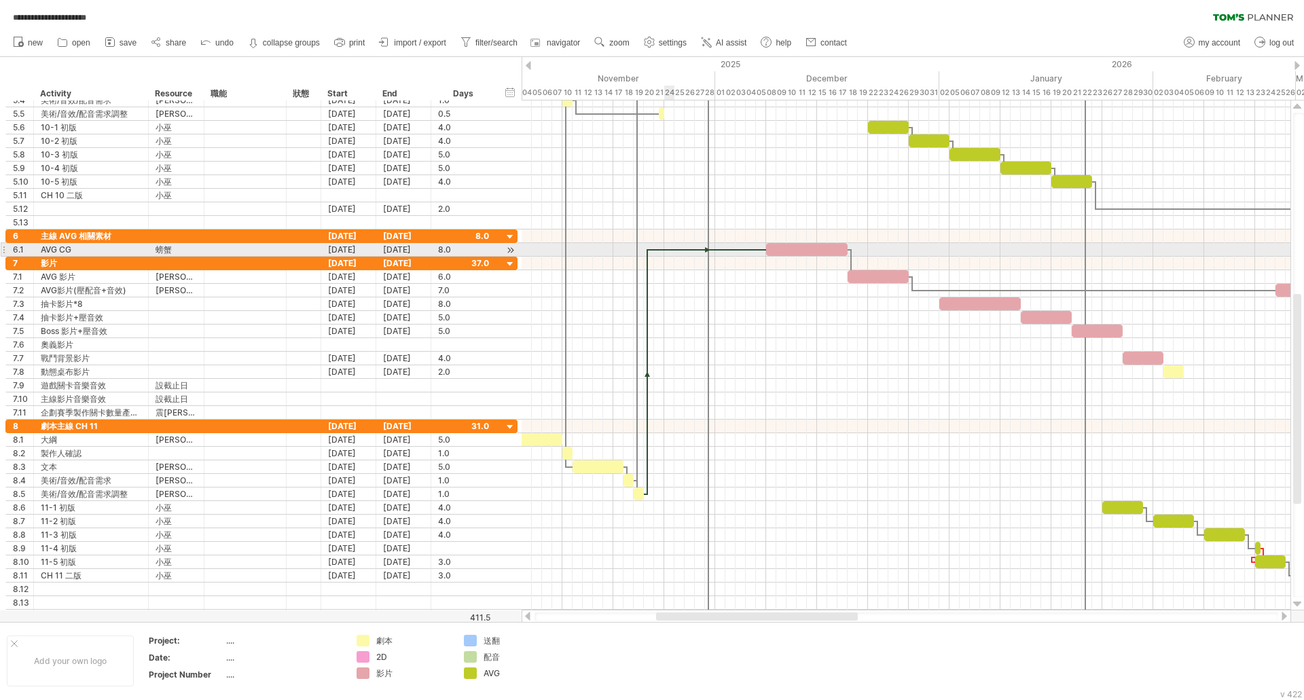
click at [671, 249] on div at bounding box center [707, 250] width 118 height 4
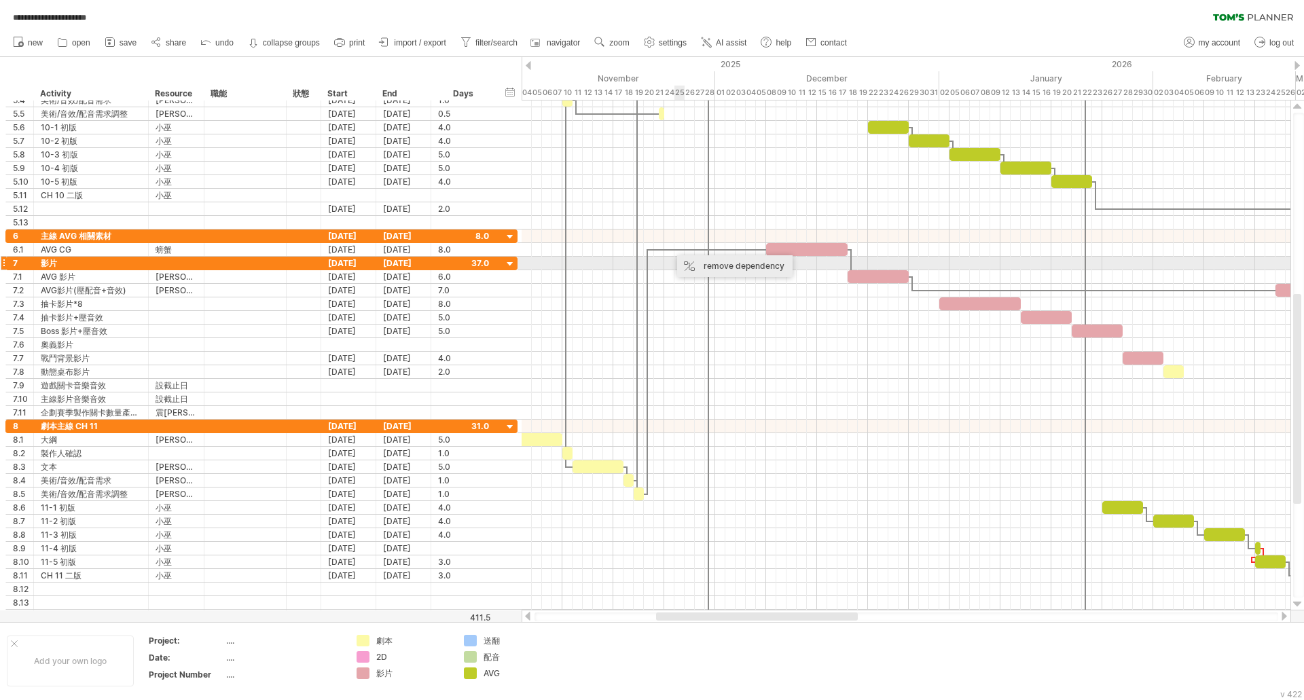
click at [704, 265] on div "remove dependency" at bounding box center [734, 266] width 115 height 22
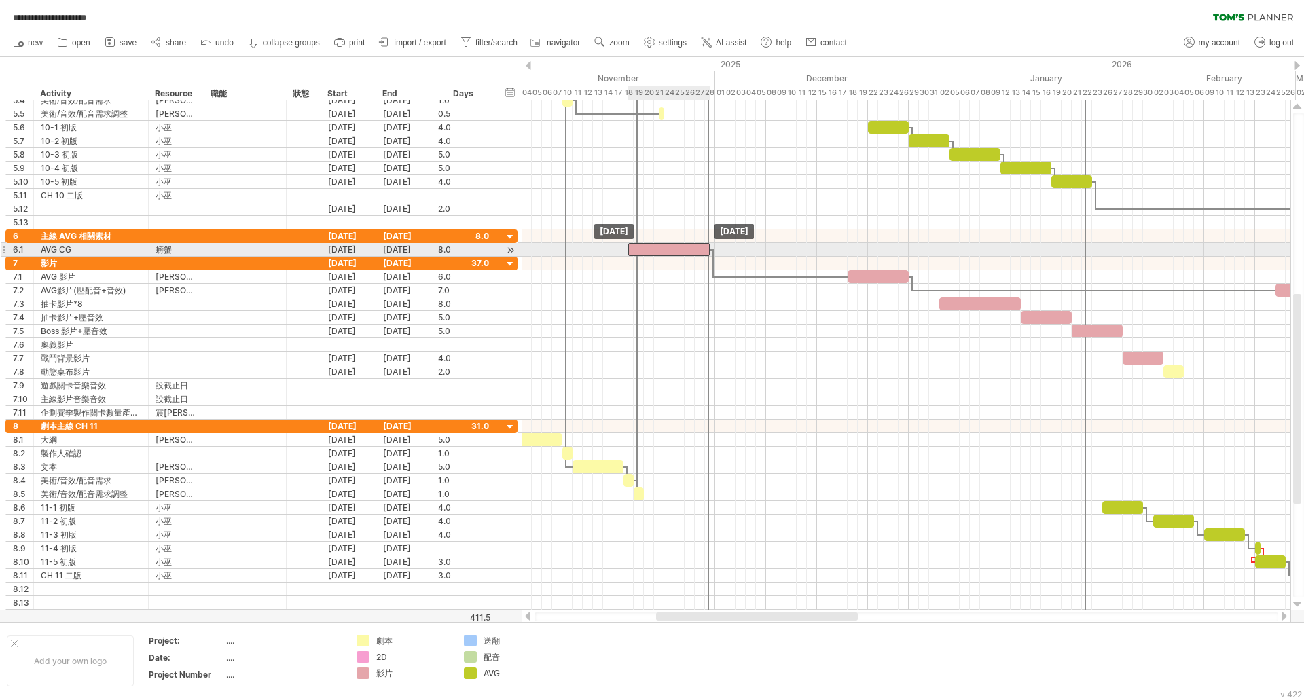
drag, startPoint x: 783, startPoint y: 250, endPoint x: 646, endPoint y: 251, distance: 137.2
click at [646, 251] on div at bounding box center [668, 249] width 81 height 13
